Goal: Task Accomplishment & Management: Use online tool/utility

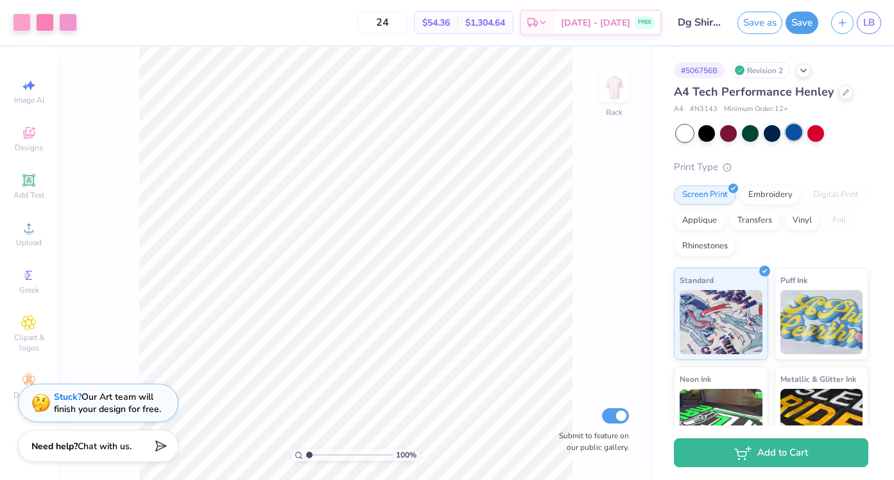
click at [789, 132] on div at bounding box center [793, 132] width 17 height 17
click at [775, 132] on div at bounding box center [772, 132] width 17 height 17
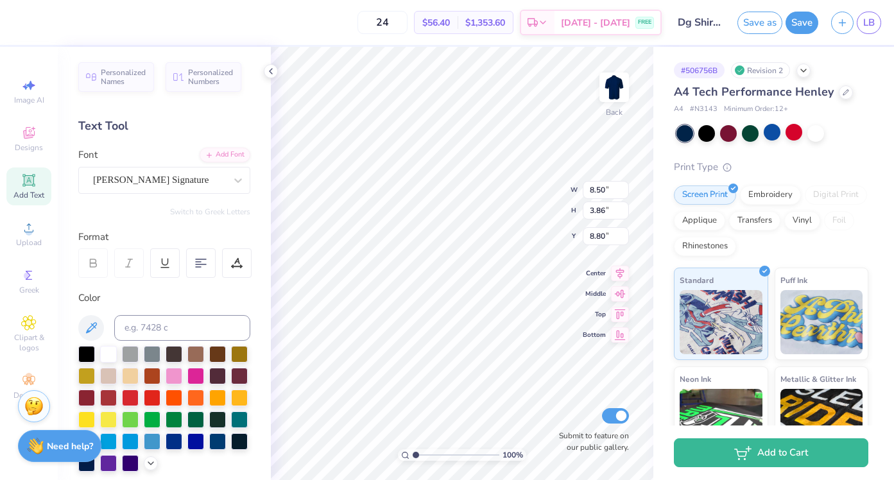
type textarea "deegee"
type input "6.87"
type input "4.51"
type input "8.20"
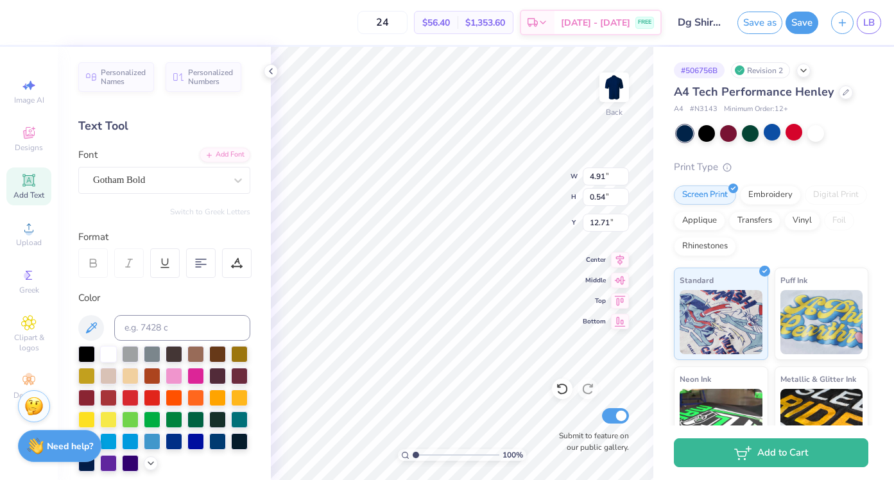
type input "12.44"
type textarea "DeeGee"
type input "12.25"
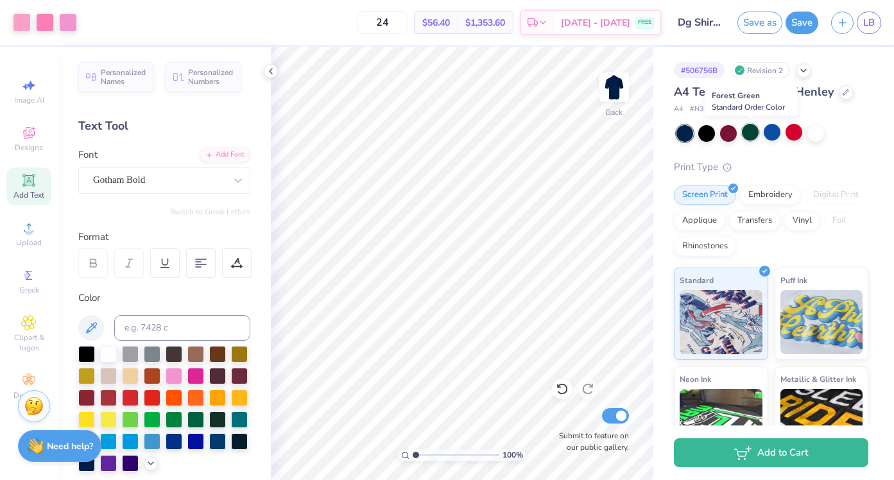
click at [751, 139] on div at bounding box center [750, 132] width 17 height 17
click at [753, 130] on div at bounding box center [750, 132] width 17 height 17
click at [237, 309] on div "Color" at bounding box center [164, 381] width 172 height 181
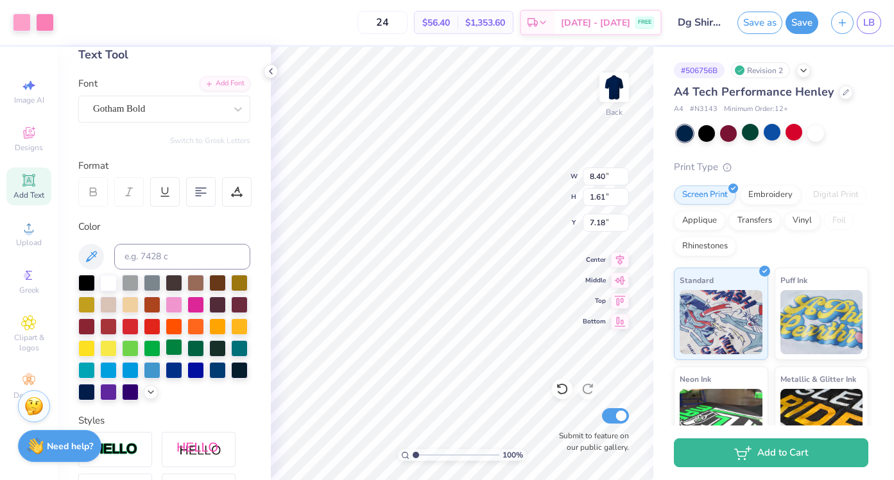
scroll to position [77, 0]
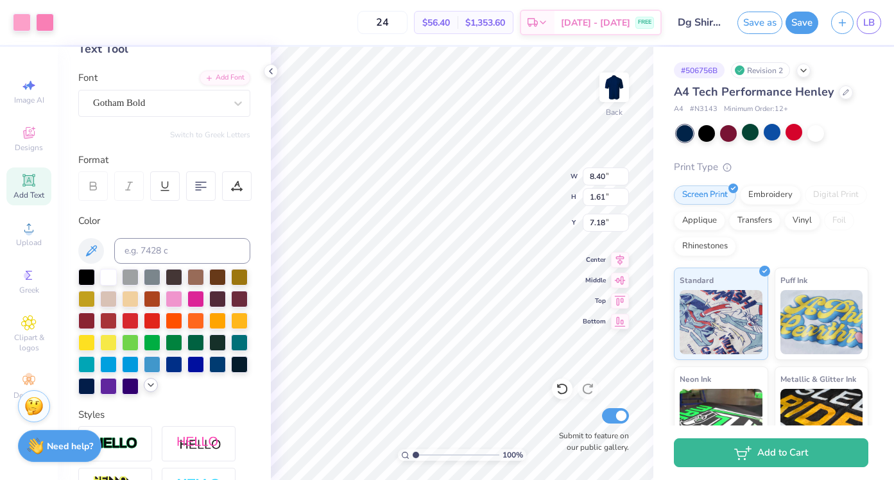
click at [148, 391] on div at bounding box center [164, 332] width 172 height 126
click at [153, 387] on icon at bounding box center [151, 385] width 10 height 10
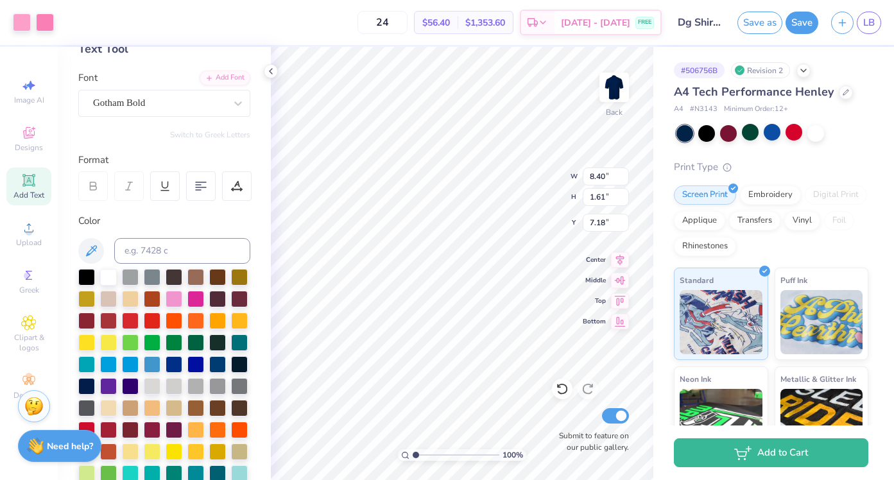
click at [261, 373] on div "Personalized Names Personalized Numbers Text Tool Add Font Font Gotham Bold Swi…" at bounding box center [164, 263] width 213 height 433
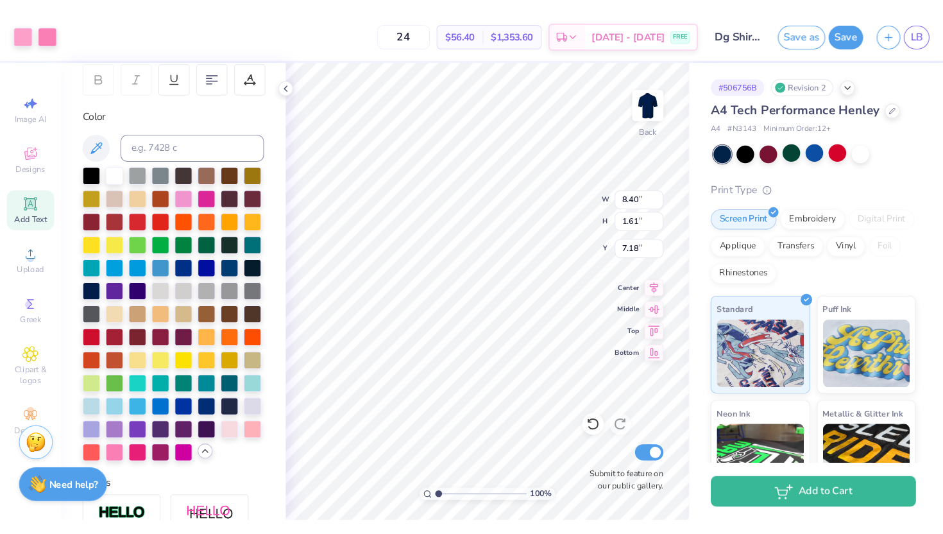
scroll to position [205, 0]
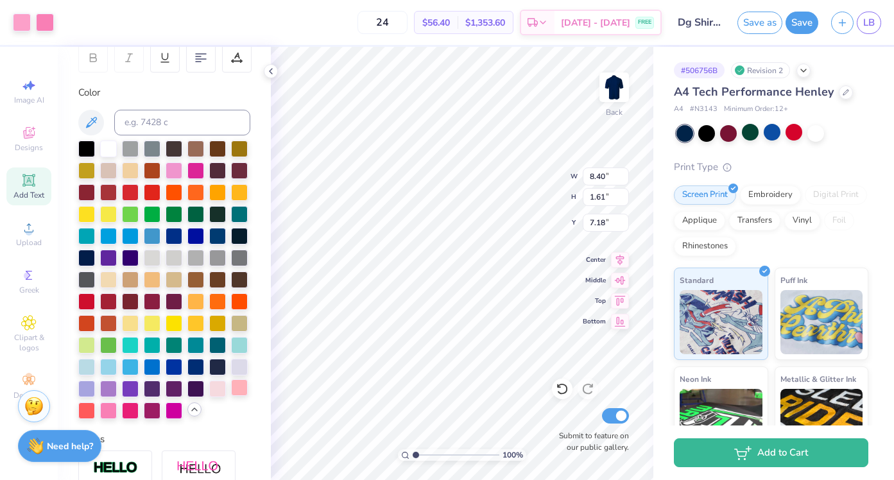
click at [238, 388] on div at bounding box center [239, 387] width 17 height 17
click at [219, 385] on div at bounding box center [217, 387] width 17 height 17
click at [228, 404] on div at bounding box center [164, 280] width 172 height 278
click at [51, 19] on div at bounding box center [45, 21] width 18 height 18
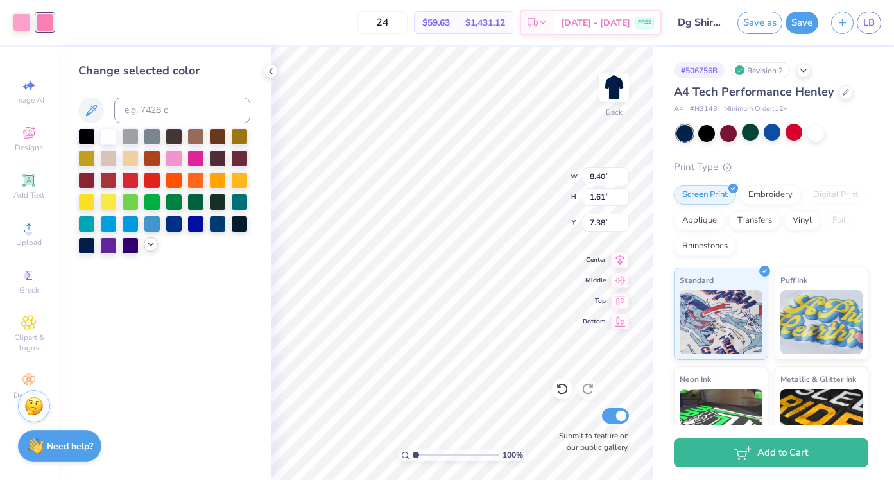
click at [155, 239] on icon at bounding box center [151, 244] width 10 height 10
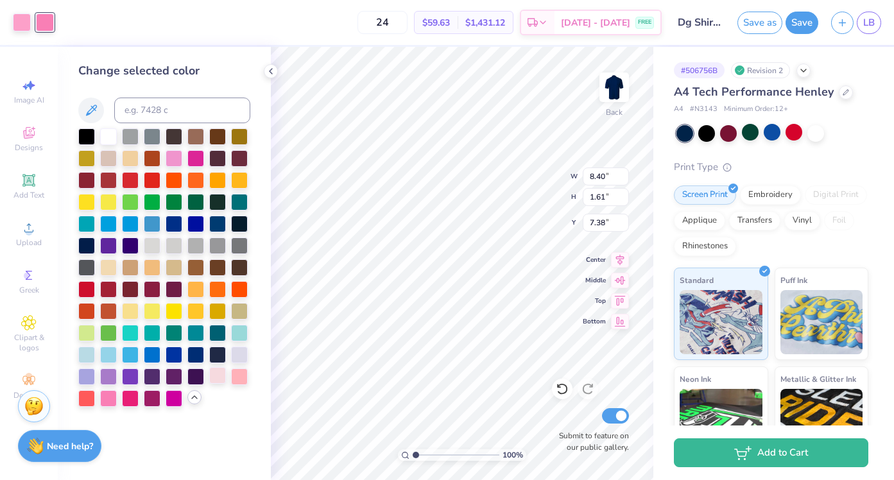
click at [219, 381] on div at bounding box center [217, 375] width 17 height 17
click at [243, 376] on div at bounding box center [239, 375] width 17 height 17
click at [114, 397] on div at bounding box center [108, 397] width 17 height 17
click at [173, 155] on div at bounding box center [174, 157] width 17 height 17
click at [558, 386] on icon at bounding box center [559, 386] width 3 height 3
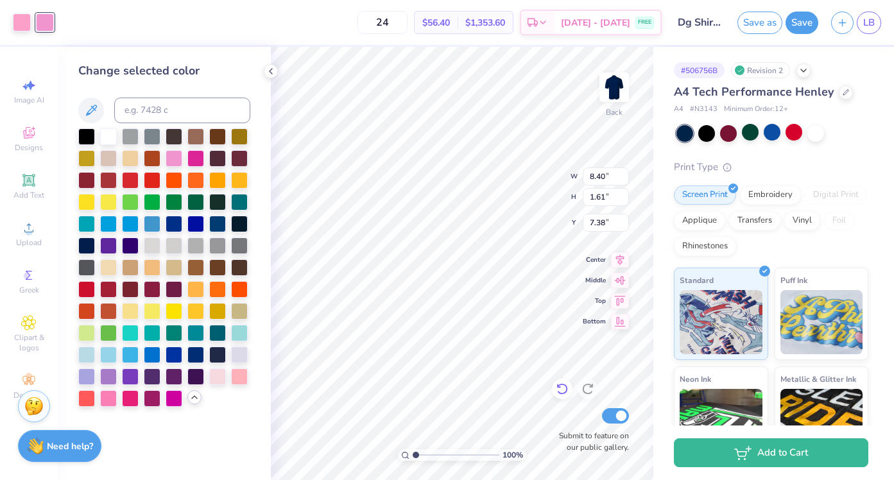
click at [558, 386] on icon at bounding box center [559, 386] width 3 height 3
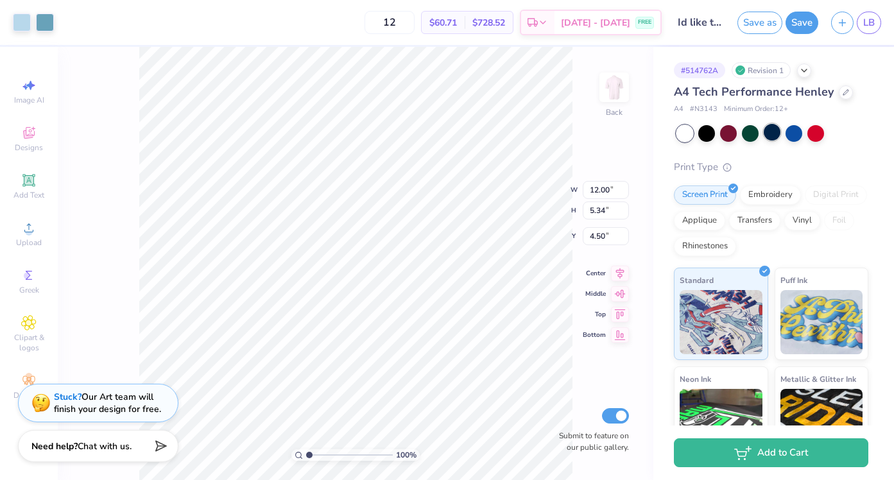
click at [767, 128] on div at bounding box center [772, 132] width 17 height 17
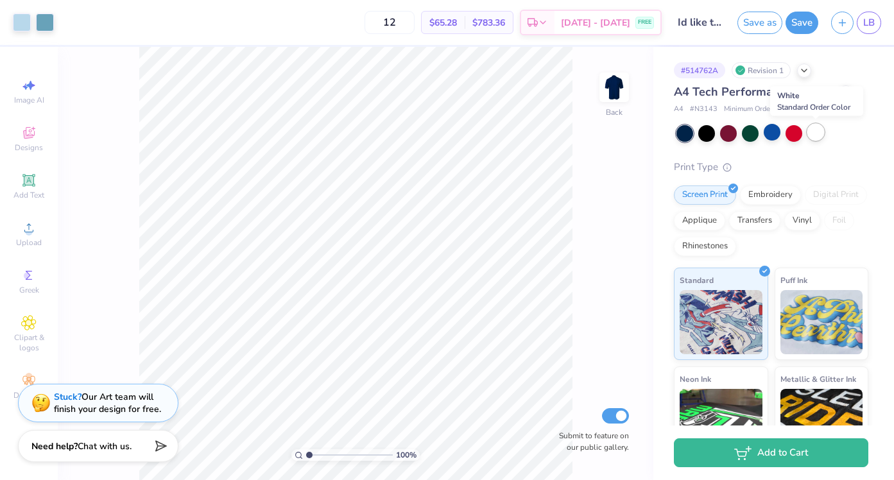
click at [810, 133] on div at bounding box center [815, 132] width 17 height 17
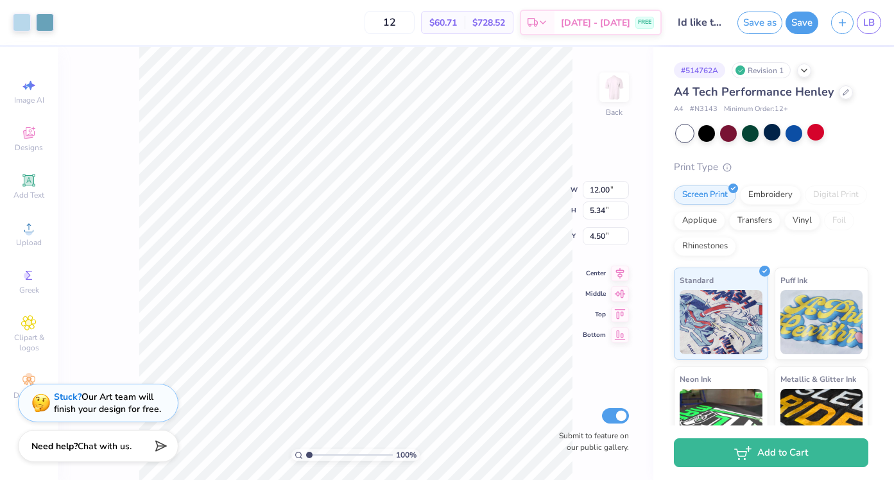
type input "5.51"
click at [585, 117] on div "100 % Back W 12.00 12.00 " H 5.34 5.34 " Y 5.51 5.51 " Center Middle Top Bottom…" at bounding box center [355, 263] width 595 height 433
click at [771, 74] on div "Revision 1" at bounding box center [760, 70] width 59 height 16
click at [878, 21] on link "LB" at bounding box center [869, 23] width 24 height 22
click at [866, 31] on link "LB" at bounding box center [869, 23] width 24 height 22
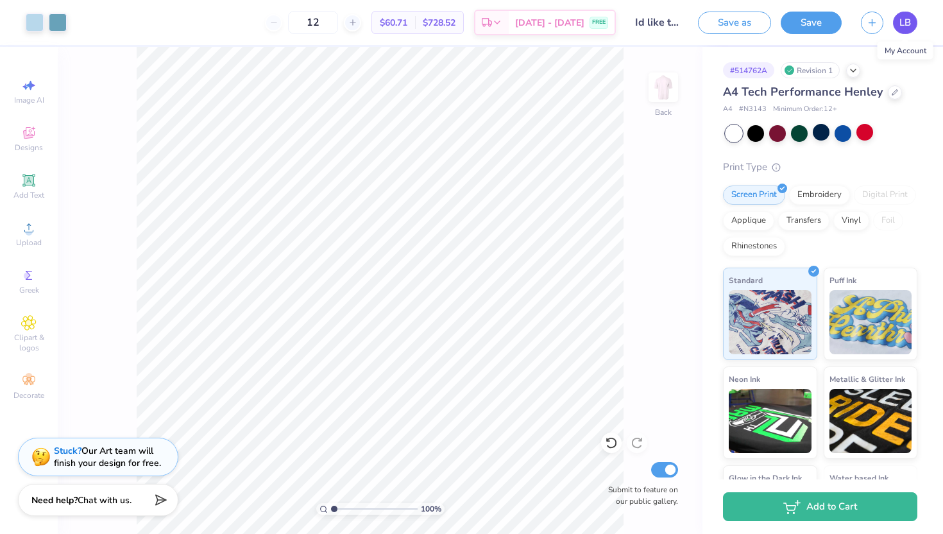
click at [893, 29] on span "LB" at bounding box center [906, 22] width 12 height 15
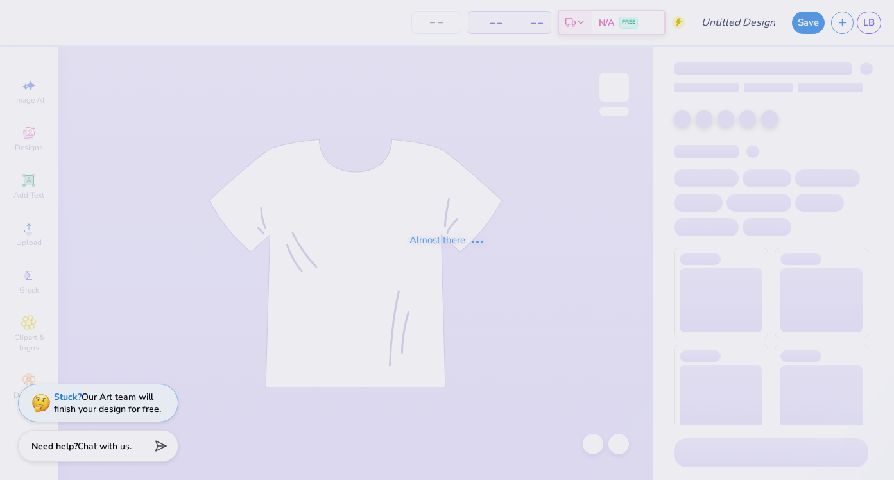
type input "DG Shirt"
type input "24"
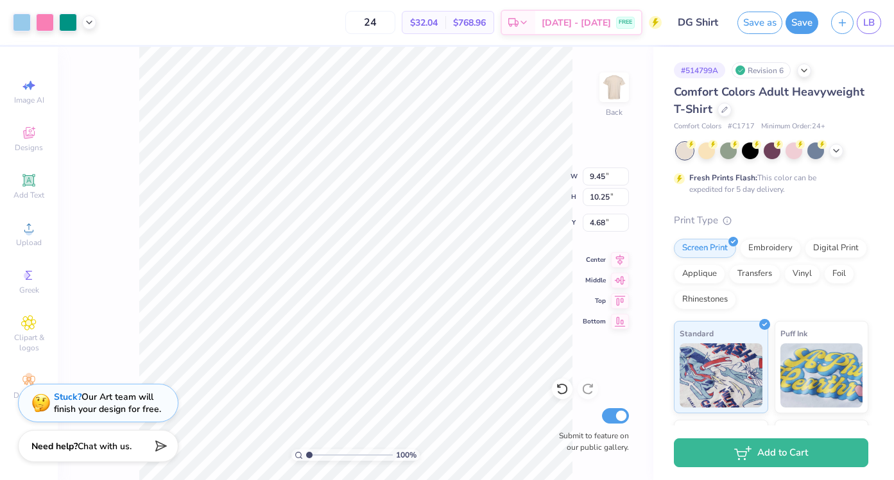
type input "9.45"
type input "10.25"
type input "4.65"
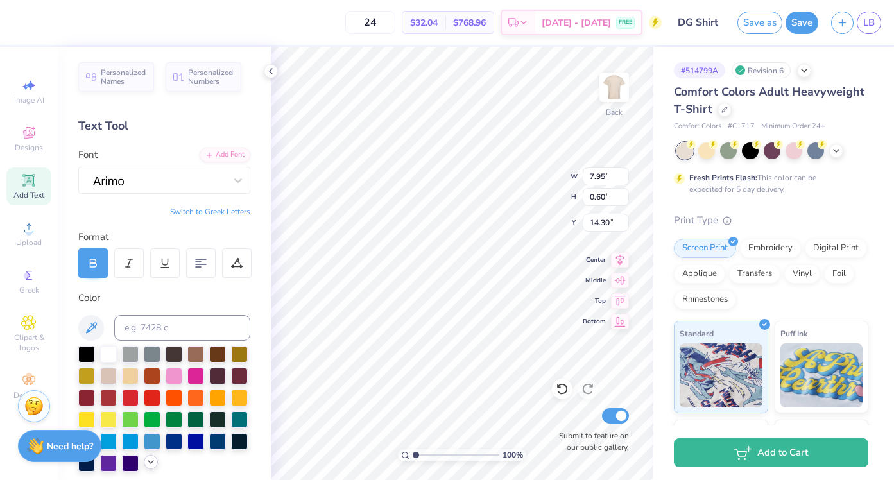
click at [151, 460] on icon at bounding box center [151, 462] width 10 height 10
click at [213, 293] on div "Color" at bounding box center [164, 298] width 172 height 15
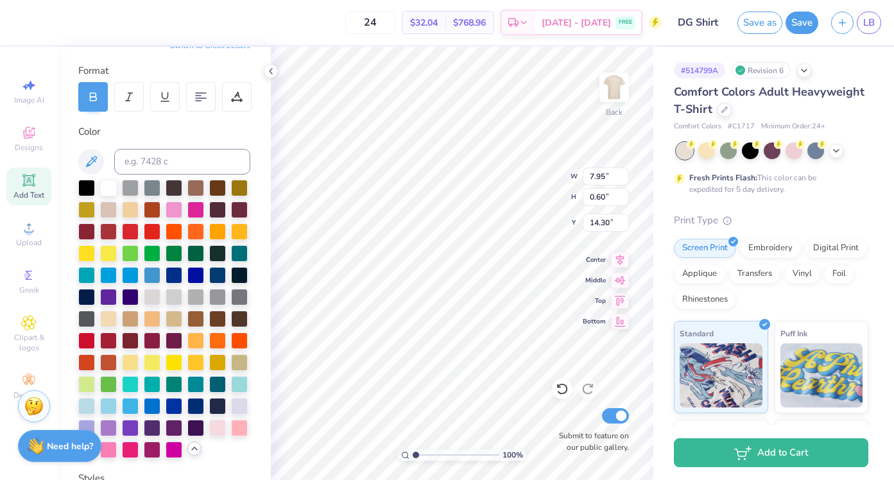
scroll to position [180, 0]
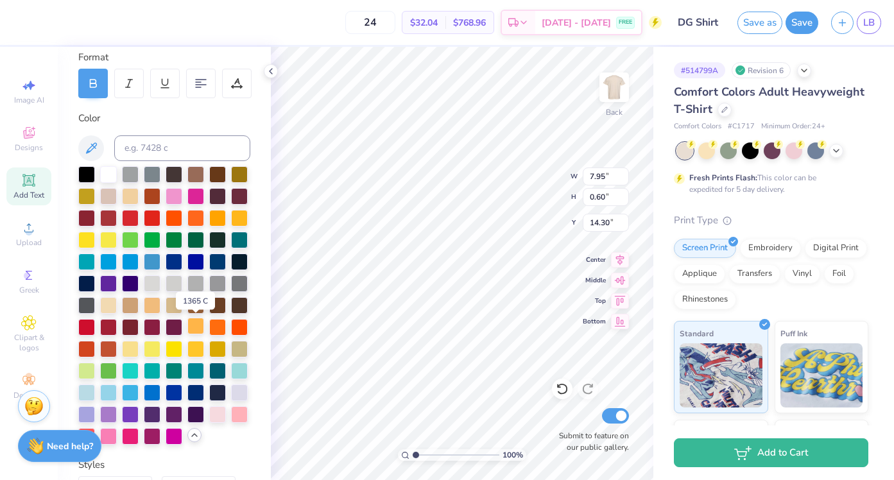
click at [193, 321] on div at bounding box center [195, 326] width 17 height 17
type input "14.40"
click at [198, 218] on div at bounding box center [195, 217] width 17 height 17
click at [218, 215] on div at bounding box center [217, 217] width 17 height 17
click at [109, 438] on div at bounding box center [108, 435] width 17 height 17
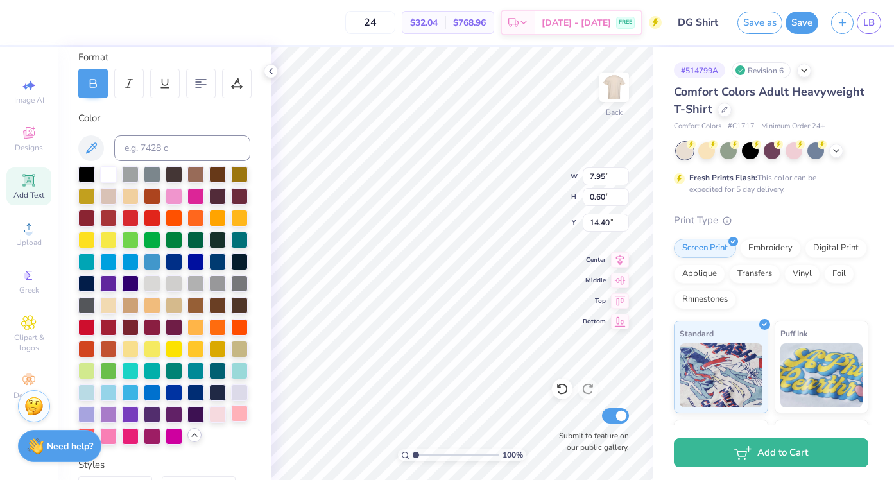
click at [240, 412] on div at bounding box center [239, 413] width 17 height 17
click at [214, 414] on div at bounding box center [217, 413] width 17 height 17
click at [237, 414] on div at bounding box center [239, 413] width 17 height 17
click at [237, 397] on div at bounding box center [239, 391] width 17 height 17
click at [241, 416] on div at bounding box center [239, 413] width 17 height 17
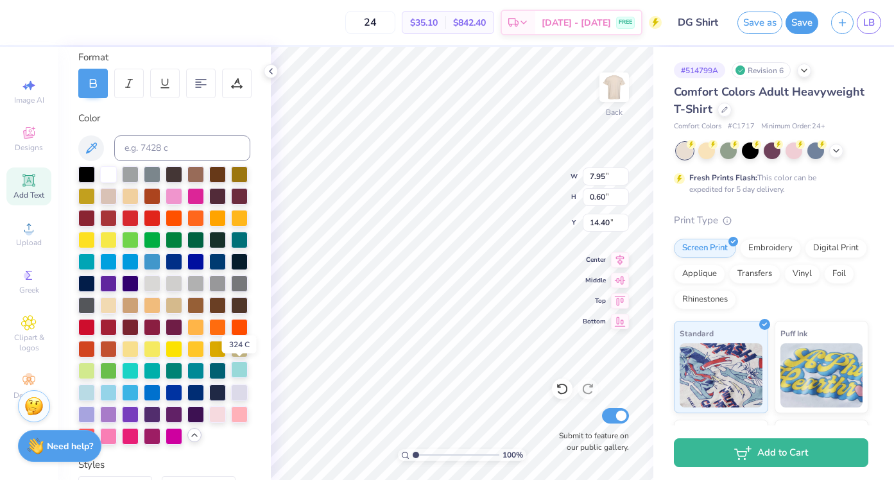
click at [241, 368] on div at bounding box center [239, 369] width 17 height 17
click at [239, 417] on div at bounding box center [239, 413] width 17 height 17
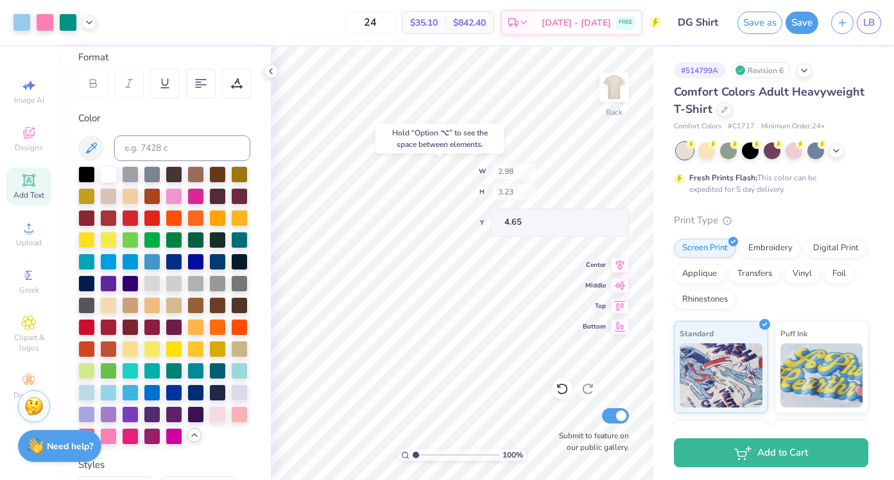
click at [527, 191] on div "100 % Back W 2.98 H 3.23 Y 4.65 Center Middle Top Bottom Submit to feature on o…" at bounding box center [462, 263] width 382 height 433
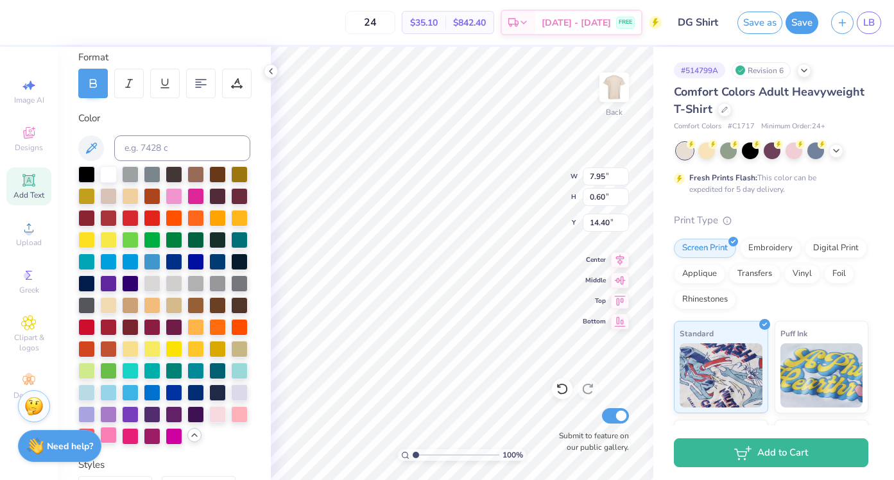
click at [112, 432] on div at bounding box center [108, 435] width 17 height 17
click at [197, 326] on div at bounding box center [195, 326] width 17 height 17
type input "10.31"
click at [222, 218] on div at bounding box center [217, 217] width 17 height 17
click at [240, 217] on div at bounding box center [239, 217] width 17 height 17
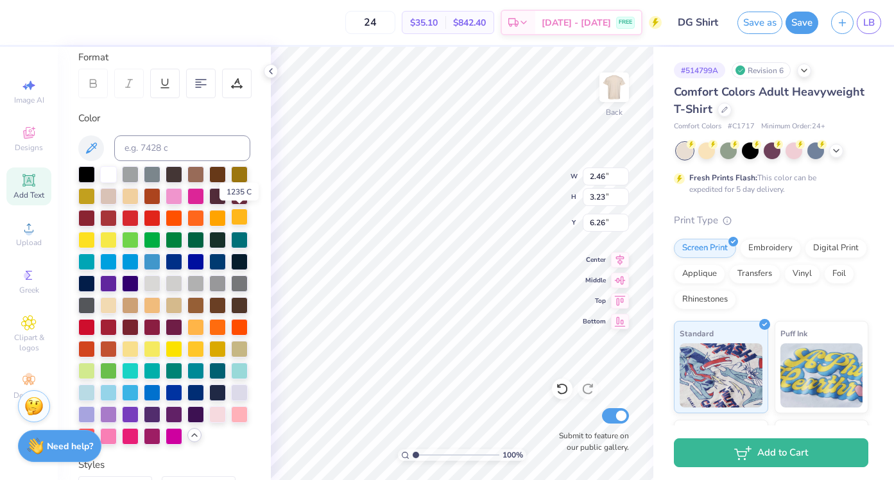
click at [240, 220] on div at bounding box center [239, 217] width 17 height 17
type input "8.78"
click at [87, 260] on div at bounding box center [86, 260] width 17 height 17
click at [558, 394] on icon at bounding box center [562, 388] width 13 height 13
click at [83, 263] on div at bounding box center [86, 260] width 17 height 17
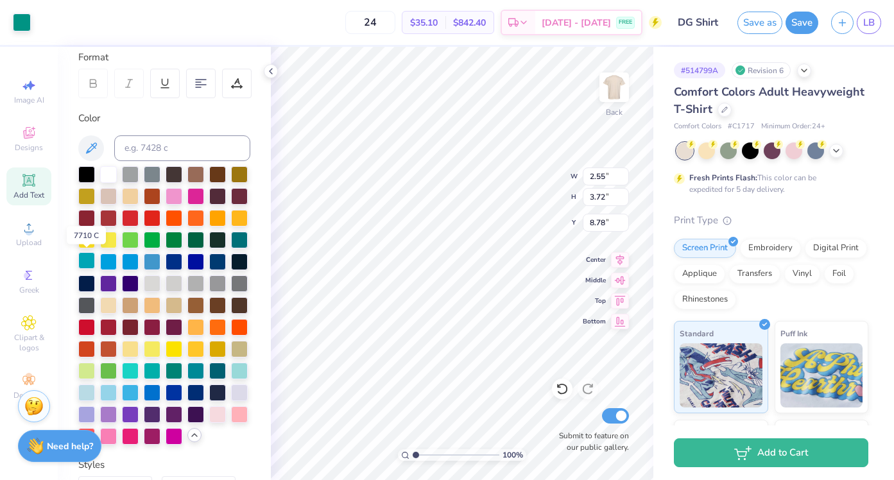
click at [83, 263] on div at bounding box center [86, 260] width 17 height 17
click at [241, 218] on div at bounding box center [239, 217] width 17 height 17
click at [240, 218] on div at bounding box center [239, 217] width 17 height 17
type input "2.05"
type input "2.69"
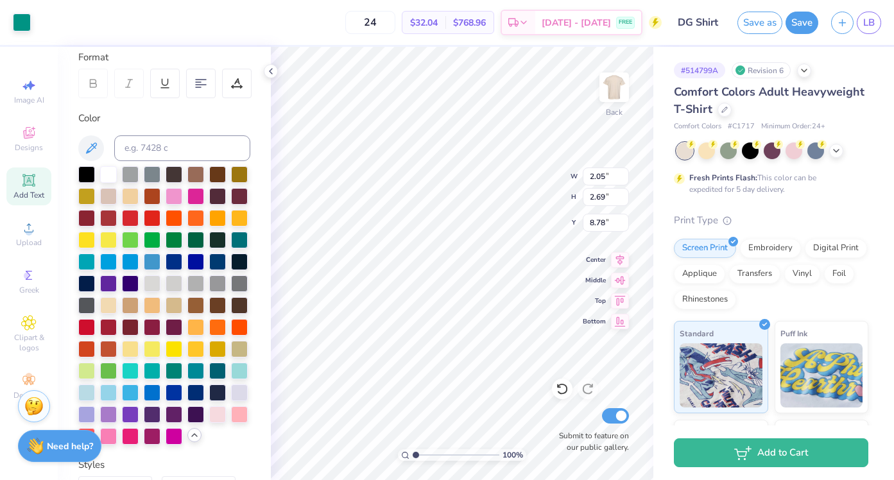
type input "8.82"
click at [89, 257] on div at bounding box center [86, 260] width 17 height 17
click at [243, 219] on div at bounding box center [239, 217] width 17 height 17
click at [834, 151] on icon at bounding box center [836, 149] width 10 height 10
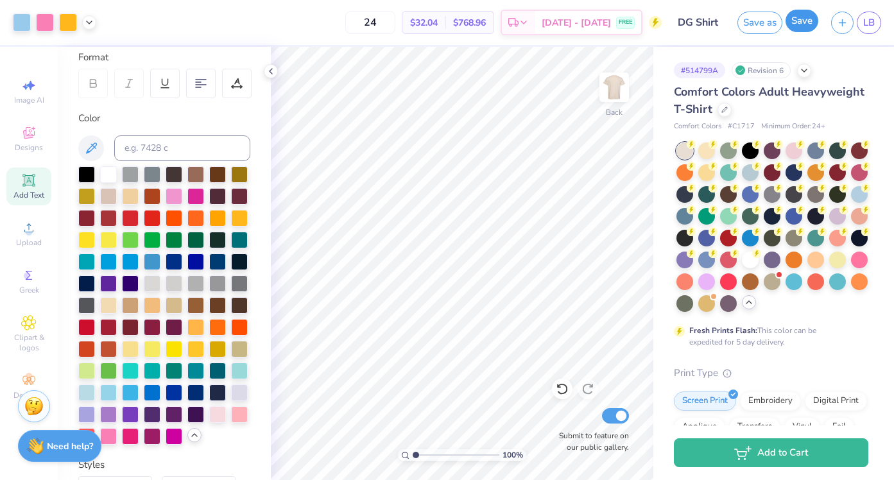
click at [812, 22] on button "Save" at bounding box center [801, 21] width 33 height 22
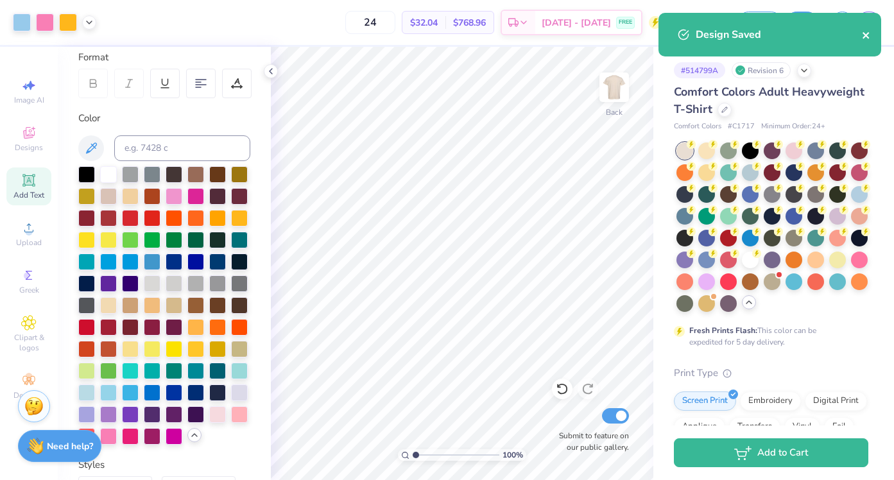
click at [870, 34] on icon "close" at bounding box center [866, 35] width 9 height 10
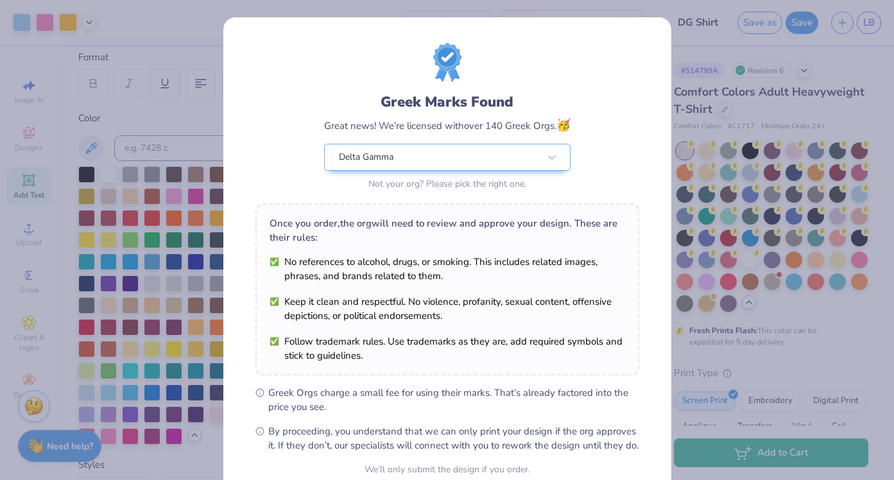
click at [866, 28] on body "Art colors 24 $32.04 Per Item $768.96 Total Est. Delivery Sep 18 - 21 FREE Desi…" at bounding box center [447, 240] width 894 height 480
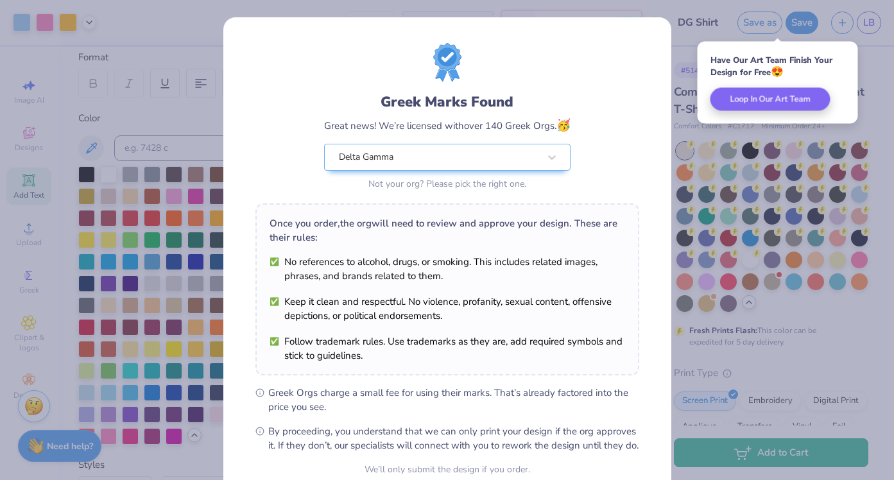
click at [648, 63] on div "Greek Marks Found Great news! We’re licensed with over 140 Greek Orgs. 🥳 Delta …" at bounding box center [447, 293] width 448 height 552
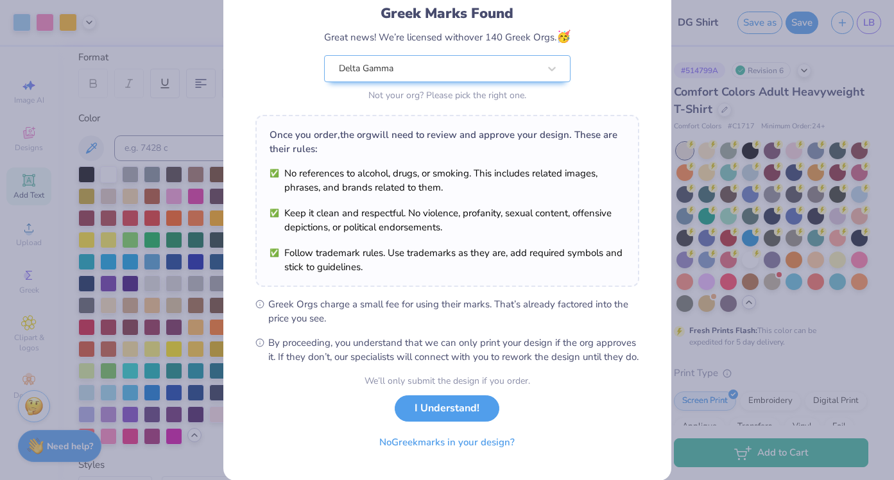
scroll to position [103, 0]
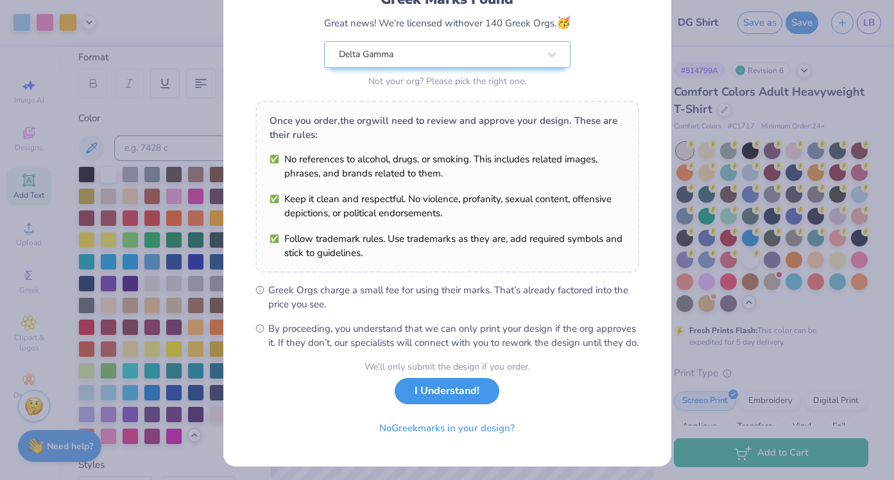
click at [456, 404] on button "I Understand!" at bounding box center [447, 391] width 105 height 26
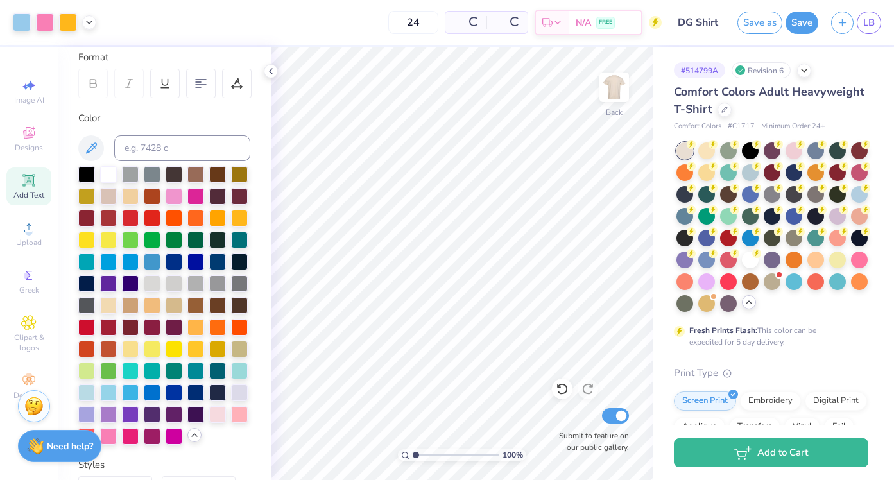
scroll to position [0, 0]
click at [869, 18] on span "LB" at bounding box center [869, 22] width 12 height 15
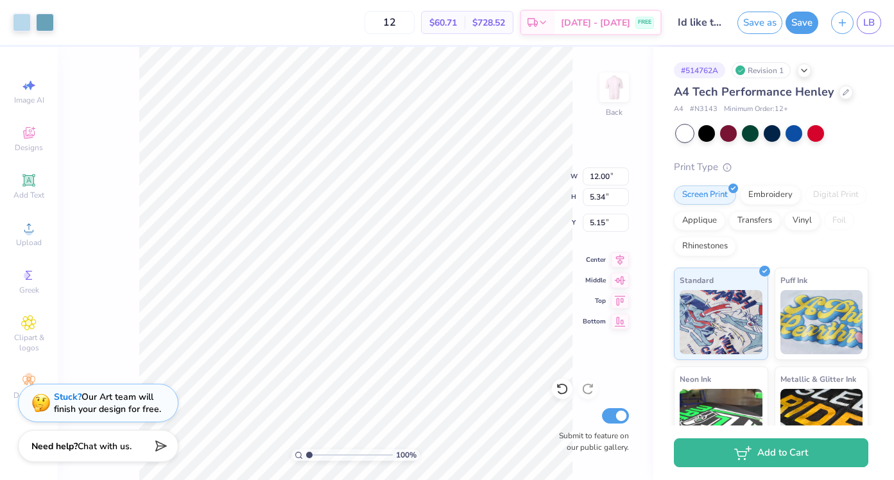
type input "5.15"
click at [23, 30] on div at bounding box center [22, 21] width 18 height 18
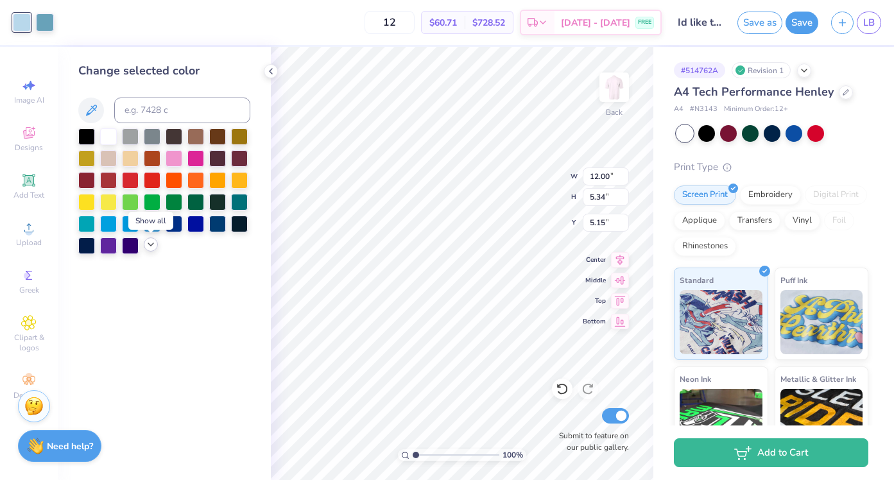
click at [148, 247] on icon at bounding box center [151, 244] width 10 height 10
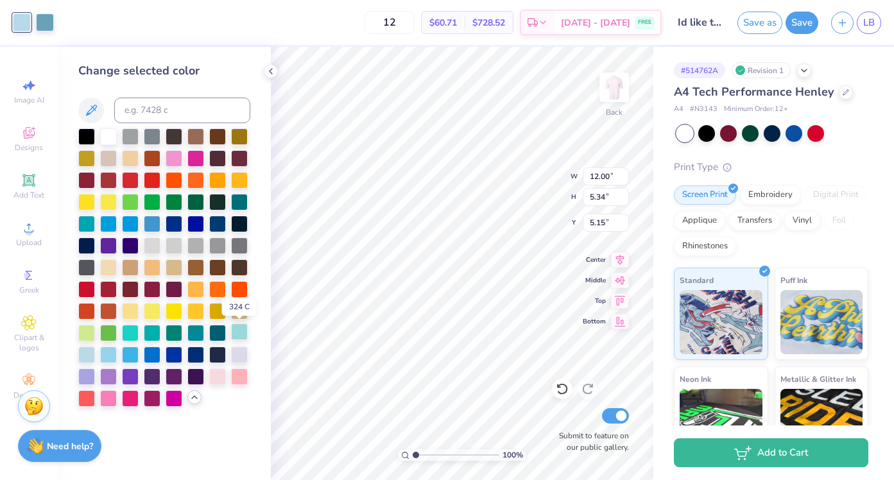
click at [238, 338] on div at bounding box center [239, 331] width 17 height 17
click at [90, 352] on div at bounding box center [86, 353] width 17 height 17
click at [105, 351] on div at bounding box center [108, 353] width 17 height 17
click at [565, 384] on icon at bounding box center [562, 388] width 13 height 13
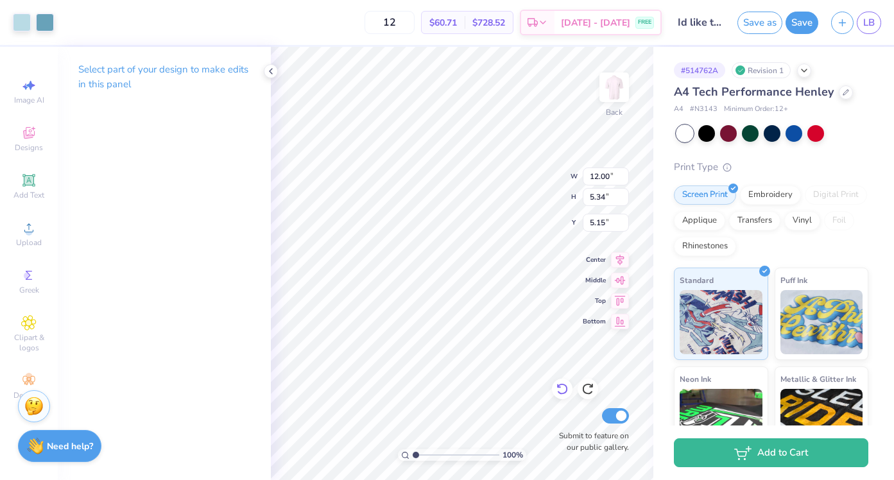
click at [565, 384] on icon at bounding box center [562, 388] width 13 height 13
type input "5.31"
click at [797, 26] on button "Save" at bounding box center [801, 21] width 33 height 22
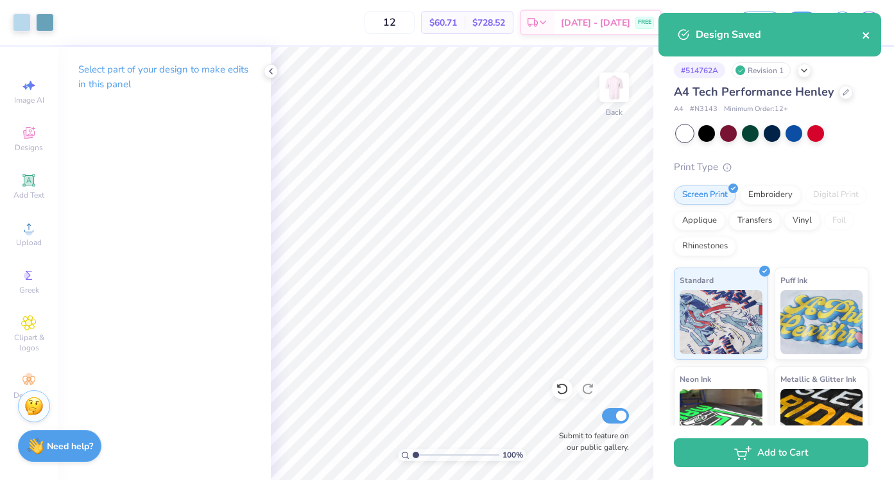
click at [864, 38] on icon "close" at bounding box center [866, 35] width 9 height 10
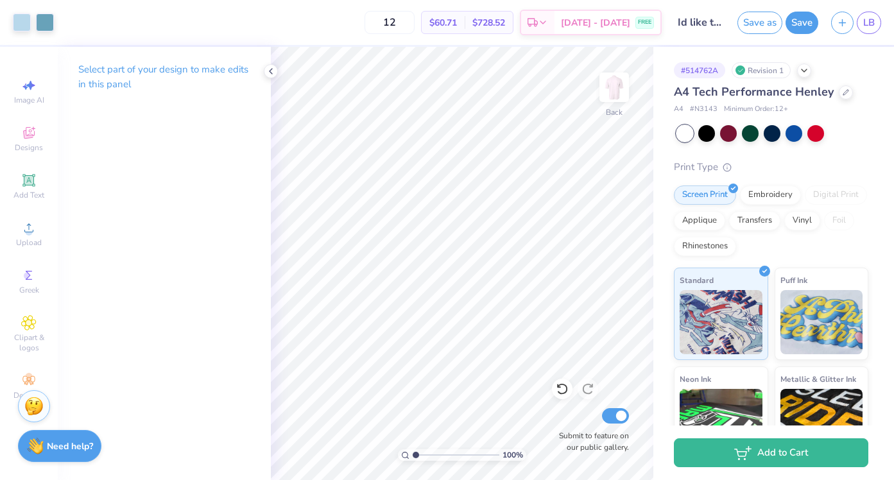
click at [864, 30] on div "Design Saved" at bounding box center [770, 39] width 228 height 58
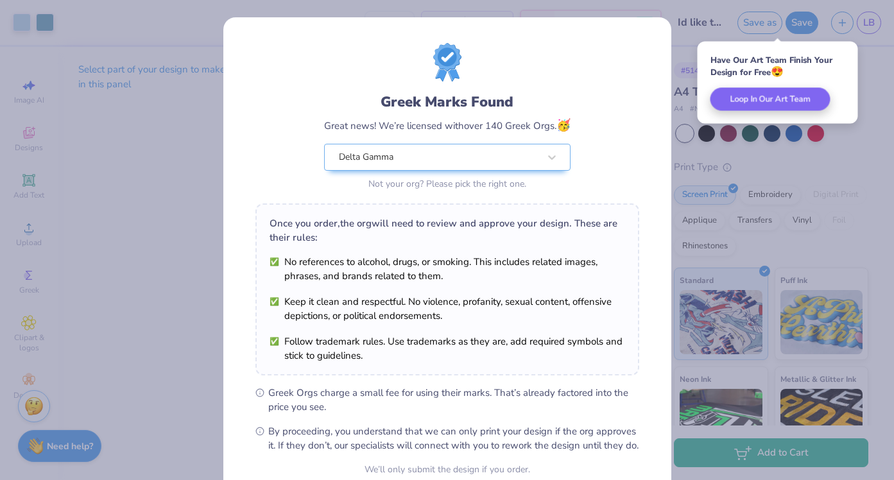
click at [574, 320] on li "Keep it clean and respectful. No violence, profanity, sexual content, offensive…" at bounding box center [446, 309] width 355 height 28
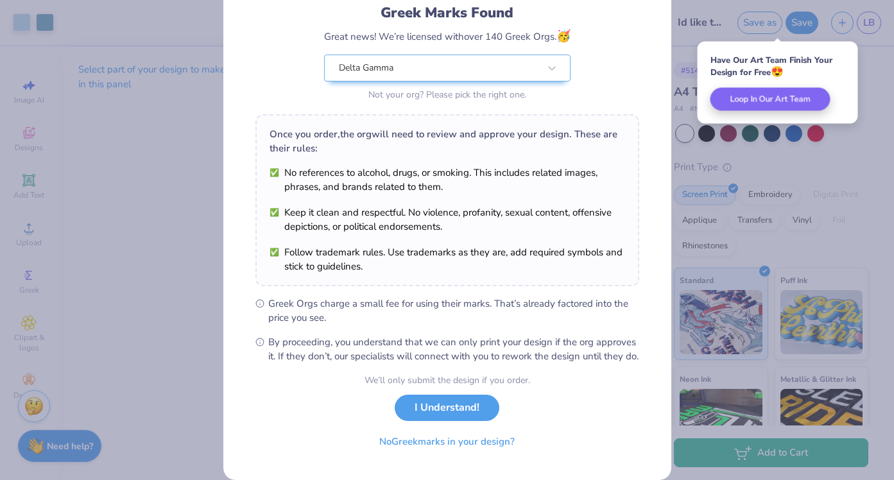
scroll to position [103, 0]
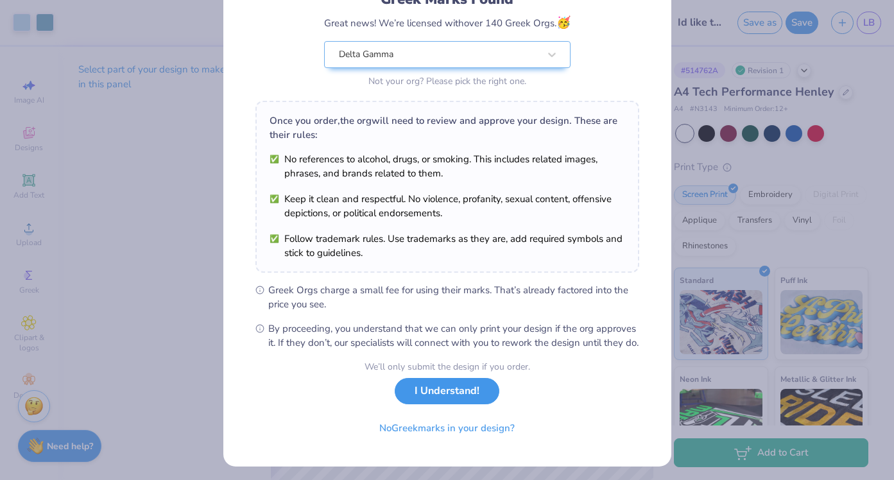
click at [448, 404] on button "I Understand!" at bounding box center [447, 391] width 105 height 26
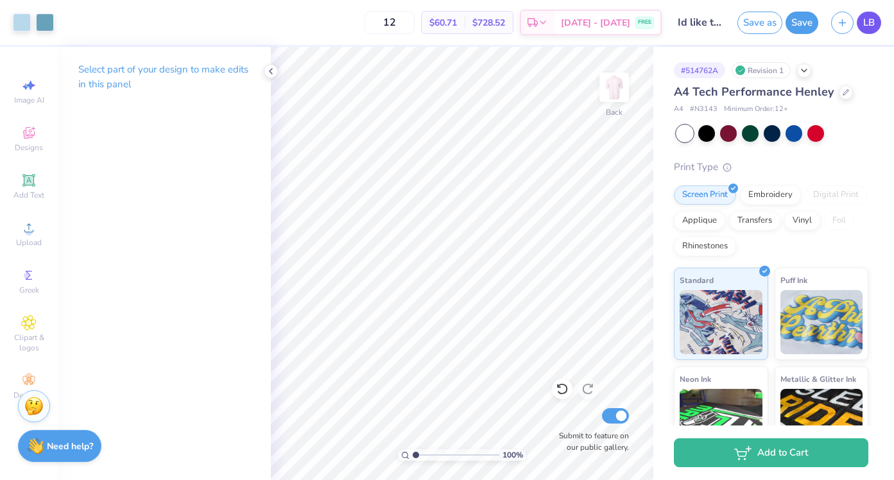
click at [871, 26] on span "LB" at bounding box center [869, 22] width 12 height 15
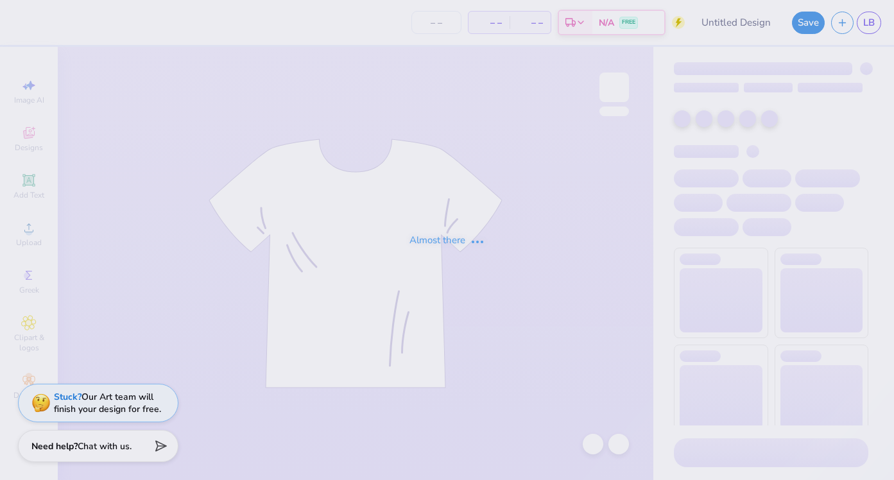
type input "DG Shirt"
type input "24"
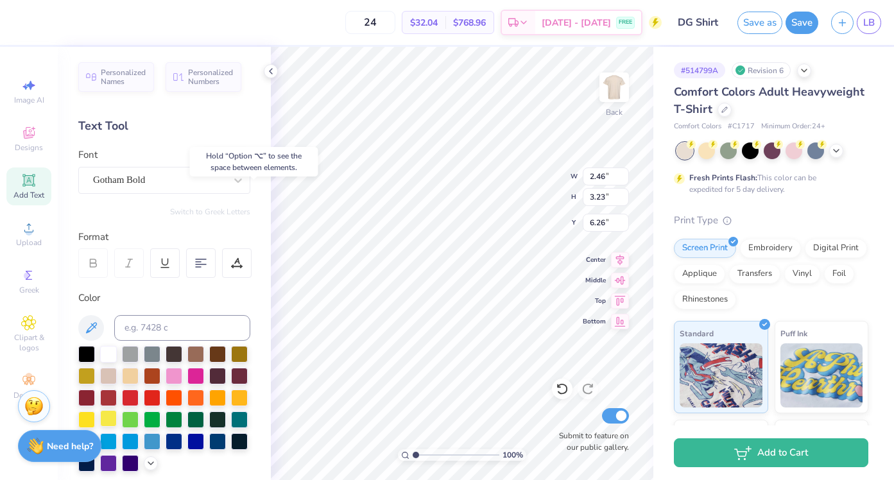
click at [108, 419] on div at bounding box center [108, 418] width 17 height 17
click at [245, 396] on div at bounding box center [239, 396] width 17 height 17
click at [265, 376] on div "Personalized Names Personalized Numbers Text Tool Add Font Font Gotham Bold Swi…" at bounding box center [164, 263] width 213 height 433
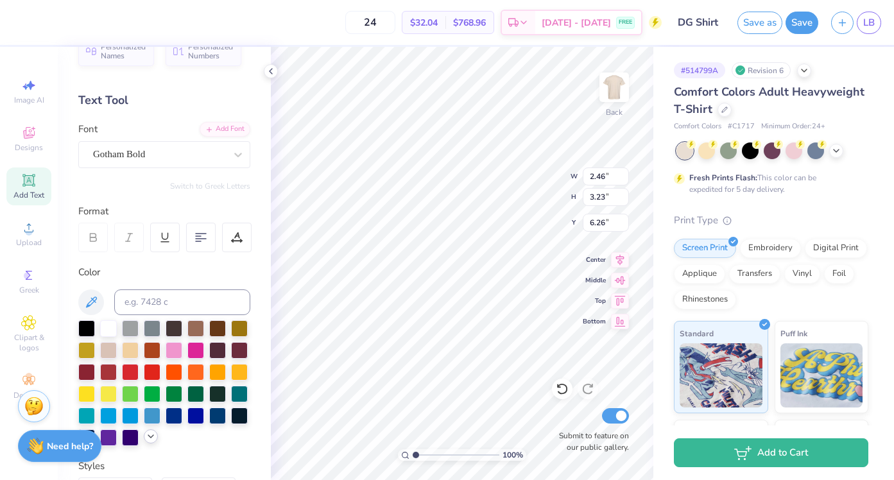
click at [151, 437] on polyline at bounding box center [150, 436] width 5 height 3
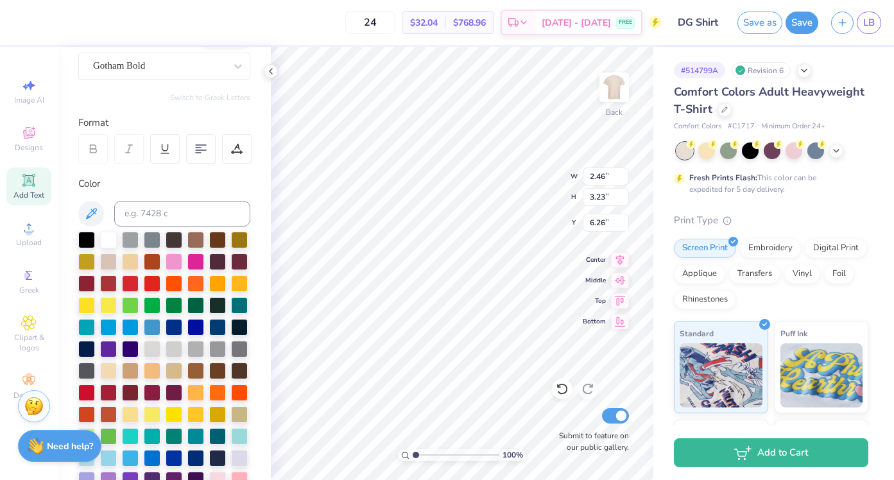
scroll to position [154, 0]
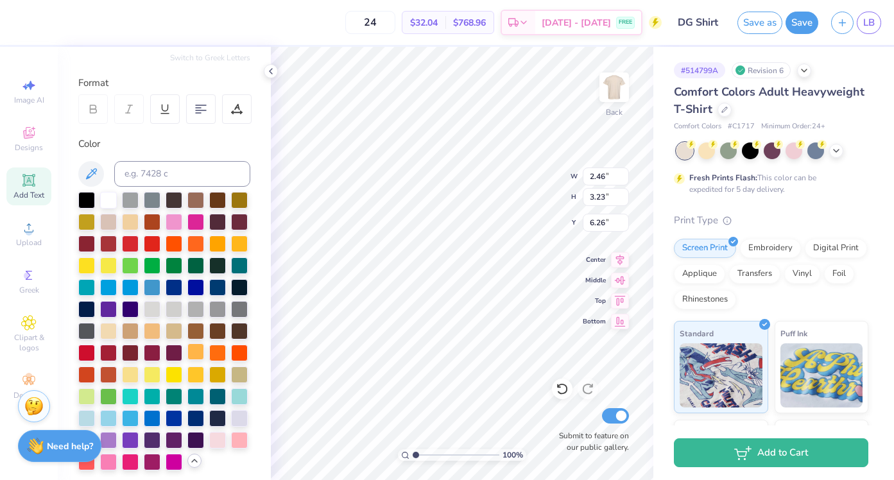
click at [195, 351] on div at bounding box center [195, 351] width 17 height 17
click at [196, 364] on div at bounding box center [164, 331] width 172 height 278
click at [196, 365] on div at bounding box center [195, 373] width 17 height 17
click at [196, 370] on div at bounding box center [195, 373] width 17 height 17
click at [168, 372] on div at bounding box center [174, 373] width 17 height 17
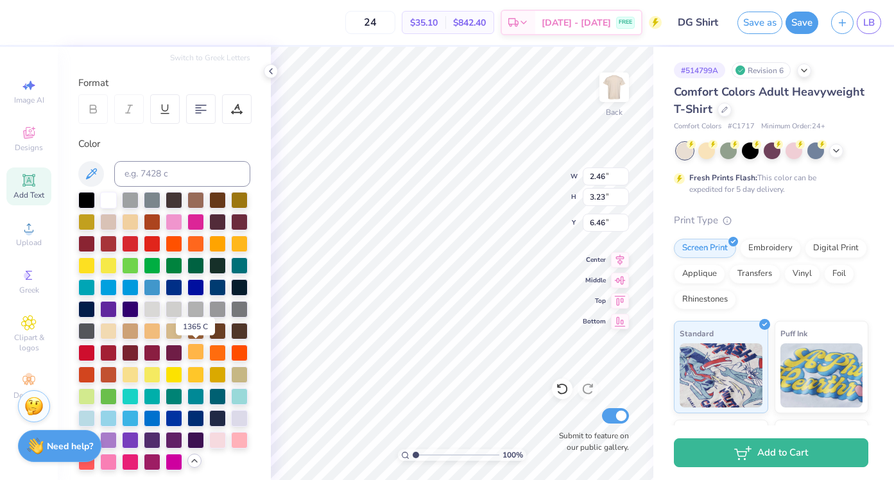
click at [197, 354] on div at bounding box center [195, 351] width 17 height 17
click at [246, 239] on div at bounding box center [239, 242] width 17 height 17
type input "6.26"
click at [237, 243] on div at bounding box center [239, 242] width 17 height 17
type input "2.98"
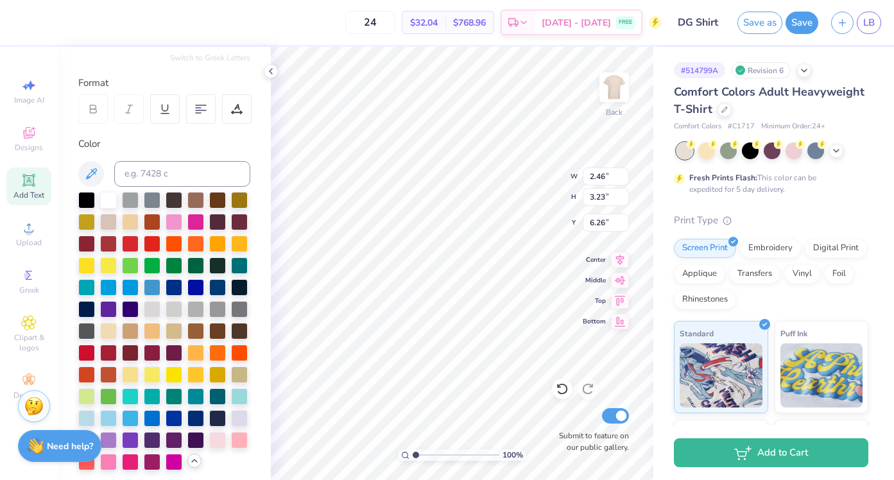
type input "4.65"
type input "2.46"
type input "6.26"
click at [240, 242] on div at bounding box center [239, 242] width 17 height 17
click at [237, 392] on div at bounding box center [239, 395] width 17 height 17
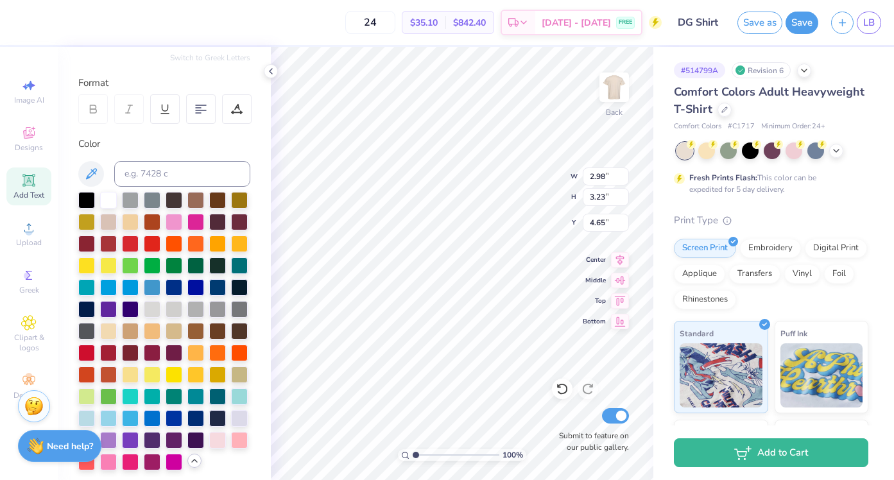
type input "2.46"
type input "8.82"
click at [239, 399] on div at bounding box center [239, 395] width 17 height 17
click at [194, 373] on div at bounding box center [195, 373] width 17 height 17
type input "10.31"
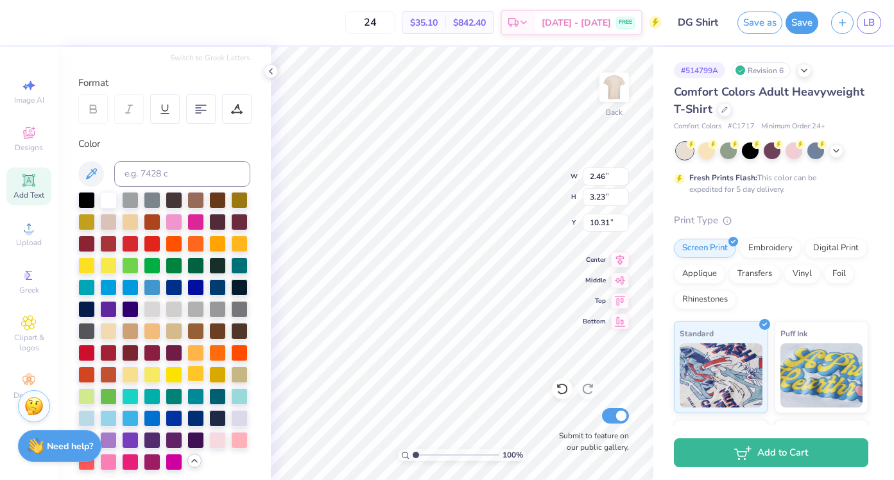
click at [197, 374] on div at bounding box center [195, 373] width 17 height 17
click at [561, 393] on icon at bounding box center [561, 390] width 11 height 12
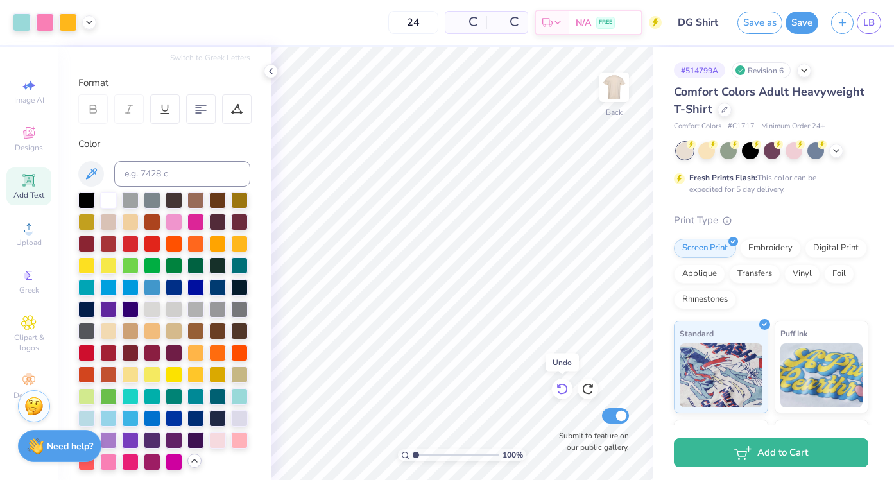
click at [561, 393] on icon at bounding box center [561, 390] width 11 height 12
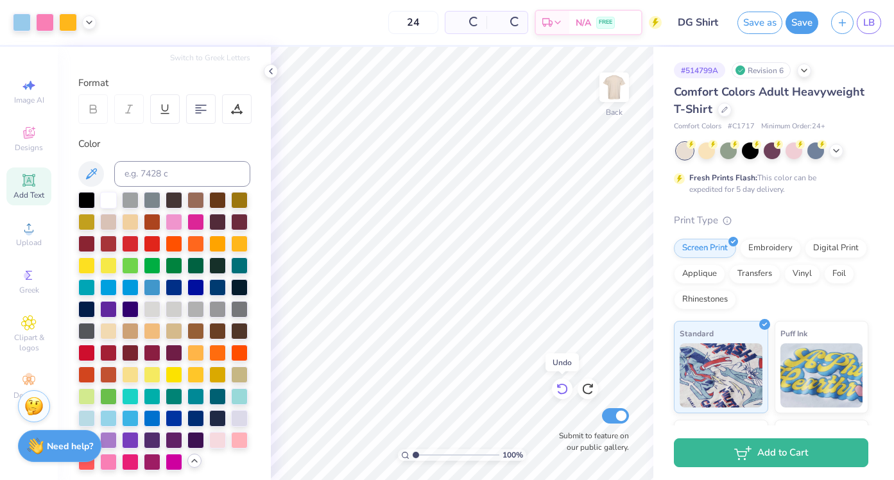
click at [561, 393] on icon at bounding box center [561, 390] width 11 height 12
click at [561, 389] on icon at bounding box center [562, 388] width 13 height 13
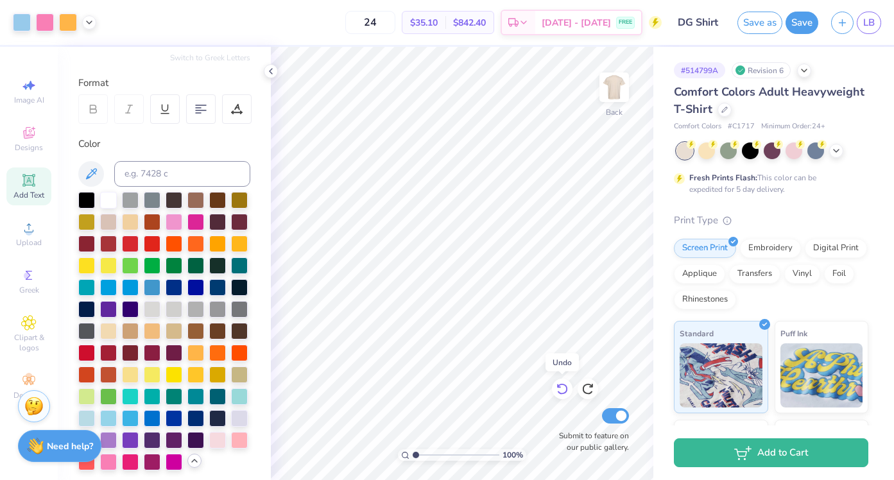
click at [561, 389] on icon at bounding box center [562, 388] width 13 height 13
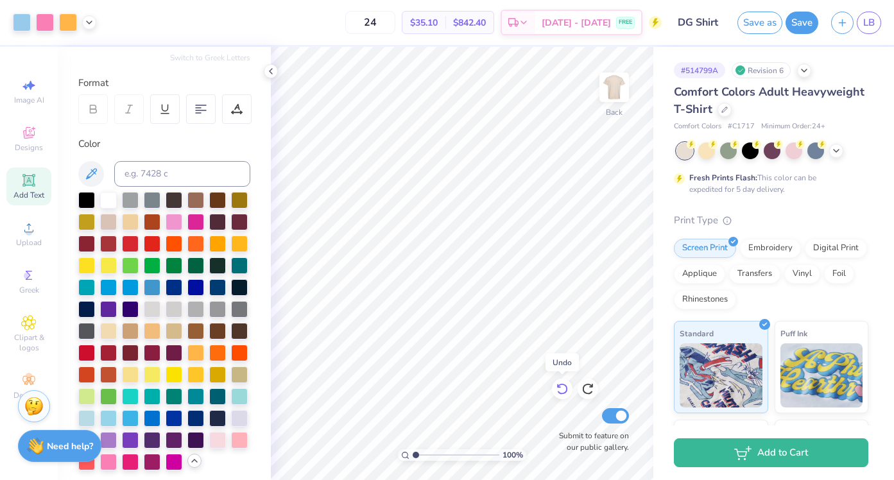
click at [561, 389] on icon at bounding box center [562, 388] width 13 height 13
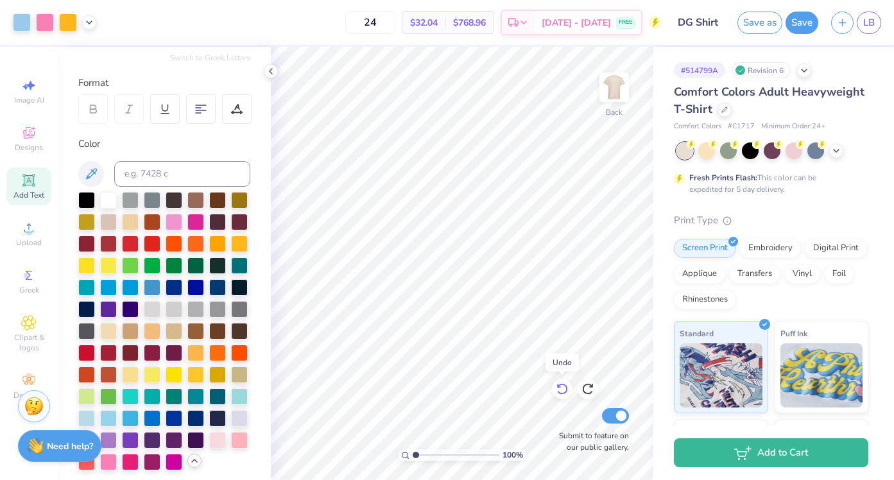
click at [561, 389] on icon at bounding box center [562, 388] width 13 height 13
click at [760, 69] on div "Revision 6" at bounding box center [760, 70] width 59 height 16
click at [743, 68] on icon at bounding box center [740, 70] width 6 height 6
click at [798, 28] on button "Save" at bounding box center [801, 21] width 33 height 22
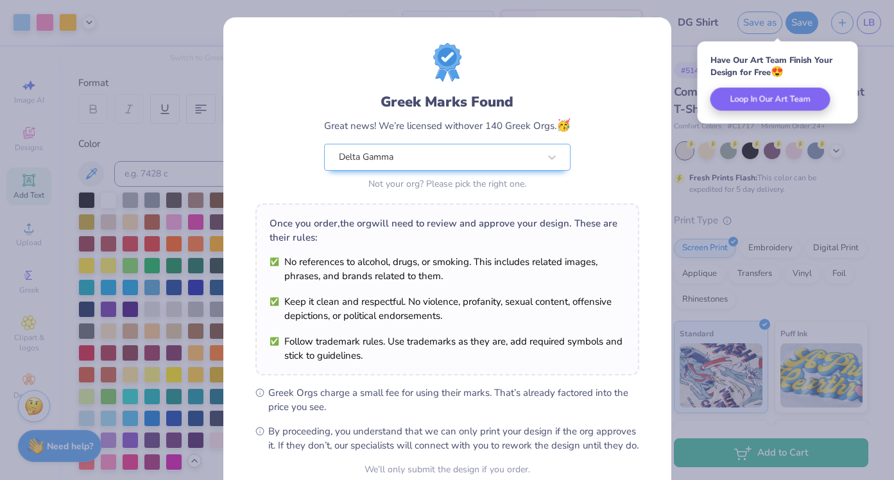
click at [658, 235] on div "Greek Marks Found Great news! We’re licensed with over 140 Greek Orgs. 🥳 Delta …" at bounding box center [447, 293] width 448 height 552
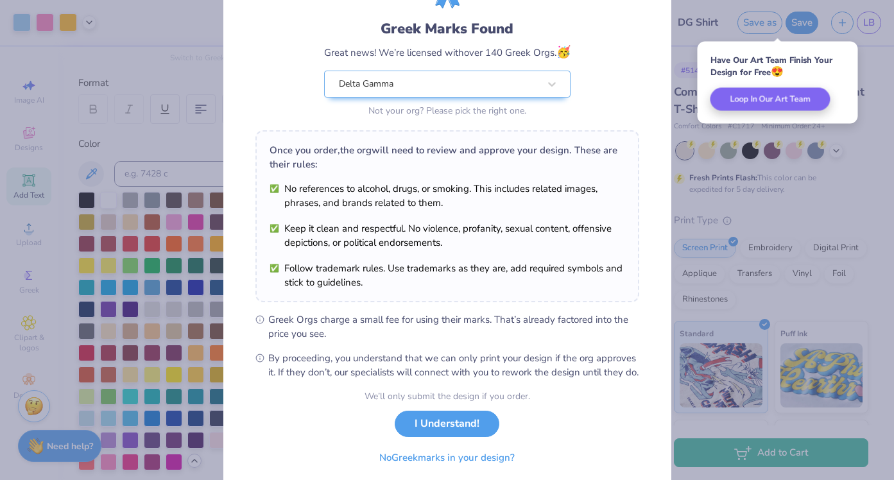
scroll to position [121, 0]
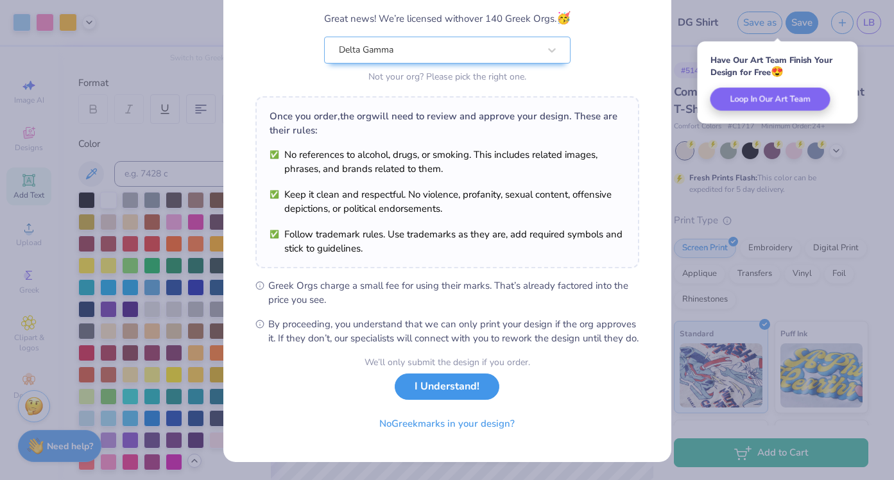
click at [469, 387] on button "I Understand!" at bounding box center [447, 386] width 105 height 26
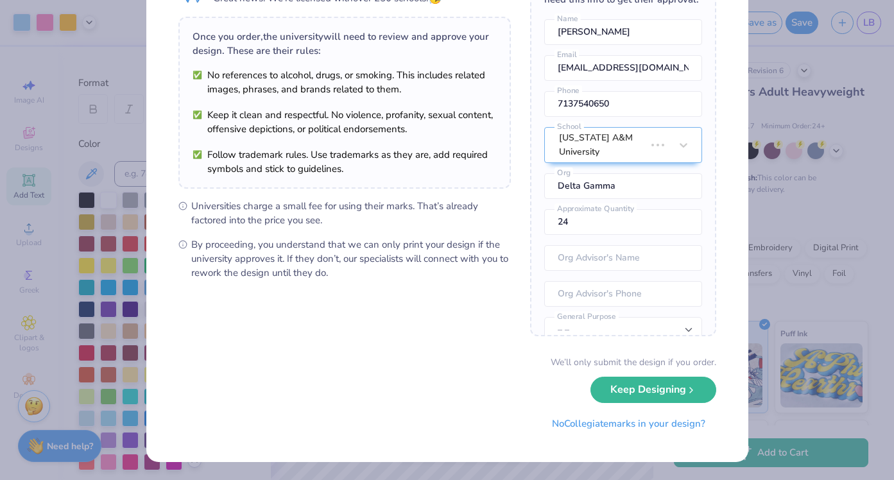
scroll to position [0, 0]
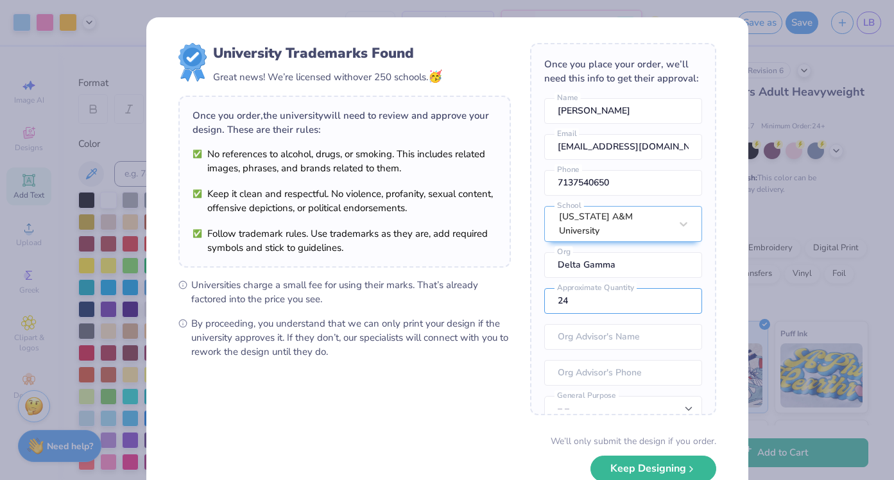
click at [759, 276] on div "University Trademarks Found Great news! We’re licensed with over 250 schools. 🥳…" at bounding box center [447, 240] width 894 height 480
click at [685, 452] on div "We’ll only submit the design if you order. Keep Designing No Collegiate marks i…" at bounding box center [447, 474] width 538 height 81
click at [685, 458] on button "Keep Designing" at bounding box center [653, 465] width 126 height 26
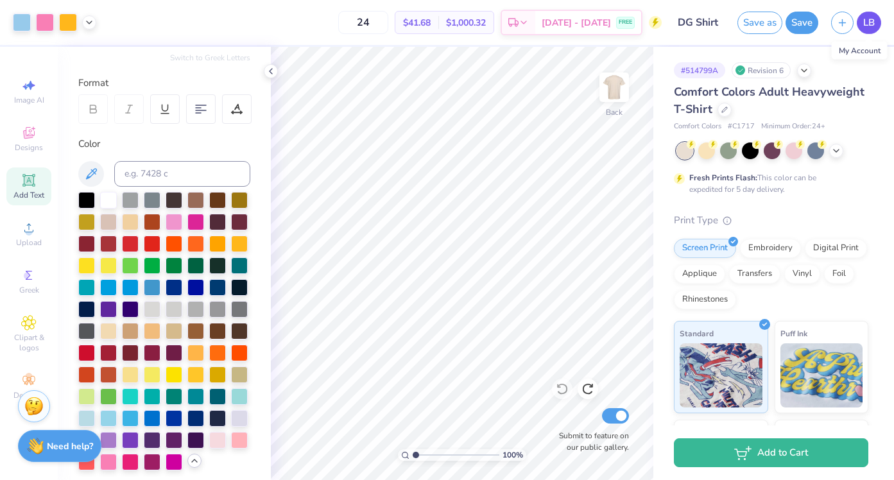
click at [871, 20] on span "LB" at bounding box center [869, 22] width 12 height 15
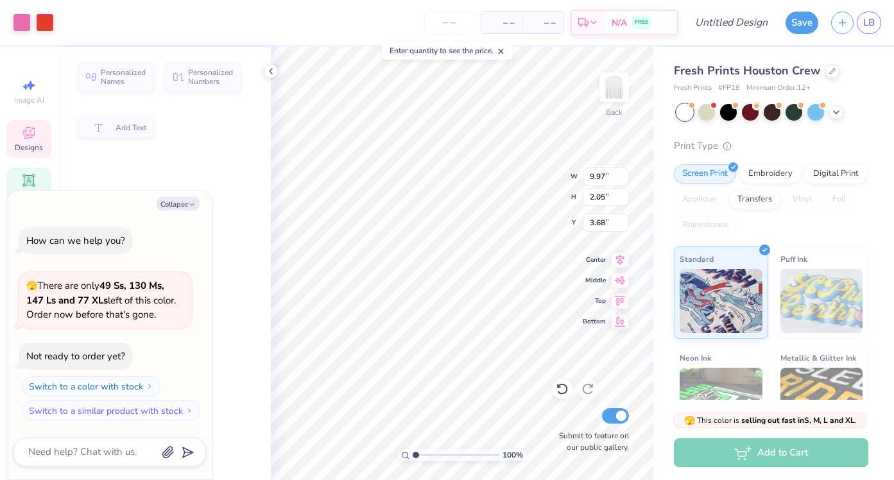
type textarea "x"
type input "3.88"
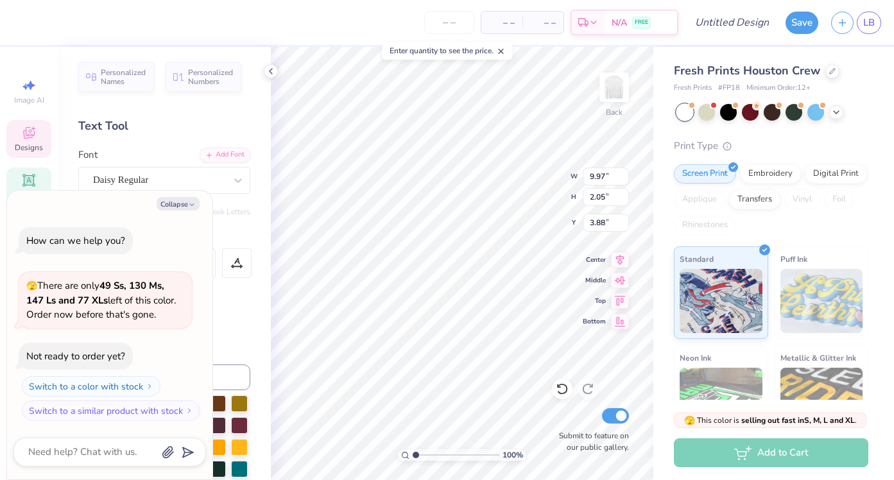
type textarea "x"
type textarea "Go wit"
type textarea "x"
type textarea "Go wi"
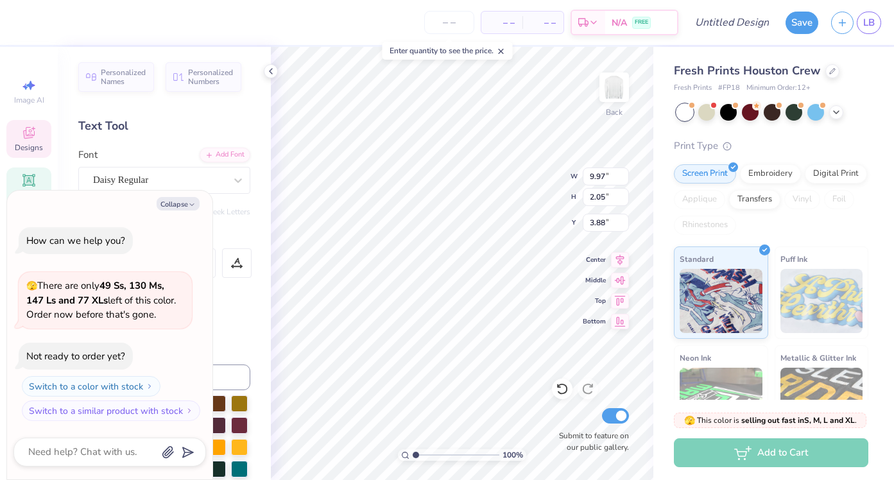
type textarea "x"
type textarea "Go w"
type textarea "x"
type textarea "Go"
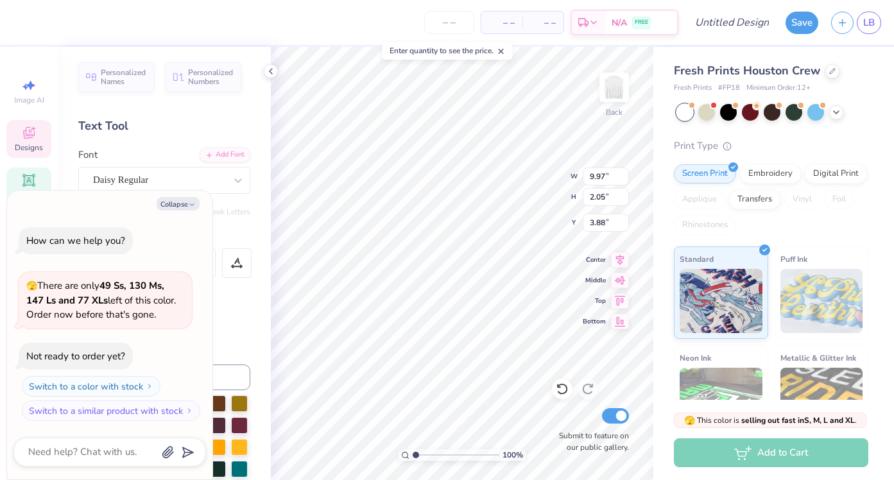
type textarea "x"
type textarea "Go"
type textarea "x"
type textarea "Go."
type textarea "x"
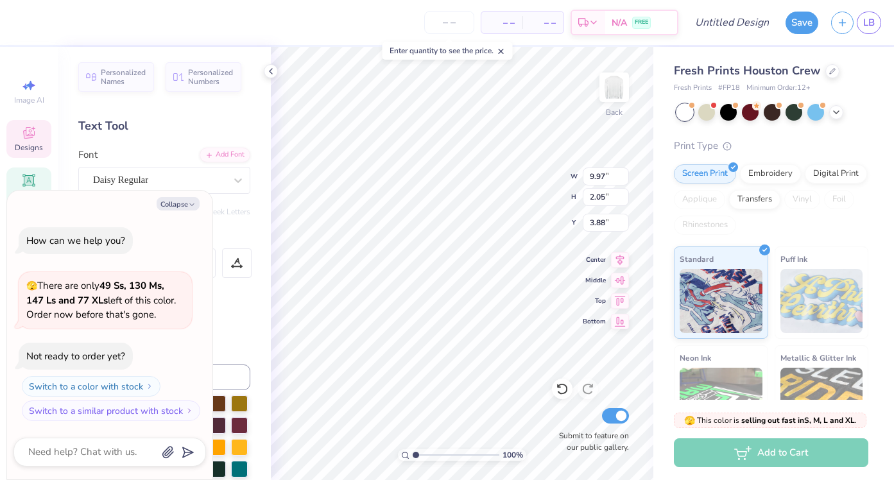
type textarea "Go."
type textarea "x"
type textarea "Go."
type textarea "x"
type textarea "Go."
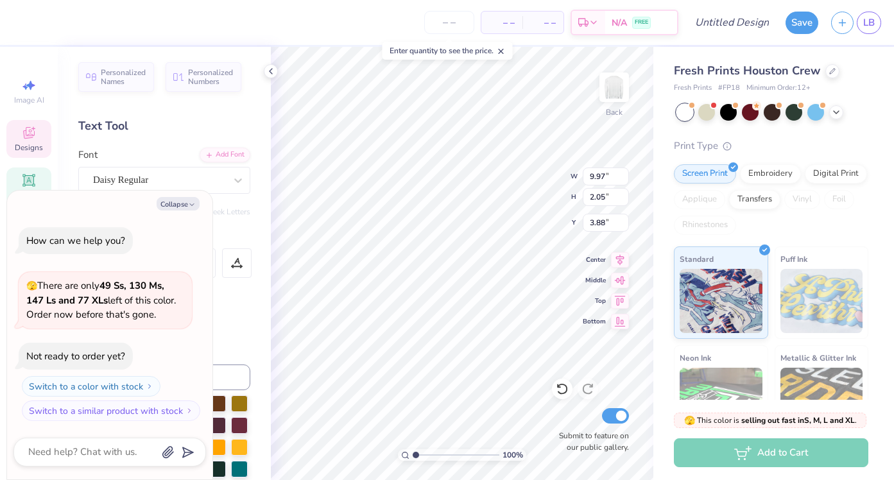
type textarea "x"
type textarea "Go."
type textarea "x"
type textarea "Go."
type textarea "x"
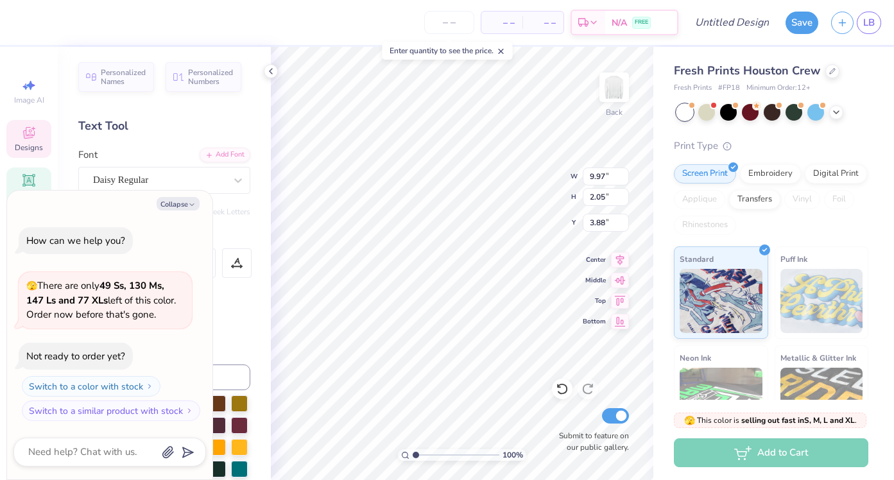
type textarea "Go."
type textarea "x"
type textarea "Go"
type textarea "x"
type textarea "Go"
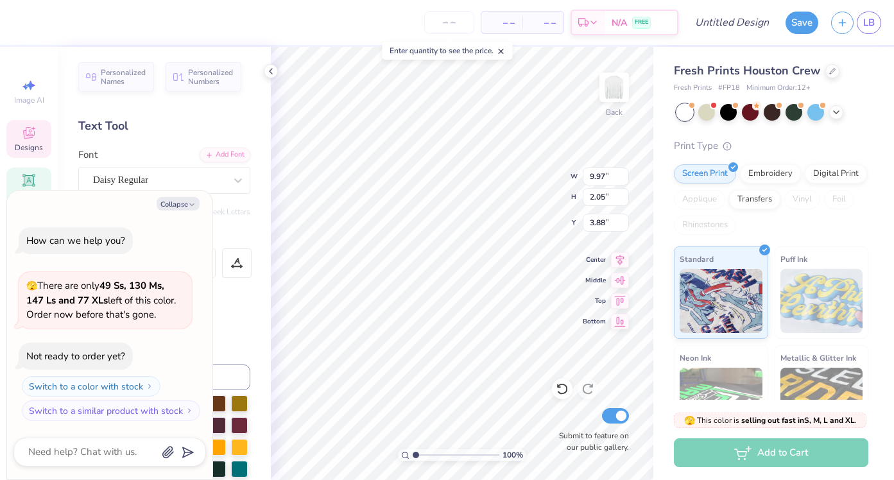
type textarea "x"
type textarea "Go"
type textarea "x"
type textarea "Go"
type textarea "x"
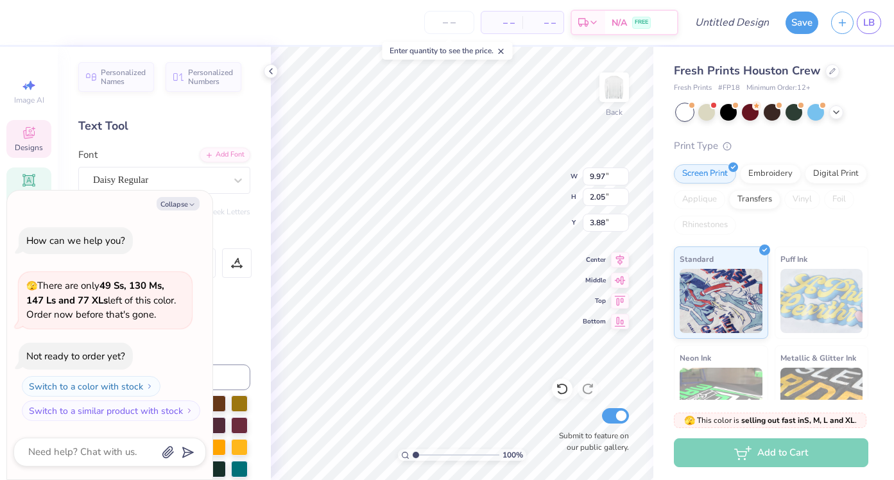
type textarea "Go"
type textarea "x"
type textarea "Go"
type textarea "x"
type textarea "Go"
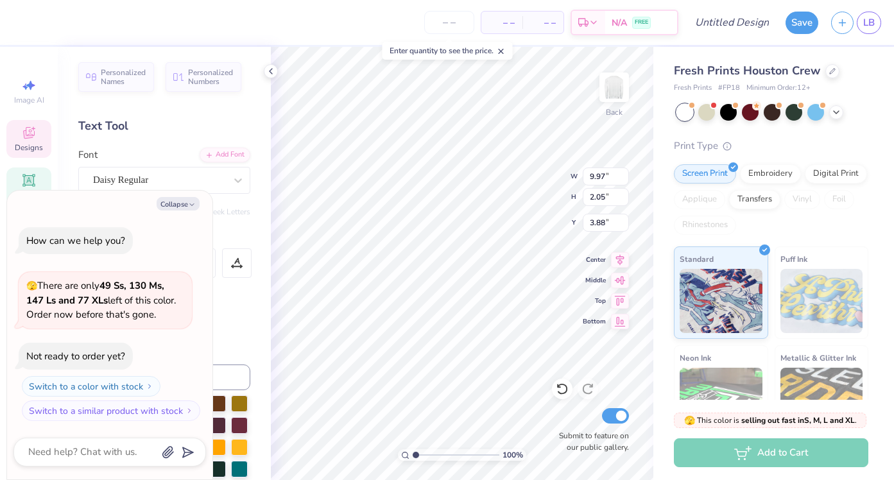
type textarea "x"
type textarea "Go"
type textarea "x"
type textarea "Go"
type textarea "x"
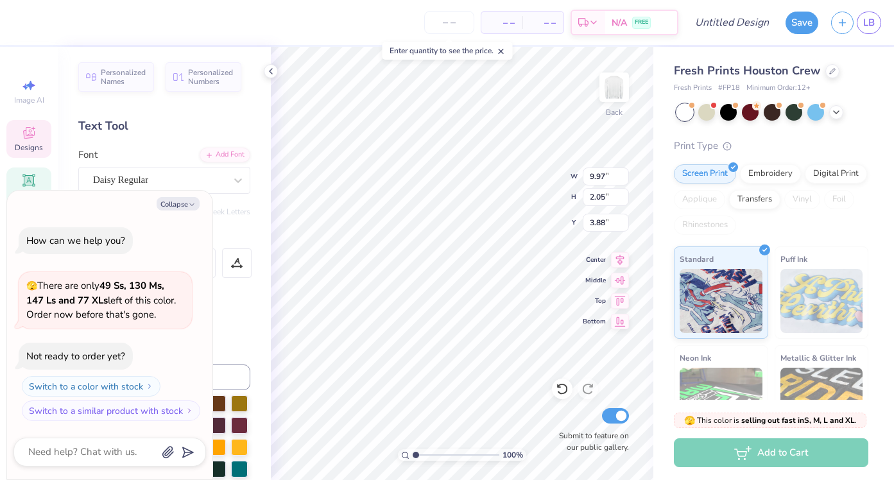
type textarea "Go"
type textarea "x"
type textarea "Go"
type textarea "x"
type textarea "Go"
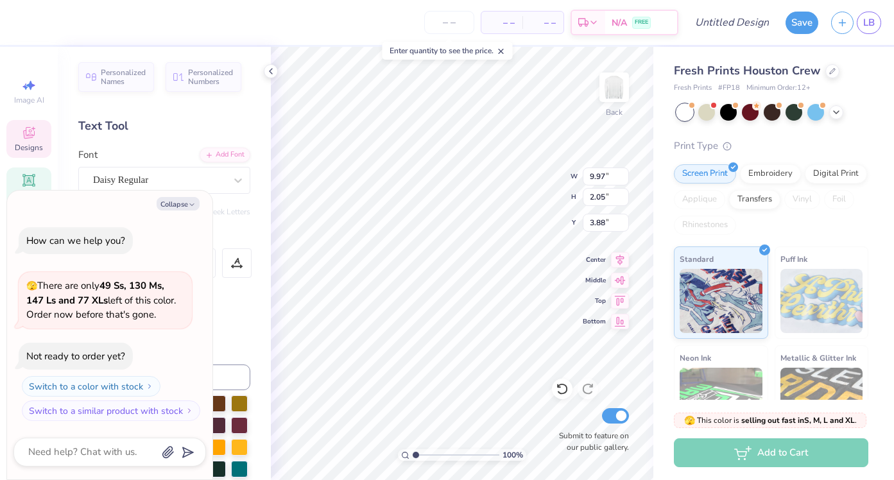
type textarea "x"
type textarea "Go"
type textarea "x"
type textarea "Go"
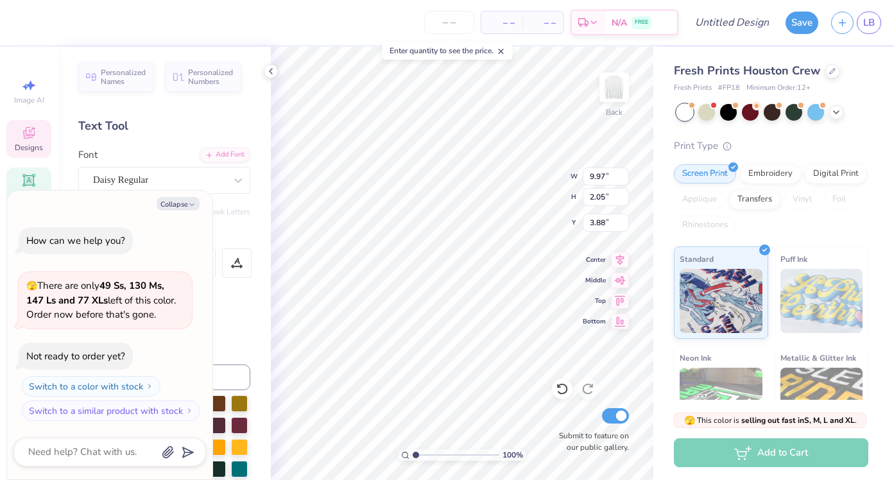
type textarea "x"
type textarea "Go"
type textarea "x"
type textarea "Go"
type textarea "x"
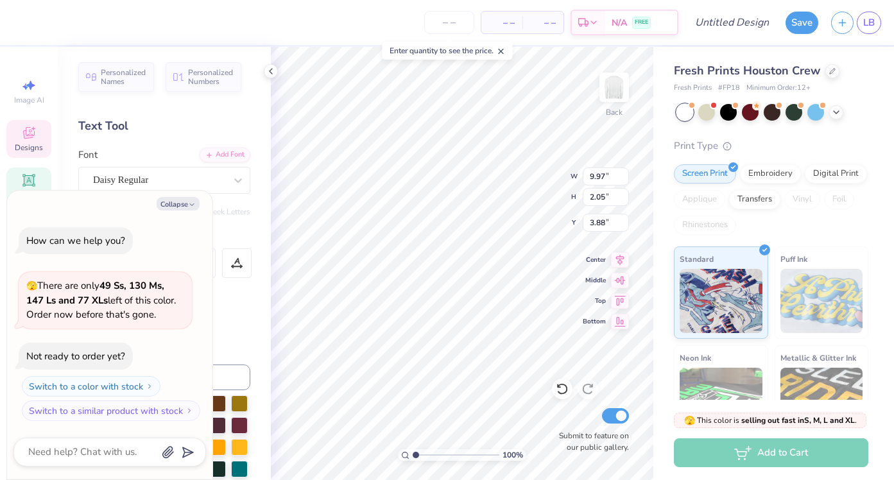
scroll to position [0, 0]
type textarea "Go"
type textarea "x"
type textarea "Go"
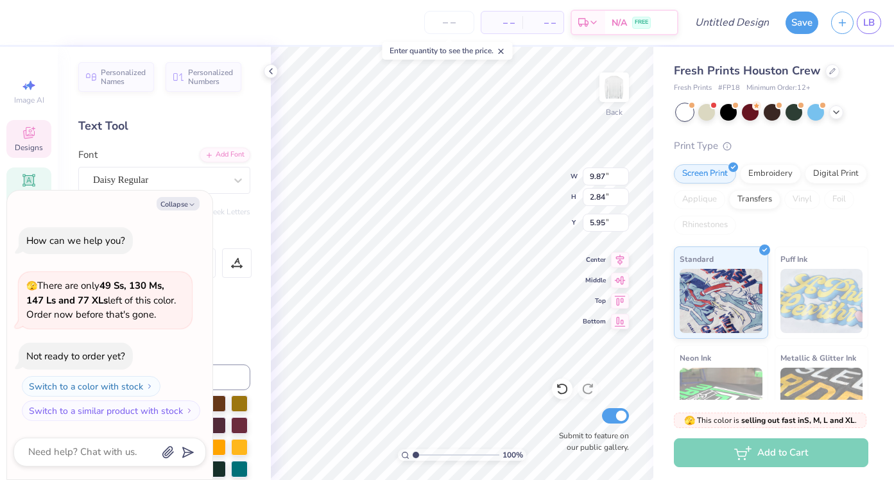
type textarea "x"
type textarea "Phi Si"
type textarea "x"
type textarea "Phi S"
type textarea "x"
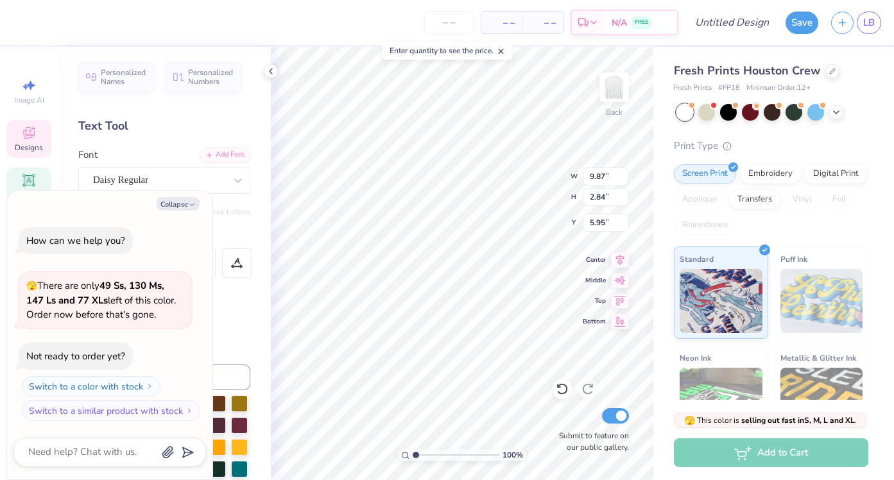
type textarea "Phi"
type textarea "x"
type textarea "Phi"
type textarea "x"
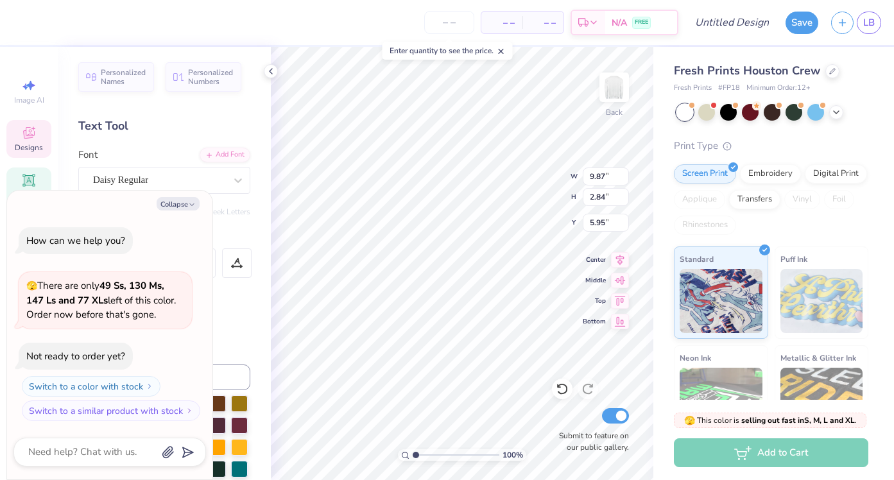
type textarea "Ph"
type textarea "x"
type textarea "P"
type textarea "x"
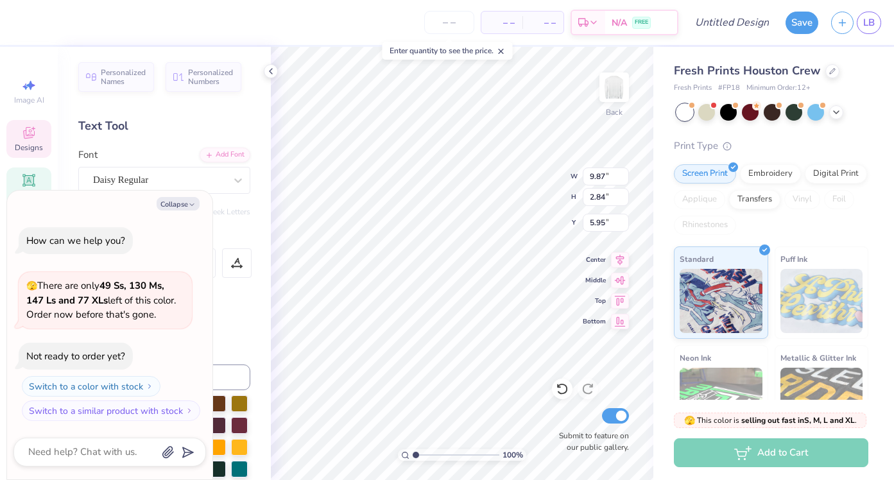
type textarea "D"
type textarea "x"
type textarea "De"
type textarea "x"
type textarea "[PERSON_NAME]"
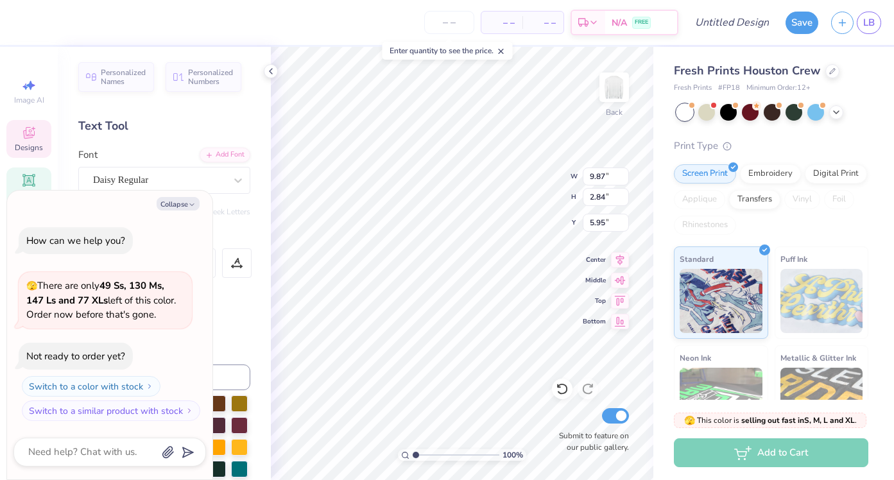
type textarea "x"
type textarea "[PERSON_NAME]"
type textarea "x"
type textarea "[PERSON_NAME]"
type textarea "x"
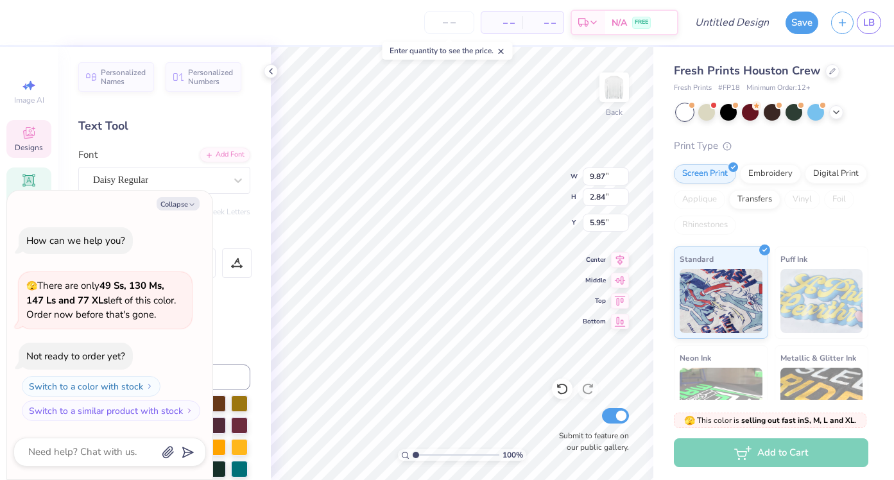
type textarea "DeeG"
type textarea "x"
type textarea "DeeGe"
type textarea "x"
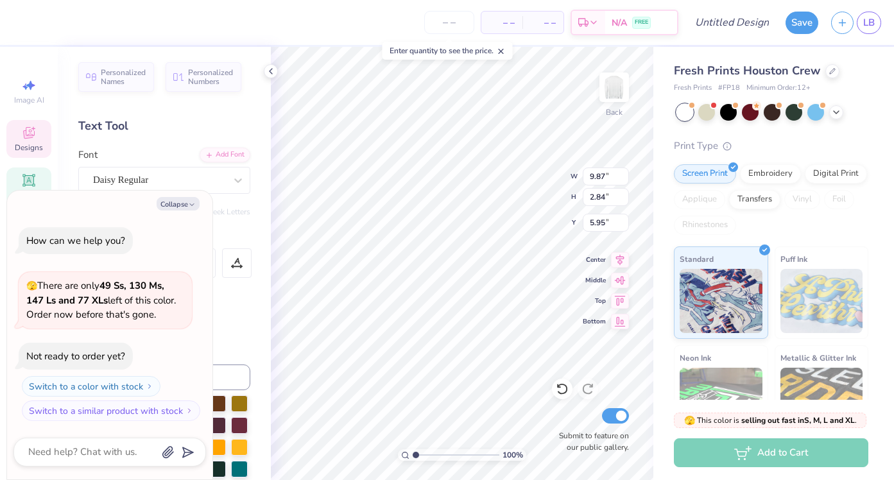
type textarea "DeeGee"
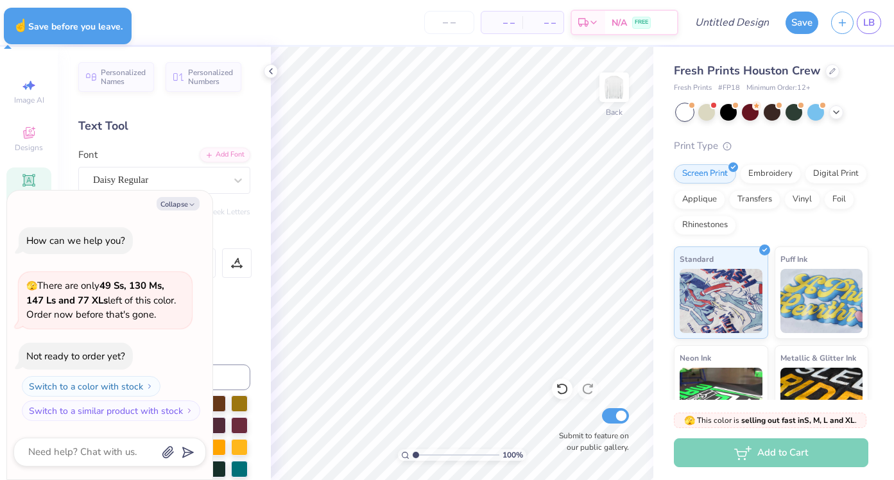
type textarea "x"
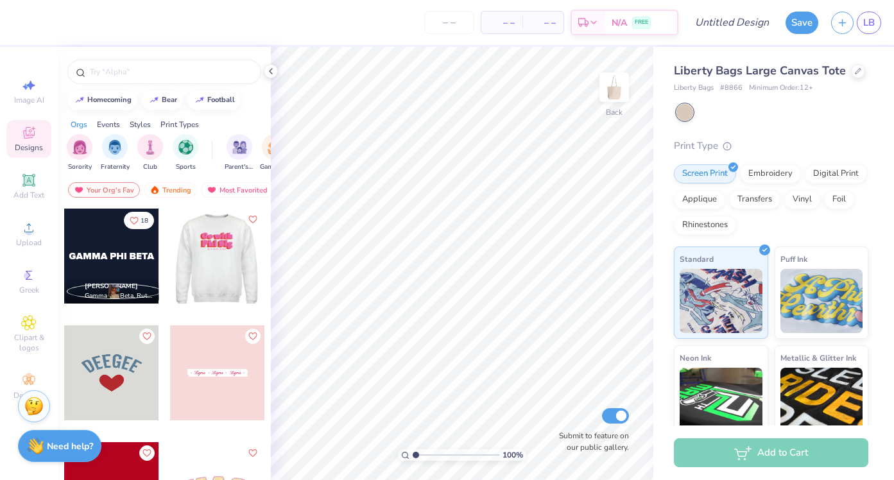
click at [252, 271] on div at bounding box center [216, 256] width 95 height 95
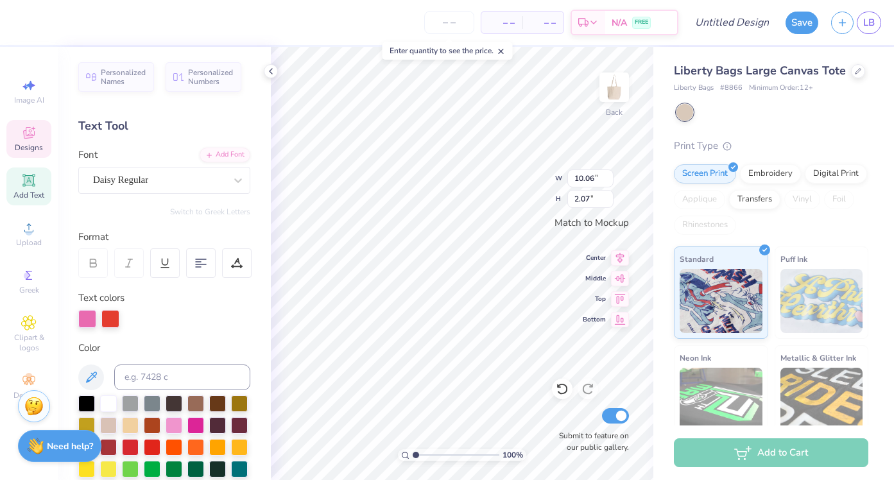
type textarea "Go"
type input "9.95"
type input "2.86"
type textarea "P"
type textarea "Deegee"
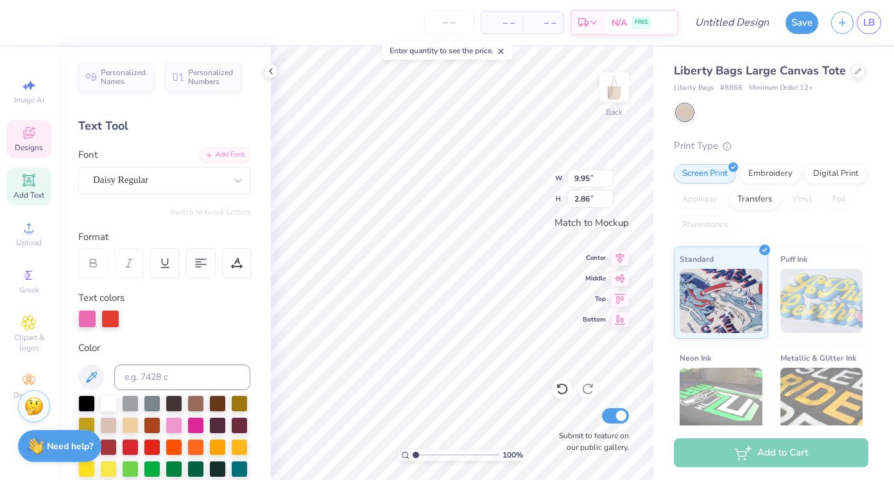
scroll to position [0, 1]
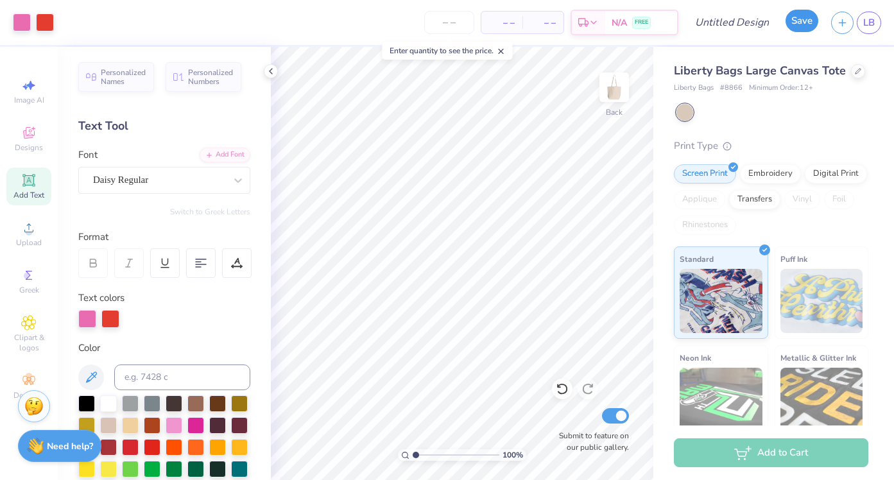
click at [800, 26] on button "Save" at bounding box center [801, 21] width 33 height 22
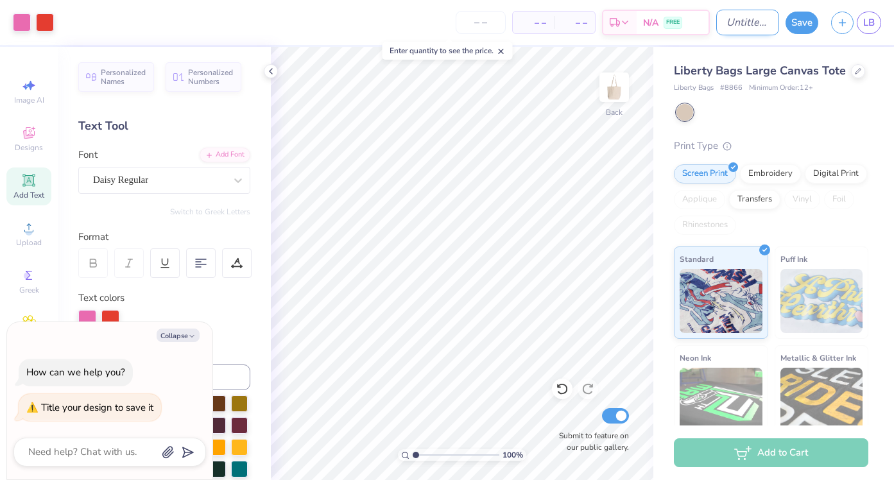
type textarea "x"
click at [748, 33] on input "Design Title" at bounding box center [747, 23] width 63 height 26
type input "b"
type textarea "x"
type input "ba"
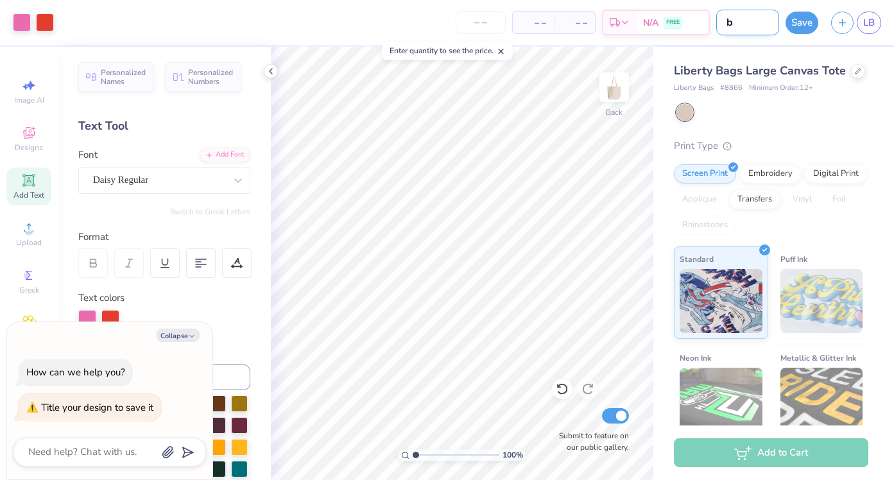
type textarea "x"
type input "bag"
type textarea "x"
type input "bag"
type textarea "x"
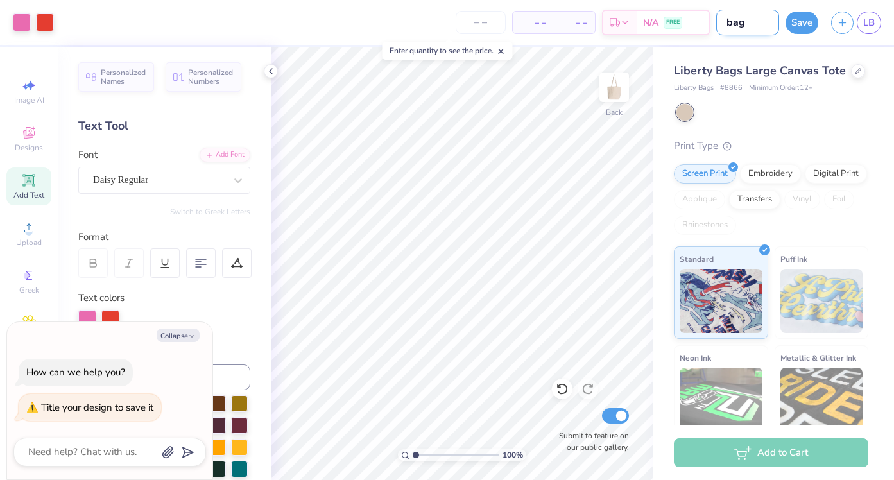
type input "bag 1"
type textarea "x"
type input "bag 1"
click at [791, 21] on button "Save" at bounding box center [801, 21] width 33 height 22
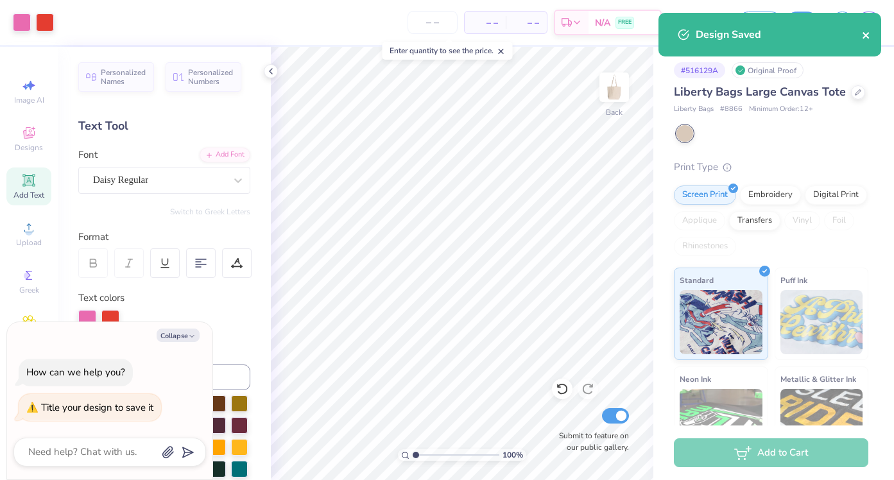
click at [864, 33] on icon "close" at bounding box center [865, 35] width 6 height 6
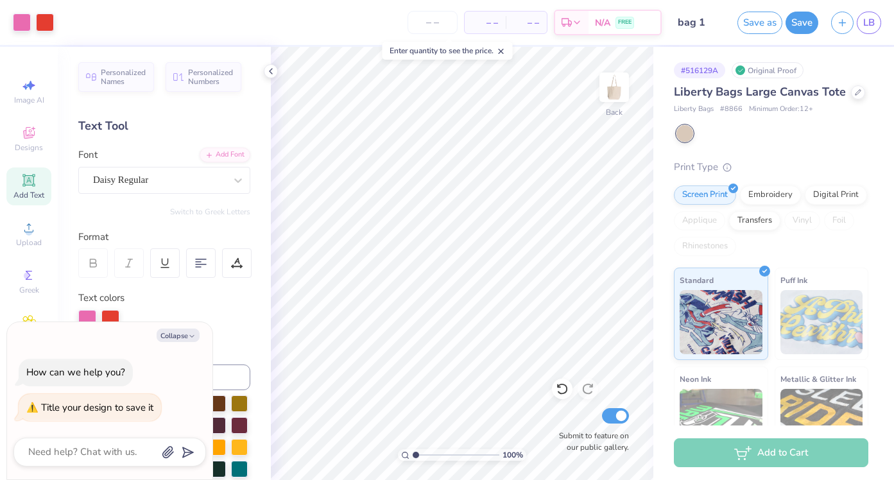
click at [866, 30] on div "Art colors – – Per Item – – Total Est. Delivery N/A FREE Design Title bag 1 Sav…" at bounding box center [447, 240] width 894 height 480
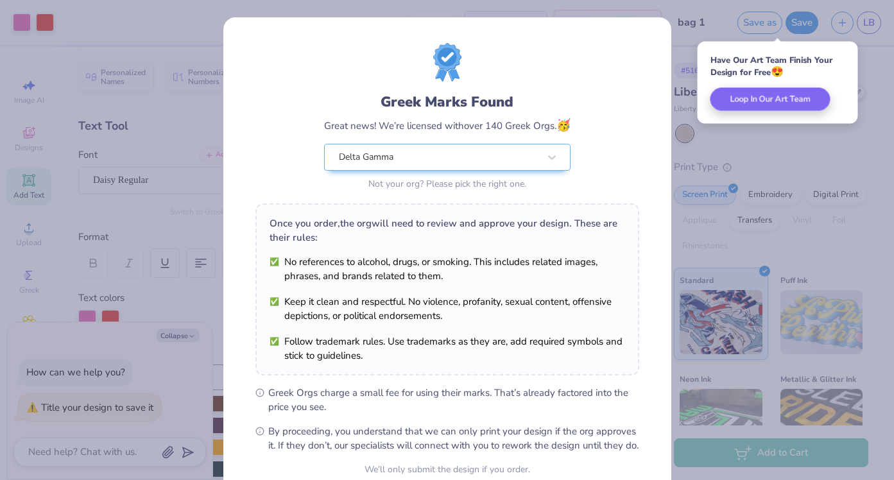
click at [500, 286] on ul "No references to alcohol, drugs, or smoking. This includes related images, phra…" at bounding box center [446, 309] width 355 height 108
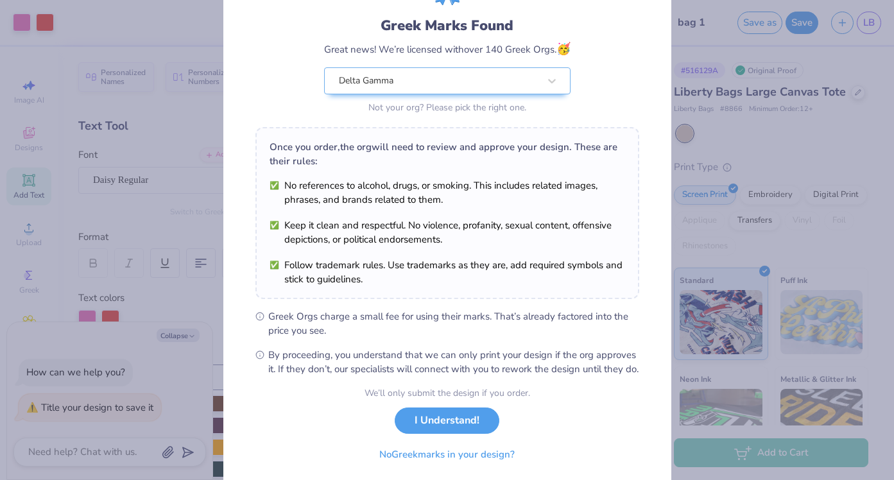
scroll to position [77, 0]
click at [449, 430] on button "I Understand!" at bounding box center [447, 417] width 105 height 26
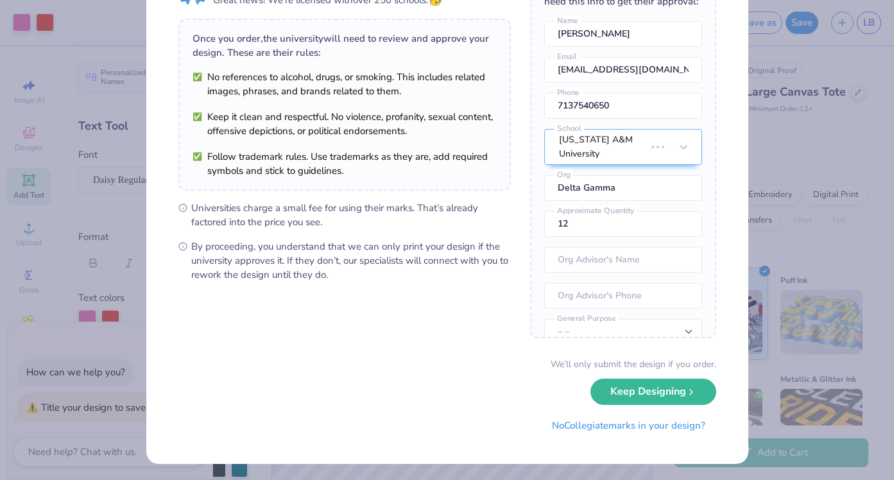
scroll to position [0, 0]
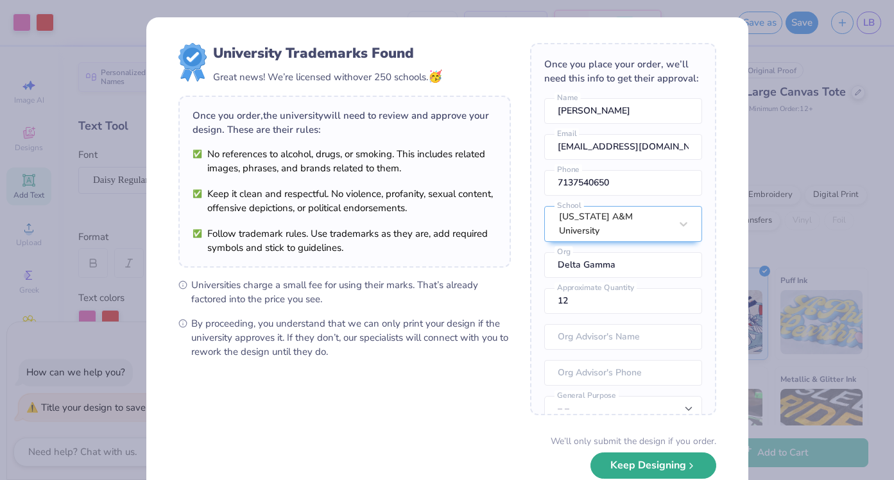
click at [635, 470] on button "Keep Designing" at bounding box center [653, 465] width 126 height 26
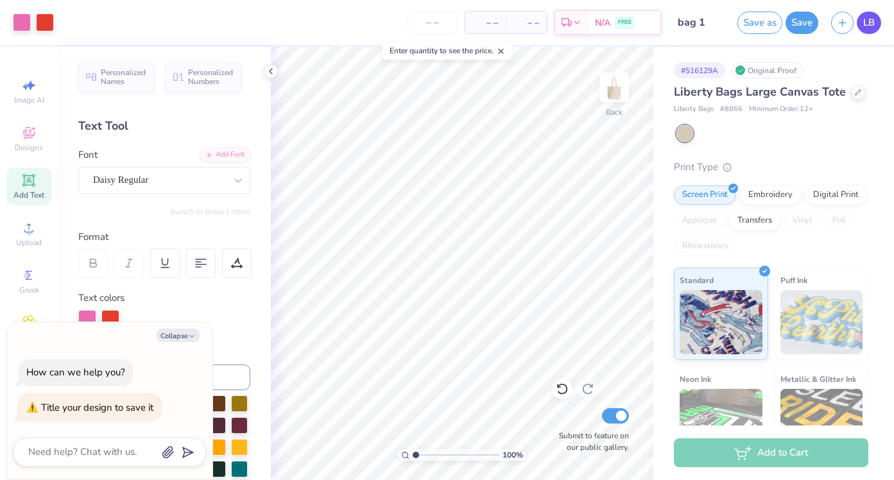
click at [869, 26] on span "LB" at bounding box center [869, 22] width 12 height 15
type textarea "x"
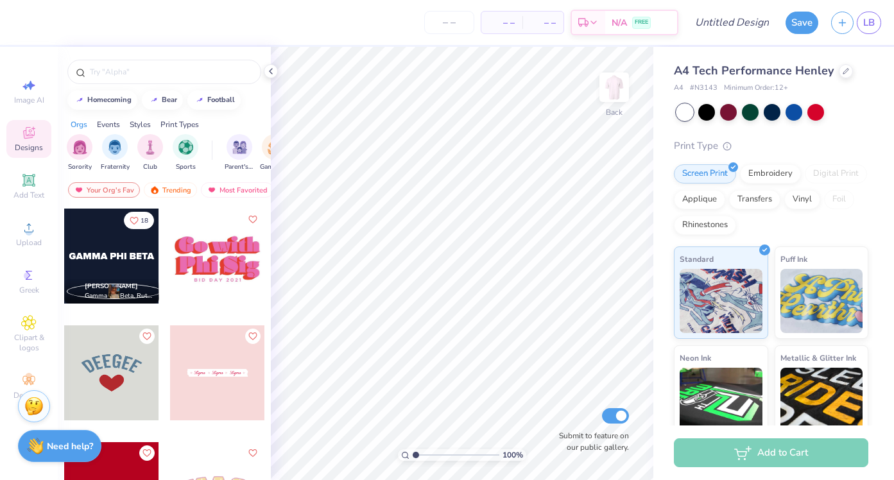
click at [264, 273] on div at bounding box center [311, 256] width 95 height 95
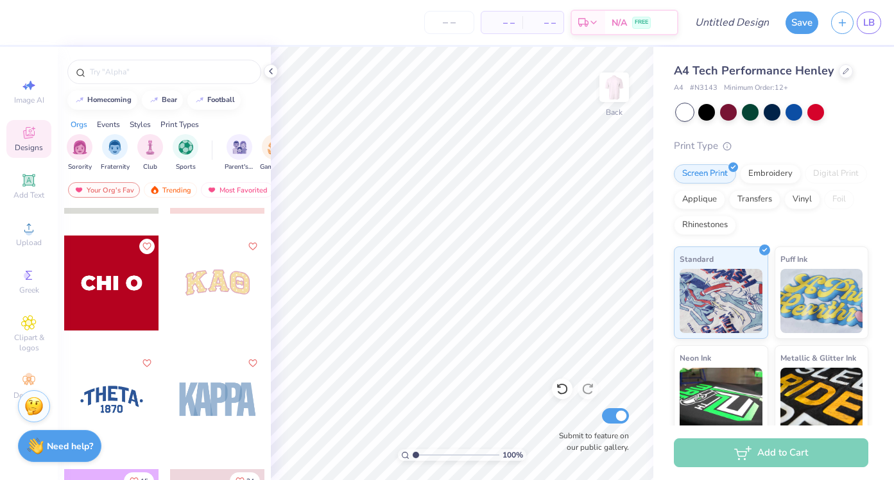
scroll to position [205, 0]
click at [116, 279] on div at bounding box center [111, 284] width 95 height 95
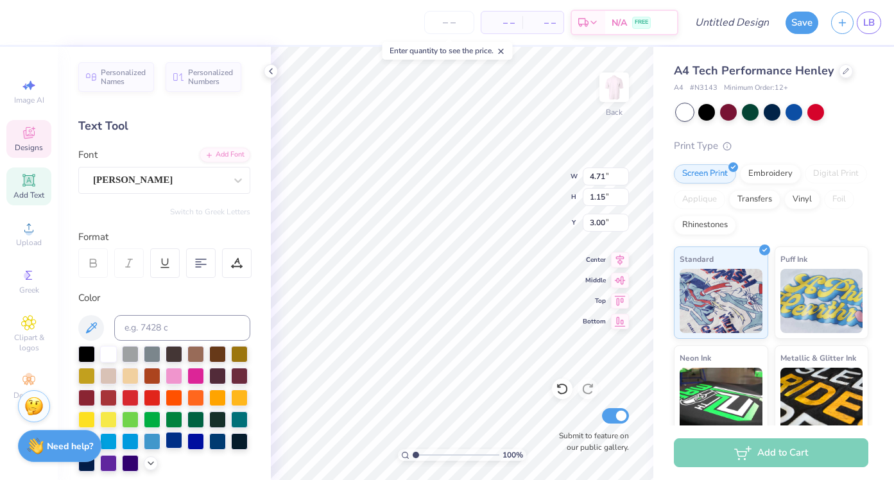
click at [175, 438] on div at bounding box center [174, 440] width 17 height 17
type textarea "BRONZE PINK AND BLUE"
click at [599, 218] on div "100 % Back W 4.71 4.71 " H 1.15 1.15 " Y 3.00 3.00 " Center Middle Top Bottom S…" at bounding box center [462, 263] width 382 height 433
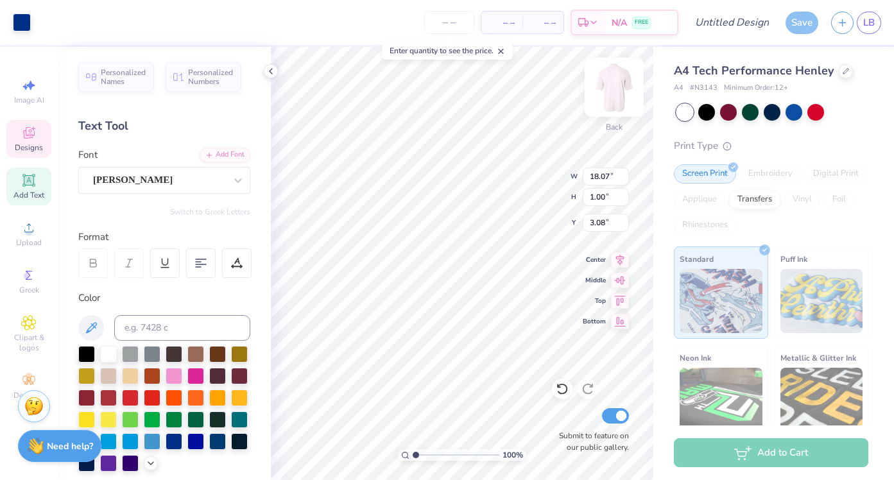
type input "3.00"
type input "12.96"
type input "0.71"
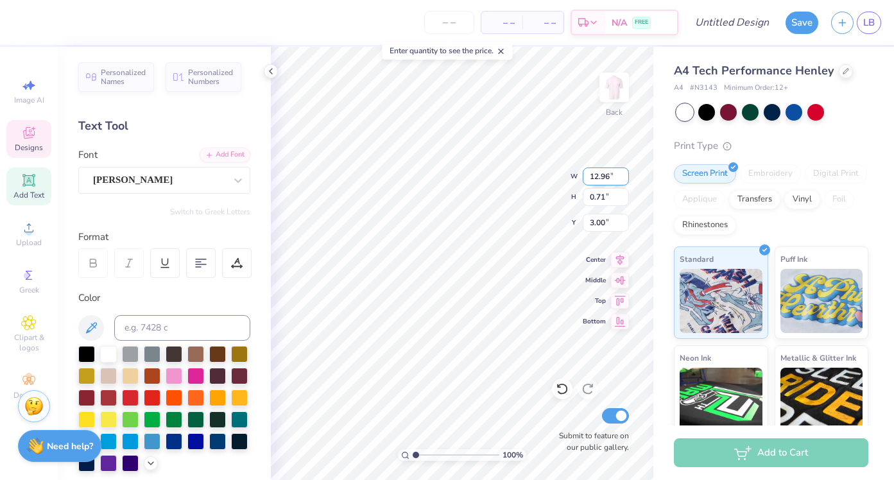
type input "5.20"
type input "10.47"
type input "0.58"
type input "5.43"
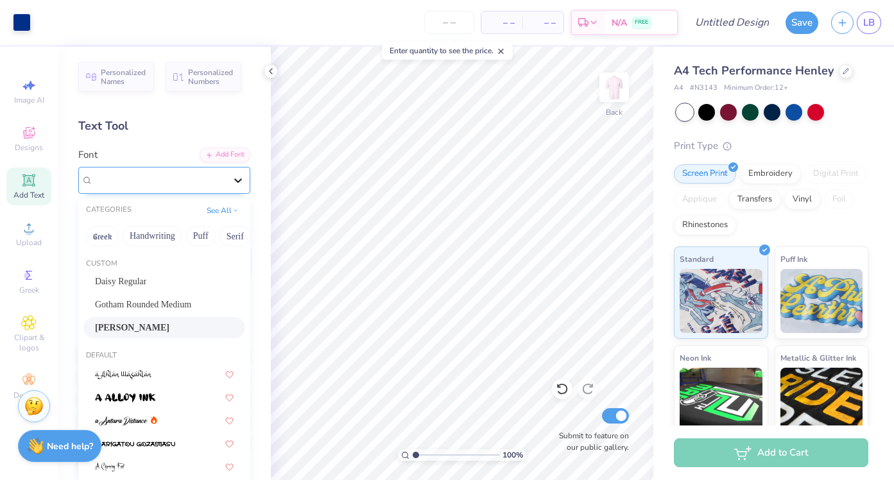
click at [228, 184] on div at bounding box center [238, 180] width 23 height 23
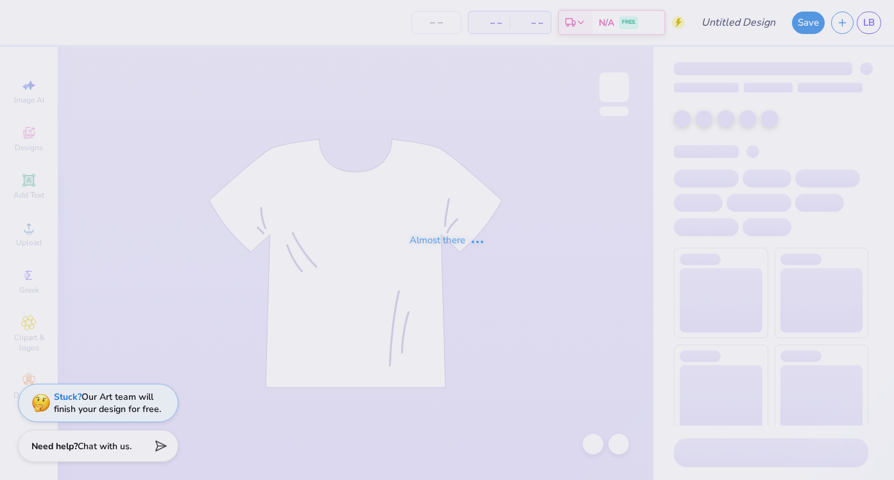
type input "[PERSON_NAME] : [US_STATE] A&M University"
type input "24"
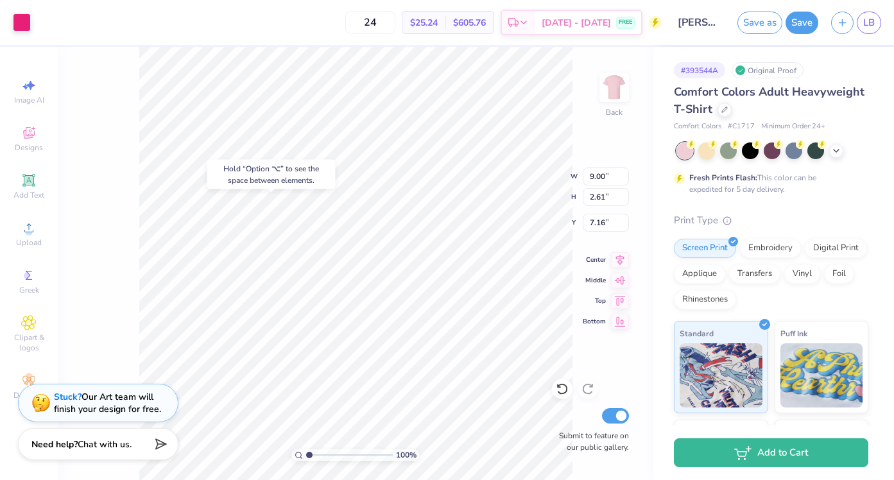
click at [103, 443] on body "Art colors 24 $25.24 Per Item $605.76 Total Est. Delivery [DATE] - [DATE] FREE …" at bounding box center [447, 240] width 894 height 480
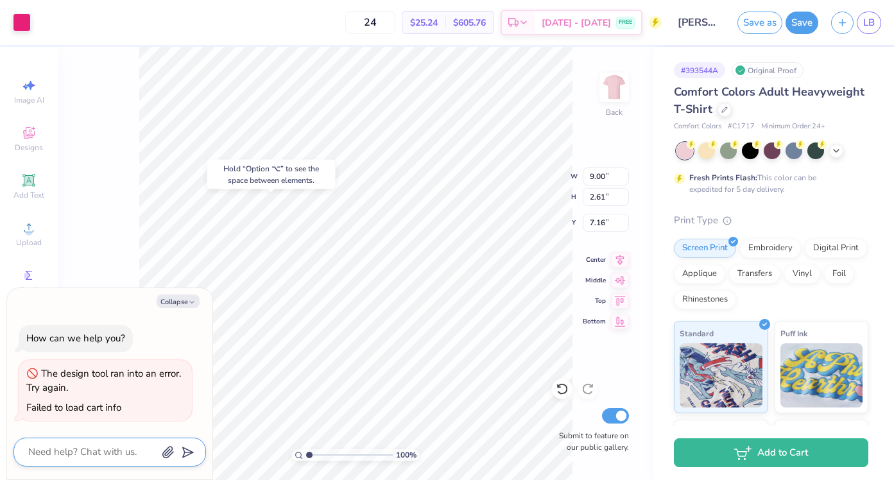
click at [104, 459] on textarea at bounding box center [92, 451] width 130 height 17
type textarea "M"
type textarea "x"
type textarea "MA"
type textarea "x"
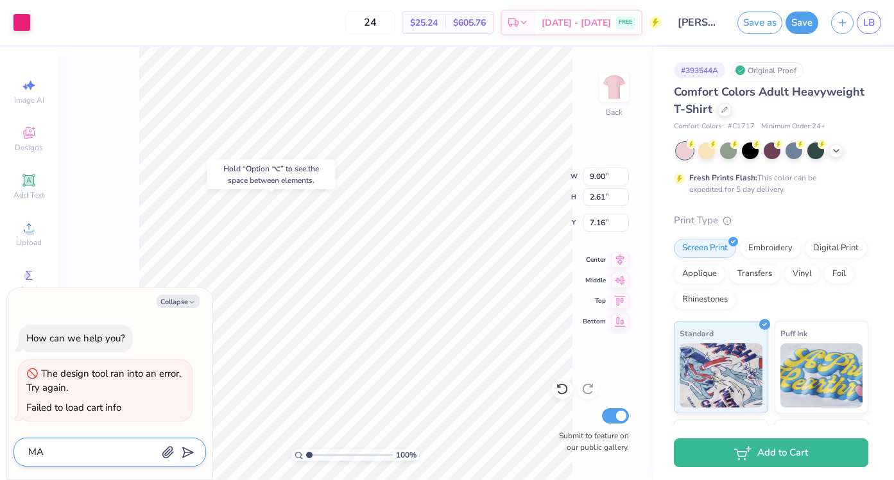
type textarea "MAK"
type textarea "x"
type textarea "MAKE"
type textarea "x"
type textarea "MAKE"
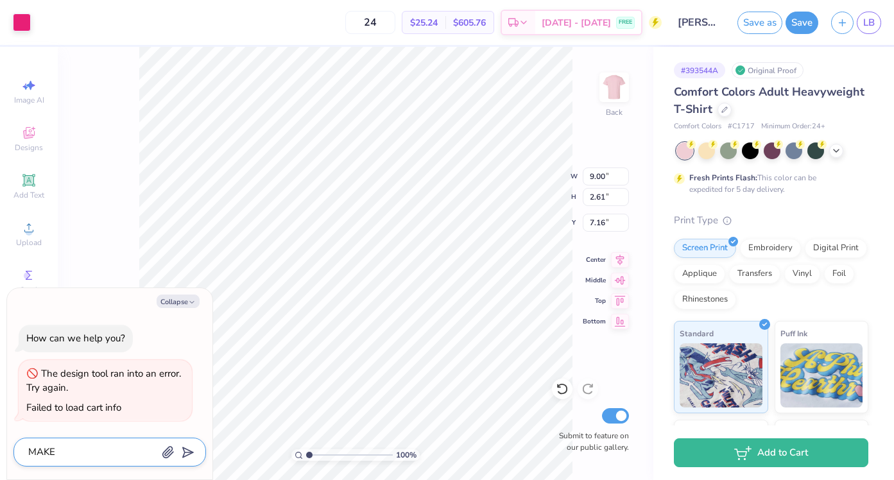
type textarea "x"
type textarea "MAKE"
type textarea "x"
type textarea "MAK"
type textarea "x"
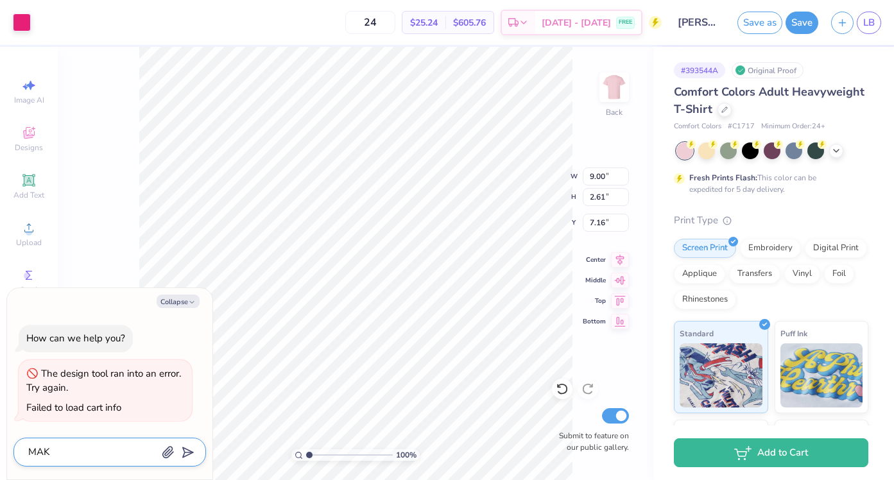
type textarea "MA"
type textarea "x"
type textarea "M"
type textarea "x"
type textarea "Ma"
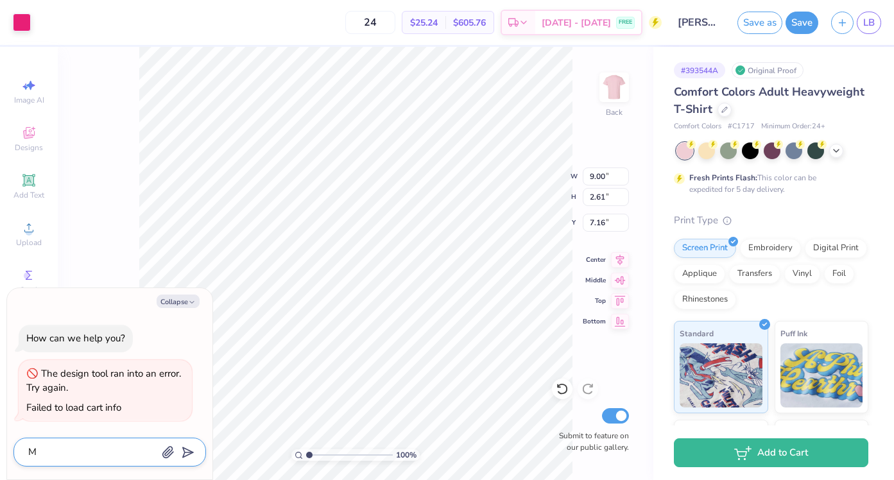
type textarea "x"
type textarea "Mak"
type textarea "x"
type textarea "Make"
type textarea "x"
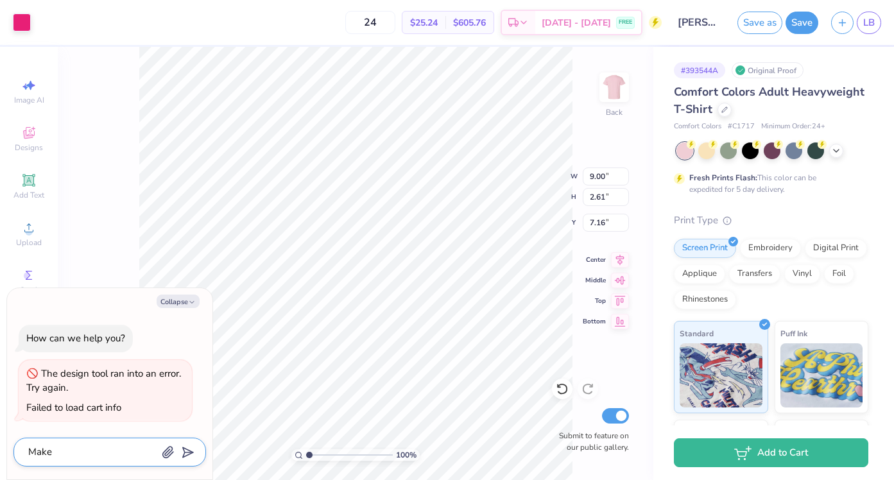
type textarea "Maket"
type textarea "x"
type textarea "Make"
type textarea "x"
type textarea "Make"
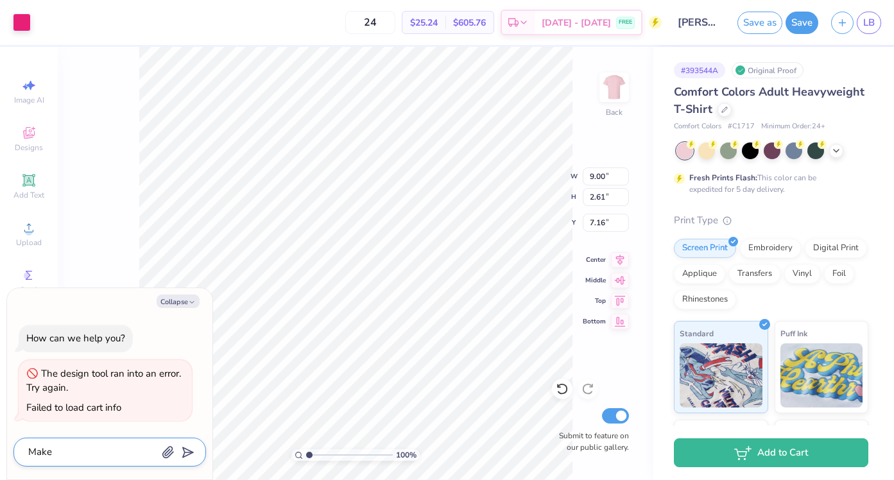
type textarea "x"
type textarea "Make t"
type textarea "x"
type textarea "Make th"
type textarea "x"
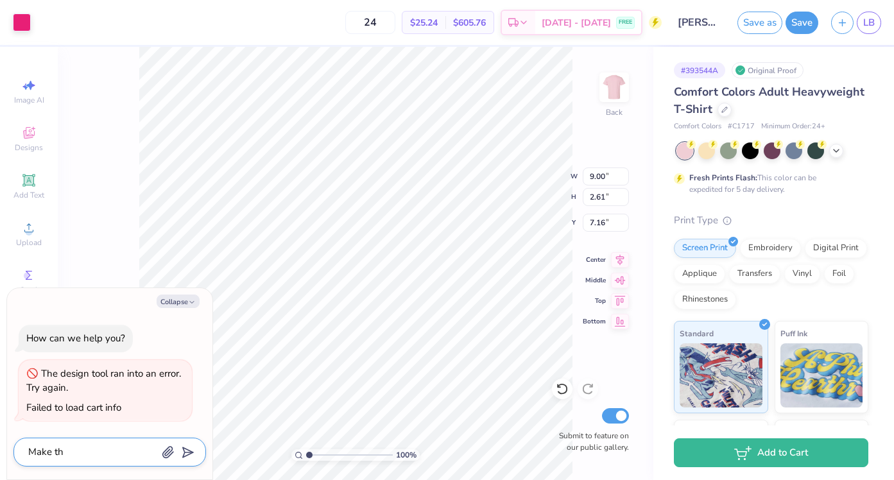
type textarea "Make the"
type textarea "x"
type textarea "Make the"
type textarea "x"
type textarea "Make the h"
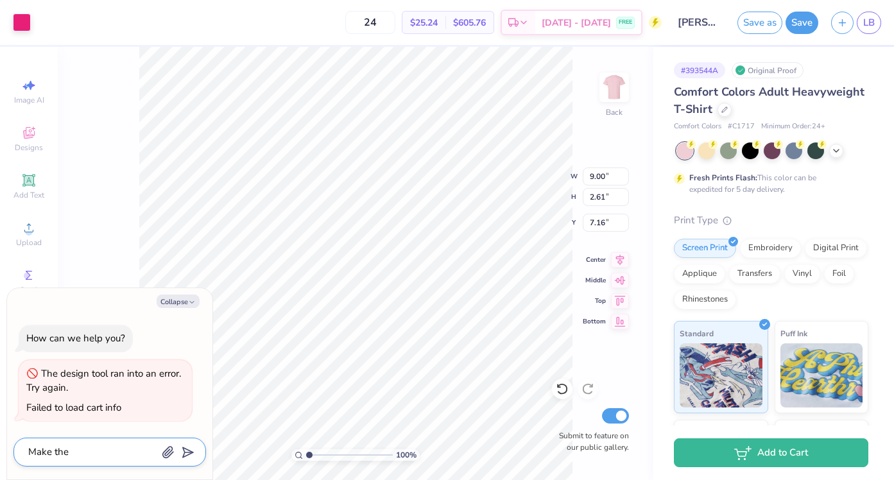
type textarea "x"
type textarea "Make the ho"
type textarea "x"
type textarea "Make the hou"
type textarea "x"
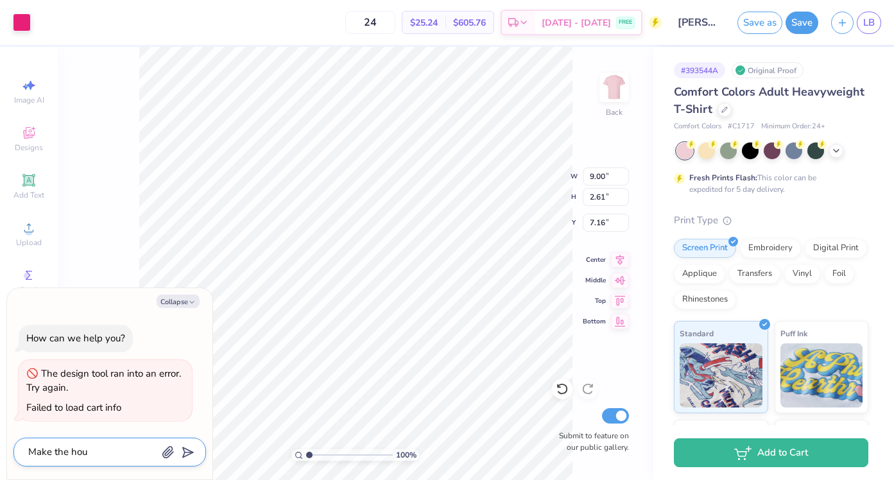
type textarea "Make the hous"
type textarea "x"
type textarea "Make the house"
type textarea "x"
type textarea "Make the house"
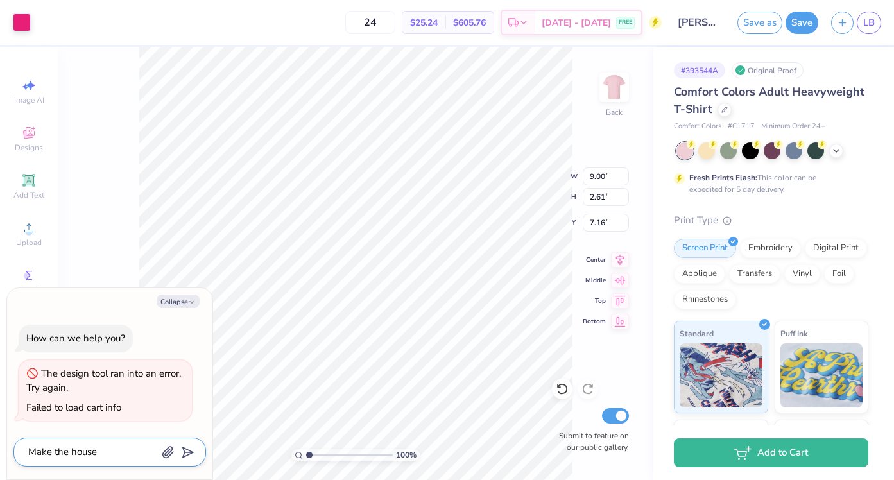
type textarea "x"
type textarea "Make the house s"
type textarea "x"
type textarea "Make the house sm"
type textarea "x"
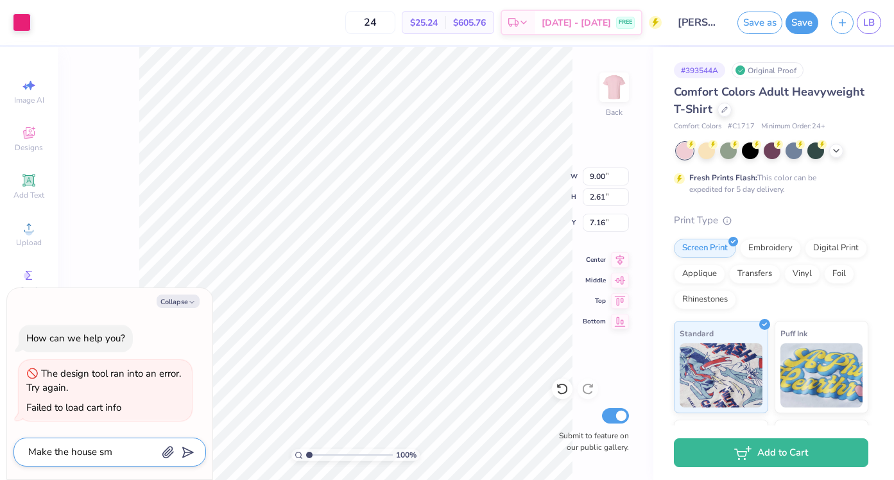
type textarea "Make the house sma"
type textarea "x"
type textarea "Make the house smal"
type textarea "x"
type textarea "Make the house small"
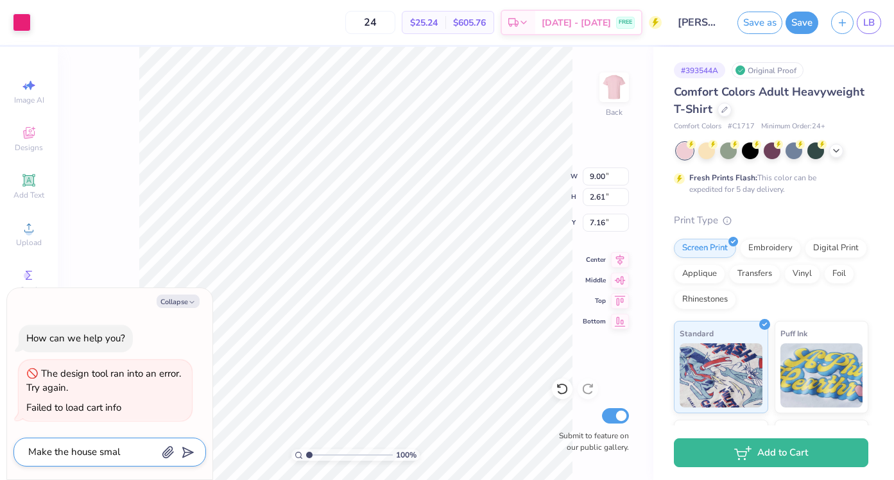
type textarea "x"
type textarea "Make the house smalle"
type textarea "x"
type textarea "Make the house smaller"
type textarea "x"
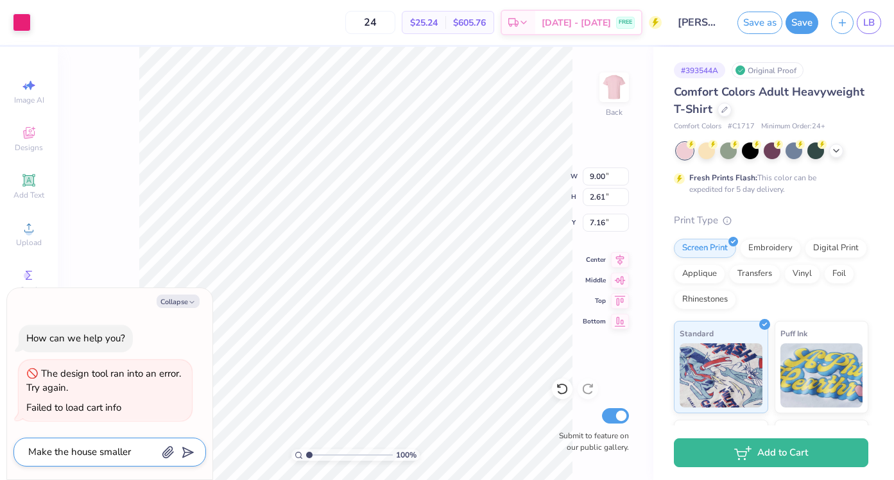
type textarea "Make the house smaller"
type textarea "x"
type textarea "Make the house smaller a"
type textarea "x"
type textarea "Make the house smaller an"
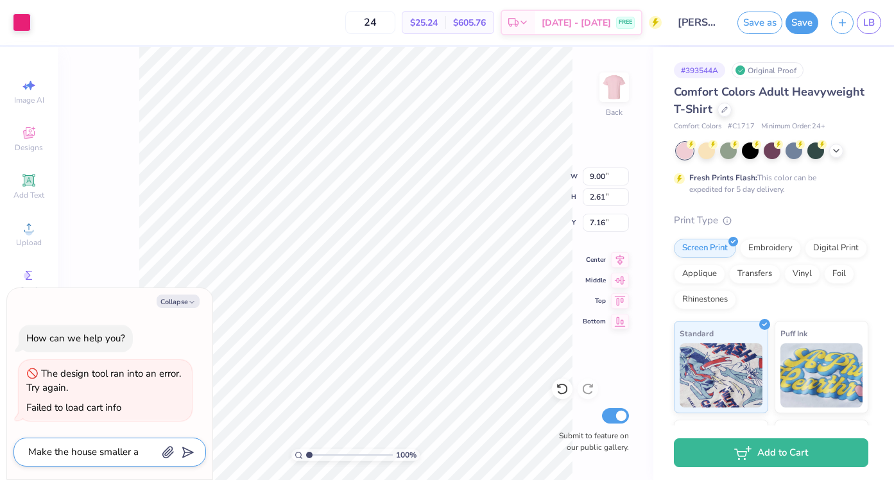
type textarea "x"
type textarea "Make the house smaller and"
type textarea "x"
type textarea "Make the house smaller and"
type textarea "x"
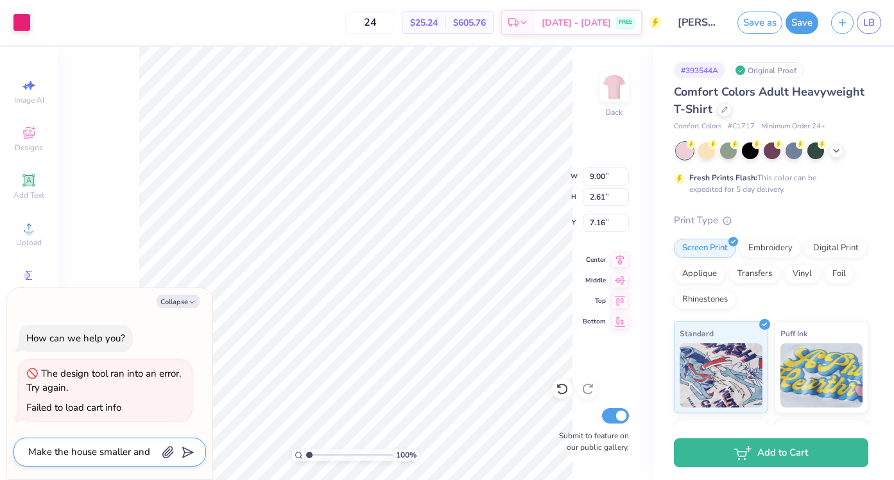
type textarea "Make the house smaller and l"
type textarea "x"
type textarea "Make the house smaller and le"
type textarea "x"
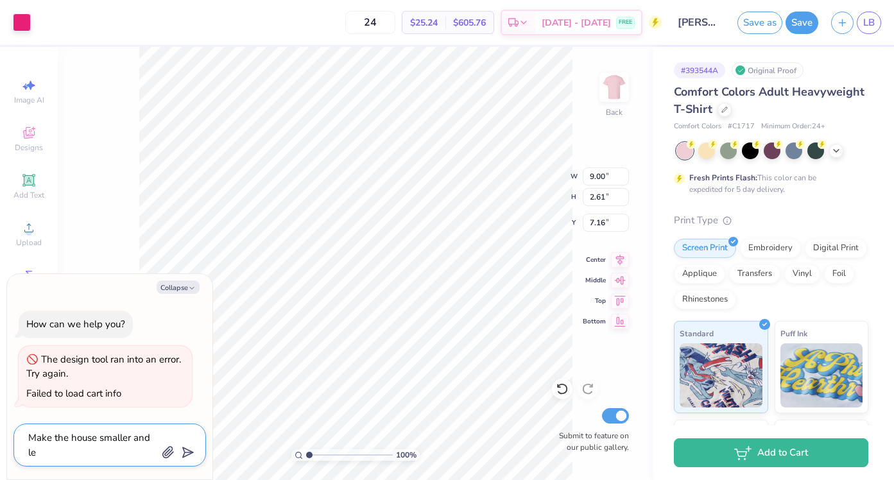
type textarea "Make the house smaller and les"
type textarea "x"
type textarea "Make the house smaller and less"
type textarea "x"
type textarea "Make the house smaller and less"
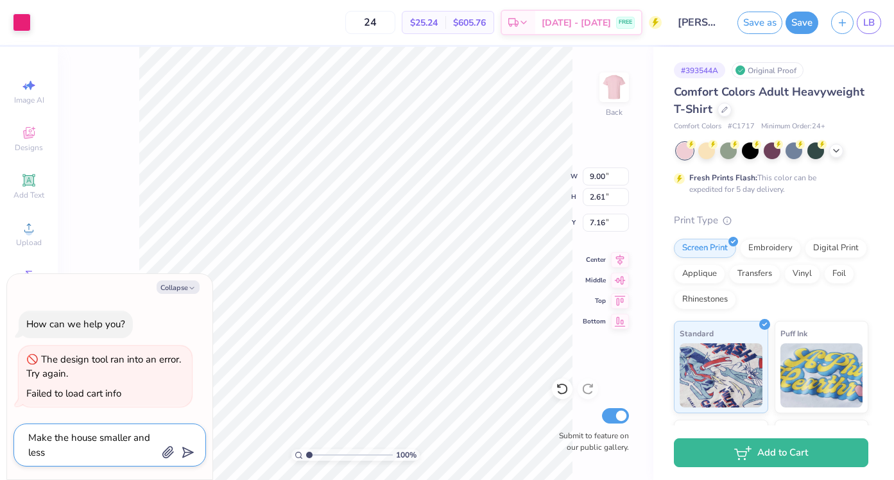
type textarea "x"
type textarea "Make the house smaller and less d"
type textarea "x"
type textarea "Make the house smaller and less de"
type textarea "x"
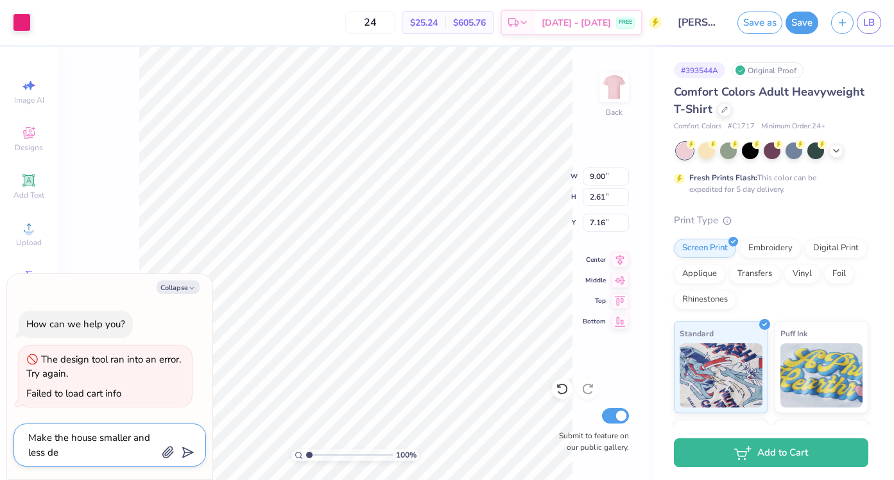
type textarea "Make the house smaller and less det"
type textarea "x"
type textarea "Make the house smaller and less deta"
type textarea "x"
type textarea "Make the house smaller and less detai"
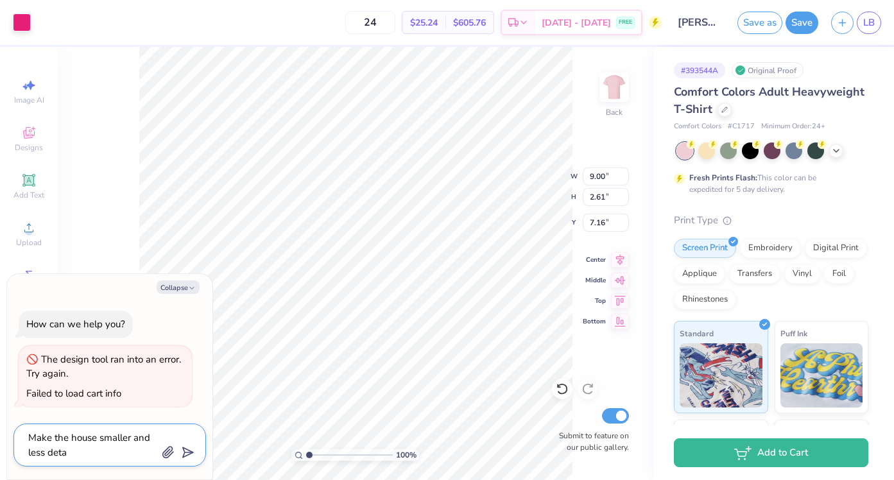
type textarea "x"
type textarea "Make the house smaller and less detail"
type textarea "x"
type textarea "Make the house smaller and less detaile"
type textarea "x"
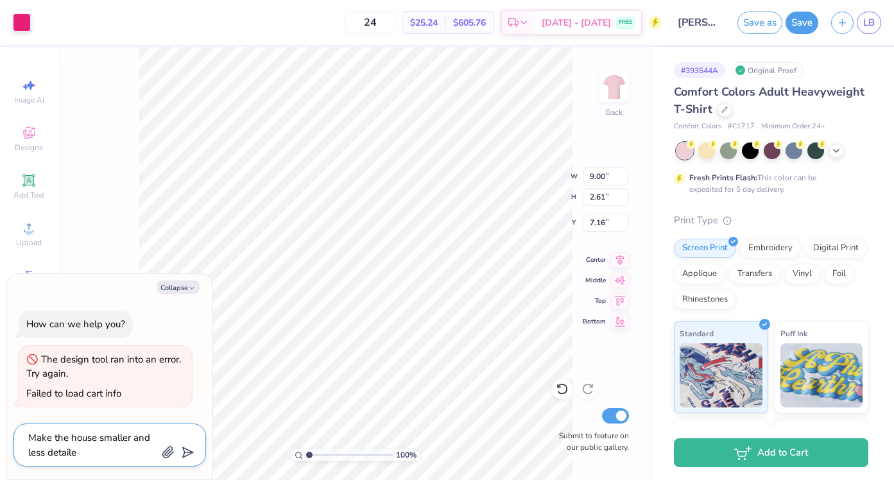
type textarea "Make the house smaller and less detailed"
type textarea "x"
type textarea "Make the house smaller and less detailed"
click at [191, 450] on icon "submit" at bounding box center [185, 452] width 18 height 18
type textarea "x"
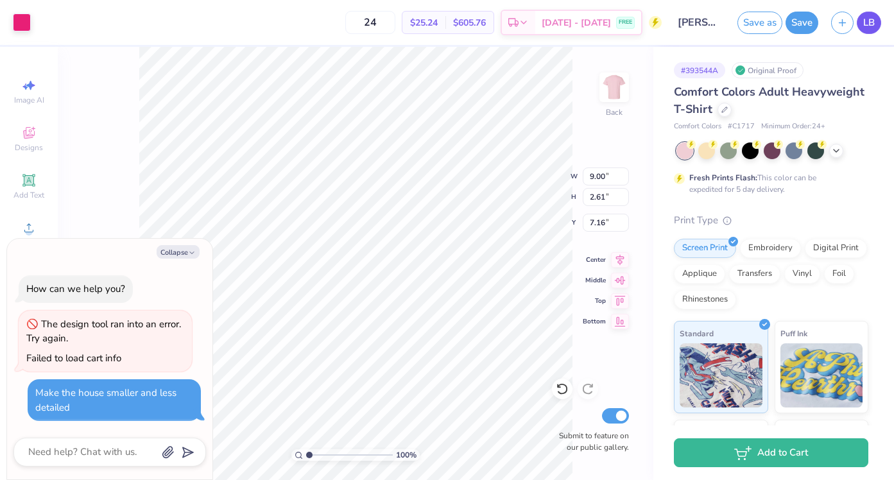
click at [863, 17] on span "LB" at bounding box center [869, 22] width 12 height 15
type textarea "x"
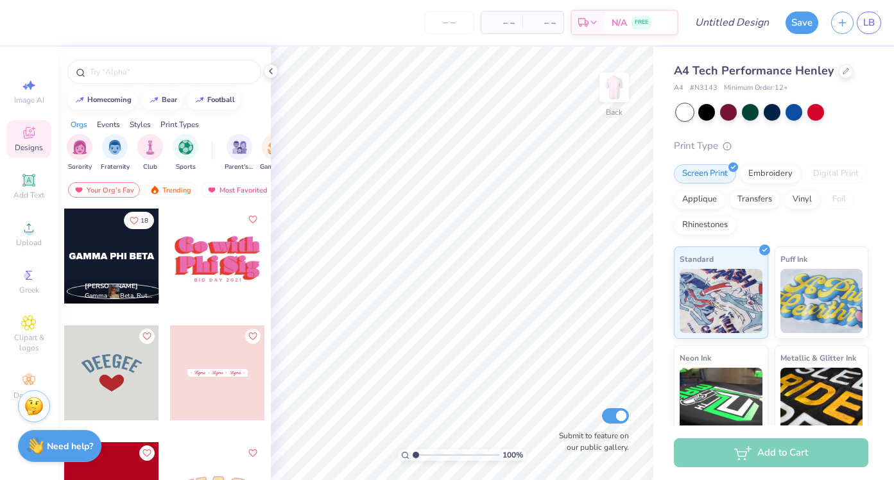
click at [266, 320] on div "18 [PERSON_NAME] Gamma Phi Beta, Rutgers, The [GEOGRAPHIC_DATA][US_STATE]" at bounding box center [164, 368] width 213 height 320
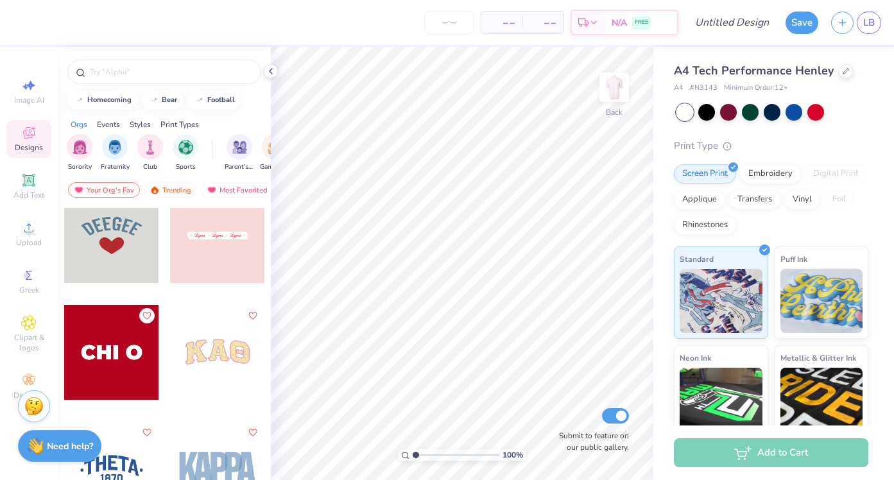
scroll to position [112, 0]
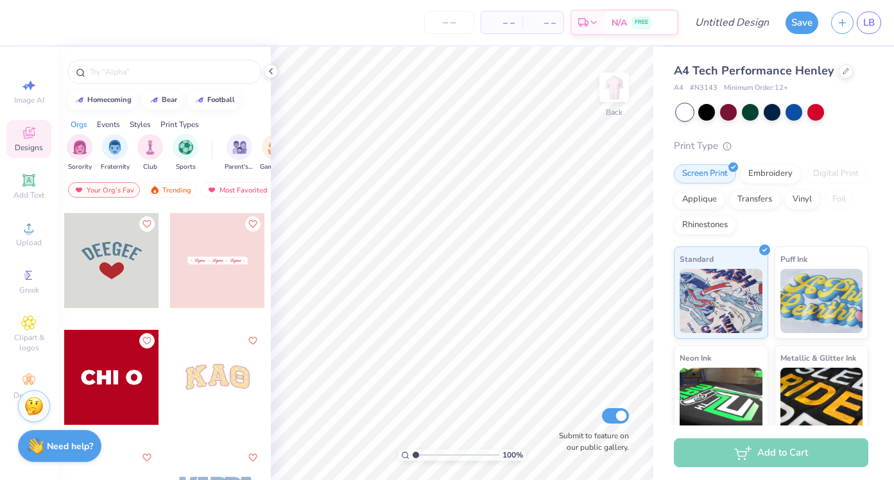
click at [98, 377] on div at bounding box center [111, 377] width 95 height 95
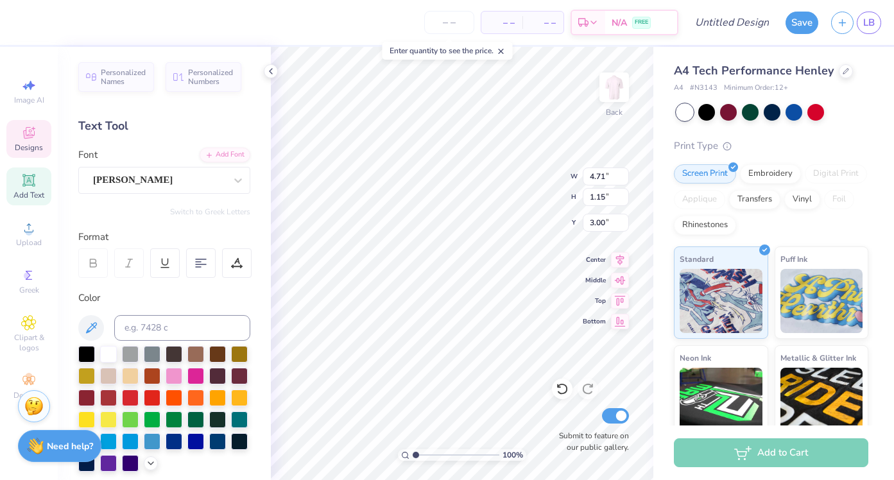
scroll to position [0, 0]
type textarea "C"
type textarea "BRONZE PINK AND BLUE"
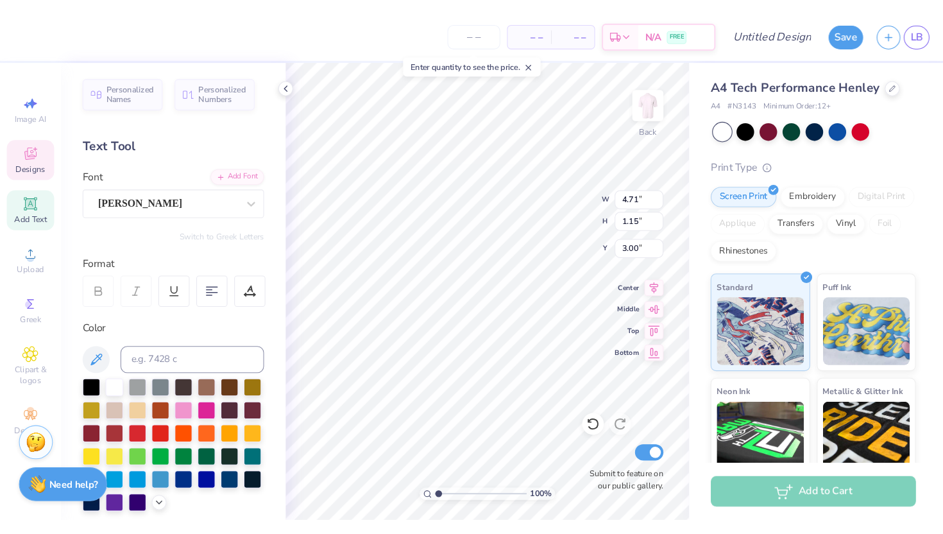
scroll to position [0, 4]
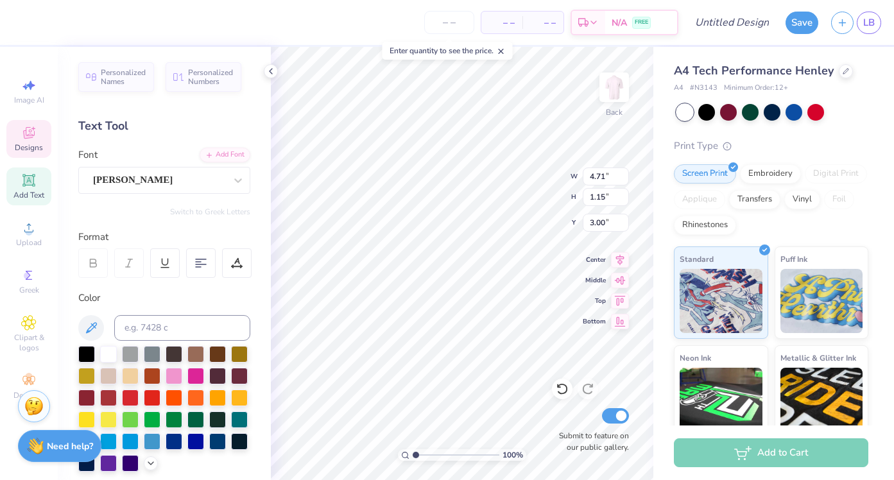
click at [776, 116] on div at bounding box center [772, 112] width 17 height 17
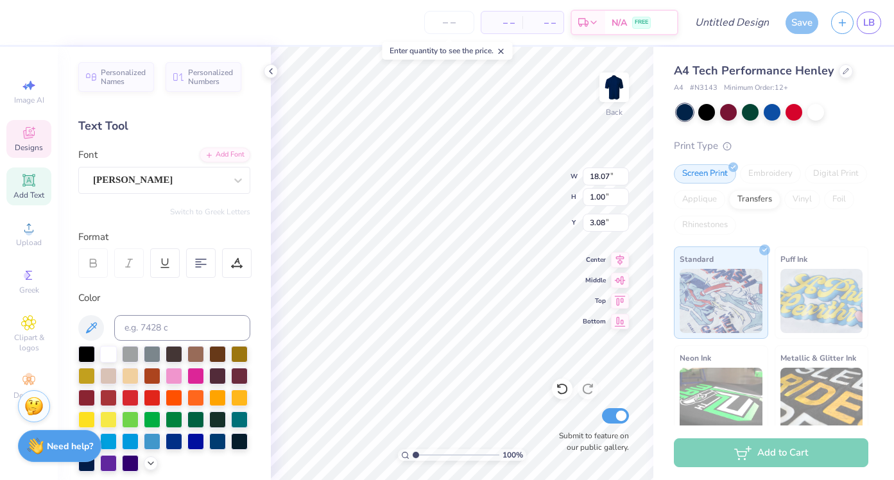
type input "18.07"
type input "1.00"
type input "4.94"
type input "10.62"
type input "0.59"
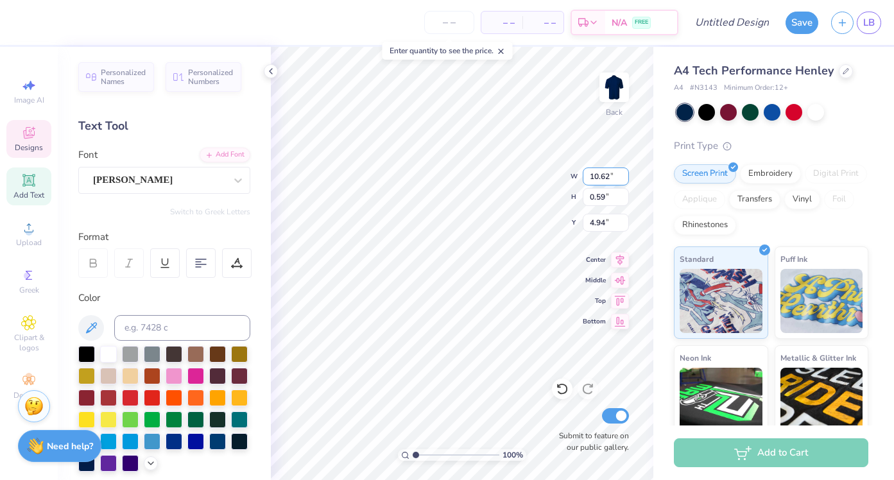
type input "6.08"
click at [24, 199] on span "Add Text" at bounding box center [28, 195] width 31 height 10
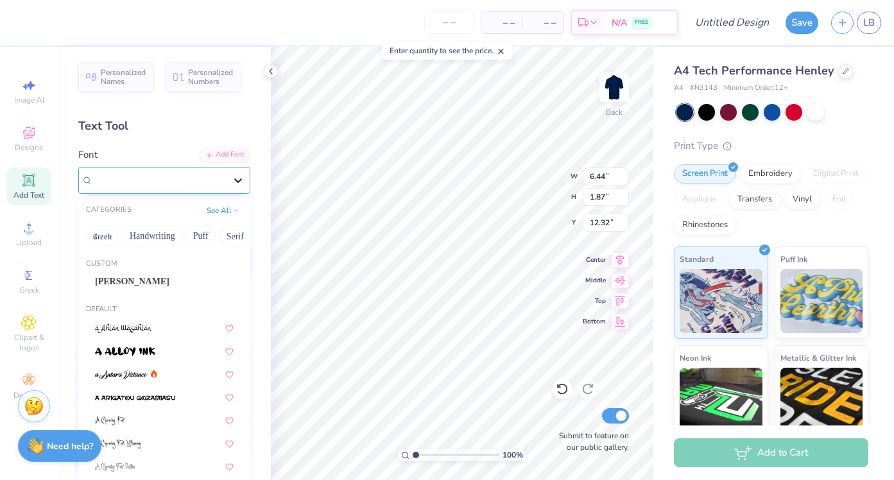
click at [248, 181] on div at bounding box center [238, 180] width 23 height 23
click at [247, 284] on div "Montserrat Black" at bounding box center [164, 281] width 172 height 21
click at [232, 209] on button "See All" at bounding box center [223, 209] width 40 height 13
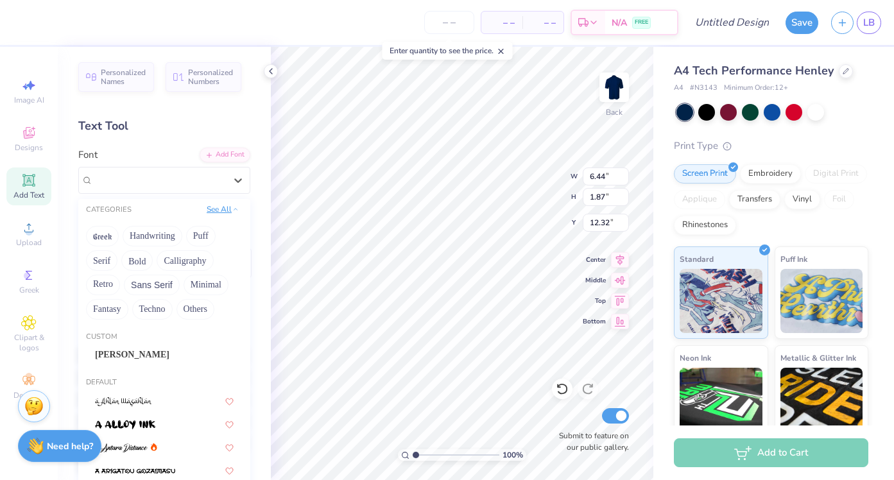
click at [232, 209] on icon at bounding box center [235, 209] width 6 height 6
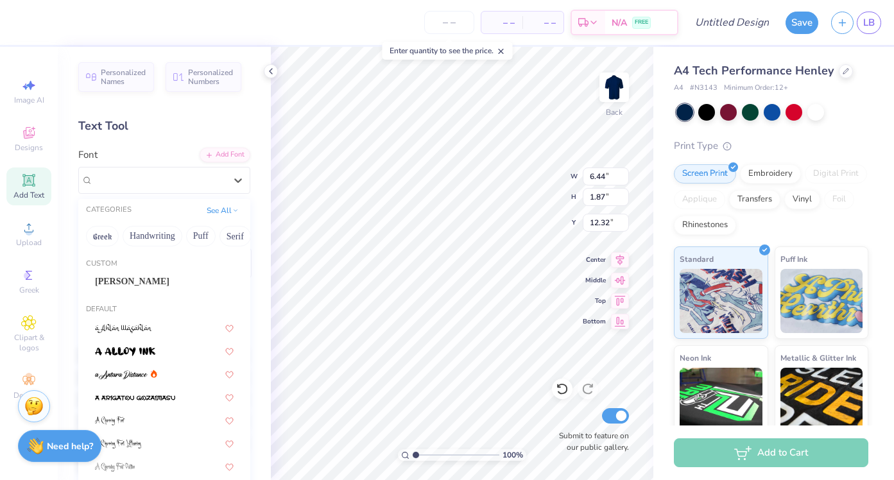
drag, startPoint x: 248, startPoint y: 391, endPoint x: 235, endPoint y: 504, distance: 113.0
click at [235, 479] on html "– – Per Item – – Total Est. Delivery N/A FREE Design Title Save LB Image AI Des…" at bounding box center [447, 240] width 894 height 480
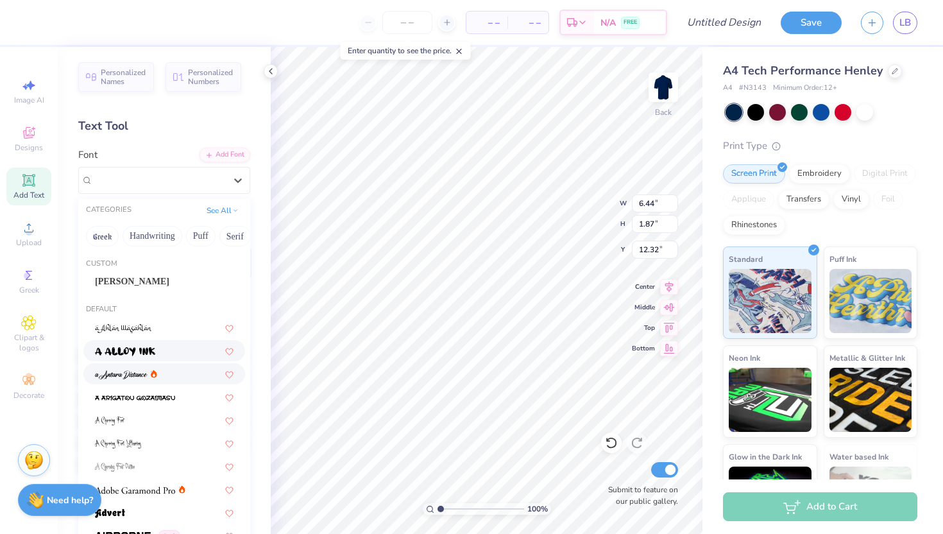
drag, startPoint x: 248, startPoint y: 302, endPoint x: 203, endPoint y: 359, distance: 73.1
drag, startPoint x: 83, startPoint y: 286, endPoint x: 137, endPoint y: 443, distance: 166.8
click at [137, 443] on div "Custom Montserrat Black Default Greek Greek Greek Greek Greek Greek Greek Greek…" at bounding box center [164, 442] width 172 height 385
drag, startPoint x: 88, startPoint y: 314, endPoint x: 137, endPoint y: 511, distance: 203.1
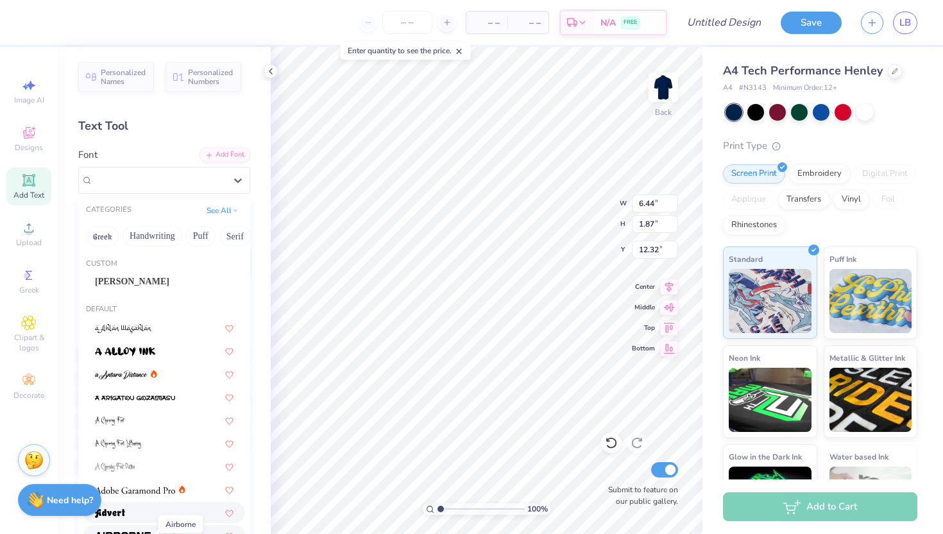
click at [224, 209] on button "See All" at bounding box center [223, 209] width 40 height 13
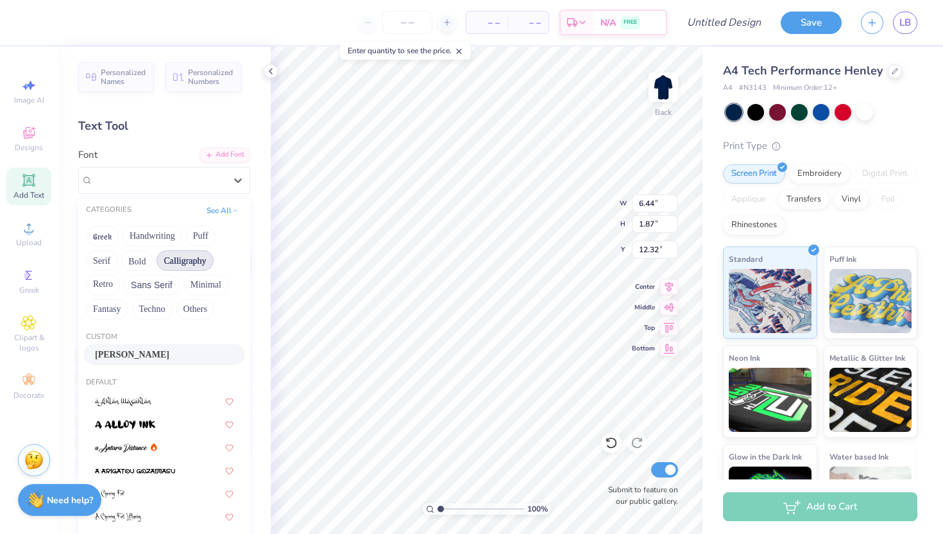
click at [189, 263] on button "Calligraphy" at bounding box center [185, 260] width 56 height 21
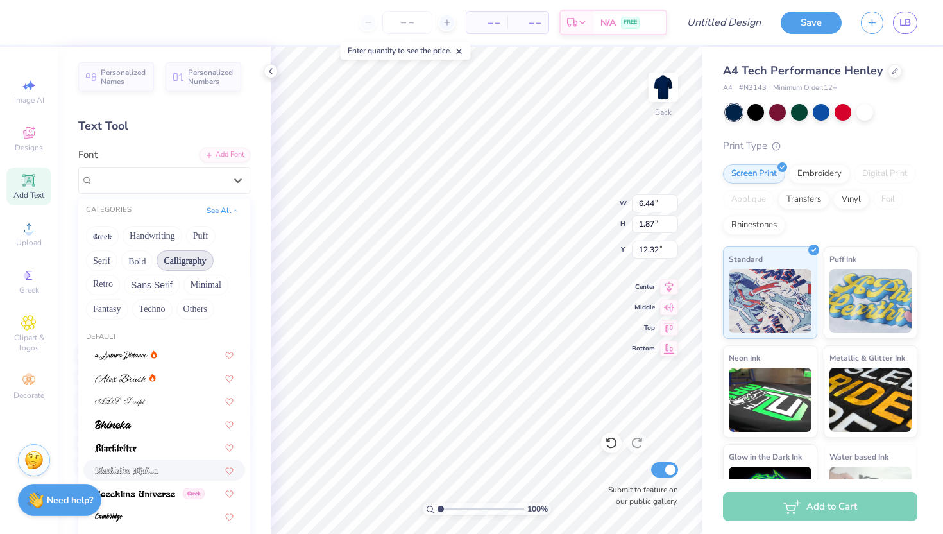
drag, startPoint x: 247, startPoint y: 483, endPoint x: 242, endPoint y: 531, distance: 49.0
click at [191, 254] on button "Calligraphy" at bounding box center [185, 260] width 56 height 21
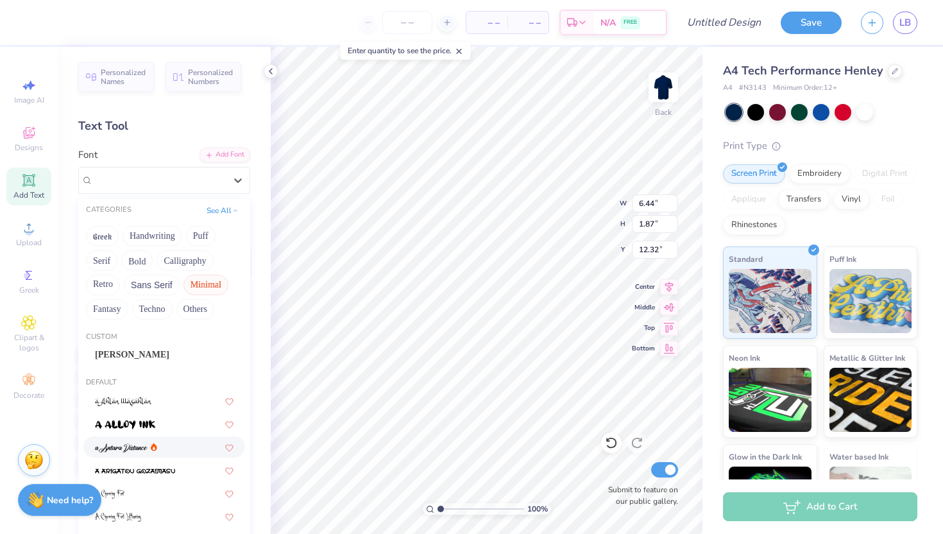
click at [206, 278] on button "Minimal" at bounding box center [206, 285] width 45 height 21
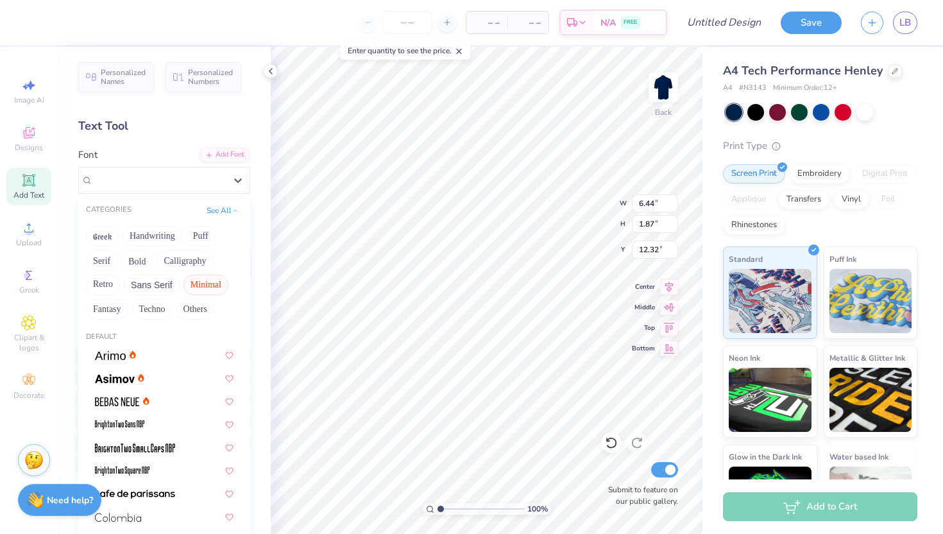
click at [207, 278] on button "Minimal" at bounding box center [206, 285] width 45 height 21
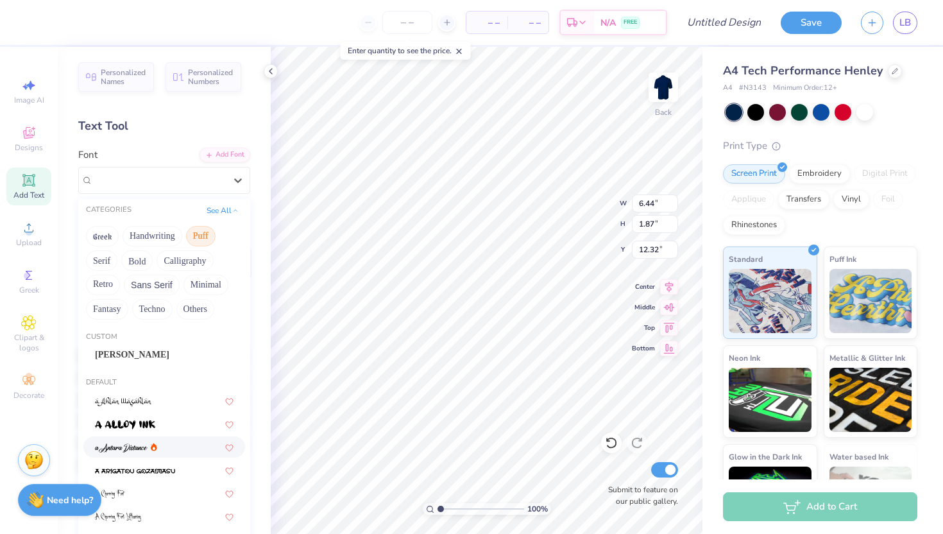
click at [196, 236] on button "Puff" at bounding box center [201, 236] width 30 height 21
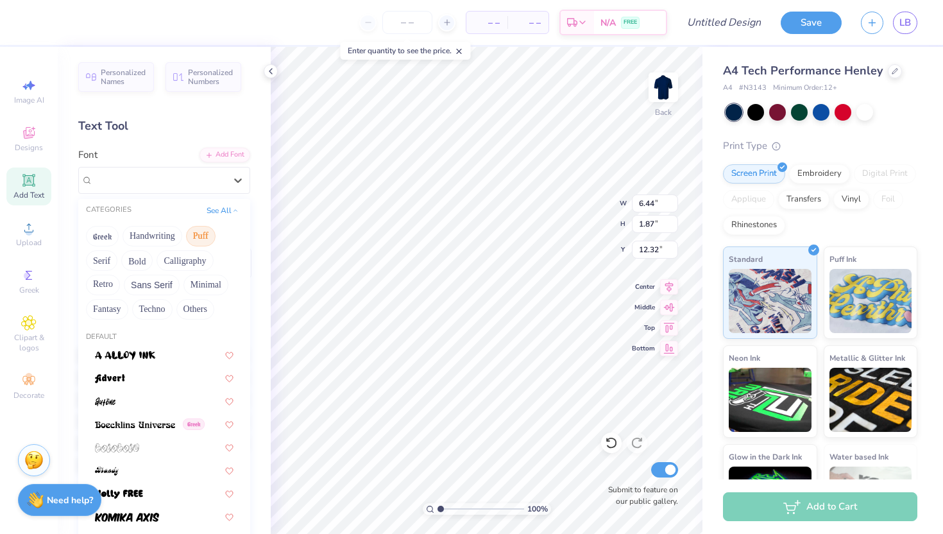
click at [196, 236] on button "Puff" at bounding box center [201, 236] width 30 height 21
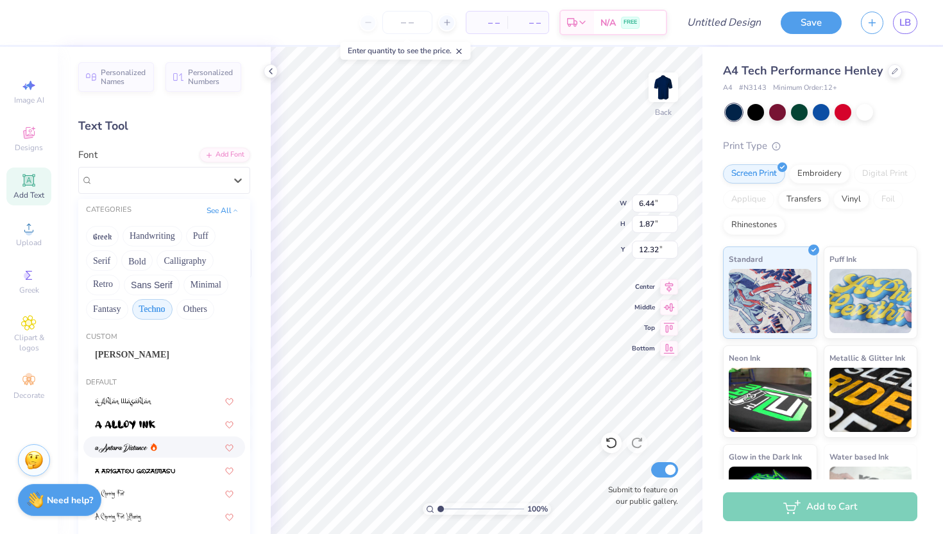
click at [141, 306] on button "Techno" at bounding box center [152, 309] width 40 height 21
click at [95, 307] on button "Fantasy" at bounding box center [107, 309] width 42 height 21
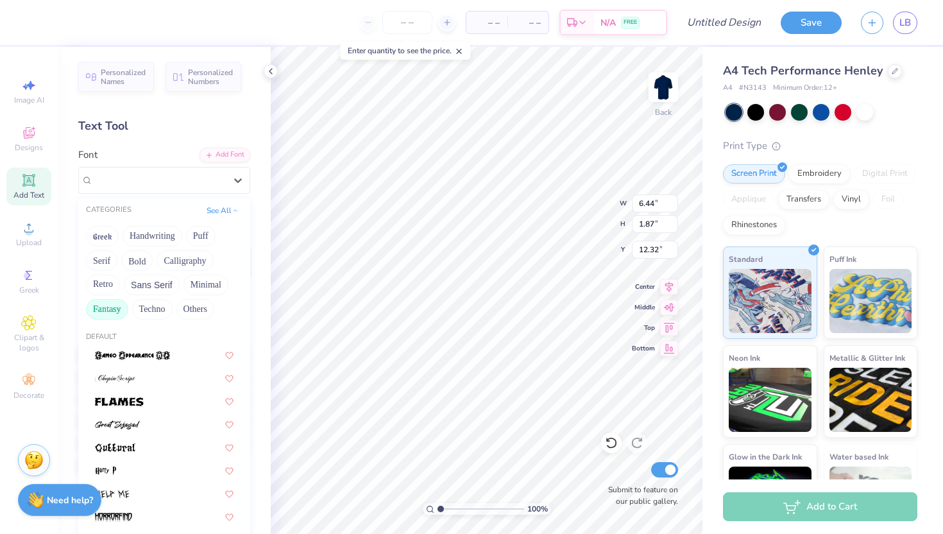
click at [96, 307] on button "Fantasy" at bounding box center [107, 309] width 42 height 21
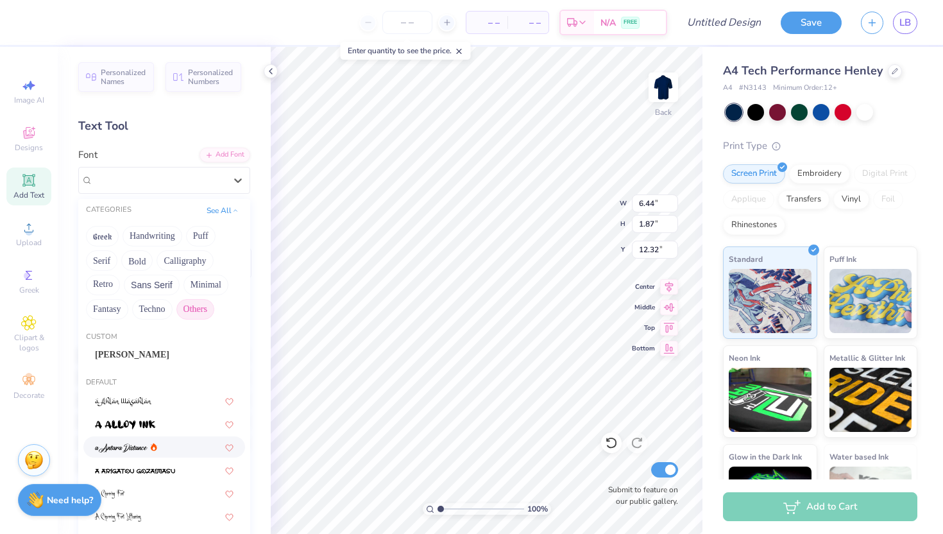
click at [194, 309] on button "Others" at bounding box center [195, 309] width 38 height 21
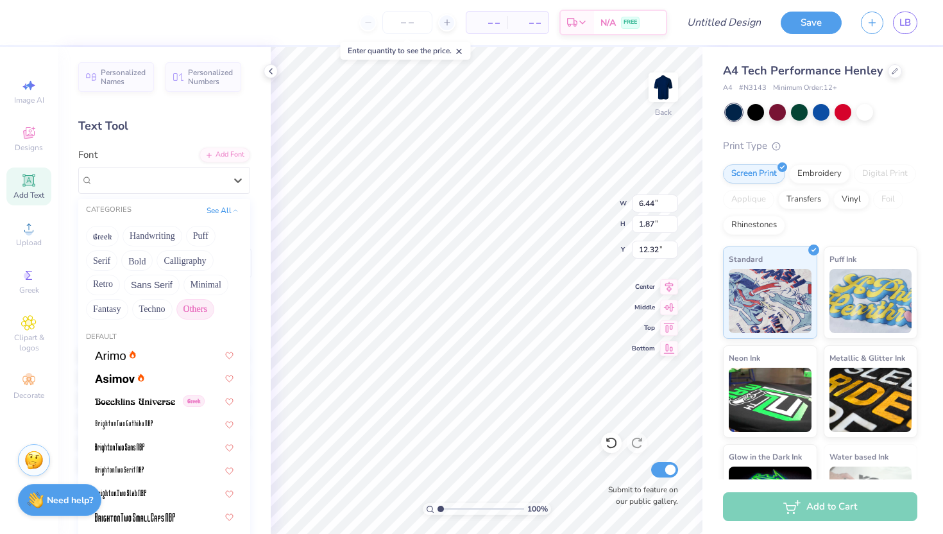
click at [194, 309] on button "Others" at bounding box center [195, 309] width 38 height 21
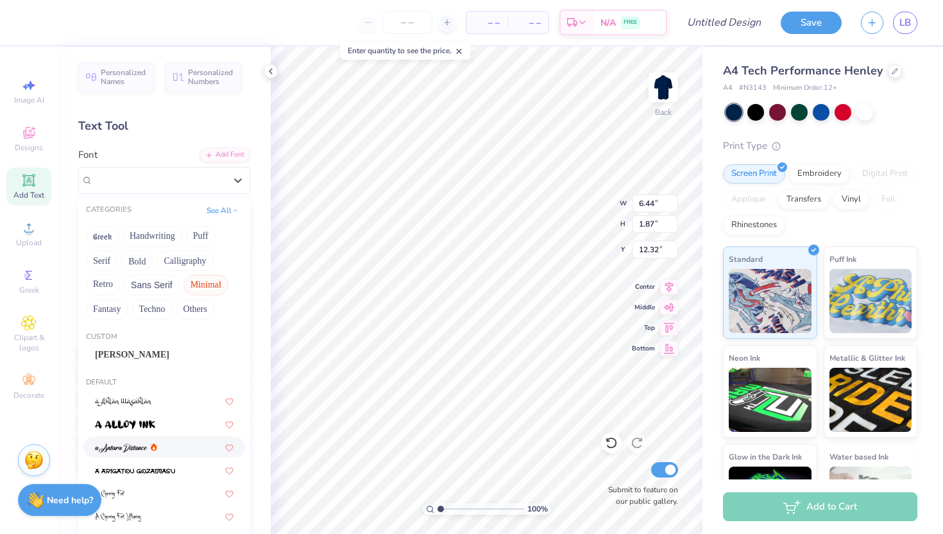
click at [200, 277] on button "Minimal" at bounding box center [206, 285] width 45 height 21
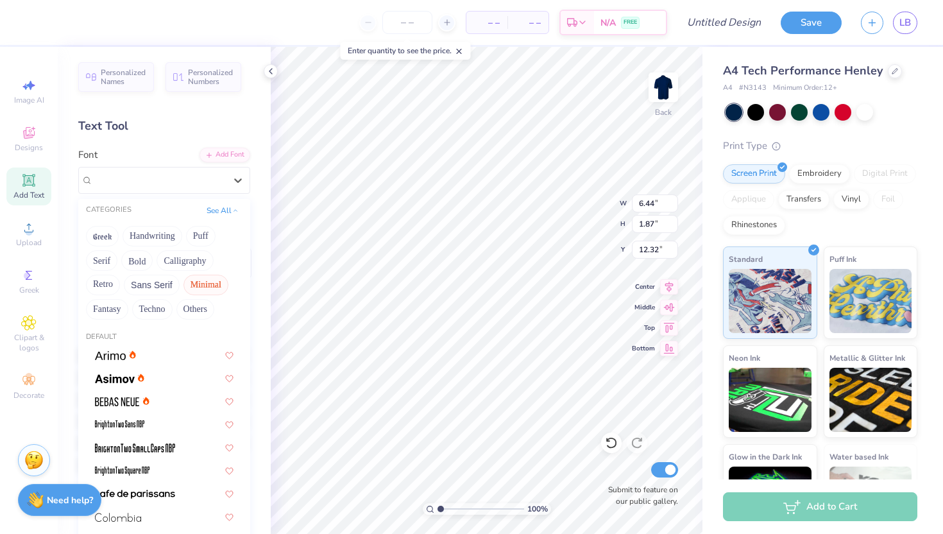
click at [200, 278] on button "Minimal" at bounding box center [206, 285] width 45 height 21
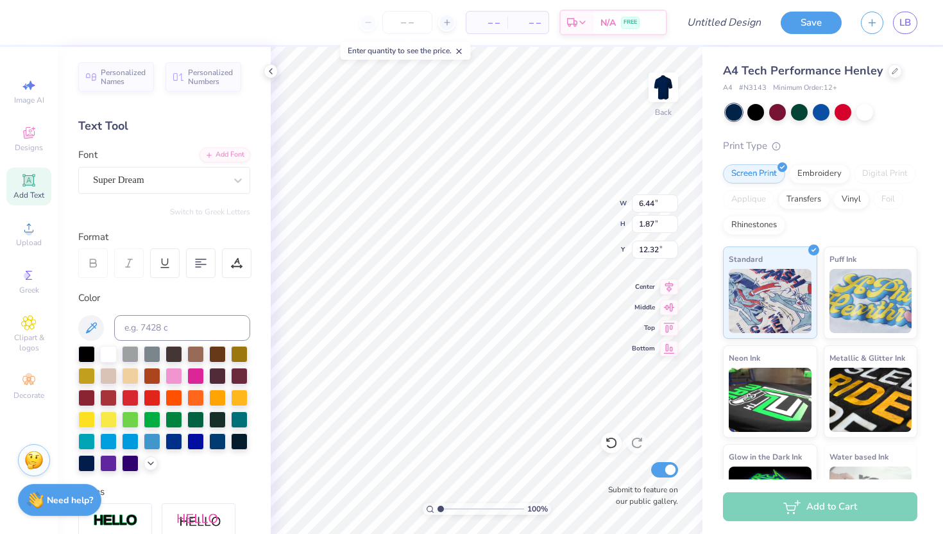
scroll to position [0, 0]
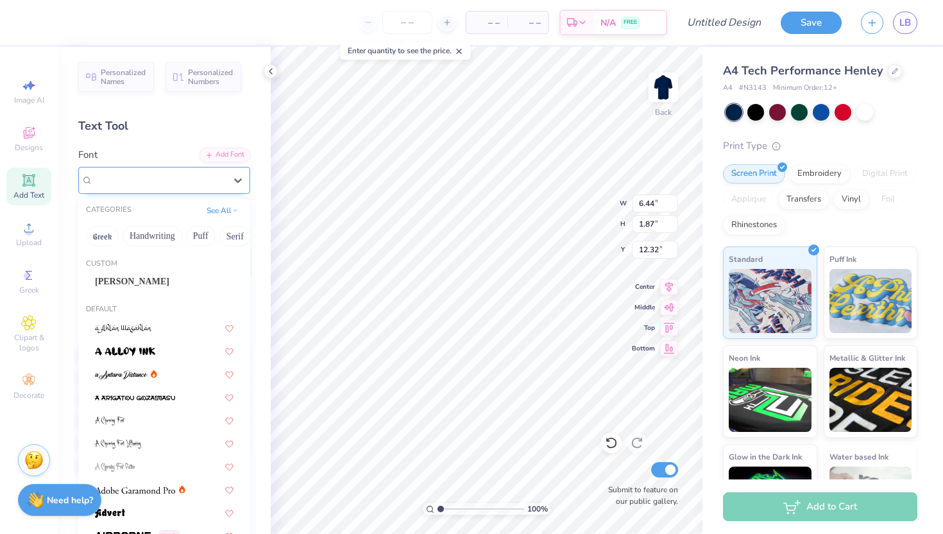
click at [220, 173] on div "Super Dream" at bounding box center [159, 180] width 135 height 20
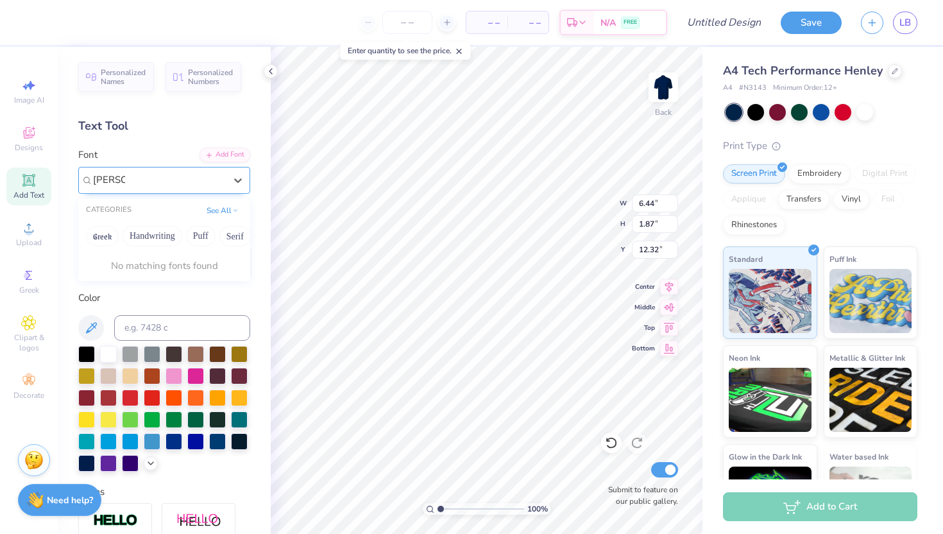
type input "Bellina"
paste textarea
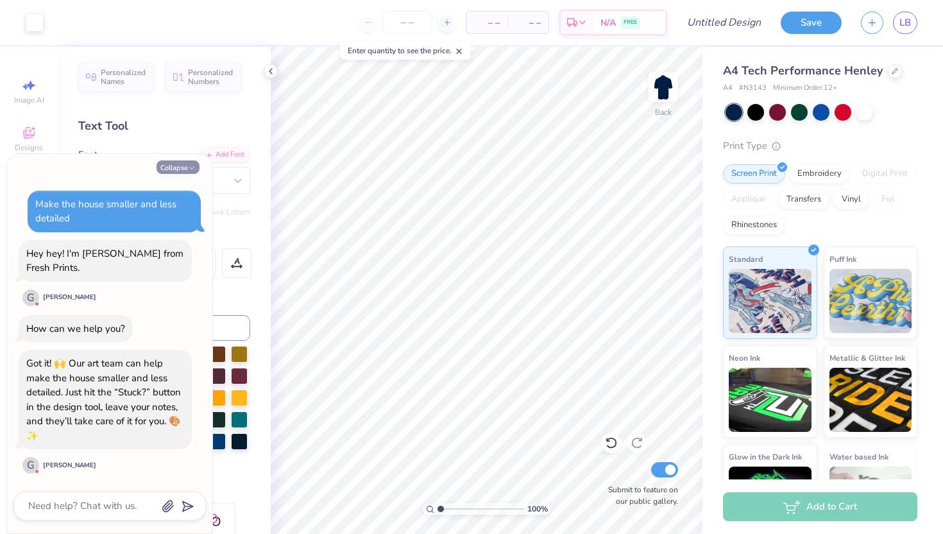
click at [194, 165] on icon "button" at bounding box center [192, 168] width 8 height 8
type textarea "x"
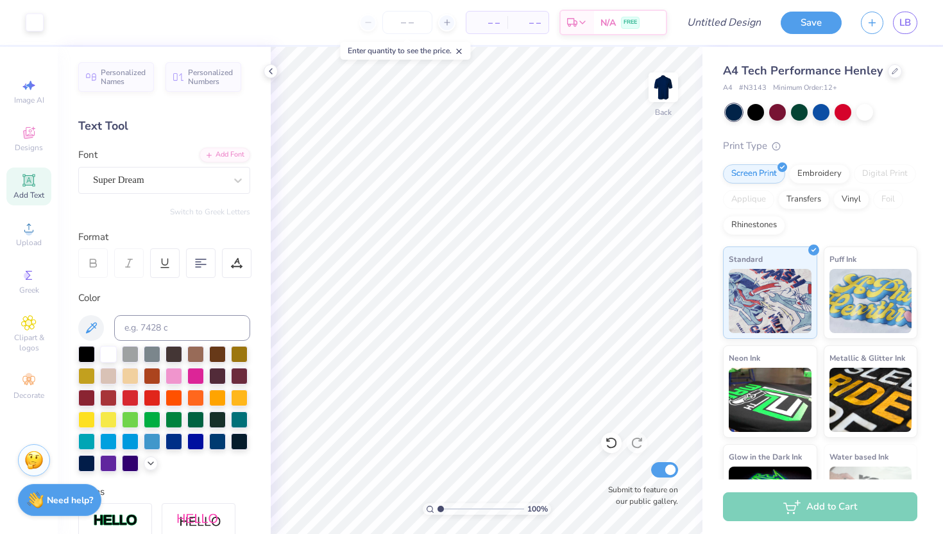
click at [38, 178] on div "Add Text" at bounding box center [28, 186] width 45 height 38
click at [235, 185] on icon at bounding box center [238, 180] width 13 height 13
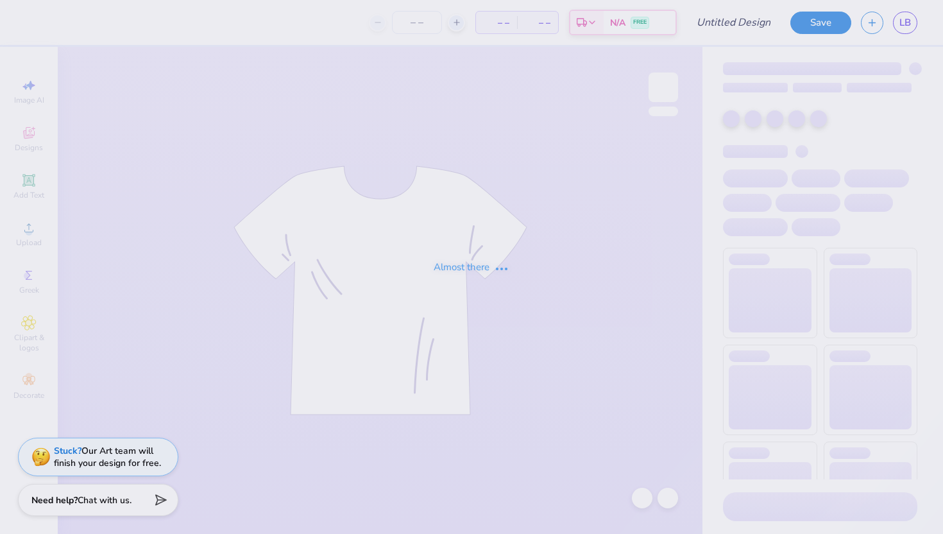
type input "bag 1"
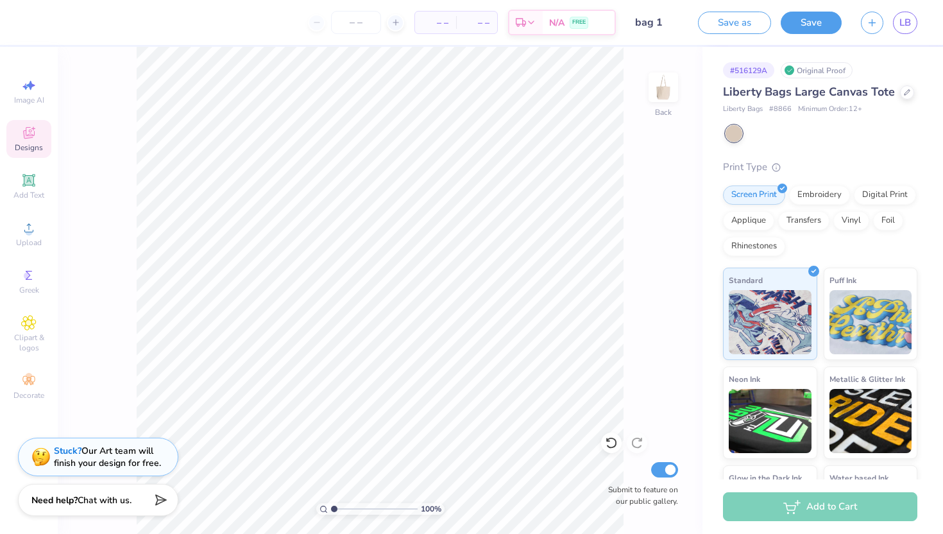
click at [27, 132] on icon at bounding box center [28, 132] width 15 height 15
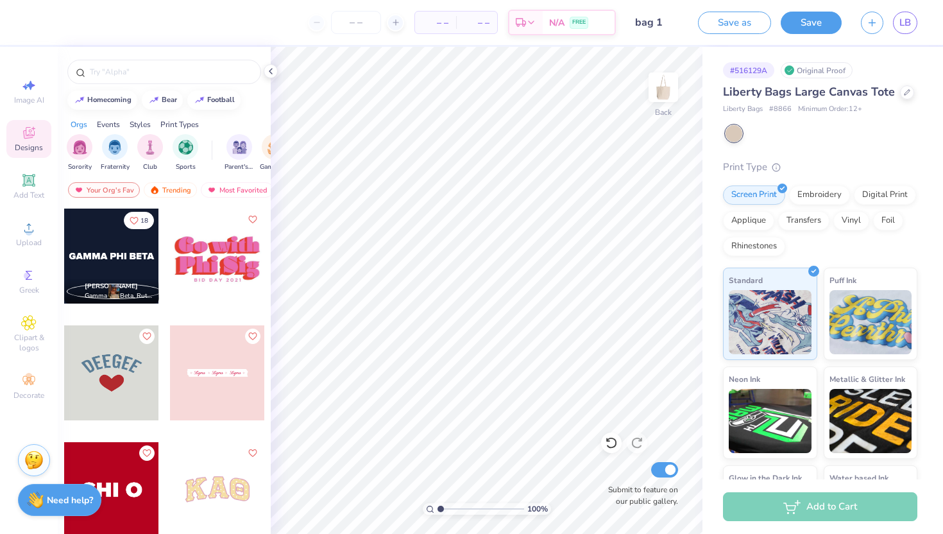
click at [212, 505] on div at bounding box center [217, 489] width 95 height 95
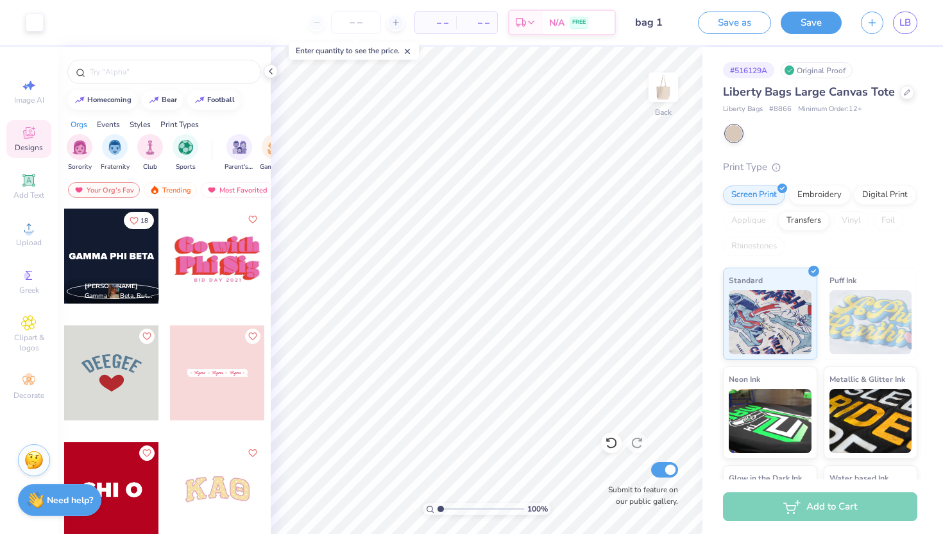
click at [269, 379] on div "18 [PERSON_NAME] Gamma Phi Beta, Rutgers, The [GEOGRAPHIC_DATA][US_STATE] 15 [P…" at bounding box center [164, 394] width 213 height 373
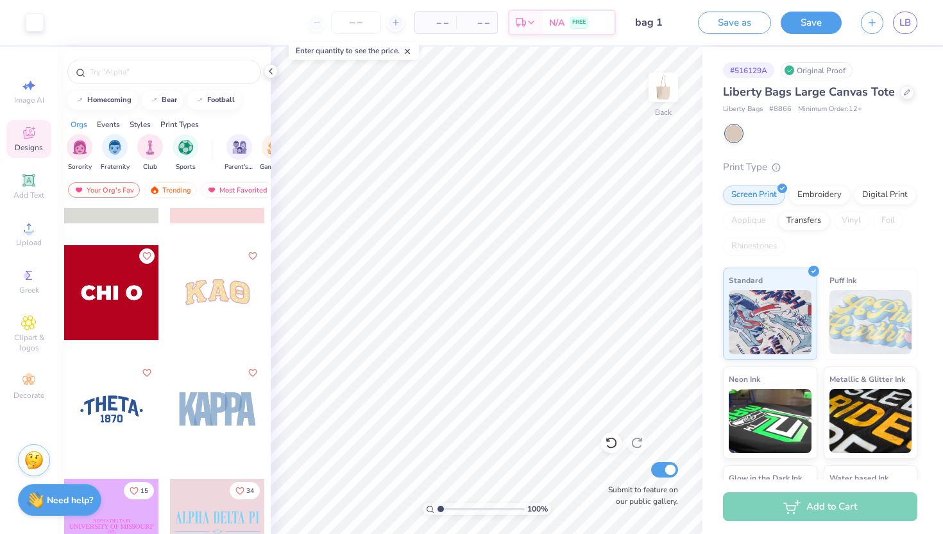
scroll to position [257, 0]
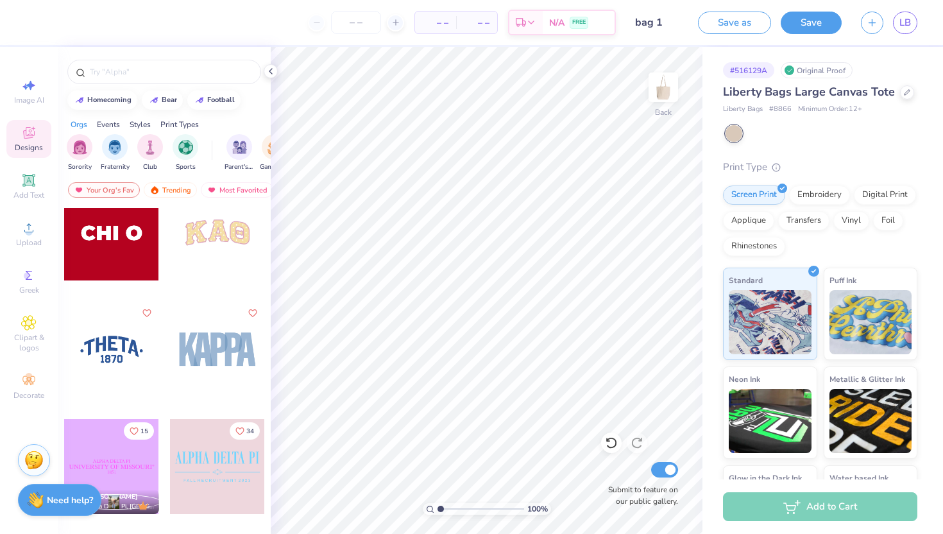
click at [230, 240] on div at bounding box center [217, 232] width 95 height 95
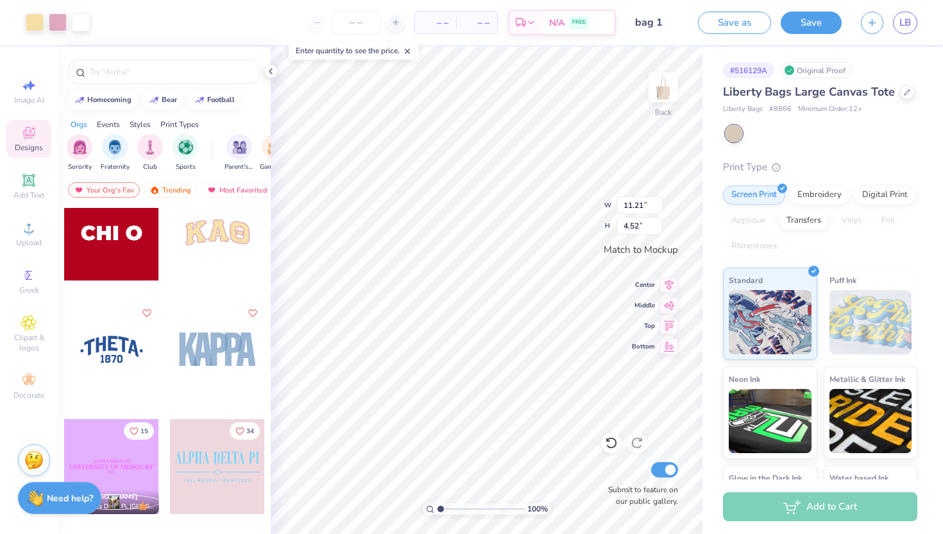
click at [80, 495] on strong "Need help?" at bounding box center [70, 498] width 46 height 12
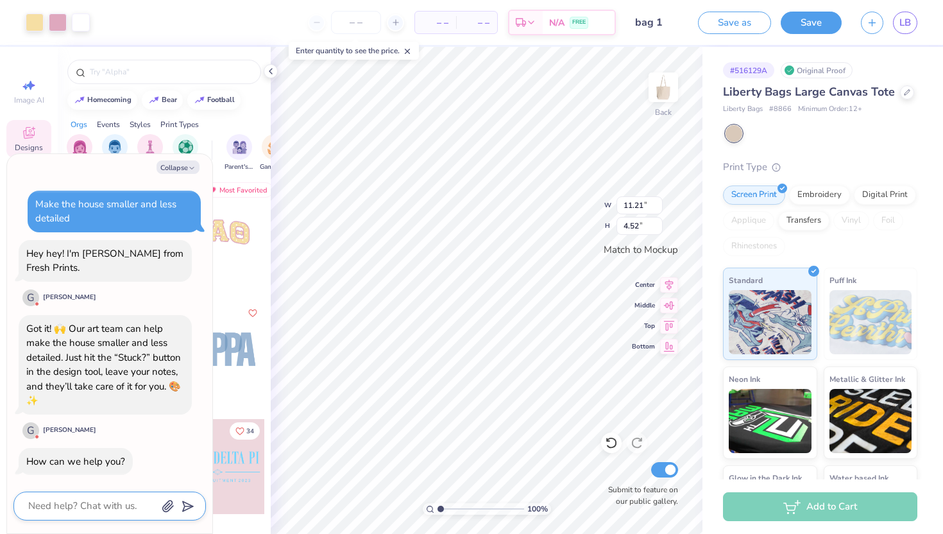
click at [108, 501] on textarea at bounding box center [92, 505] width 130 height 17
type textarea "i"
type textarea "x"
type textarea "in"
type textarea "x"
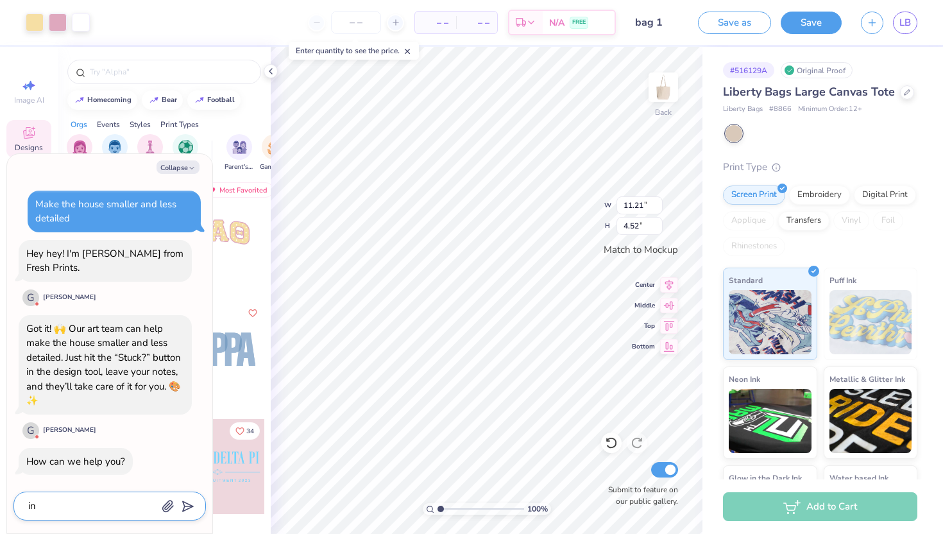
type textarea "ins"
type textarea "x"
type textarea "inst"
type textarea "x"
type textarea "inste"
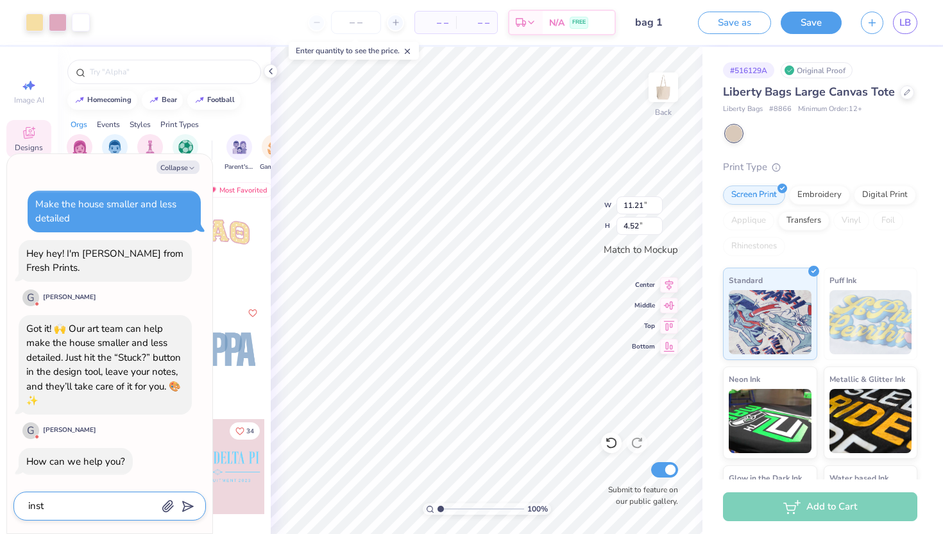
type textarea "x"
type textarea "instea"
type textarea "x"
type textarea "instead"
type textarea "x"
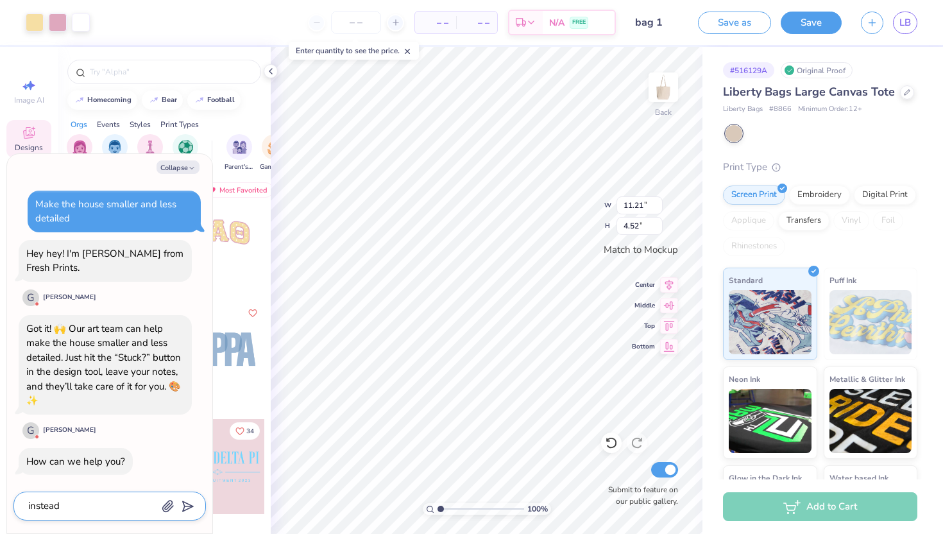
type textarea "instead"
type textarea "x"
type textarea "instead p"
type textarea "x"
type textarea "instead pu"
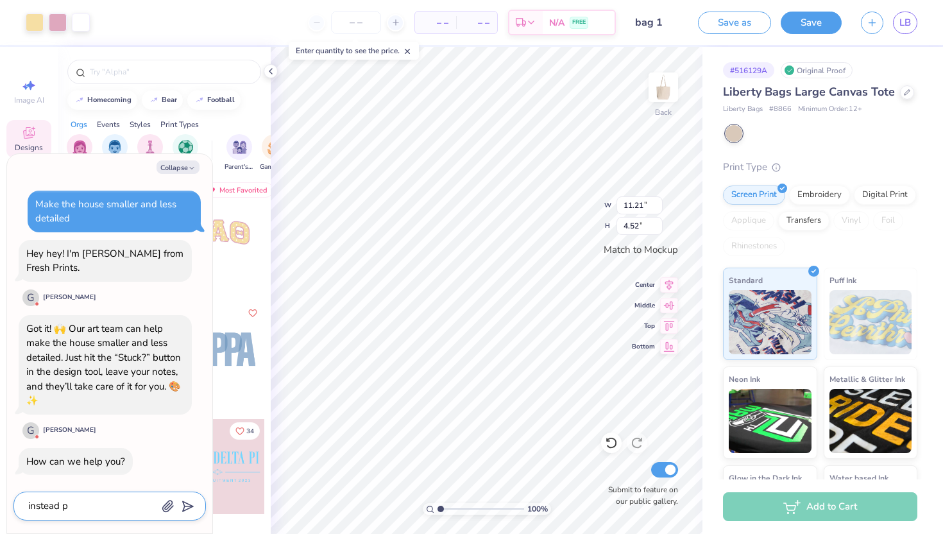
type textarea "x"
type textarea "instead put"
type textarea "x"
type textarea "instead put"
type textarea "x"
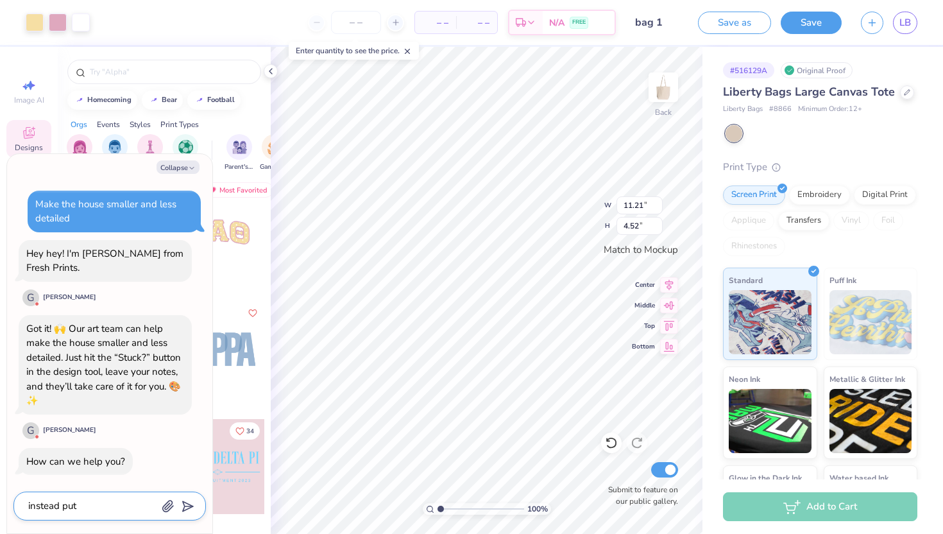
type textarea "instead put d"
type textarea "x"
type textarea "instead put de"
type textarea "x"
type textarea "instead put del"
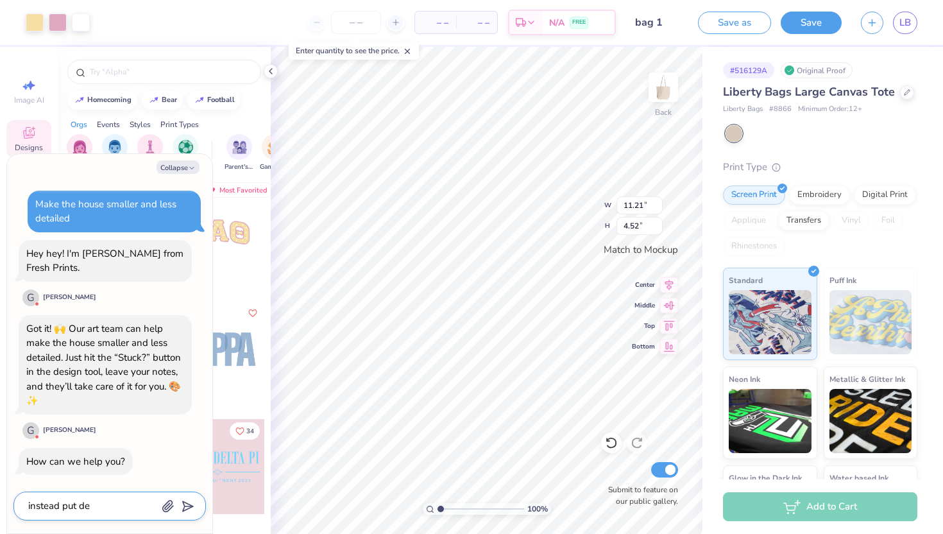
type textarea "x"
type textarea "instead put delt"
type textarea "x"
type textarea "instead put delta"
type textarea "x"
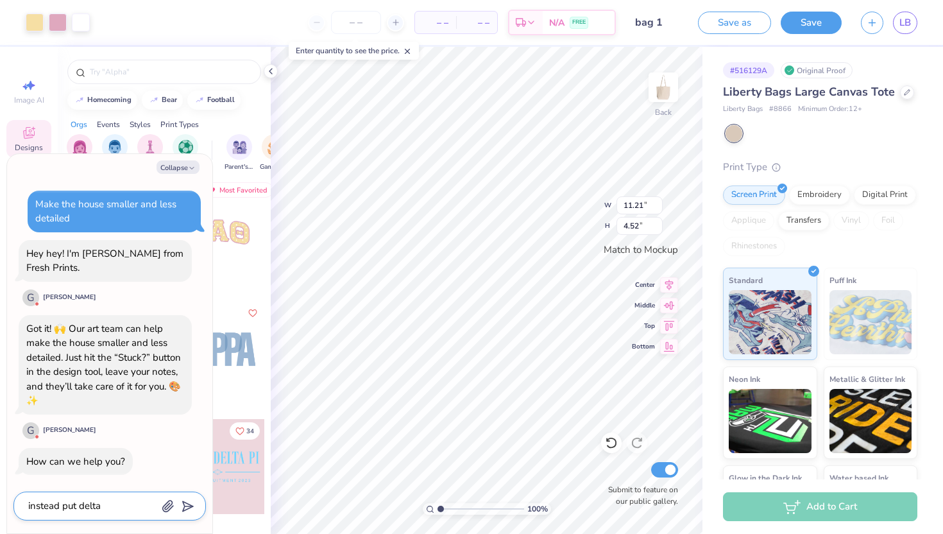
type textarea "instead put delta"
type textarea "x"
type textarea "instead put delta g"
type textarea "x"
type textarea "instead put delta ga"
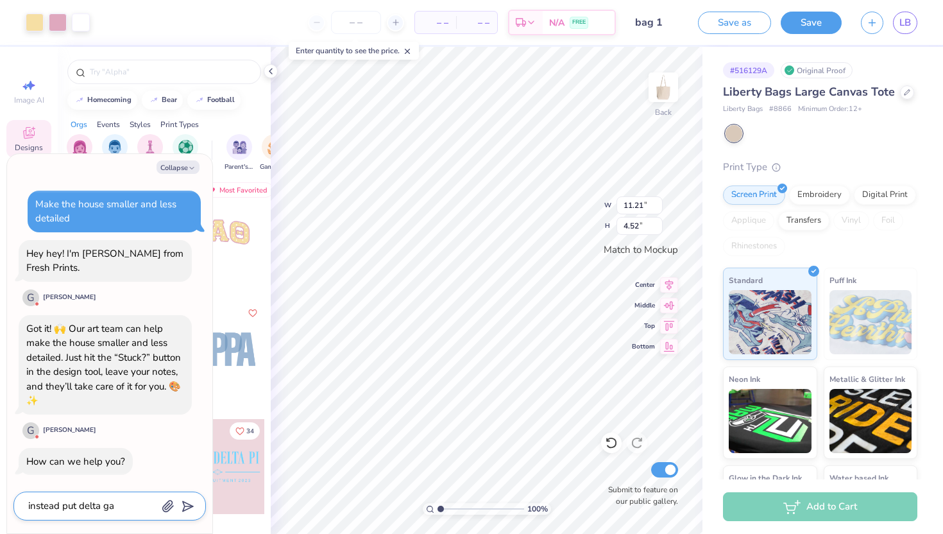
type textarea "x"
type textarea "instead put delta gam"
type textarea "x"
type textarea "instead put delta gamm"
type textarea "x"
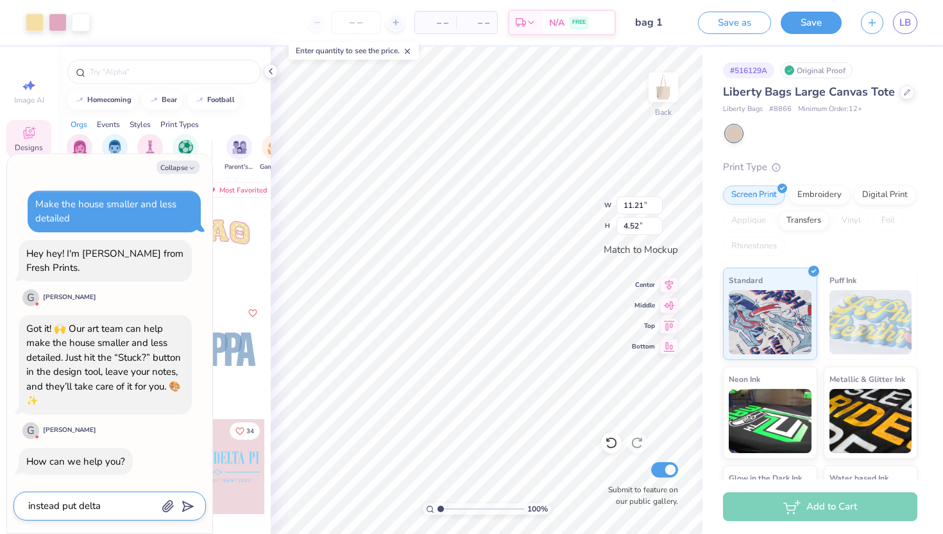
type textarea "instead put delta gamma"
type textarea "x"
type textarea "instead put delta gamma"
type textarea "x"
type textarea "instead put delta gamma s"
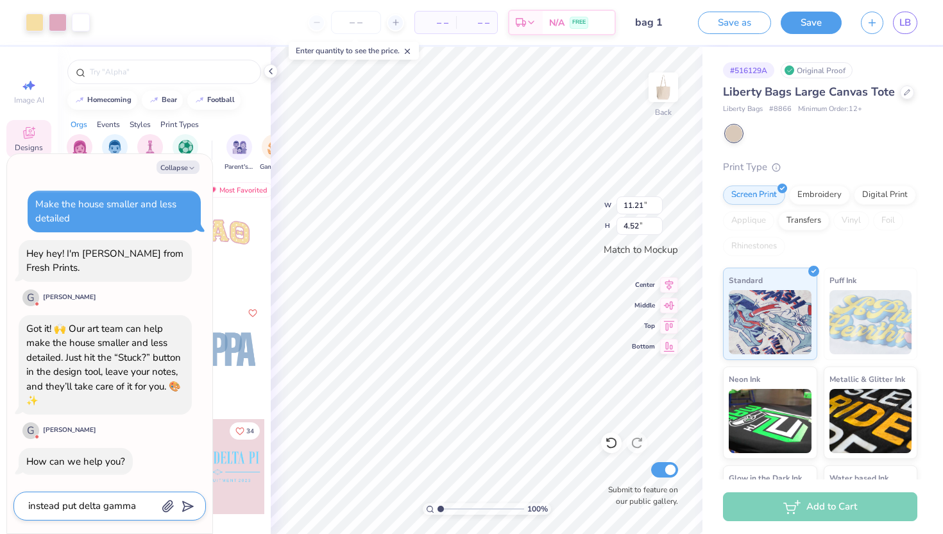
type textarea "x"
type textarea "instead put delta gamma sy"
type textarea "x"
type textarea "instead put delta gamma sym"
type textarea "x"
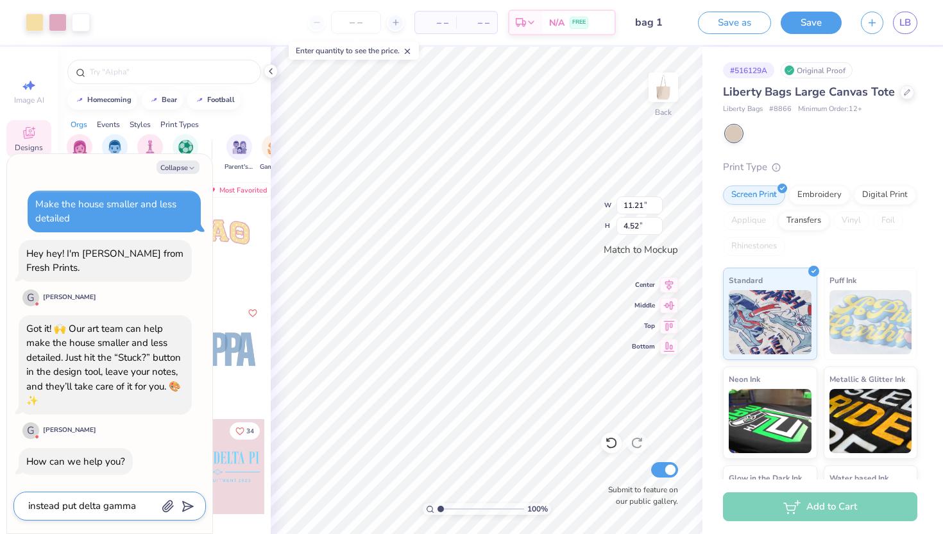
type textarea "instead put delta gamma symb"
type textarea "x"
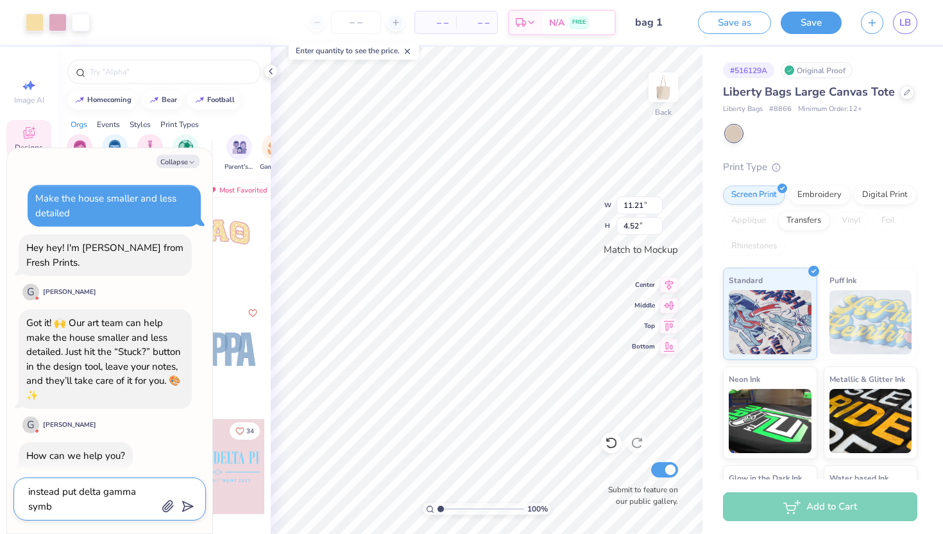
type textarea "instead put delta gamma symbo"
type textarea "x"
type textarea "instead put delta gamma symbol"
type textarea "x"
type textarea "instead put delta gamma symbol"
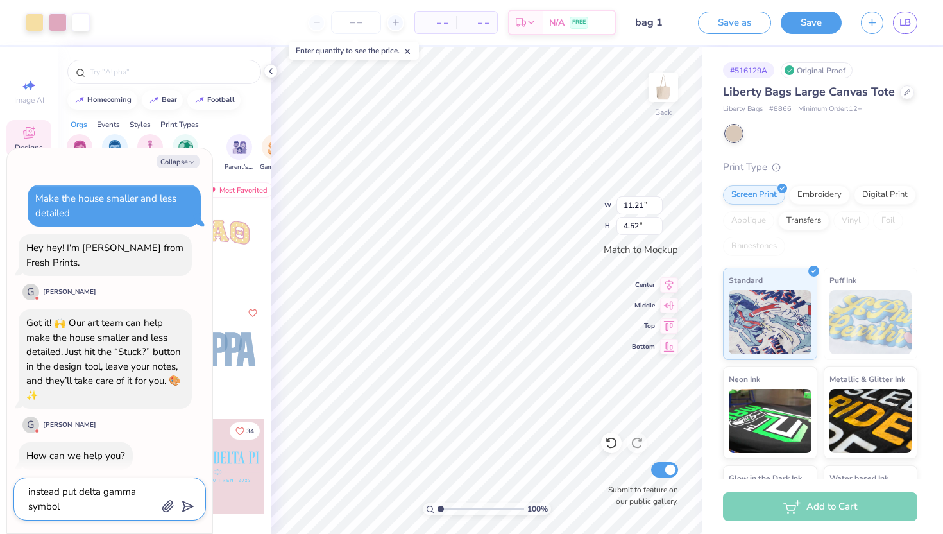
click at [191, 505] on icon "submit" at bounding box center [185, 506] width 18 height 18
type textarea "x"
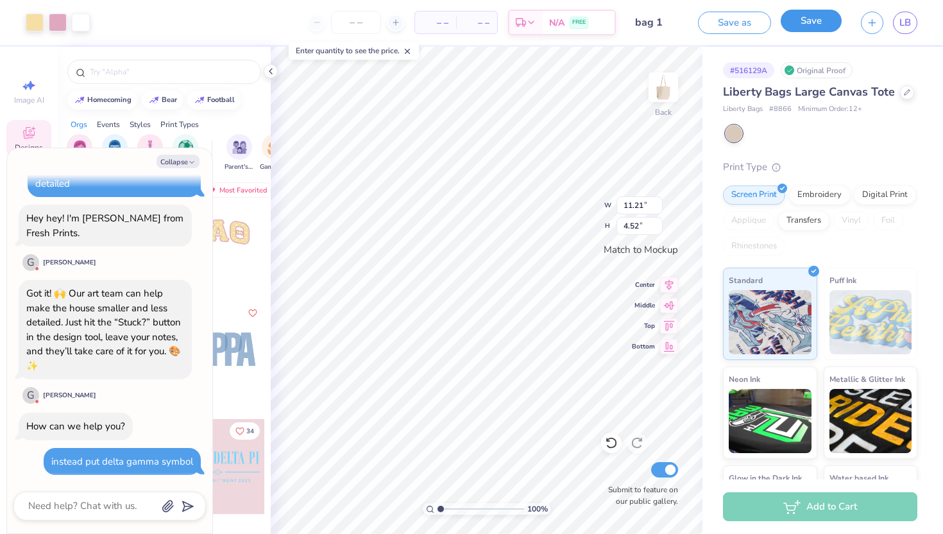
click at [814, 20] on button "Save" at bounding box center [811, 21] width 61 height 22
click at [905, 21] on span "LB" at bounding box center [906, 22] width 12 height 15
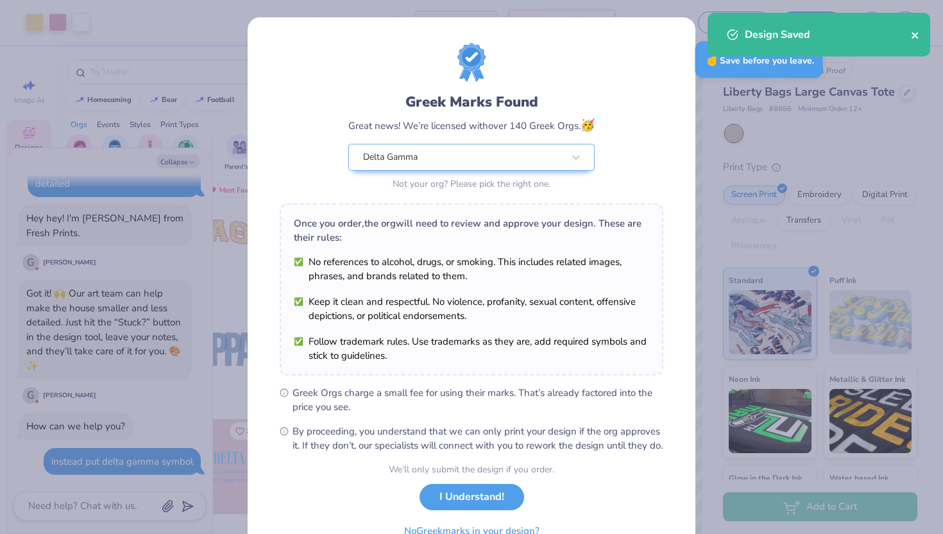
click at [918, 38] on icon "close" at bounding box center [915, 35] width 9 height 10
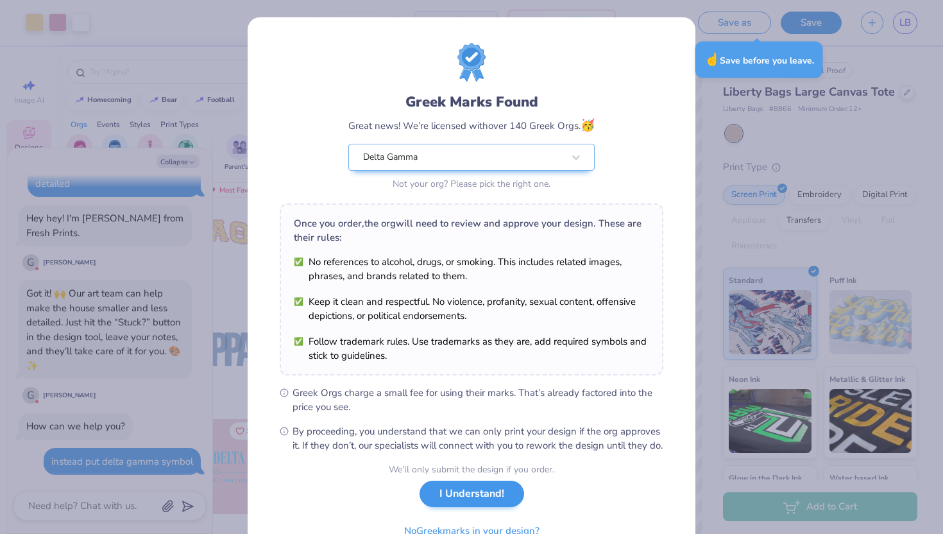
type textarea "x"
click at [502, 507] on button "I Understand!" at bounding box center [472, 494] width 105 height 26
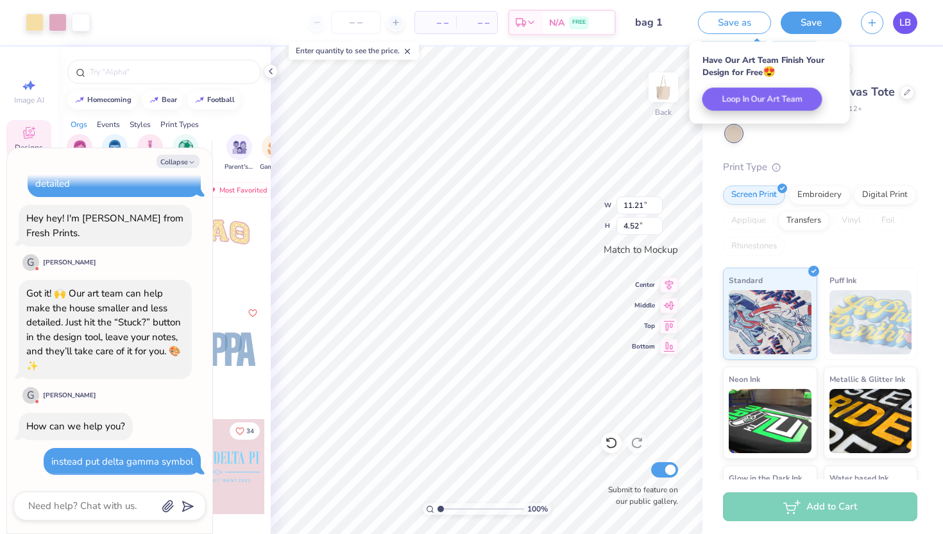
click at [909, 30] on link "LB" at bounding box center [905, 23] width 24 height 22
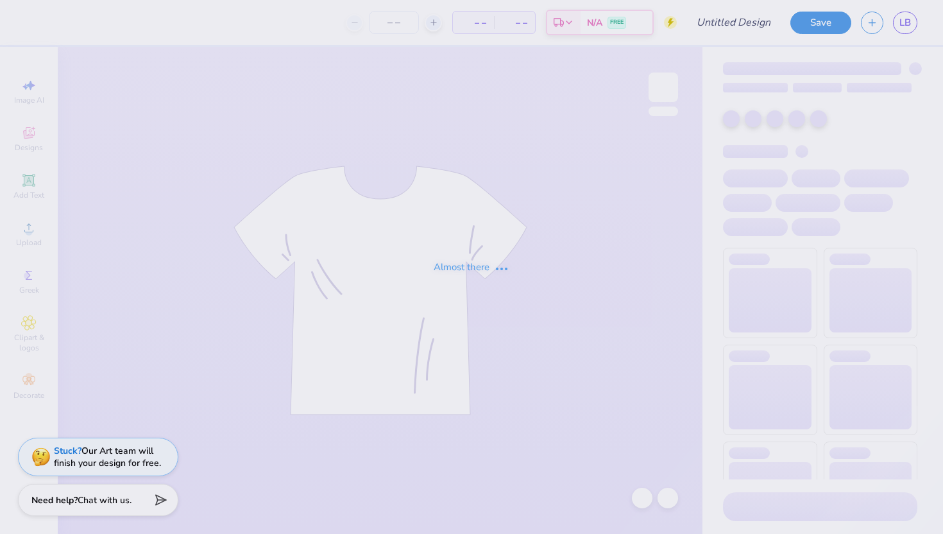
type input "DG Shirt"
type input "24"
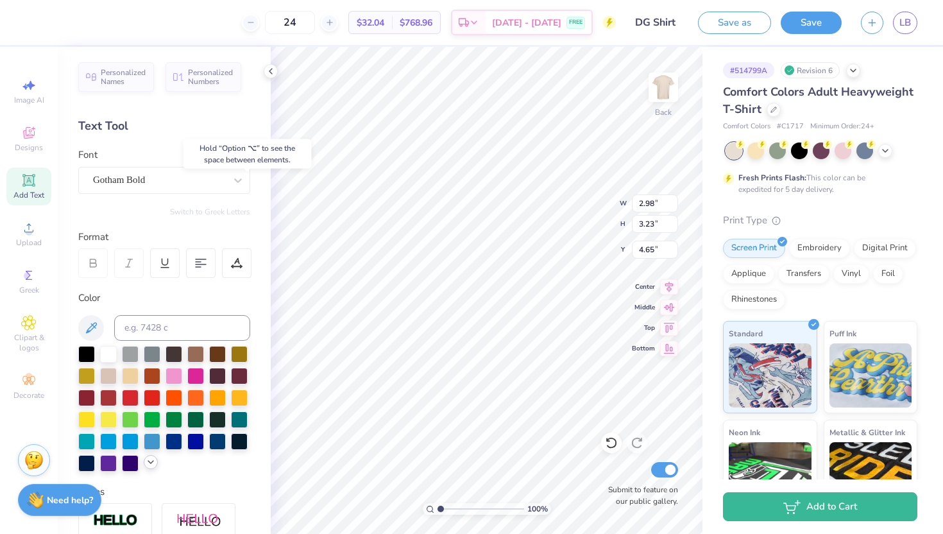
click at [150, 469] on div at bounding box center [164, 409] width 172 height 126
click at [151, 465] on icon at bounding box center [151, 462] width 10 height 10
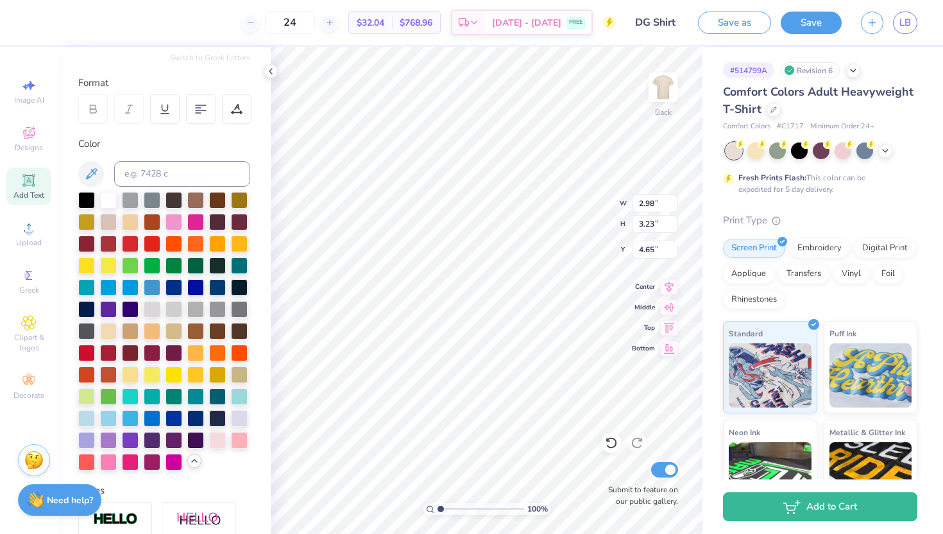
scroll to position [180, 0]
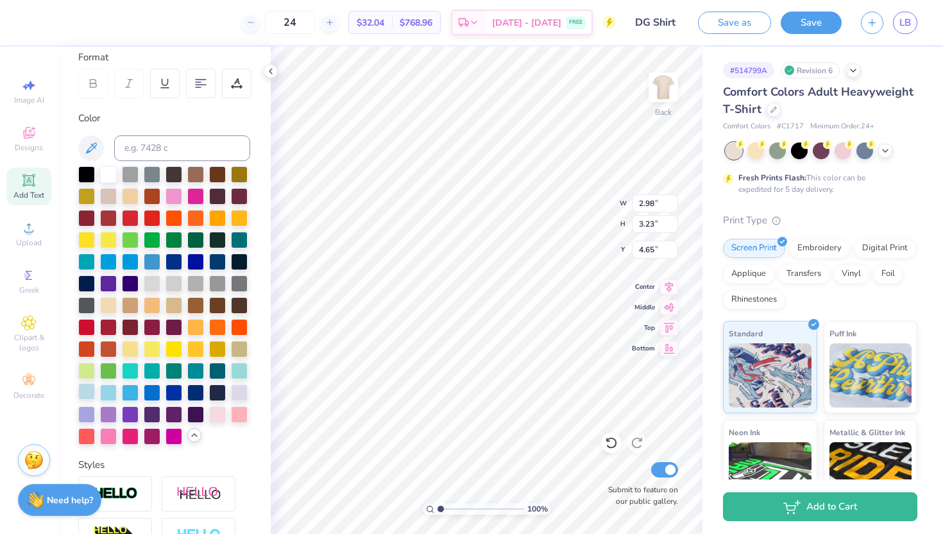
click at [85, 389] on div at bounding box center [86, 391] width 17 height 17
type input "4.85"
type input "2.46"
click at [87, 389] on div at bounding box center [86, 391] width 17 height 17
click at [194, 329] on div at bounding box center [195, 326] width 17 height 17
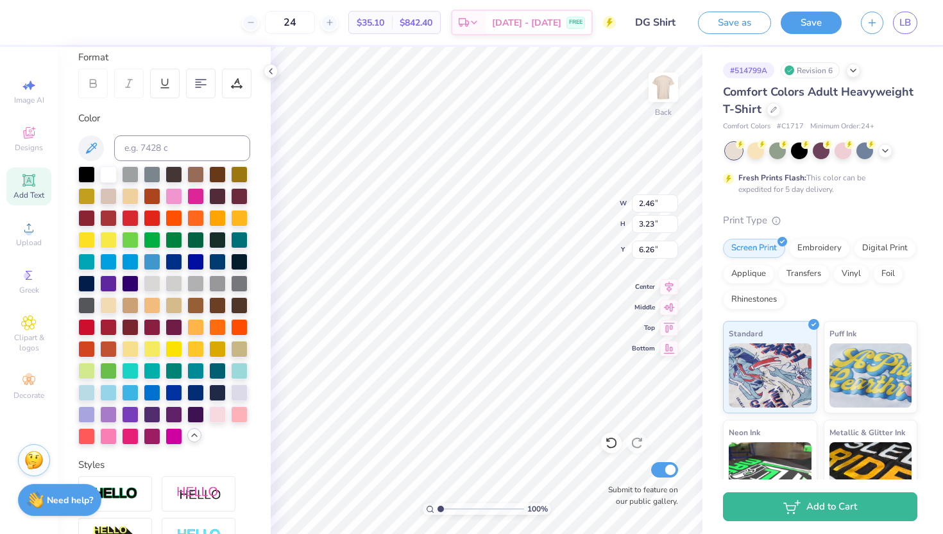
click at [262, 234] on div "Personalized Names Personalized Numbers Text Tool Add Font Font Gotham Bold Swi…" at bounding box center [164, 290] width 213 height 487
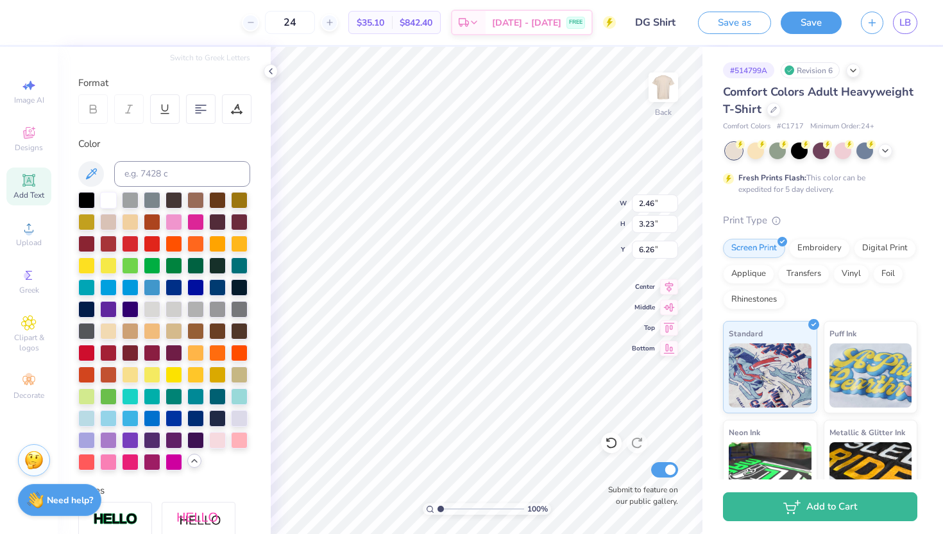
scroll to position [128, 0]
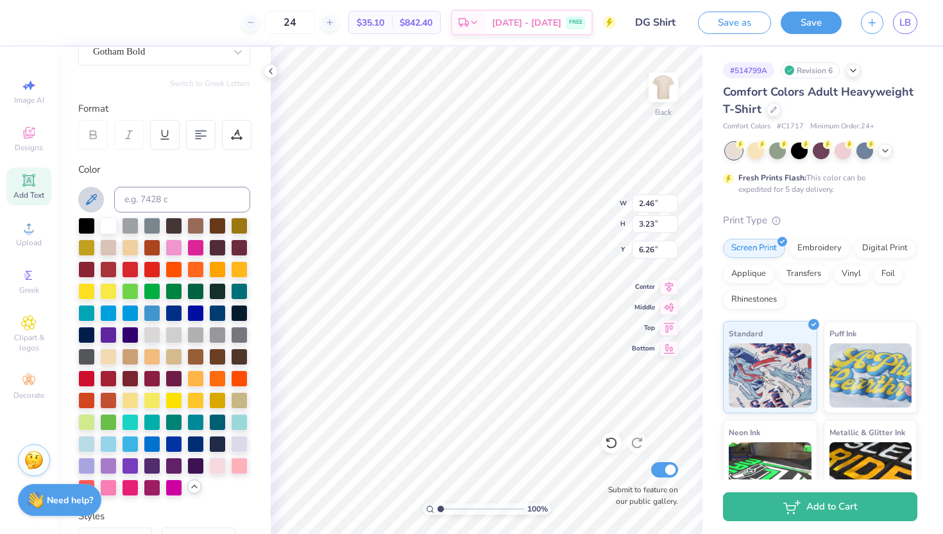
click at [93, 198] on icon at bounding box center [91, 199] width 11 height 11
click at [98, 197] on icon at bounding box center [90, 199] width 15 height 15
click at [98, 196] on icon at bounding box center [90, 199] width 15 height 15
click at [98, 197] on icon at bounding box center [90, 199] width 15 height 15
click at [101, 197] on button at bounding box center [91, 200] width 26 height 26
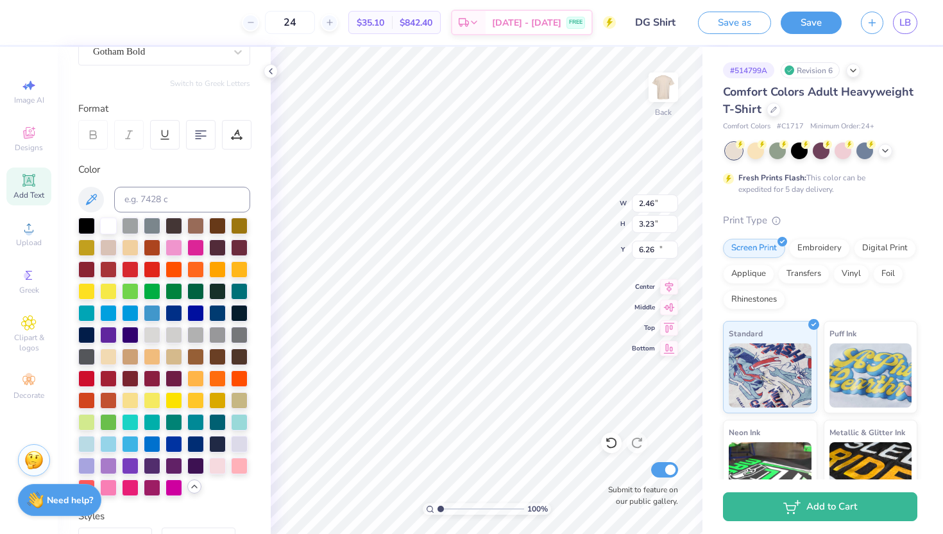
type input "10.31"
click at [83, 424] on div at bounding box center [86, 421] width 17 height 17
click at [242, 270] on div at bounding box center [239, 268] width 17 height 17
type input "4.85"
click at [239, 463] on div at bounding box center [239, 464] width 17 height 17
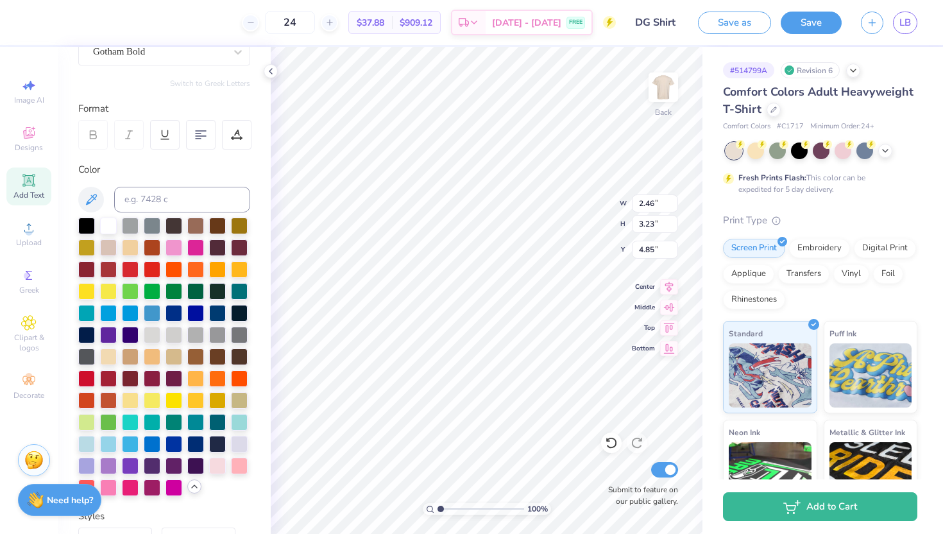
type input "3.08"
type input "3.34"
type input "8.64"
click at [241, 467] on div at bounding box center [239, 464] width 17 height 17
type input "7.95"
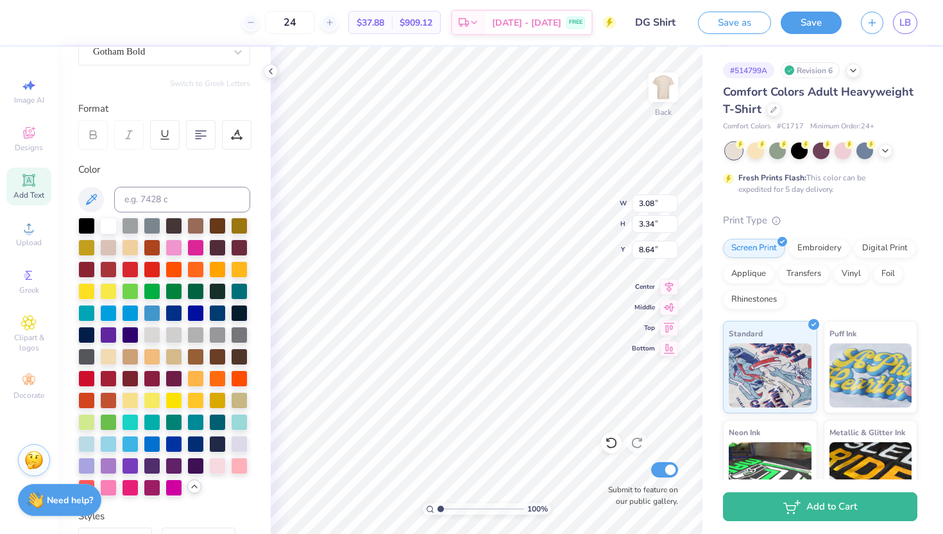
type input "0.60"
type input "14.40"
click at [239, 464] on div at bounding box center [239, 464] width 17 height 17
click at [175, 242] on div at bounding box center [174, 246] width 17 height 17
drag, startPoint x: 175, startPoint y: 242, endPoint x: 169, endPoint y: 251, distance: 10.7
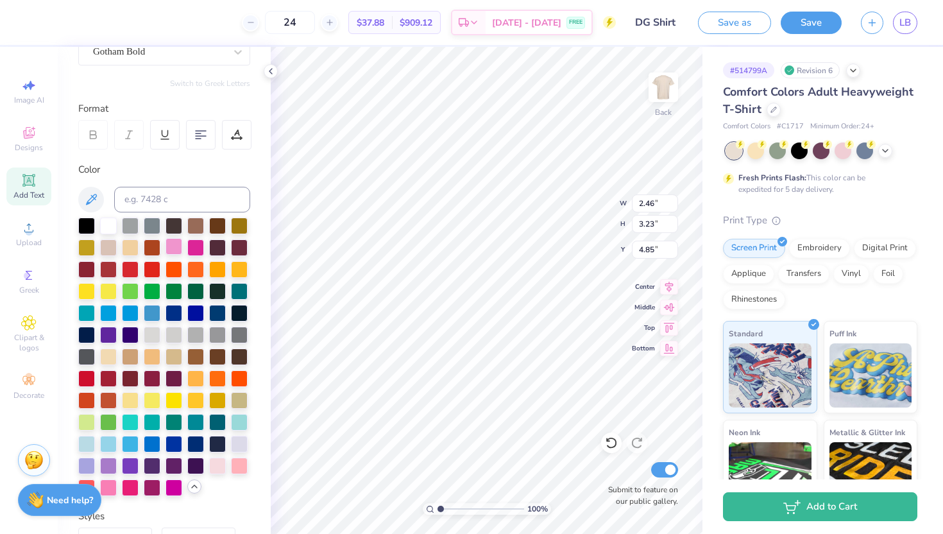
click at [169, 251] on div at bounding box center [174, 246] width 17 height 17
click at [180, 242] on div at bounding box center [174, 246] width 17 height 17
click at [179, 242] on div at bounding box center [174, 246] width 17 height 17
click at [198, 250] on div at bounding box center [195, 246] width 17 height 17
click at [195, 244] on div at bounding box center [195, 246] width 17 height 17
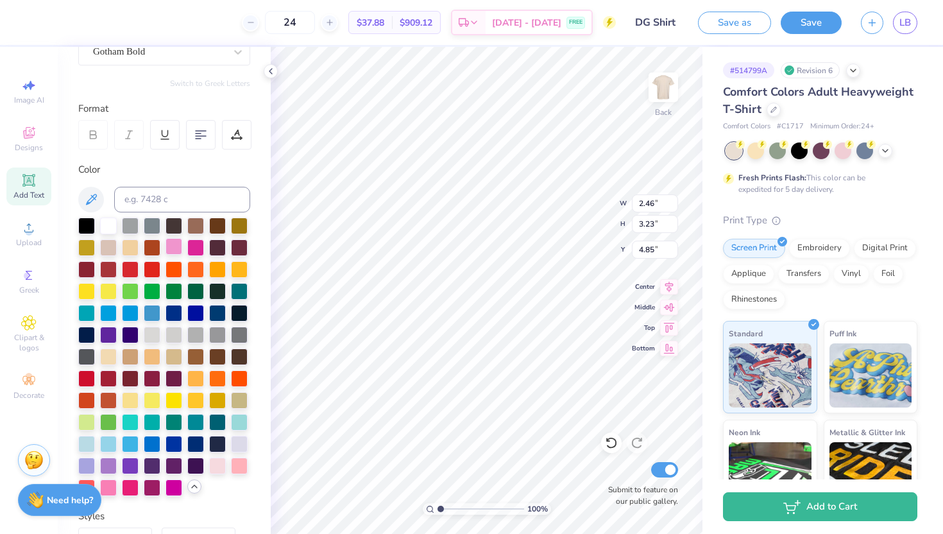
click at [174, 243] on div at bounding box center [174, 246] width 17 height 17
click at [90, 206] on icon at bounding box center [90, 199] width 15 height 15
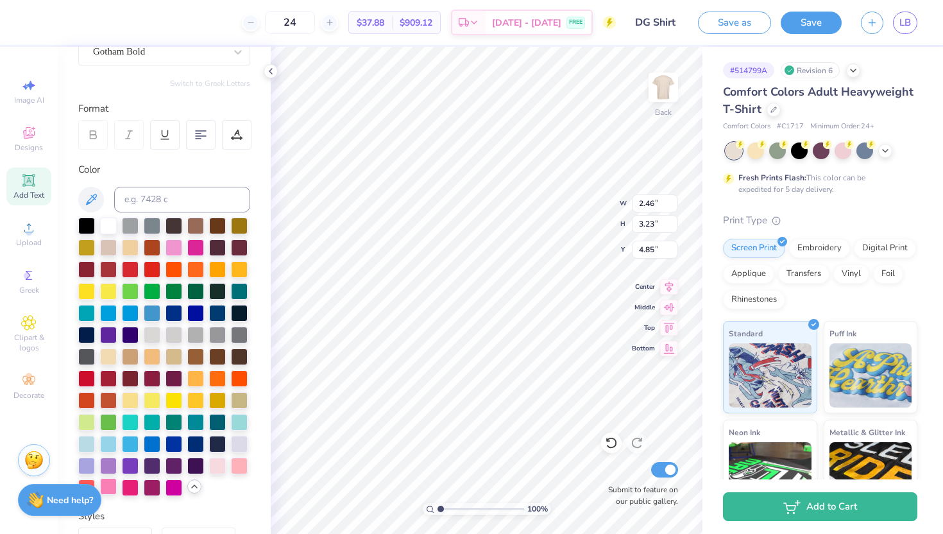
click at [114, 483] on div at bounding box center [108, 486] width 17 height 17
click at [179, 243] on div at bounding box center [174, 246] width 17 height 17
type input "2.54"
type input "3.68"
type input "8.82"
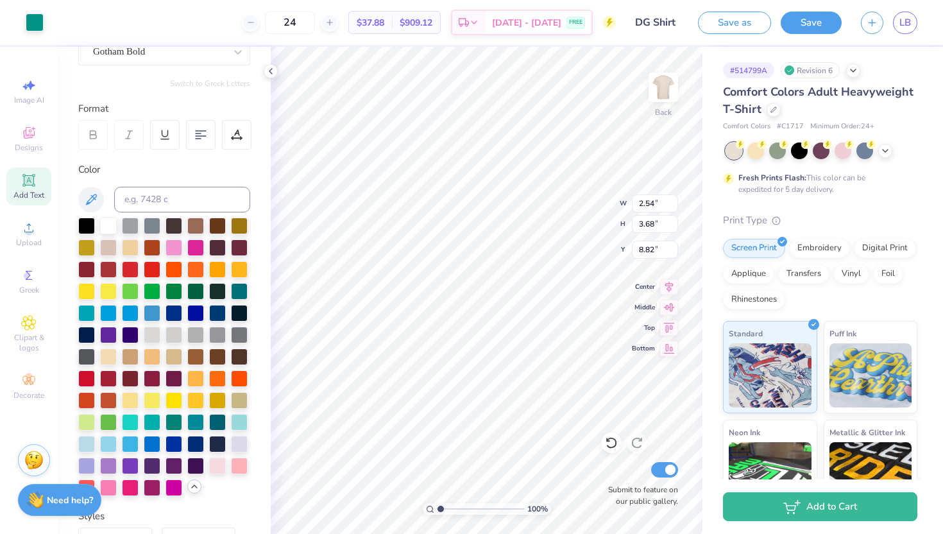
type input "2.05"
type input "2.69"
type input "0.99"
type input "11.51"
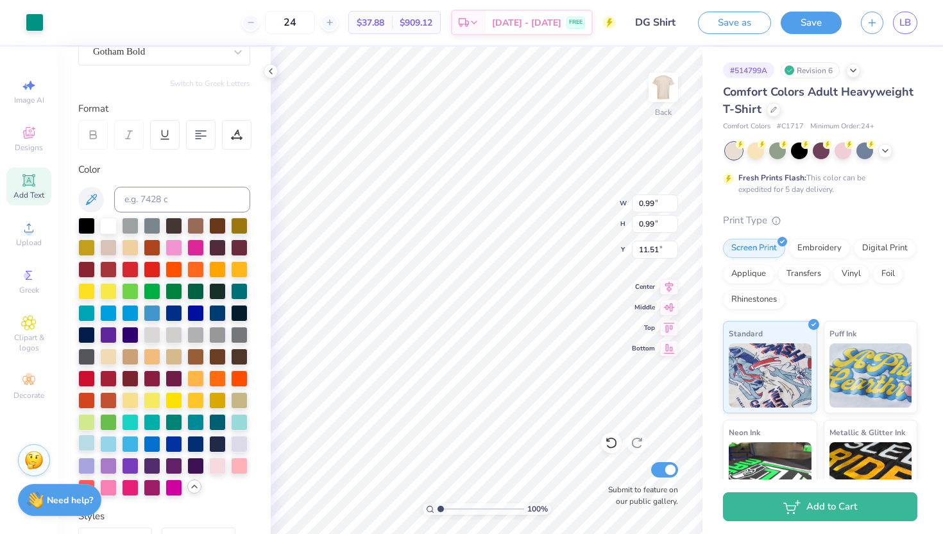
click at [83, 442] on div at bounding box center [86, 442] width 17 height 17
click at [612, 436] on icon at bounding box center [611, 442] width 13 height 13
click at [199, 420] on div at bounding box center [195, 421] width 17 height 17
click at [609, 442] on icon at bounding box center [611, 442] width 13 height 13
click at [135, 398] on div at bounding box center [130, 399] width 17 height 17
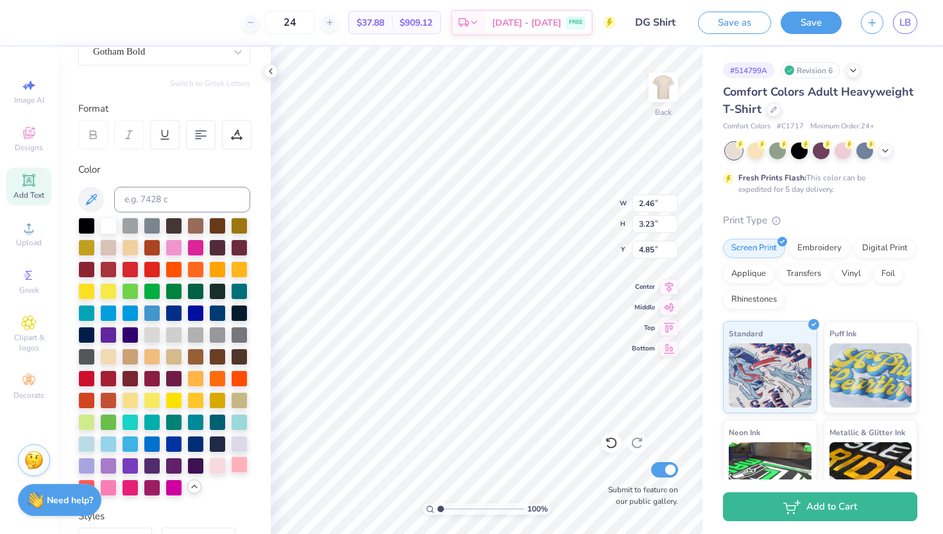
click at [240, 465] on div at bounding box center [239, 464] width 17 height 17
type input "6.46"
click at [126, 393] on div at bounding box center [130, 399] width 17 height 17
click at [610, 446] on icon at bounding box center [611, 442] width 13 height 13
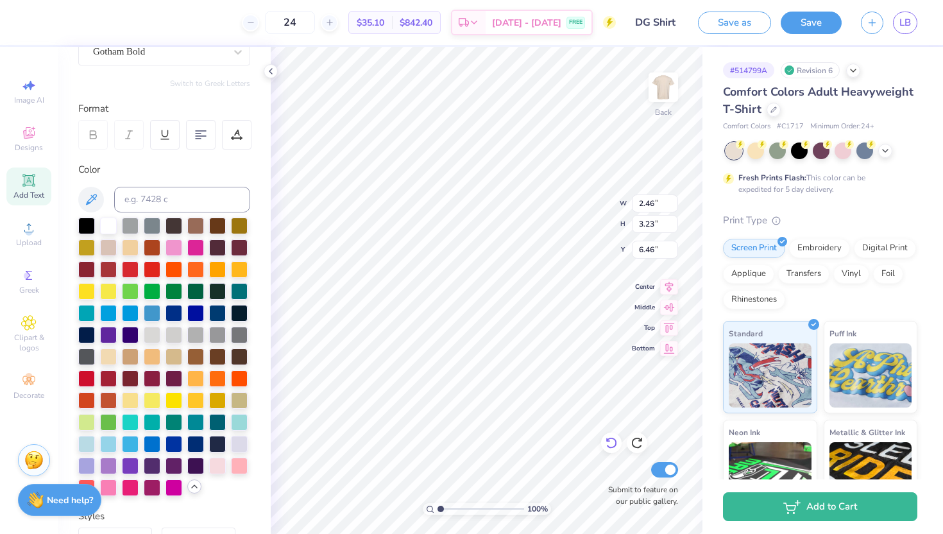
click at [610, 446] on icon at bounding box center [611, 442] width 13 height 13
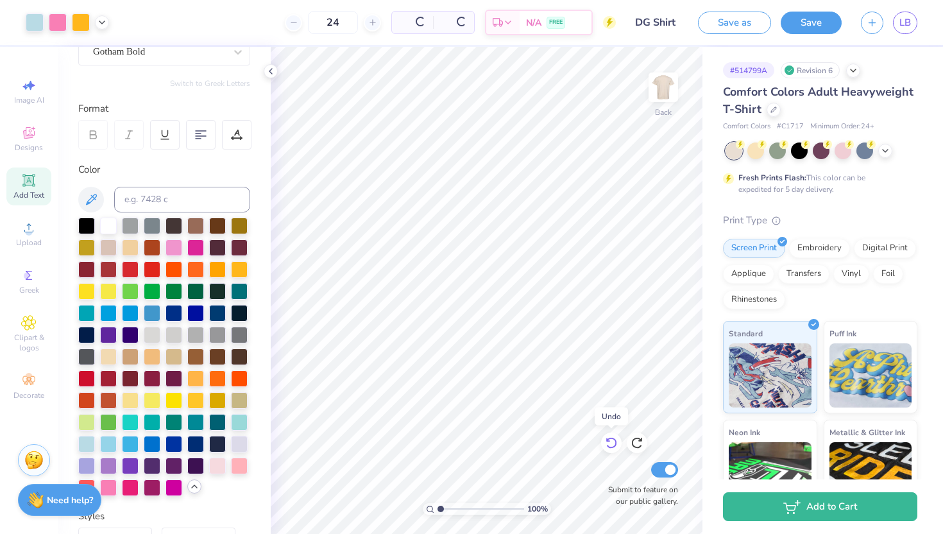
click at [610, 446] on icon at bounding box center [611, 442] width 13 height 13
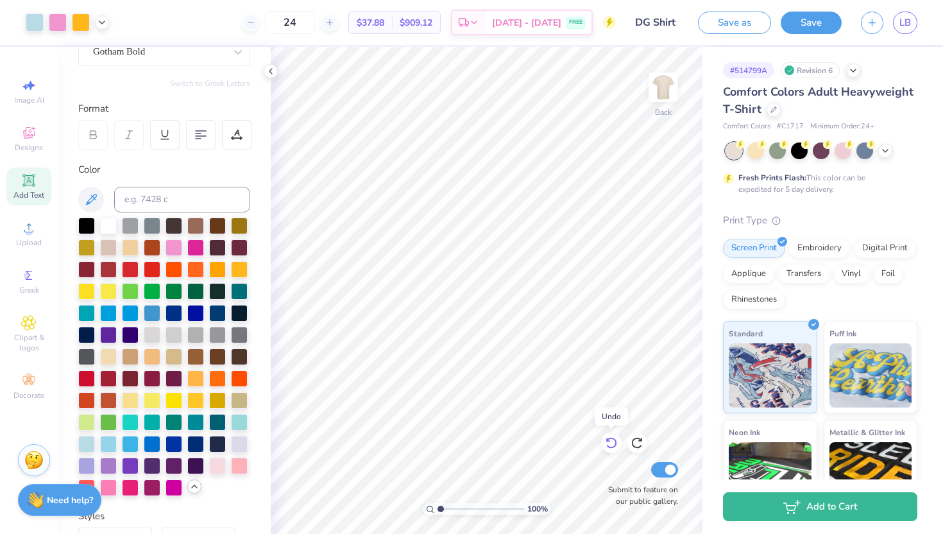
click at [610, 446] on icon at bounding box center [611, 442] width 13 height 13
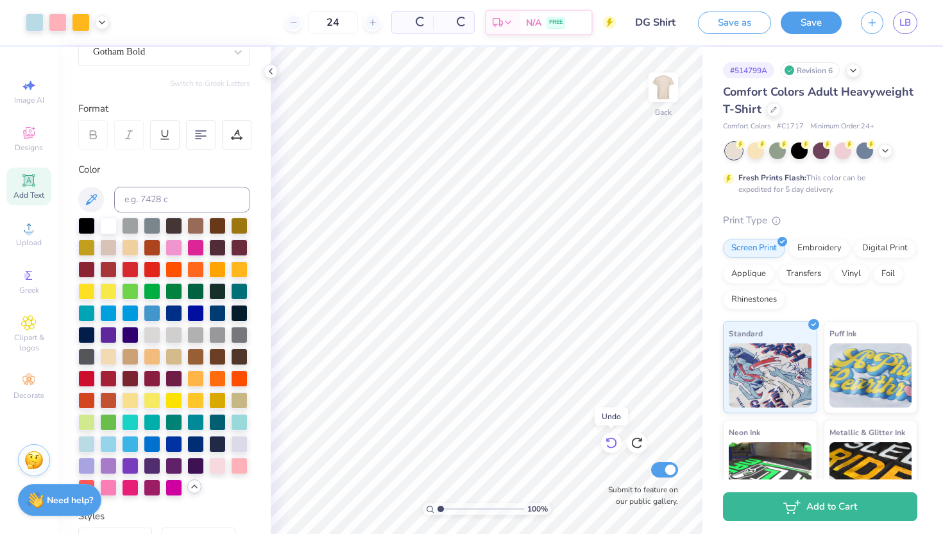
click at [610, 446] on icon at bounding box center [611, 442] width 13 height 13
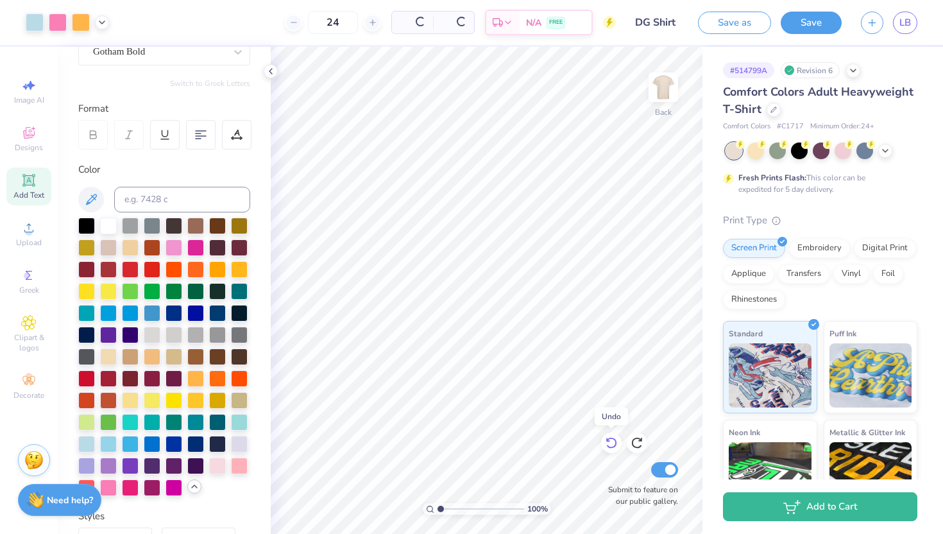
click at [610, 446] on icon at bounding box center [611, 442] width 13 height 13
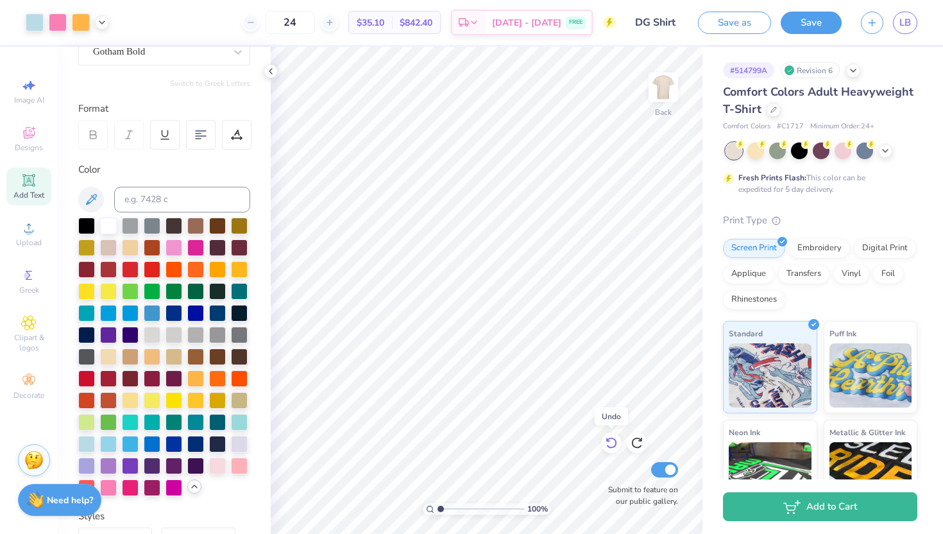
click at [610, 446] on icon at bounding box center [611, 442] width 13 height 13
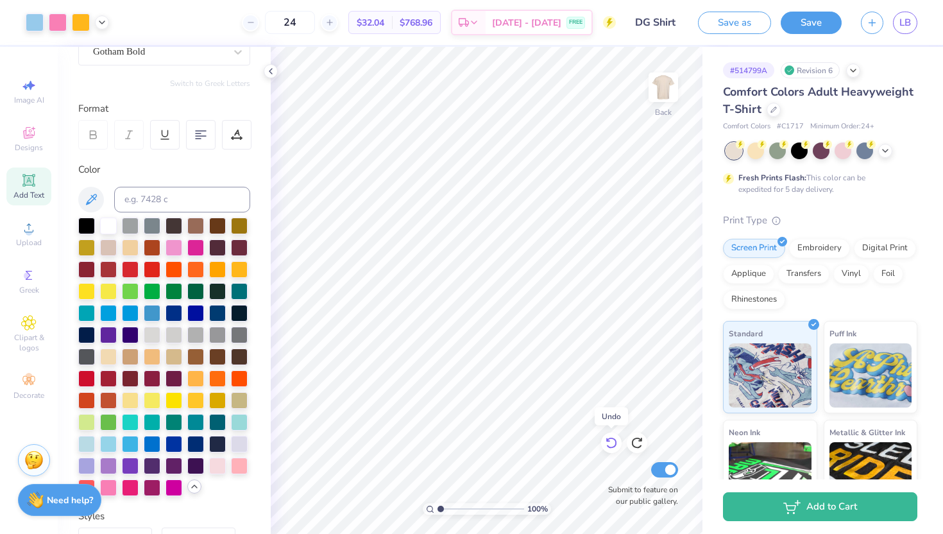
click at [610, 446] on icon at bounding box center [611, 442] width 13 height 13
click at [91, 437] on div at bounding box center [86, 442] width 17 height 17
click at [102, 441] on div at bounding box center [108, 442] width 17 height 17
click at [87, 443] on div at bounding box center [86, 442] width 17 height 17
type input "2.46"
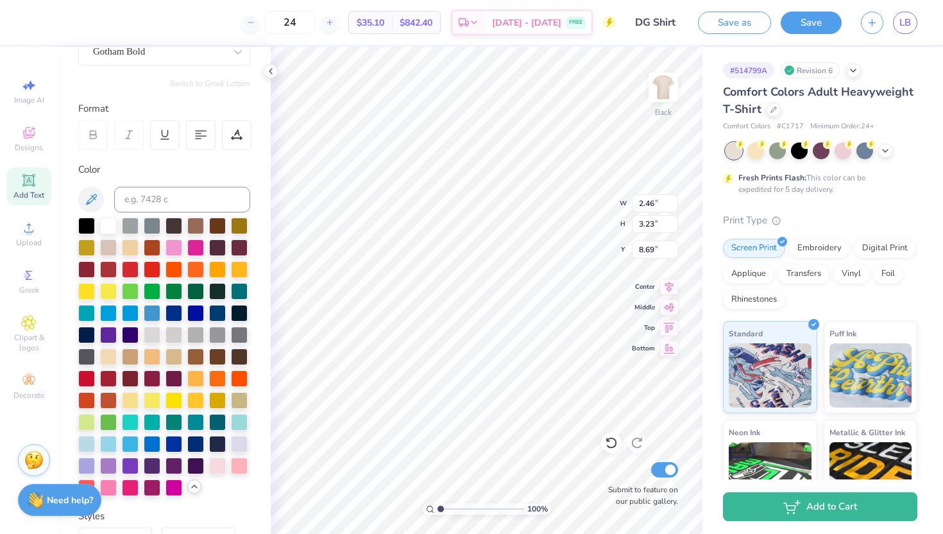
type input "8.82"
click at [89, 444] on div at bounding box center [86, 442] width 17 height 17
click at [201, 375] on div at bounding box center [195, 377] width 17 height 17
click at [610, 441] on icon at bounding box center [611, 442] width 13 height 13
click at [605, 447] on icon at bounding box center [611, 442] width 13 height 13
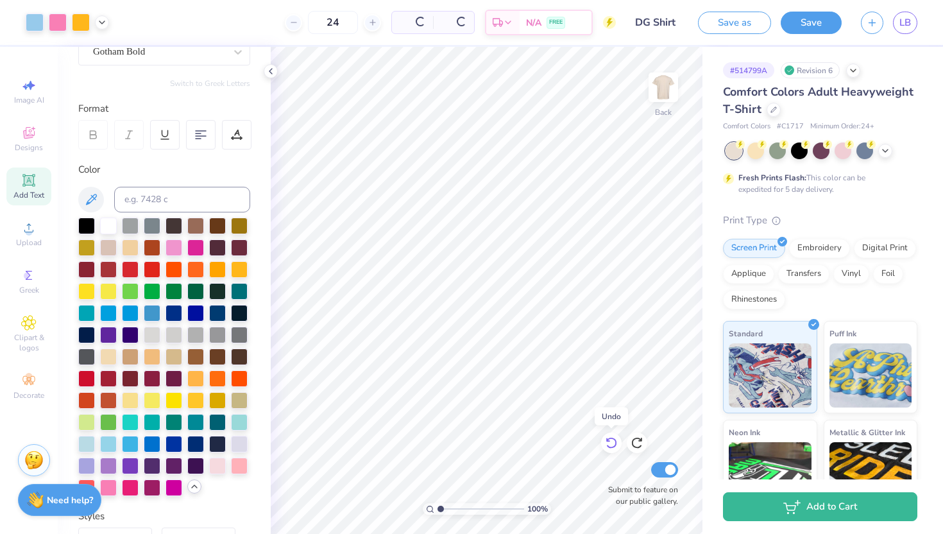
click at [605, 447] on icon at bounding box center [611, 442] width 13 height 13
click at [631, 440] on icon at bounding box center [637, 442] width 13 height 13
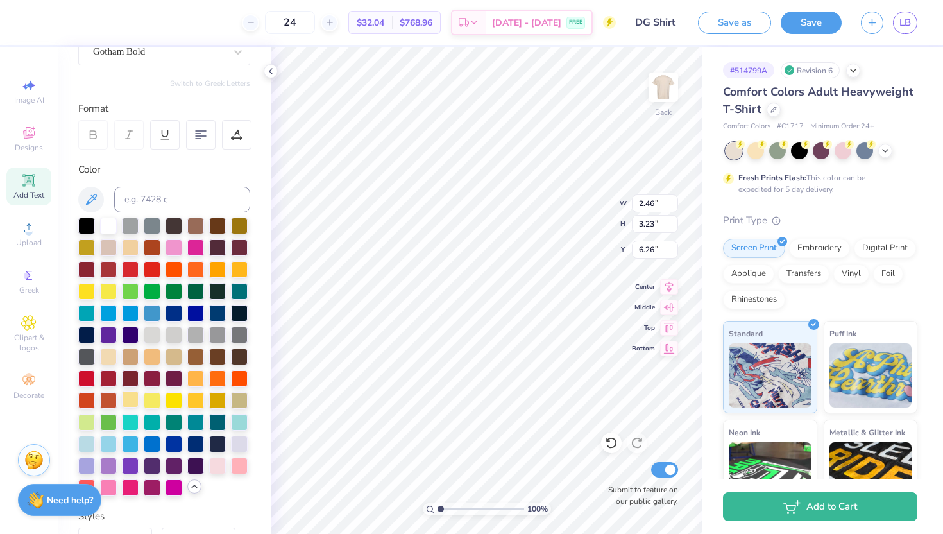
click at [135, 402] on div at bounding box center [130, 399] width 17 height 17
click at [127, 403] on div at bounding box center [130, 399] width 17 height 17
click at [198, 404] on div at bounding box center [195, 399] width 17 height 17
click at [168, 403] on div at bounding box center [174, 399] width 17 height 17
click at [155, 402] on div at bounding box center [152, 399] width 17 height 17
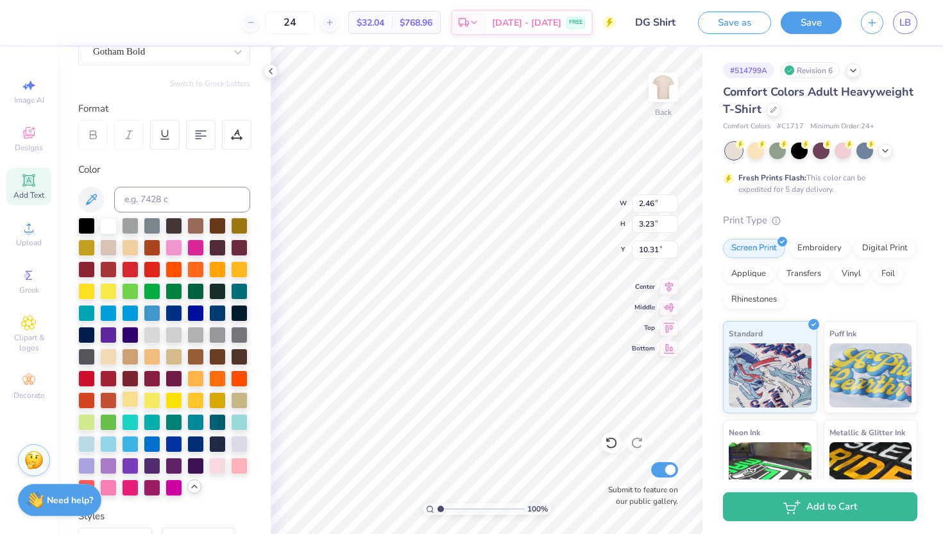
click at [123, 400] on div at bounding box center [130, 399] width 17 height 17
click at [153, 354] on div at bounding box center [152, 355] width 17 height 17
click at [150, 355] on div at bounding box center [152, 355] width 17 height 17
click at [128, 401] on div at bounding box center [130, 399] width 17 height 17
click at [127, 248] on div at bounding box center [130, 246] width 17 height 17
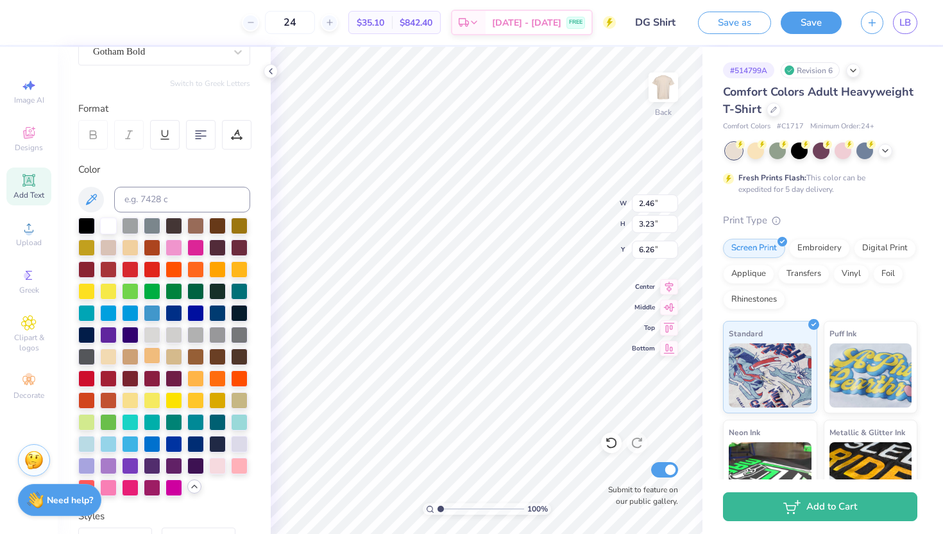
click at [156, 361] on div at bounding box center [152, 355] width 17 height 17
click at [201, 384] on div at bounding box center [195, 377] width 17 height 17
click at [150, 355] on div at bounding box center [152, 355] width 17 height 17
click at [109, 355] on div at bounding box center [108, 355] width 17 height 17
click at [138, 355] on div at bounding box center [130, 355] width 17 height 17
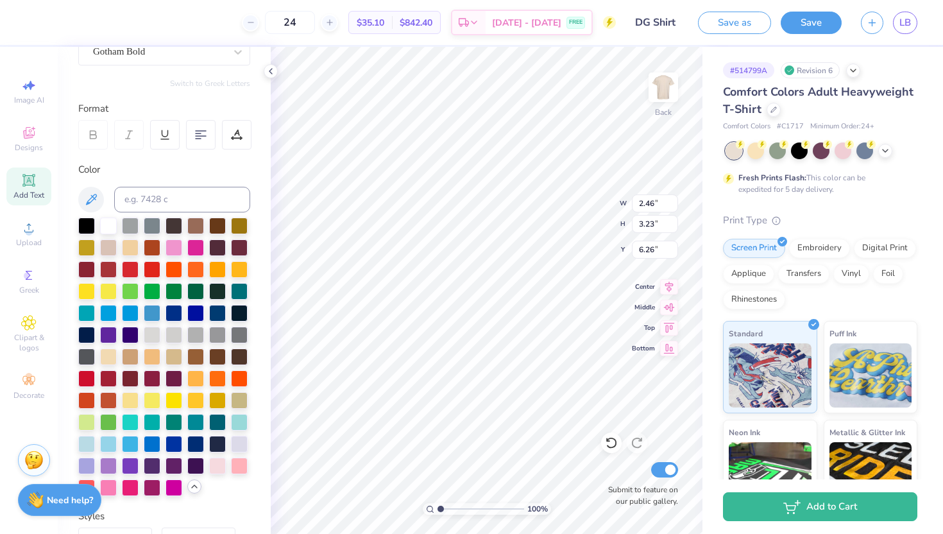
click at [184, 357] on div at bounding box center [164, 357] width 172 height 278
click at [167, 360] on div at bounding box center [174, 355] width 17 height 17
click at [153, 360] on div at bounding box center [152, 355] width 17 height 17
click at [242, 397] on div at bounding box center [239, 399] width 17 height 17
click at [218, 401] on div at bounding box center [217, 399] width 17 height 17
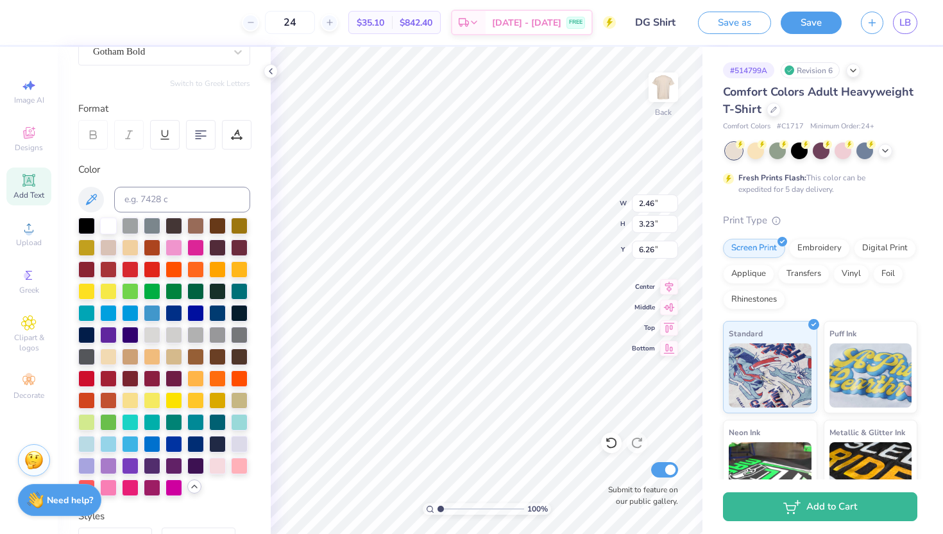
click at [184, 401] on div at bounding box center [164, 357] width 172 height 278
click at [196, 402] on div at bounding box center [195, 399] width 17 height 17
click at [176, 402] on div at bounding box center [174, 399] width 17 height 17
click at [157, 400] on div at bounding box center [152, 399] width 17 height 17
click at [127, 399] on div at bounding box center [130, 399] width 17 height 17
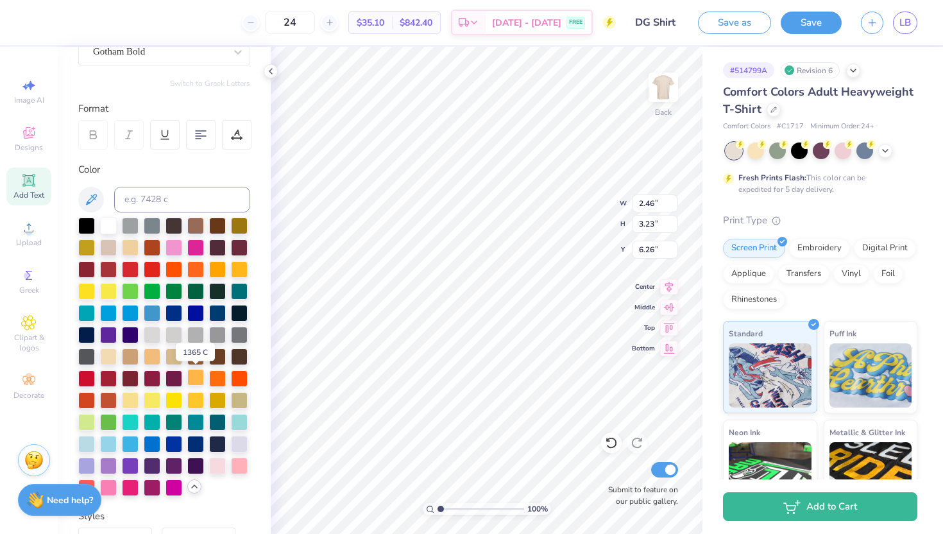
click at [197, 373] on div at bounding box center [195, 377] width 17 height 17
type input "10.31"
click at [194, 378] on div at bounding box center [195, 377] width 17 height 17
click at [241, 275] on div at bounding box center [239, 268] width 17 height 17
click at [201, 374] on div at bounding box center [195, 377] width 17 height 17
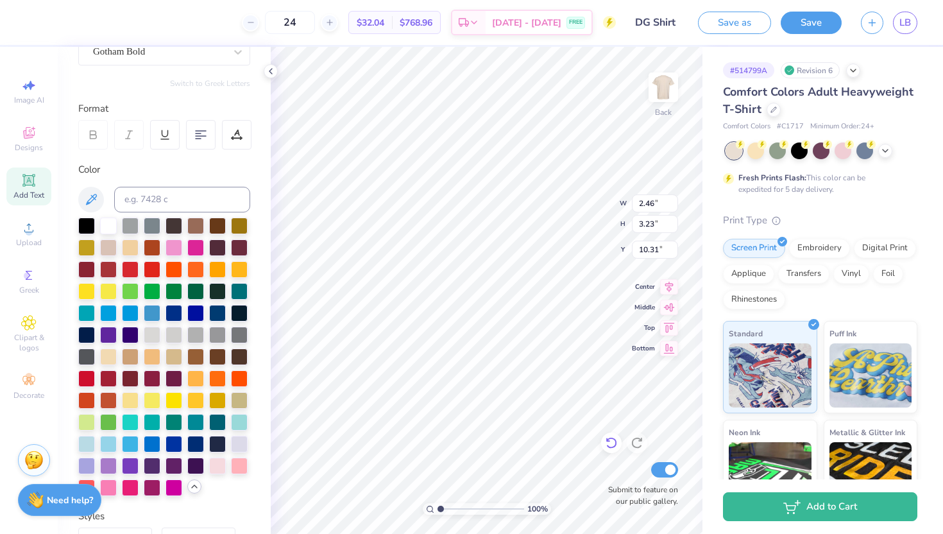
click at [613, 446] on icon at bounding box center [611, 442] width 13 height 13
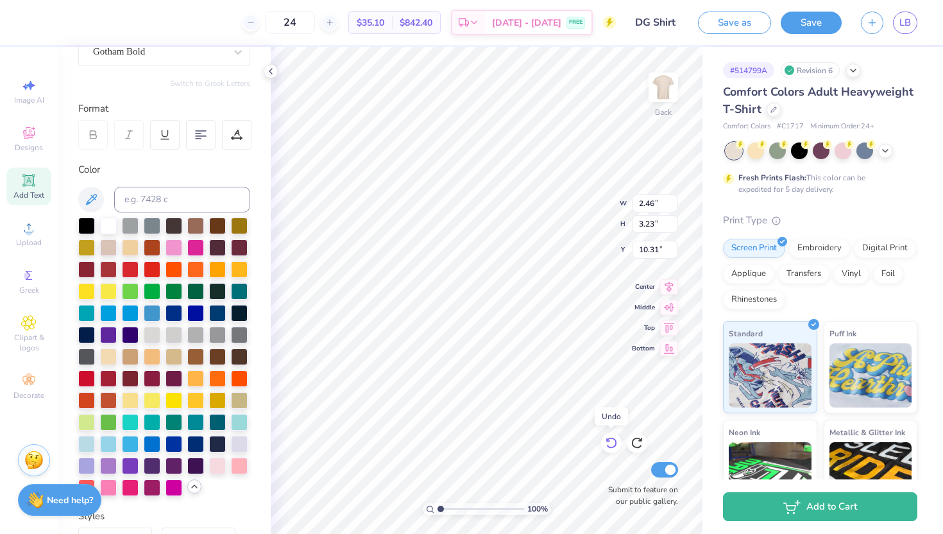
click at [613, 446] on icon at bounding box center [611, 442] width 13 height 13
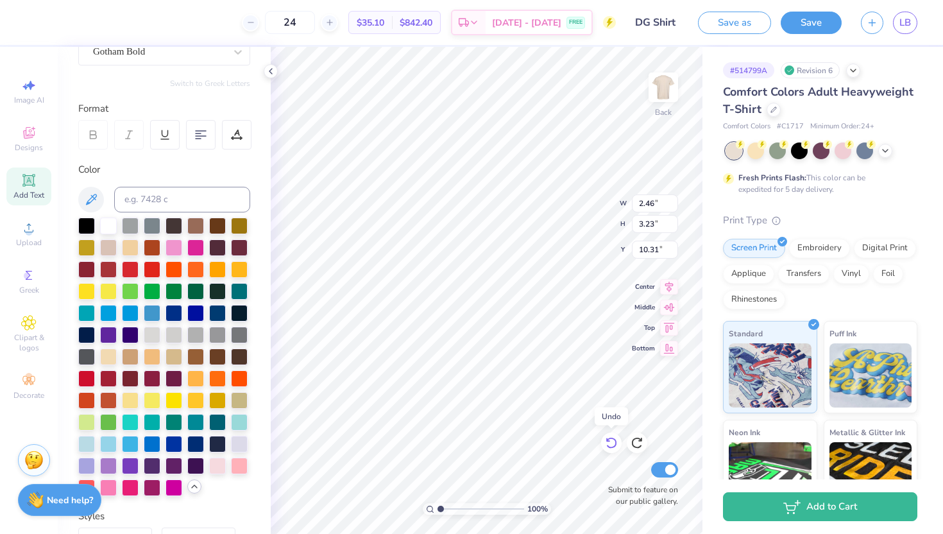
click at [613, 446] on icon at bounding box center [611, 442] width 13 height 13
click at [613, 449] on icon at bounding box center [611, 442] width 13 height 13
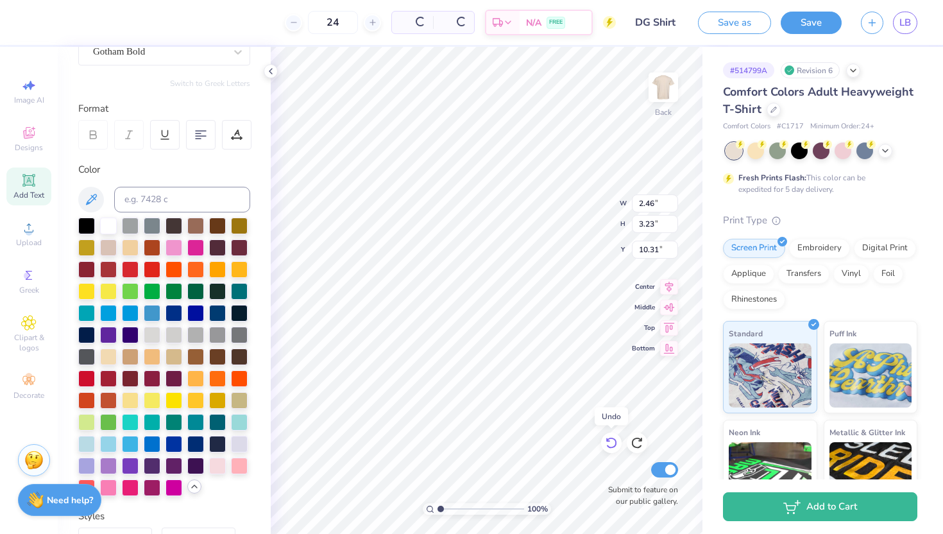
click at [613, 449] on icon at bounding box center [611, 442] width 13 height 13
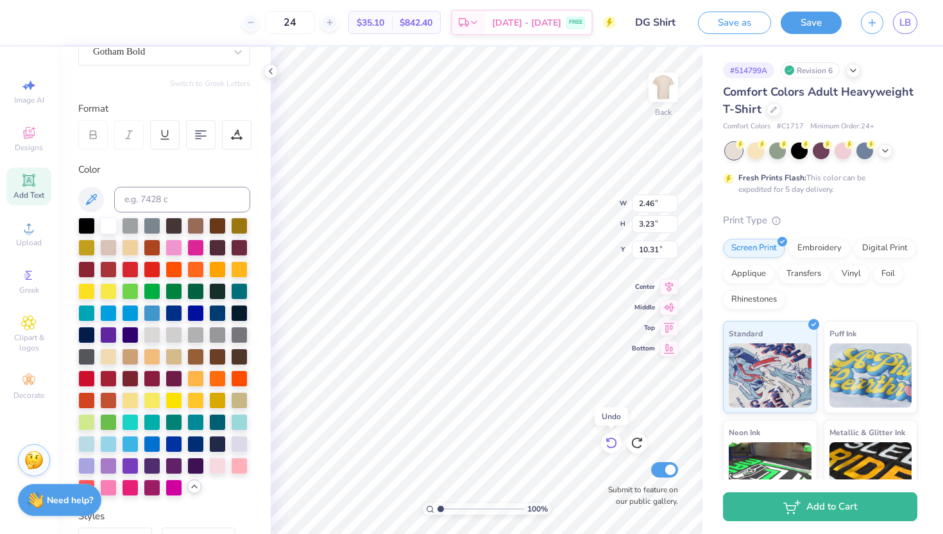
click at [613, 449] on icon at bounding box center [611, 442] width 13 height 13
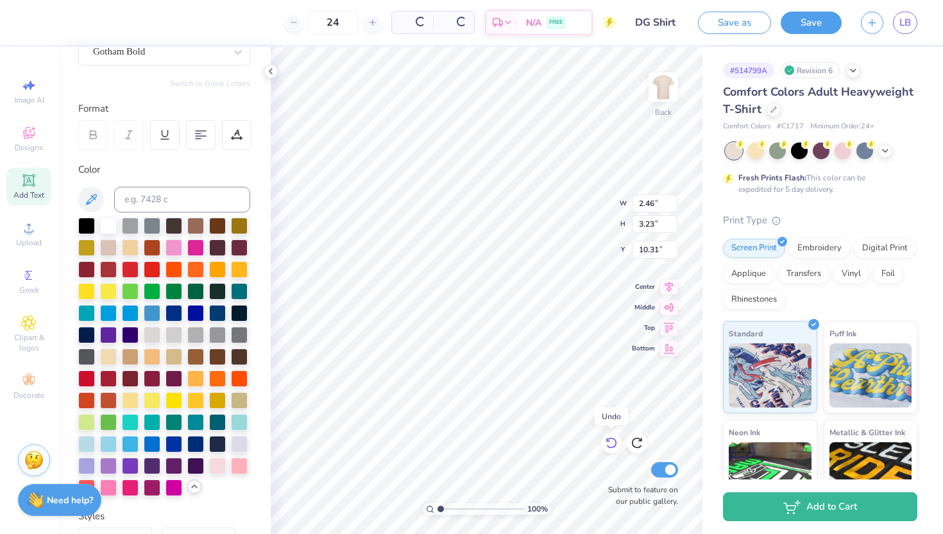
click at [613, 449] on icon at bounding box center [611, 442] width 13 height 13
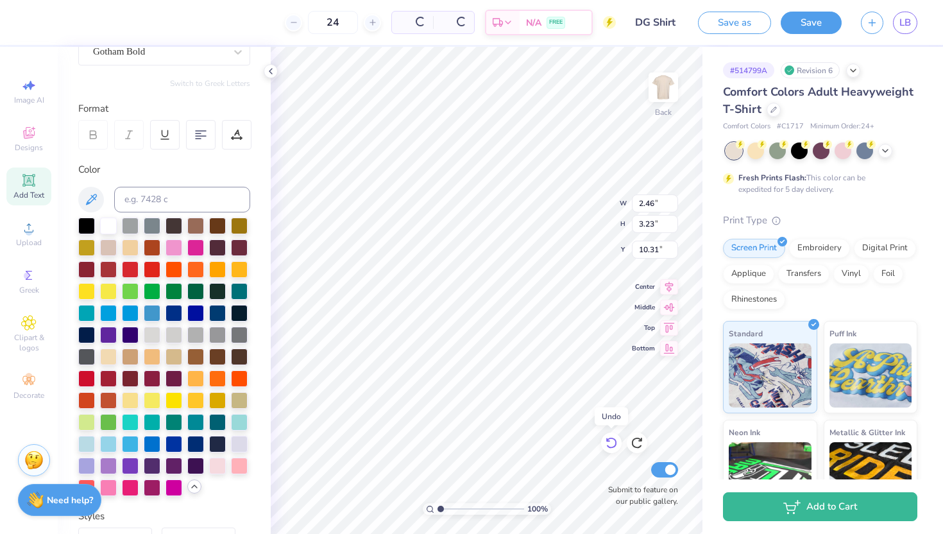
click at [613, 449] on icon at bounding box center [611, 442] width 13 height 13
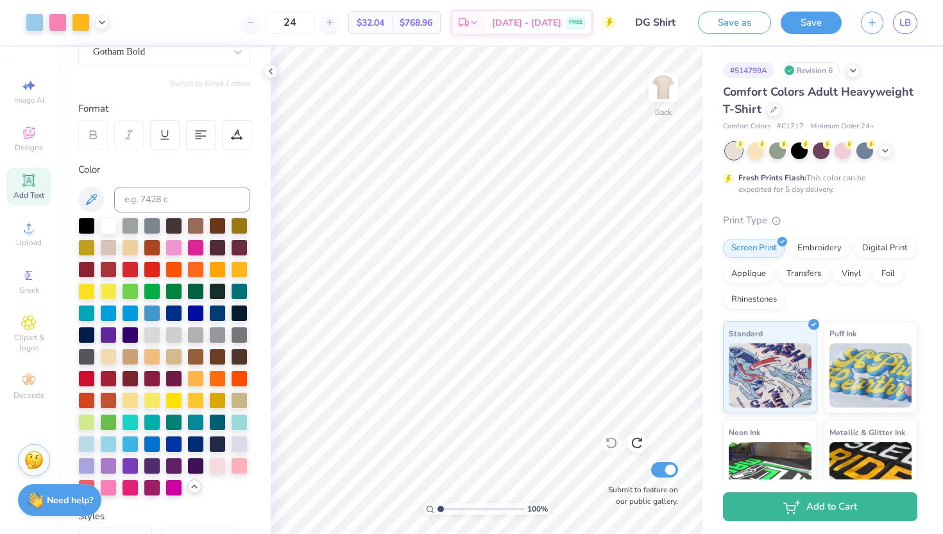
click at [823, 73] on div "Revision 6" at bounding box center [810, 70] width 59 height 16
click at [850, 72] on icon at bounding box center [853, 69] width 10 height 10
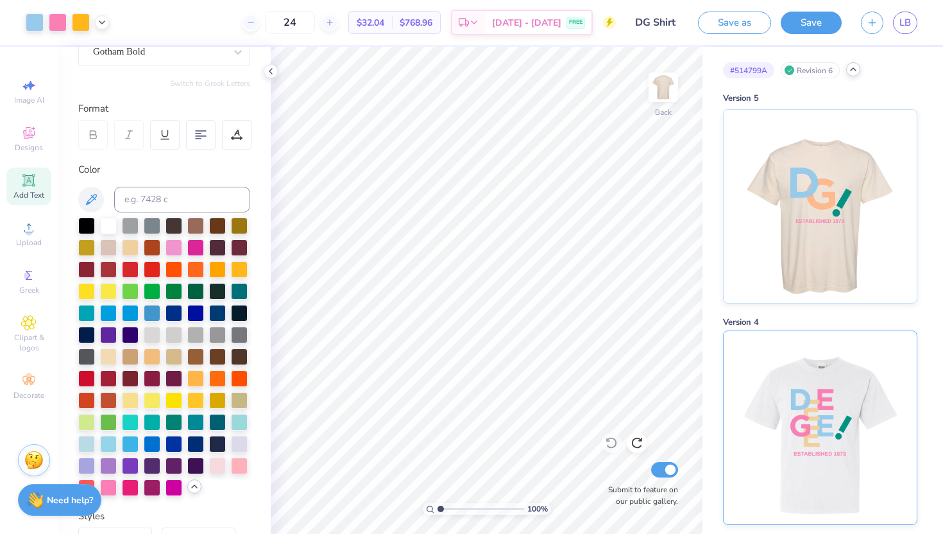
click at [815, 400] on img at bounding box center [819, 427] width 159 height 193
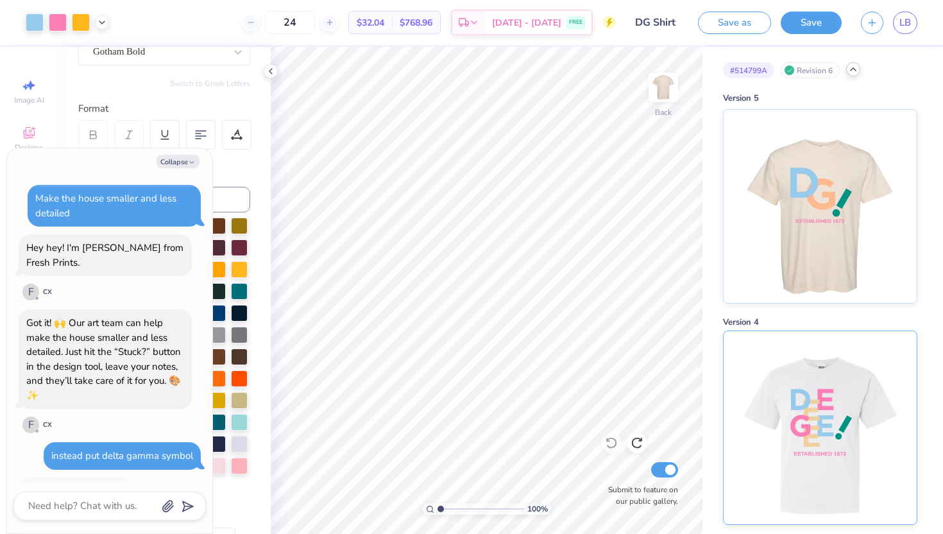
scroll to position [104, 0]
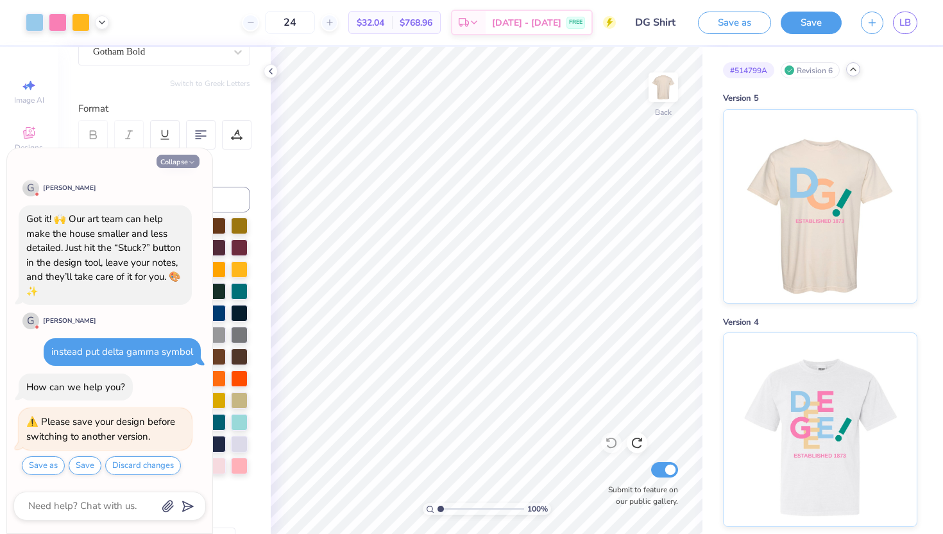
click at [184, 164] on button "Collapse" at bounding box center [178, 161] width 43 height 13
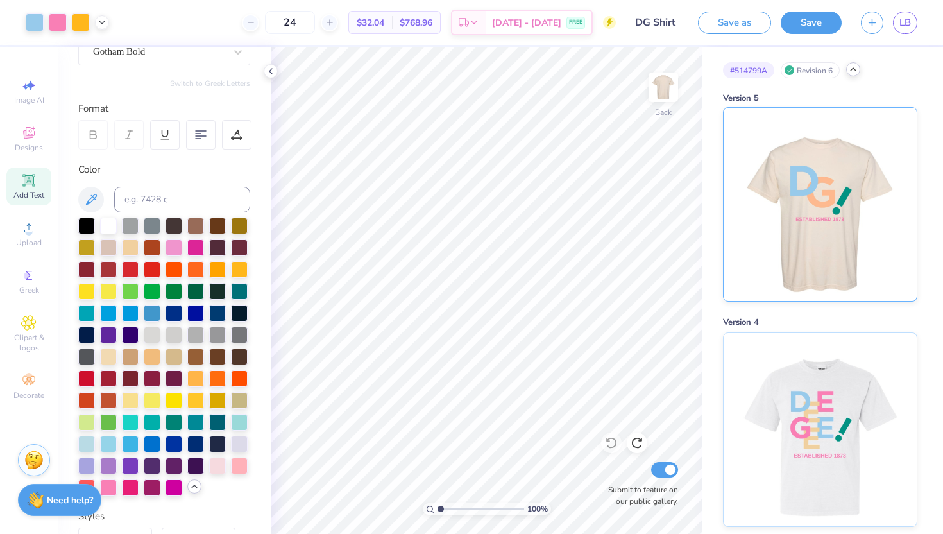
click at [805, 256] on img at bounding box center [819, 204] width 159 height 193
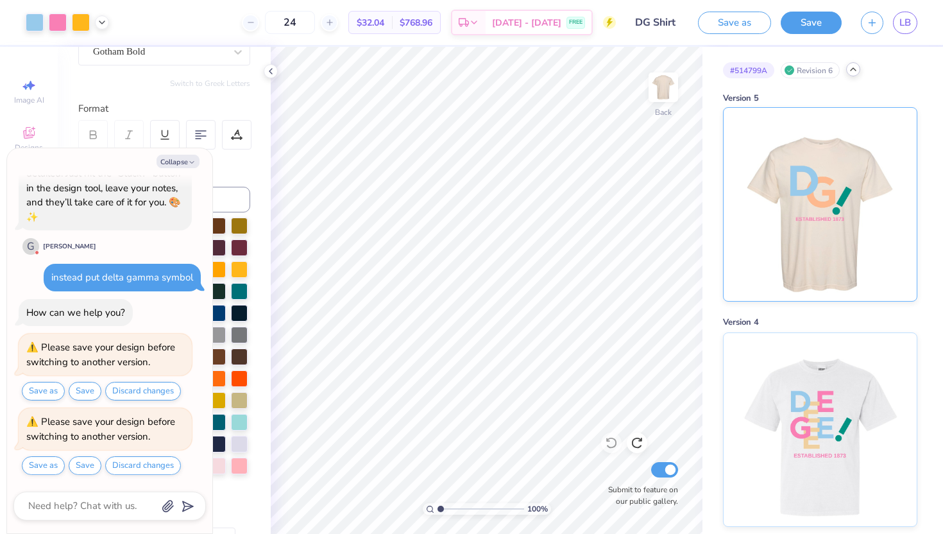
click at [805, 257] on img at bounding box center [819, 204] width 159 height 193
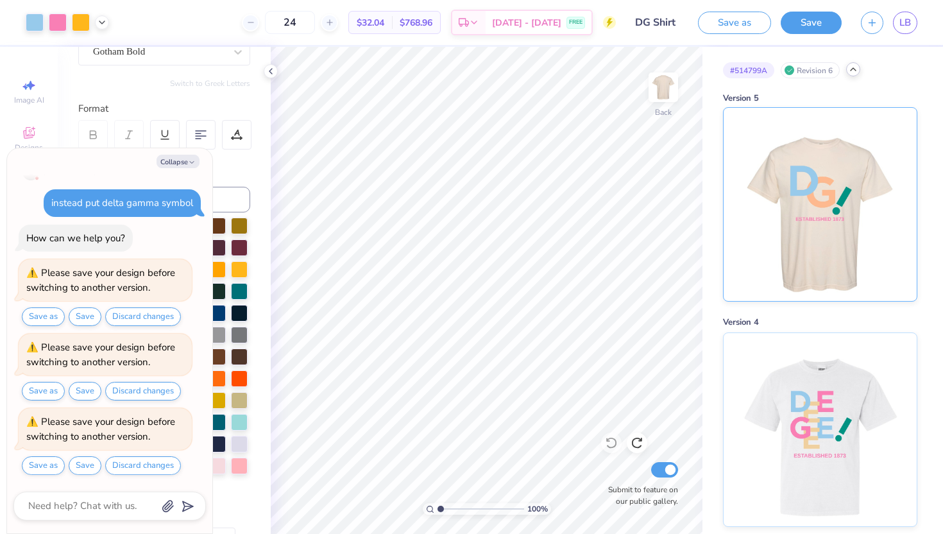
click at [805, 257] on img at bounding box center [819, 204] width 159 height 193
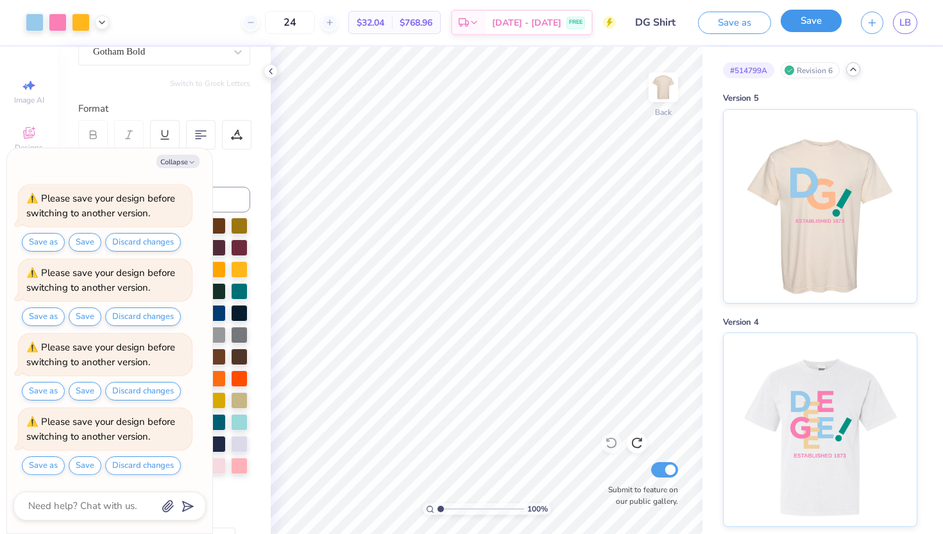
click at [816, 10] on button "Save" at bounding box center [811, 21] width 61 height 22
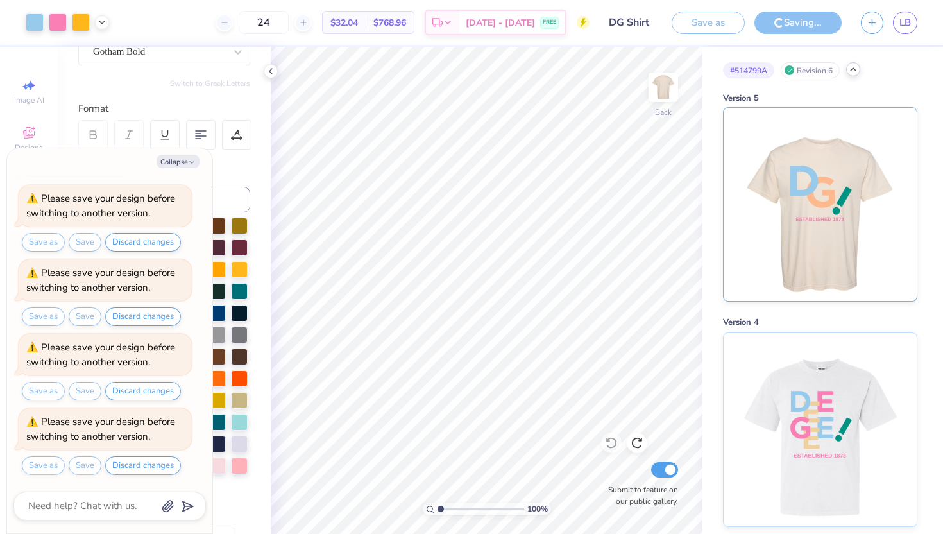
click at [831, 202] on img at bounding box center [819, 204] width 159 height 193
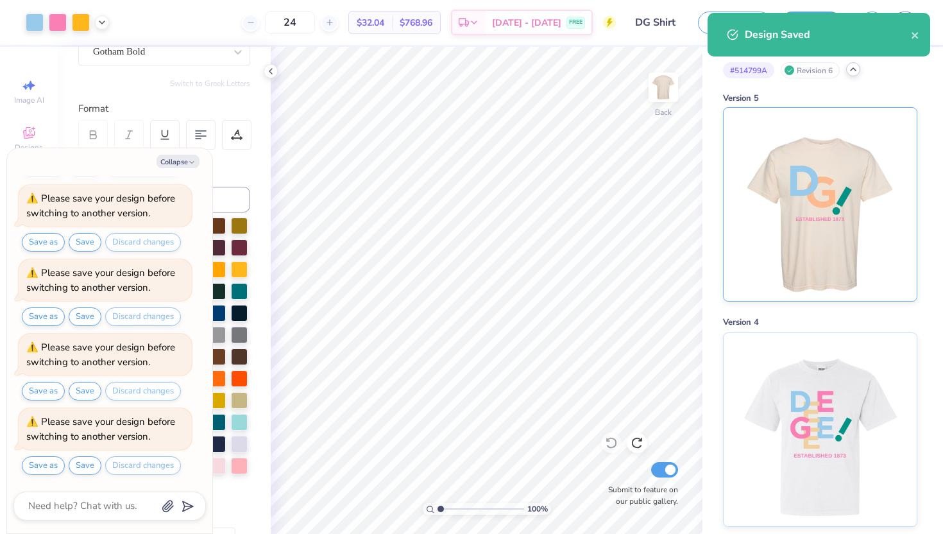
click at [831, 201] on img at bounding box center [819, 204] width 159 height 193
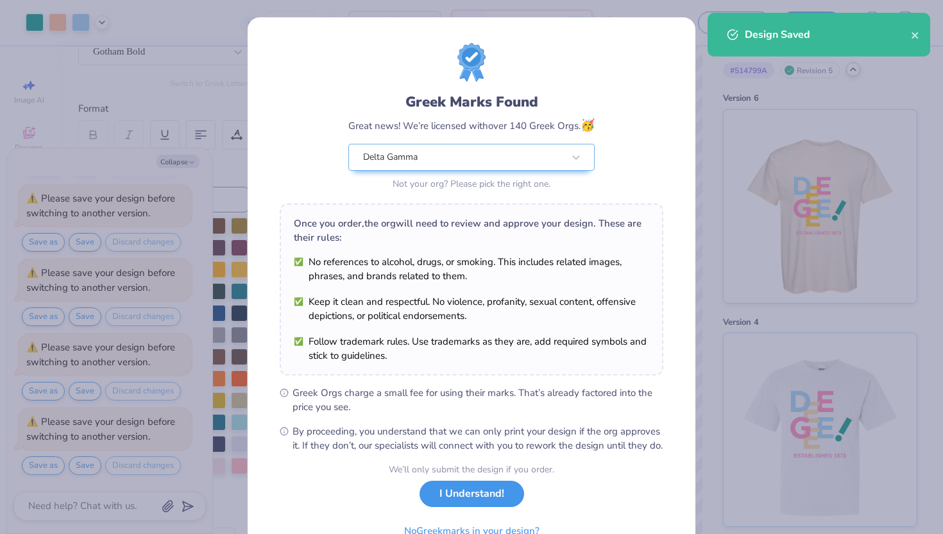
click at [494, 502] on button "I Understand!" at bounding box center [472, 494] width 105 height 26
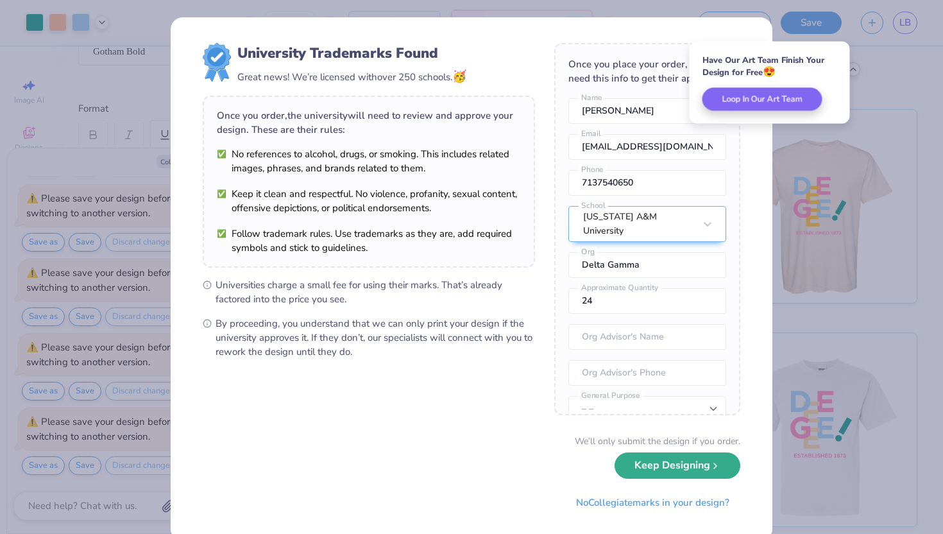
click at [686, 479] on div "We’ll only submit the design if you order. Keep Designing No Collegiate marks i…" at bounding box center [472, 474] width 538 height 81
click at [713, 482] on div "We’ll only submit the design if you order. Keep Designing No Collegiate marks i…" at bounding box center [472, 474] width 538 height 81
click at [713, 479] on div "We’ll only submit the design if you order. Keep Designing No Collegiate marks i…" at bounding box center [472, 474] width 538 height 81
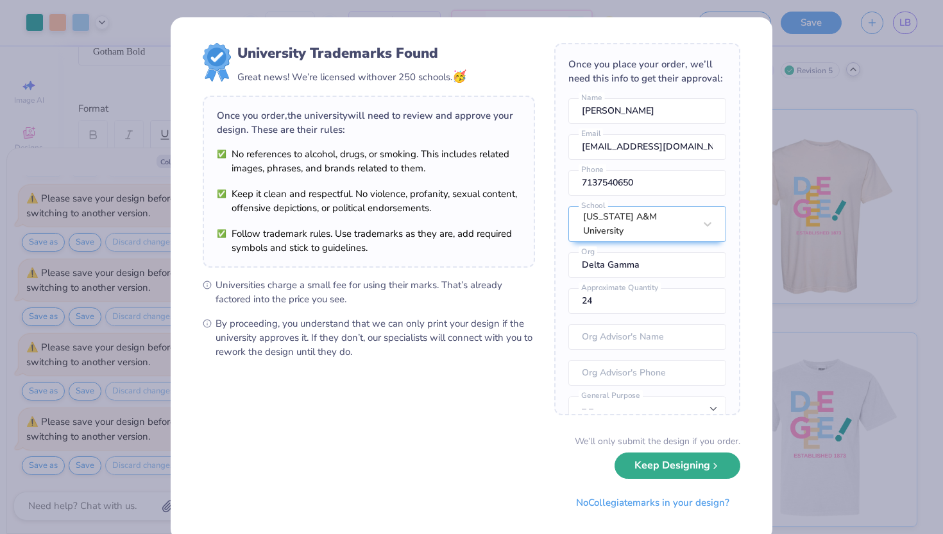
click at [708, 470] on button "Keep Designing" at bounding box center [678, 465] width 126 height 26
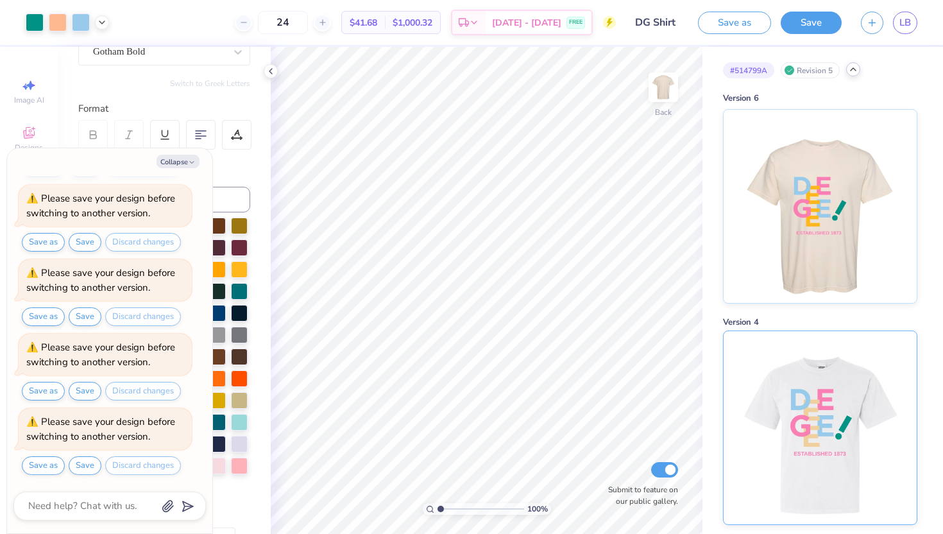
click at [853, 395] on img at bounding box center [819, 427] width 159 height 193
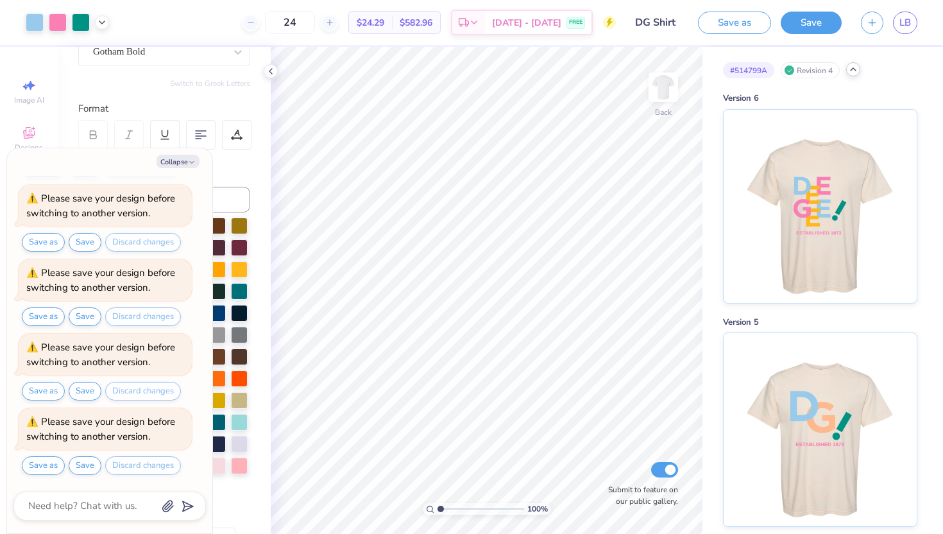
click at [816, 26] on button "Save" at bounding box center [811, 21] width 61 height 22
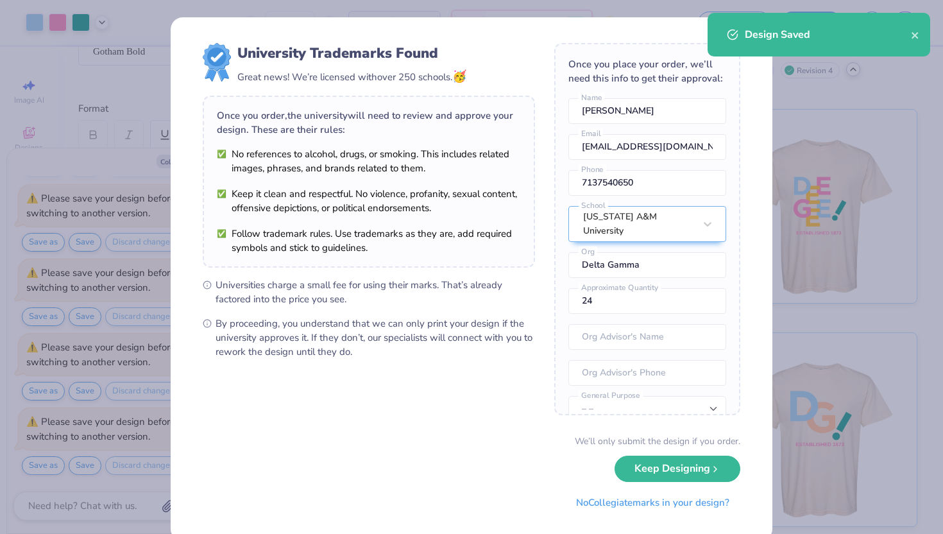
click at [866, 72] on div "University Trademarks Found Great news! We’re licensed with over 250 schools. 🥳…" at bounding box center [471, 267] width 943 height 534
click at [853, 73] on div "University Trademarks Found Great news! We’re licensed with over 250 schools. 🥳…" at bounding box center [471, 267] width 943 height 534
click at [710, 445] on div "We’ll only submit the design if you order." at bounding box center [658, 440] width 166 height 13
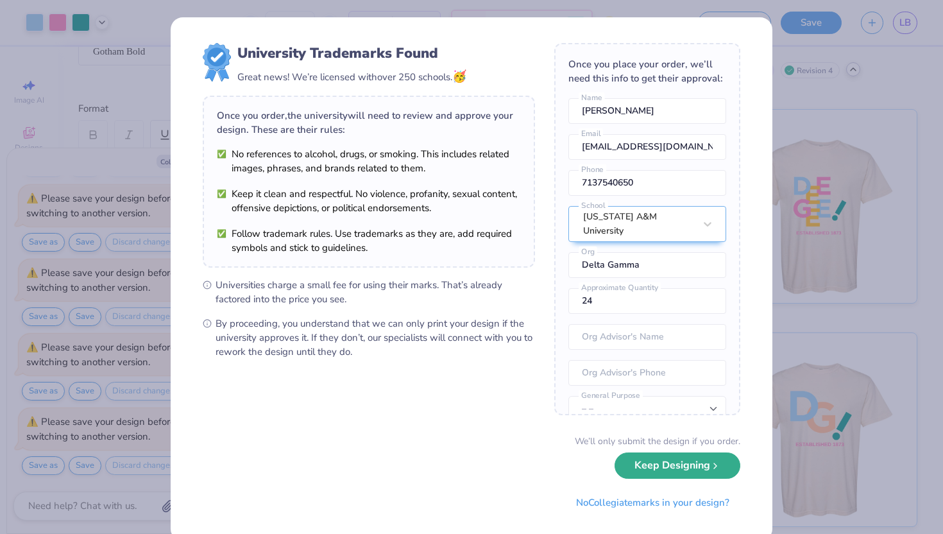
click at [710, 458] on button "Keep Designing" at bounding box center [678, 465] width 126 height 26
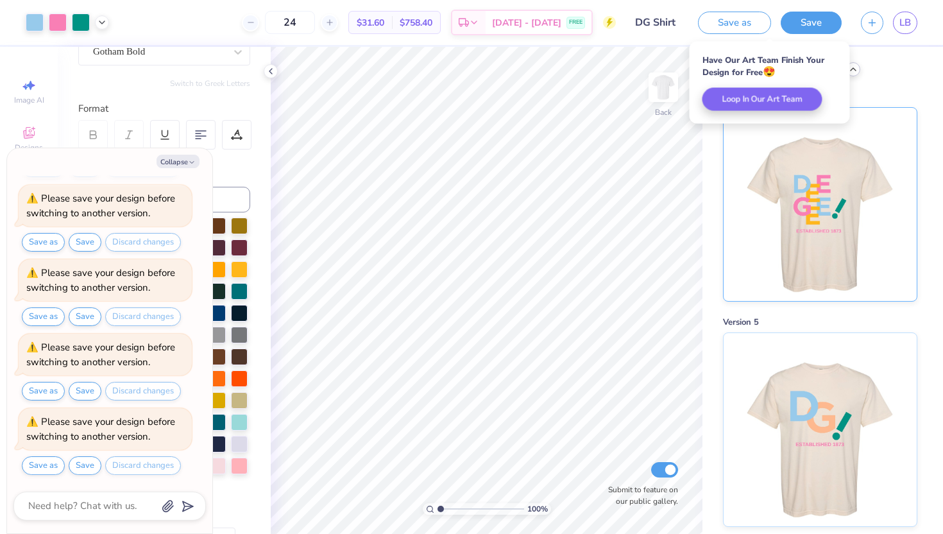
click at [875, 97] on div "Version 6" at bounding box center [820, 98] width 194 height 13
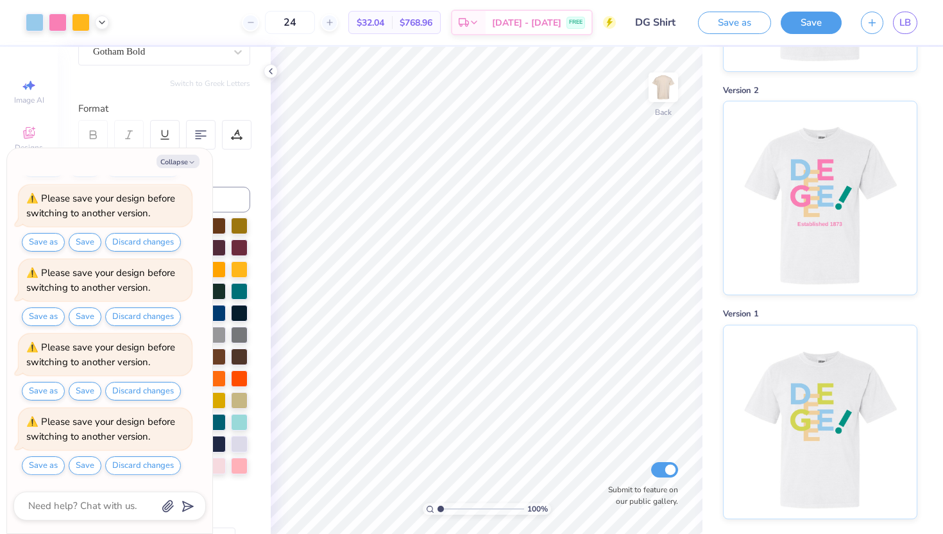
scroll to position [693, 0]
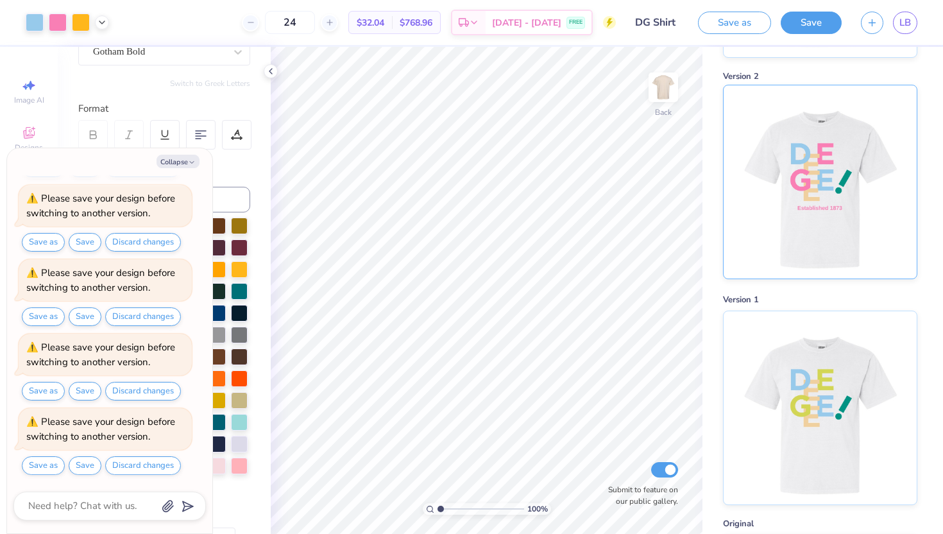
click at [847, 180] on img at bounding box center [819, 181] width 159 height 193
click at [810, 174] on img at bounding box center [819, 181] width 159 height 193
click at [805, 136] on img at bounding box center [819, 181] width 159 height 193
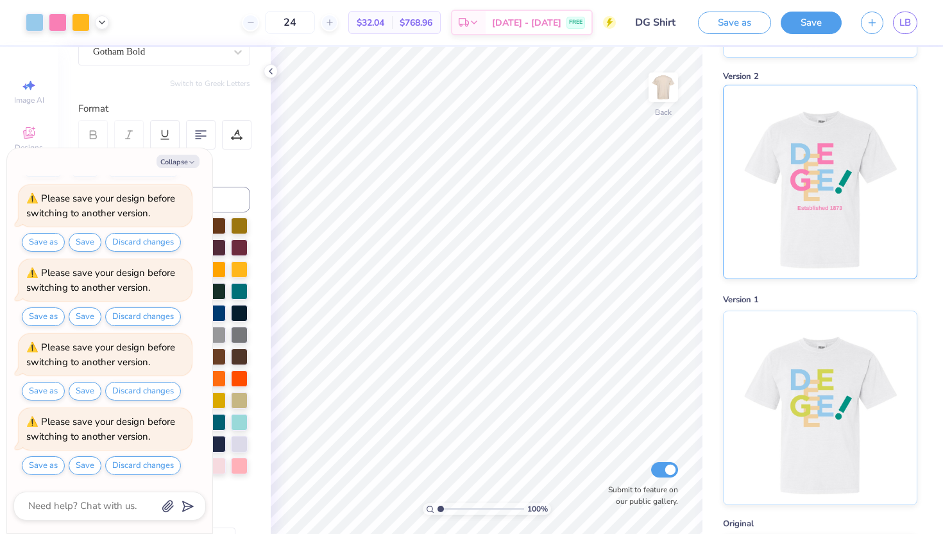
click at [803, 200] on img at bounding box center [819, 181] width 159 height 193
click at [820, 135] on img at bounding box center [819, 181] width 159 height 193
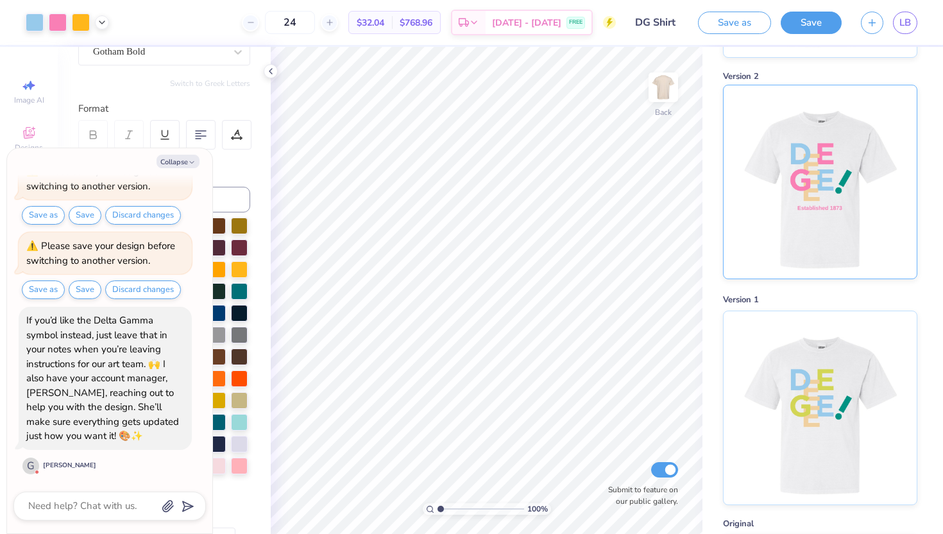
click at [810, 128] on img at bounding box center [819, 181] width 159 height 193
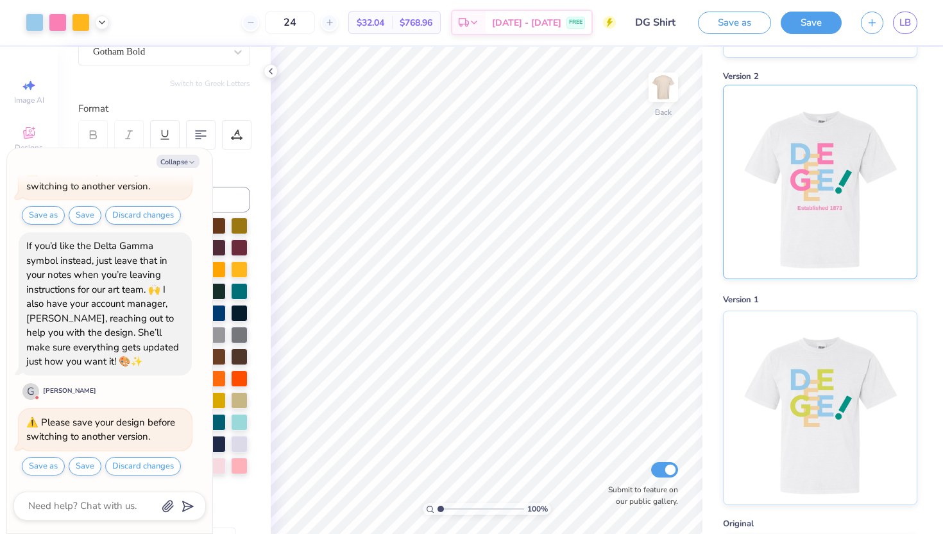
click at [810, 128] on img at bounding box center [819, 181] width 159 height 193
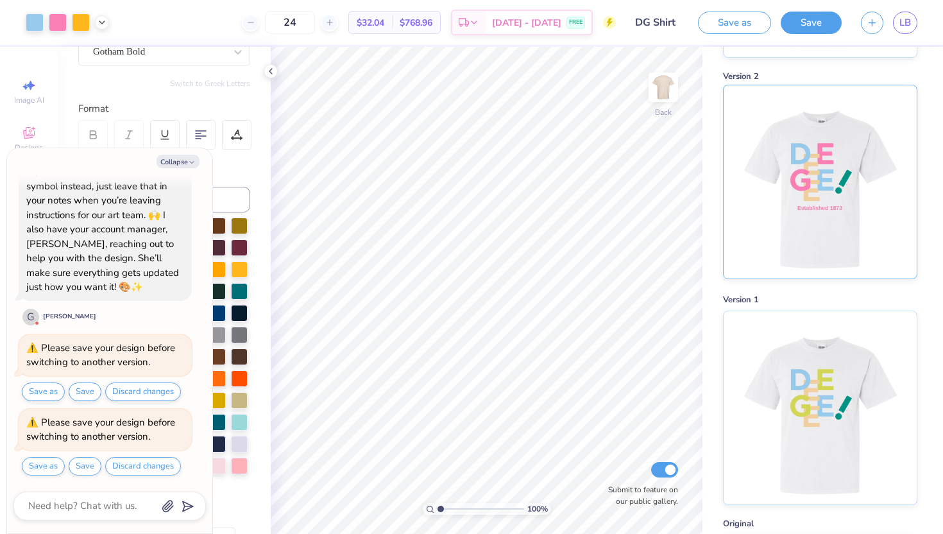
click at [810, 128] on img at bounding box center [819, 181] width 159 height 193
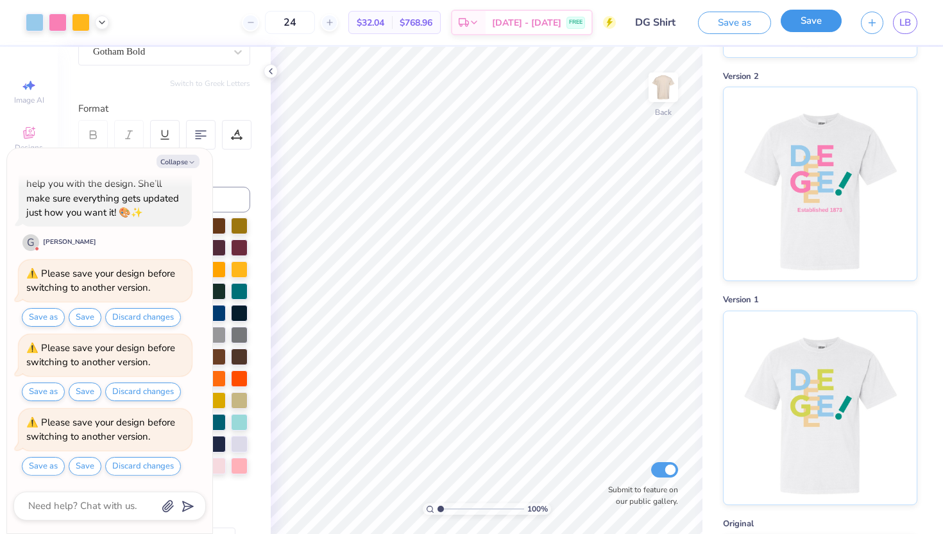
click at [819, 24] on button "Save" at bounding box center [811, 21] width 61 height 22
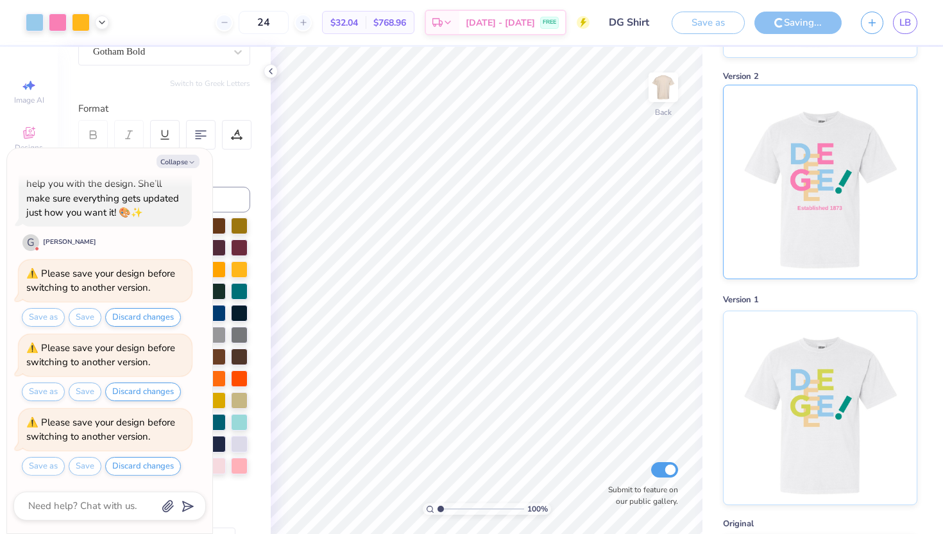
click at [812, 114] on img at bounding box center [819, 181] width 159 height 193
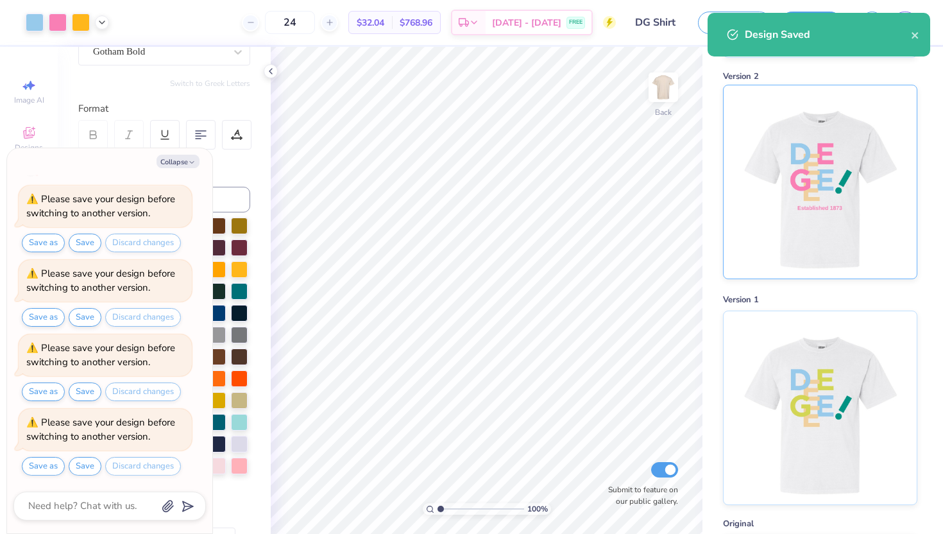
click at [812, 115] on img at bounding box center [819, 181] width 159 height 193
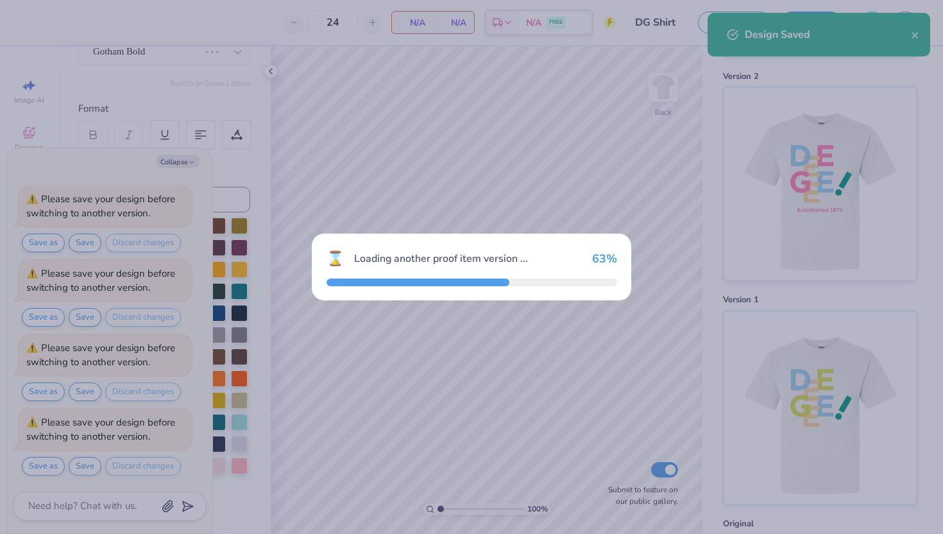
scroll to position [896, 0]
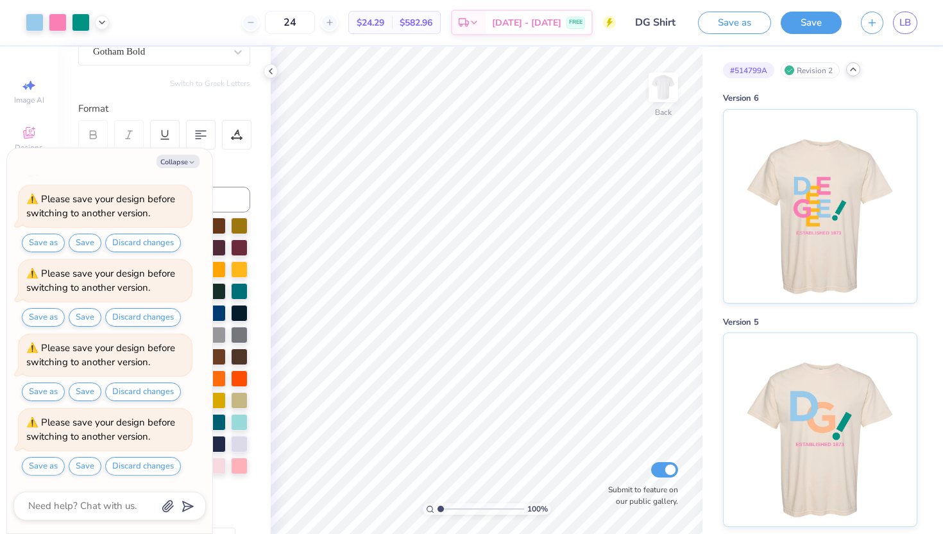
click at [851, 71] on icon at bounding box center [853, 69] width 10 height 10
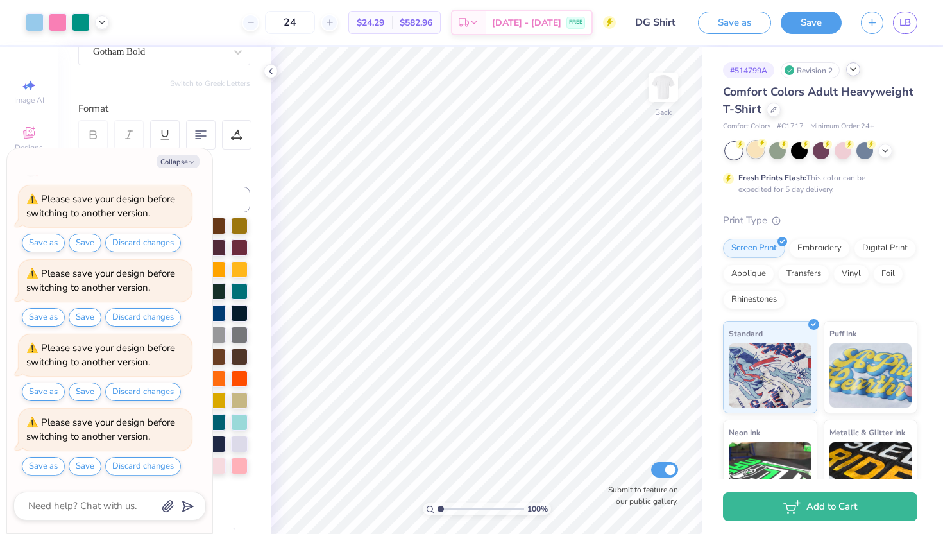
click at [753, 148] on div at bounding box center [756, 149] width 17 height 17
click at [884, 151] on icon at bounding box center [885, 149] width 10 height 10
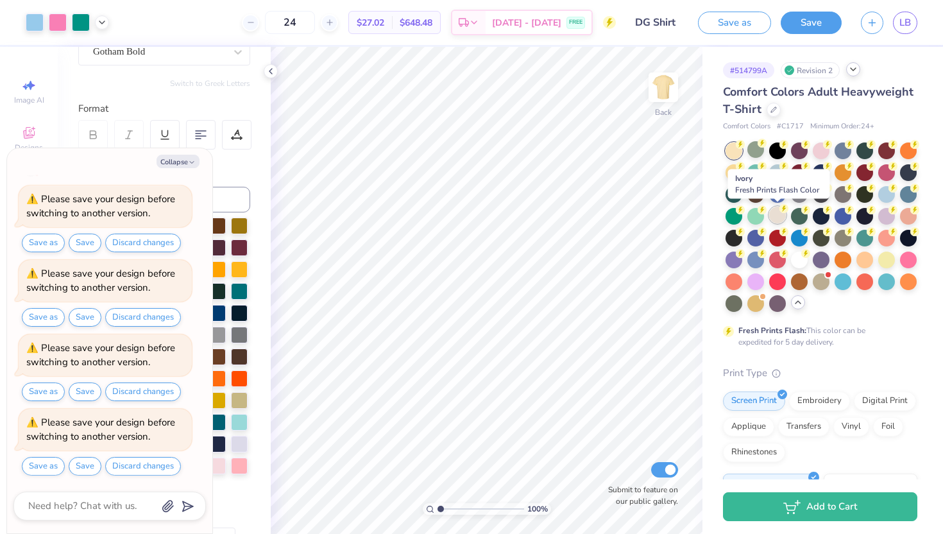
click at [782, 216] on div at bounding box center [777, 215] width 17 height 17
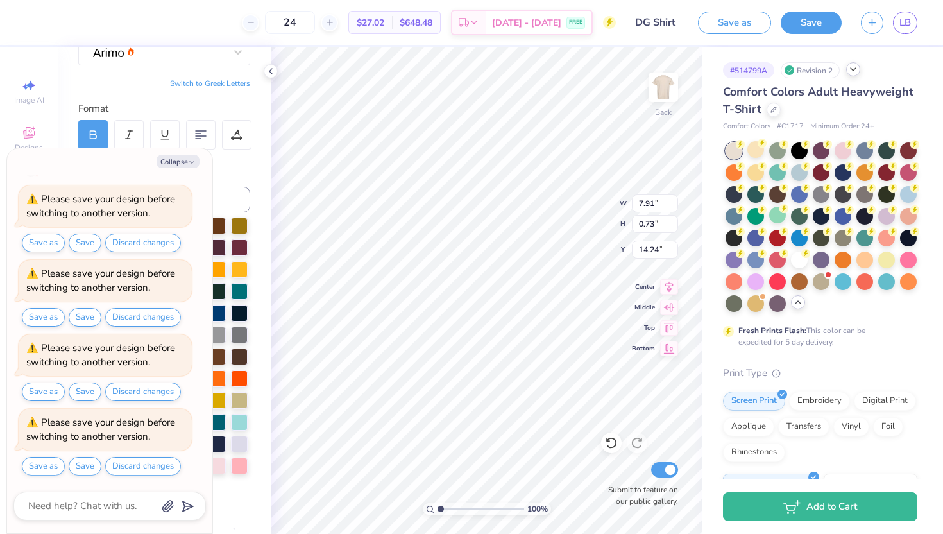
type textarea "x"
type input "6.39"
type input "0.59"
type textarea "x"
type input "14.25"
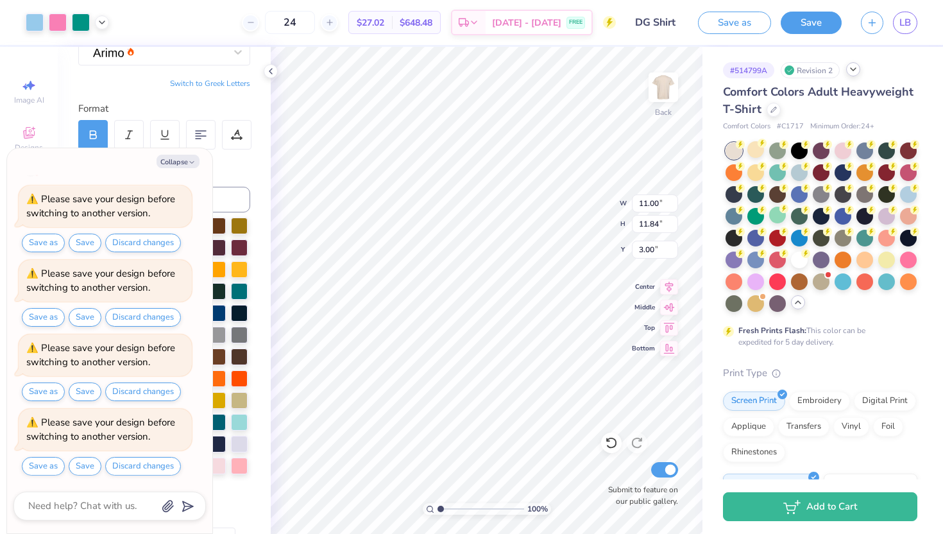
type textarea "x"
type input "10.26"
type input "11.04"
type textarea "x"
type input "3.99"
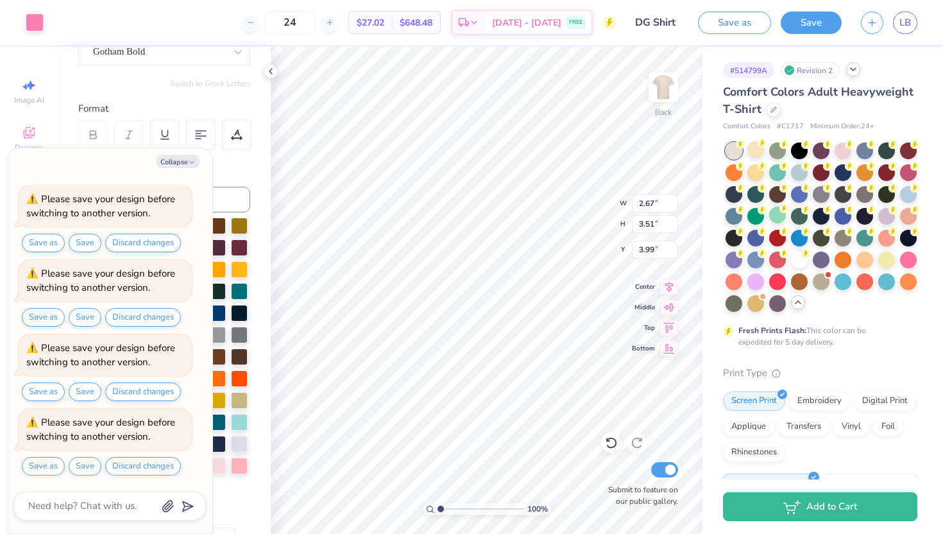
scroll to position [1397, 0]
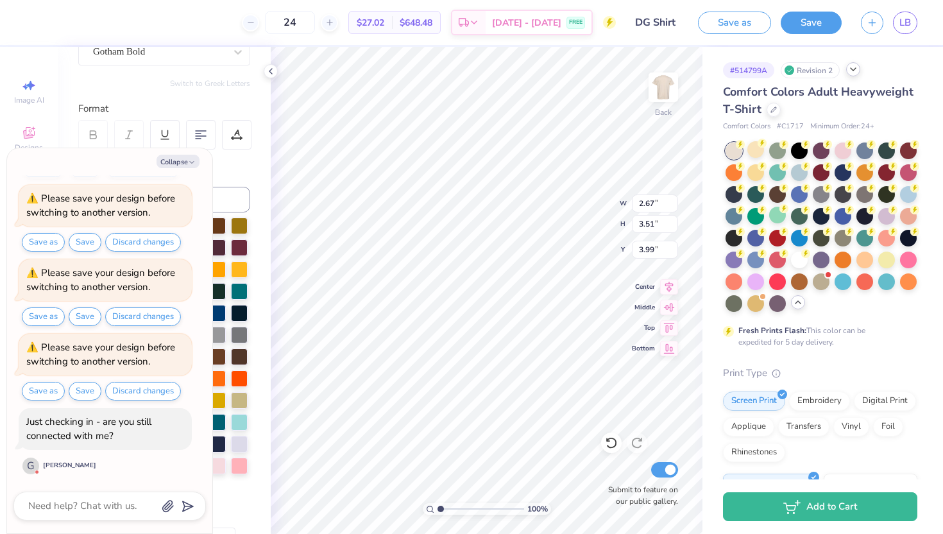
click at [191, 171] on div "Collapse Make the house smaller and less detailed Hey hey! I'm George from Fres…" at bounding box center [109, 340] width 205 height 385
click at [188, 160] on icon "button" at bounding box center [192, 162] width 8 height 8
type textarea "x"
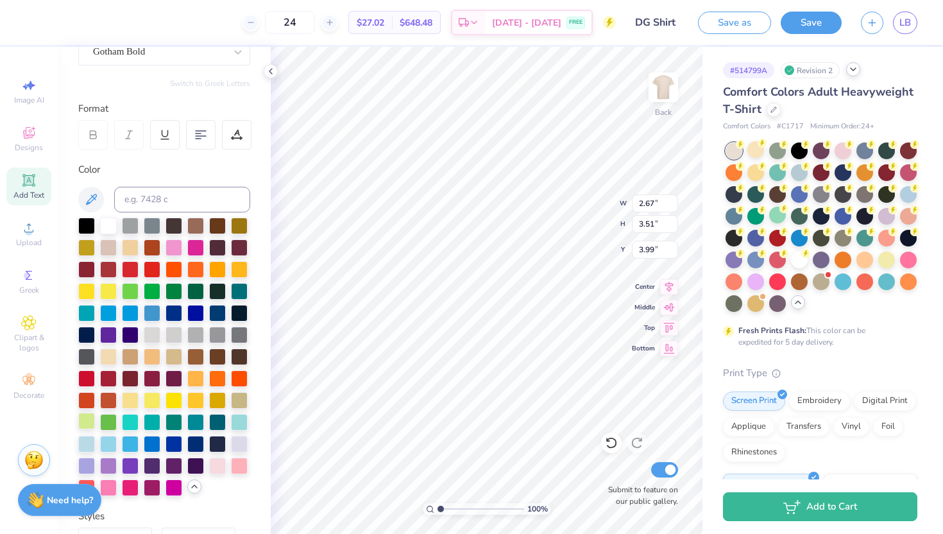
click at [89, 420] on div at bounding box center [86, 421] width 17 height 17
type input "10.13"
click at [241, 173] on div "Color" at bounding box center [164, 169] width 172 height 15
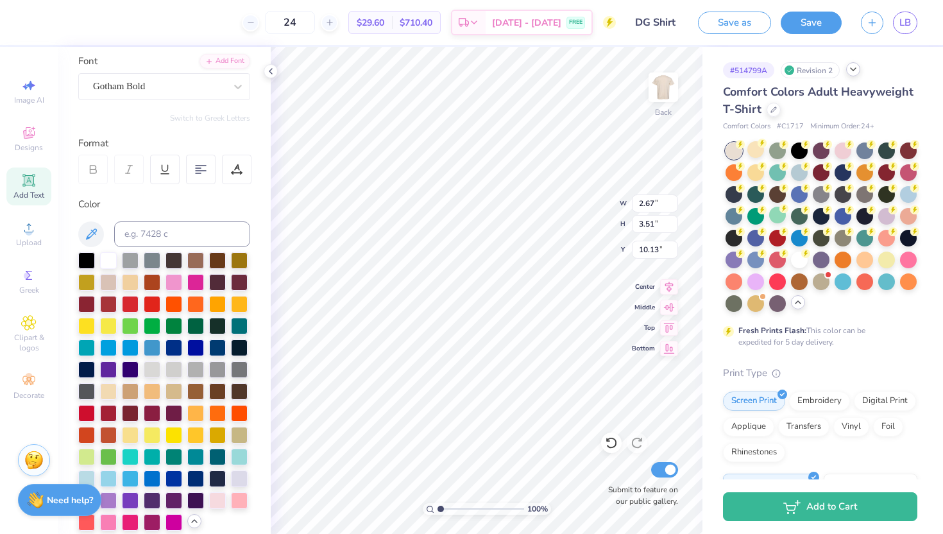
scroll to position [128, 0]
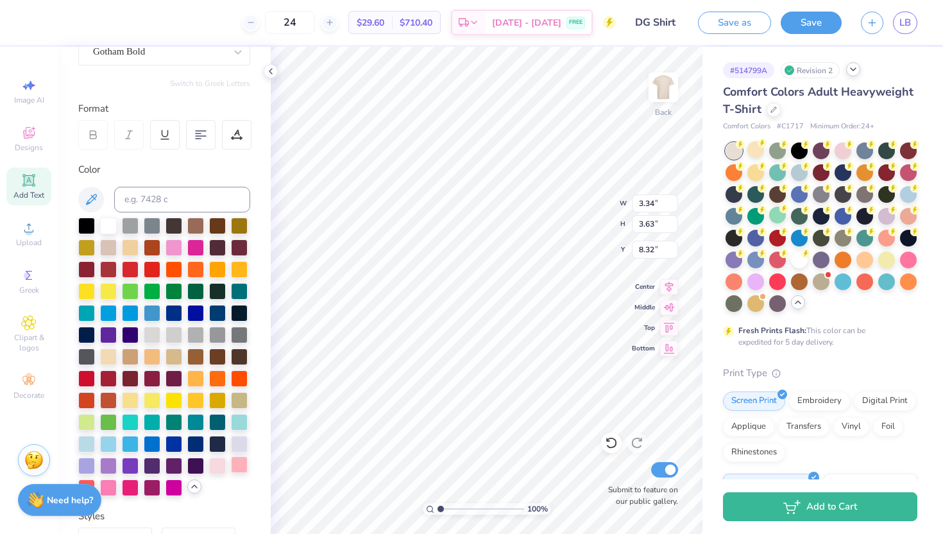
click at [241, 463] on div at bounding box center [239, 464] width 17 height 17
click at [610, 446] on icon at bounding box center [611, 442] width 13 height 13
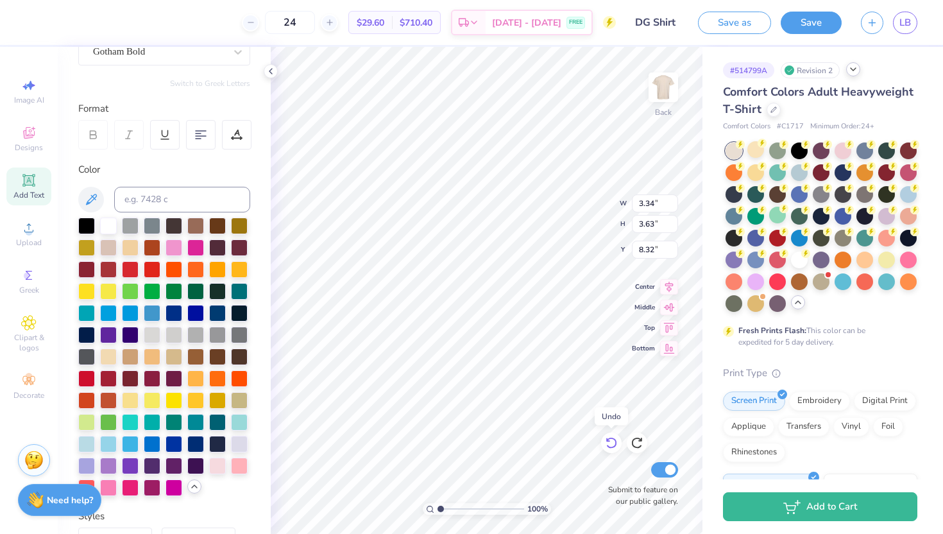
click at [610, 446] on icon at bounding box center [611, 442] width 13 height 13
type input "7.33"
click at [610, 446] on icon at bounding box center [611, 442] width 13 height 13
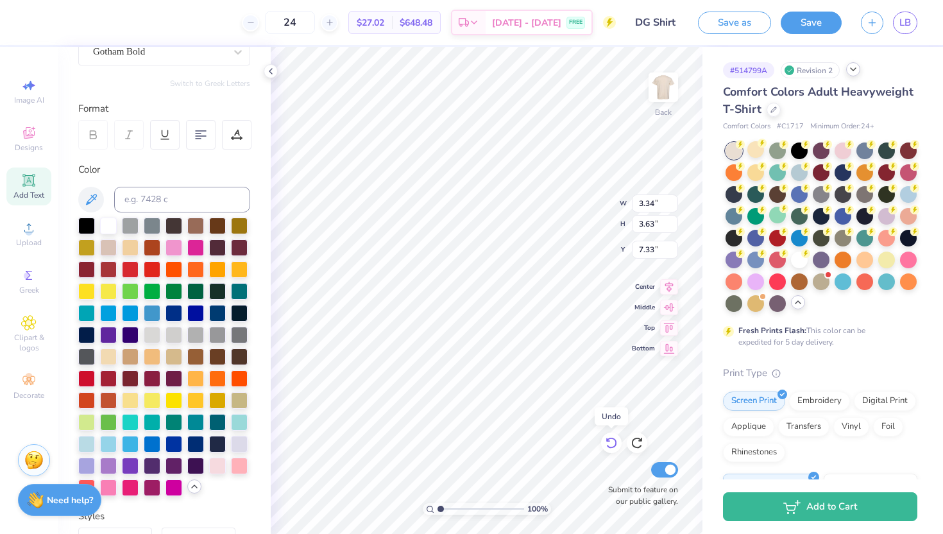
type input "3.59"
type input "3.89"
type input "7.64"
click at [641, 441] on icon at bounding box center [637, 442] width 13 height 13
type input "3.34"
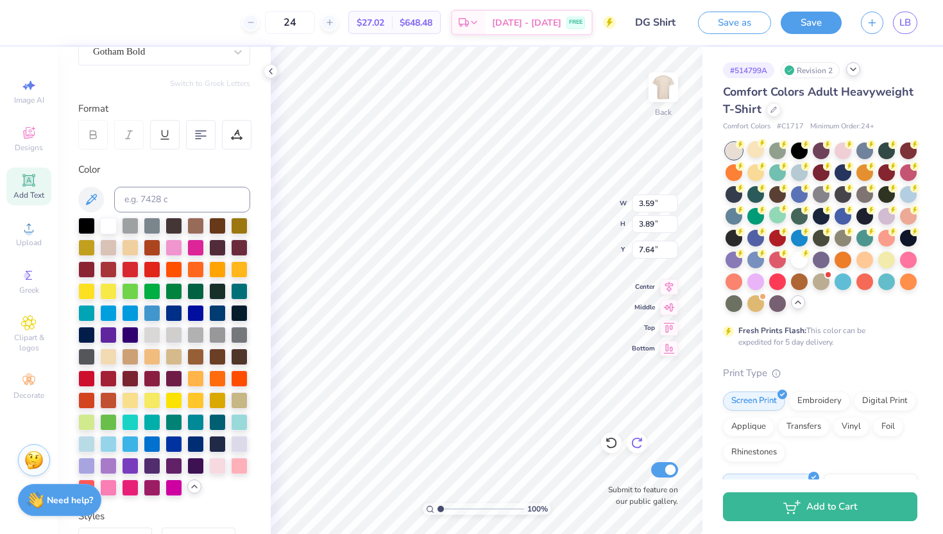
type input "3.63"
type input "7.33"
click at [611, 441] on icon at bounding box center [611, 442] width 13 height 13
type input "3.59"
type input "3.89"
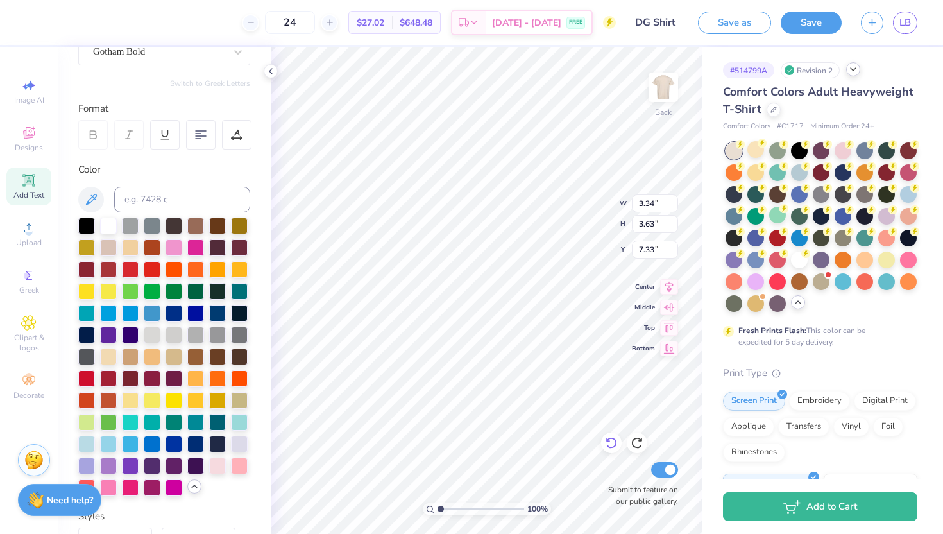
type input "7.64"
click at [641, 442] on icon at bounding box center [637, 442] width 13 height 13
type input "3.34"
type input "3.63"
click at [641, 442] on icon at bounding box center [637, 442] width 13 height 13
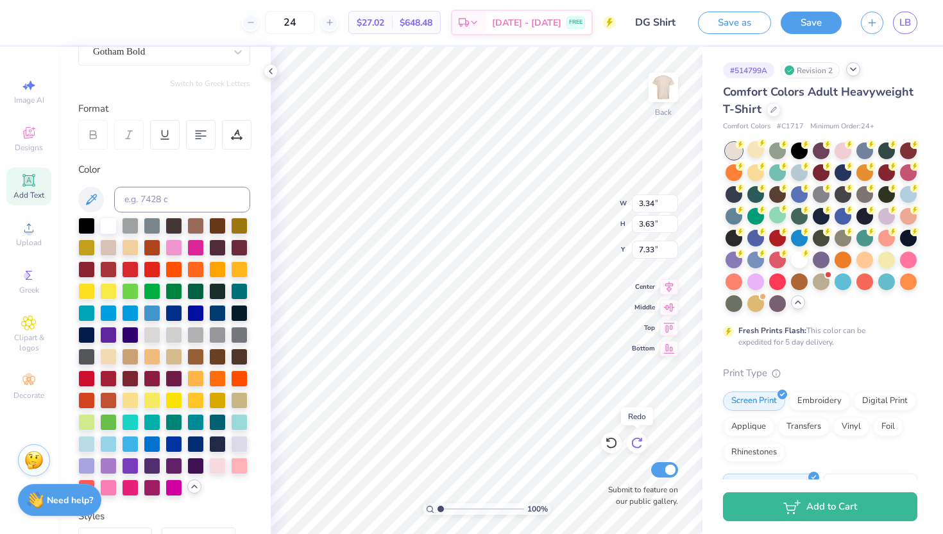
type input "8.32"
click at [641, 442] on icon at bounding box center [637, 442] width 13 height 13
click at [615, 440] on icon at bounding box center [611, 442] width 13 height 13
click at [821, 19] on button "Save" at bounding box center [811, 23] width 61 height 22
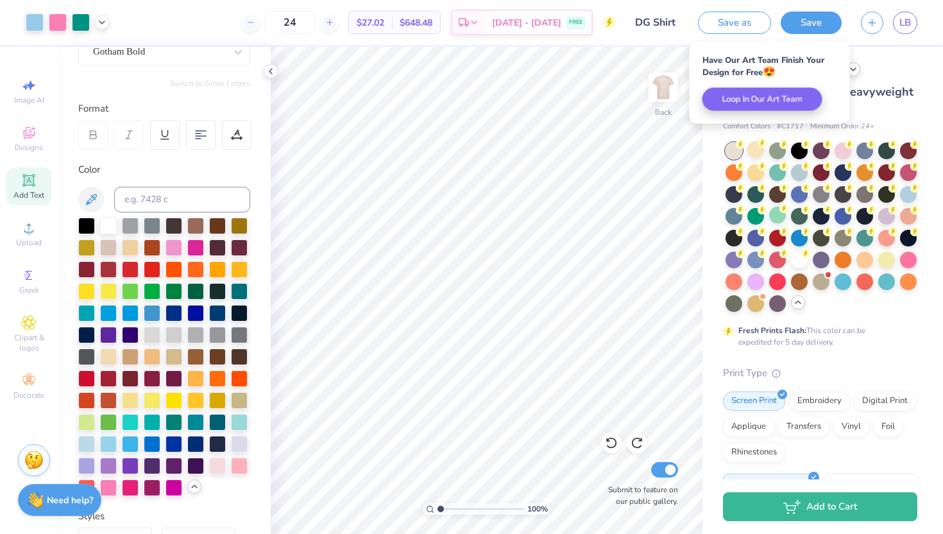
click at [857, 73] on icon at bounding box center [853, 69] width 10 height 10
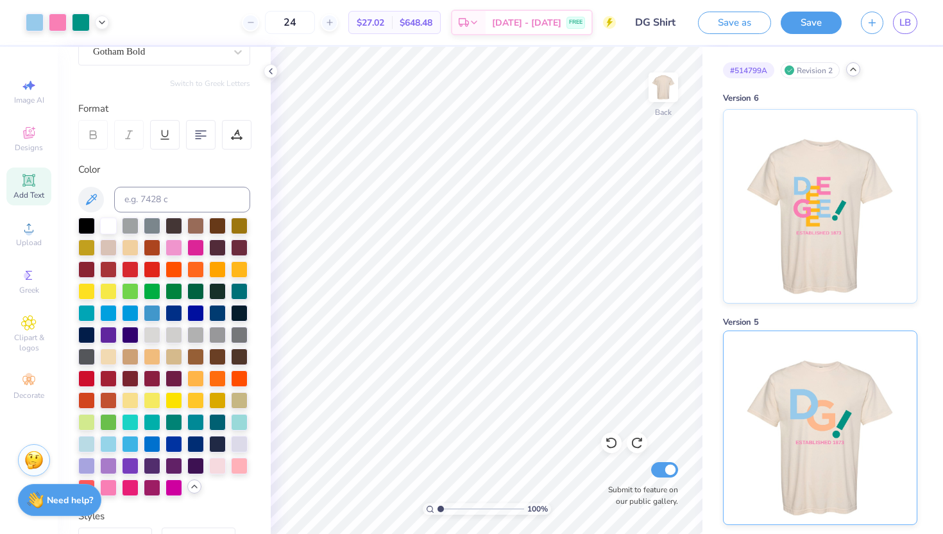
click at [834, 400] on img at bounding box center [819, 427] width 159 height 193
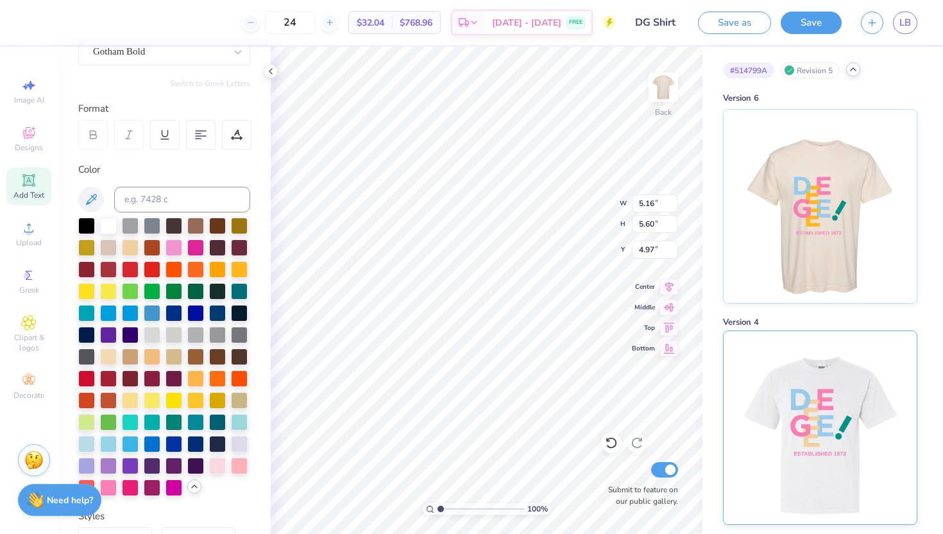
type input "4.98"
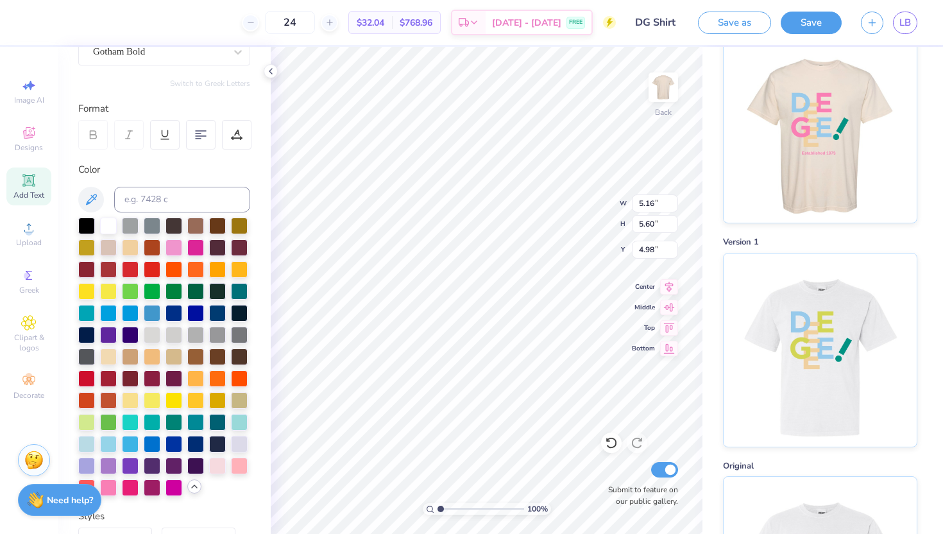
scroll to position [770, 0]
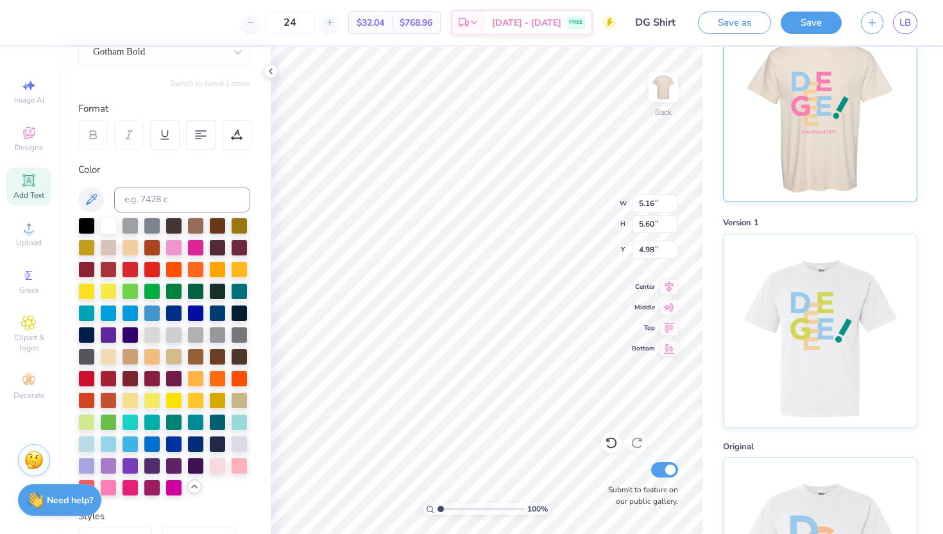
click at [781, 171] on img at bounding box center [819, 104] width 159 height 193
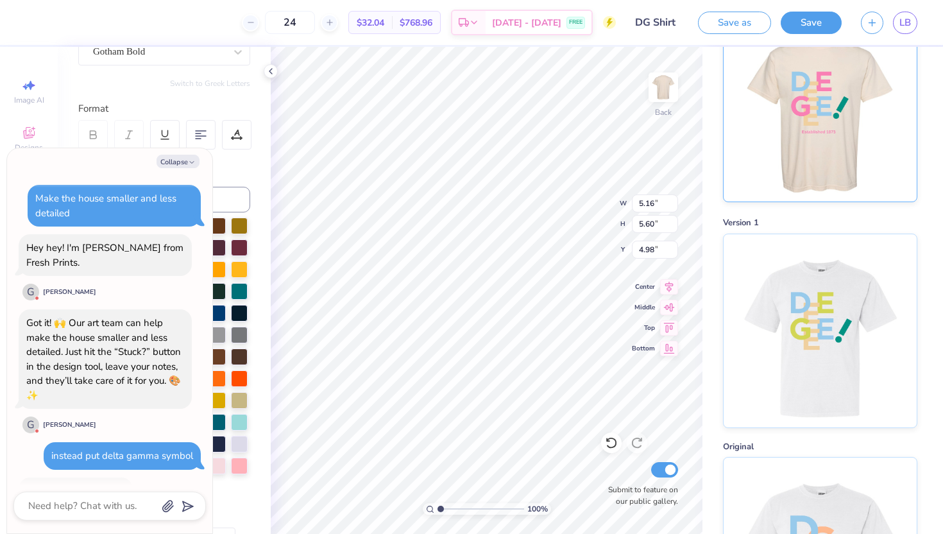
scroll to position [1471, 0]
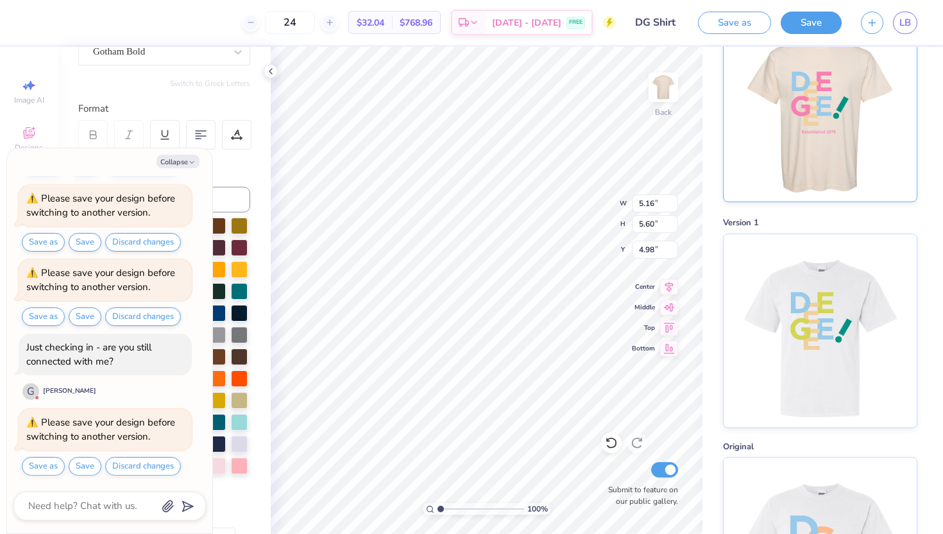
click at [780, 163] on img at bounding box center [819, 104] width 159 height 193
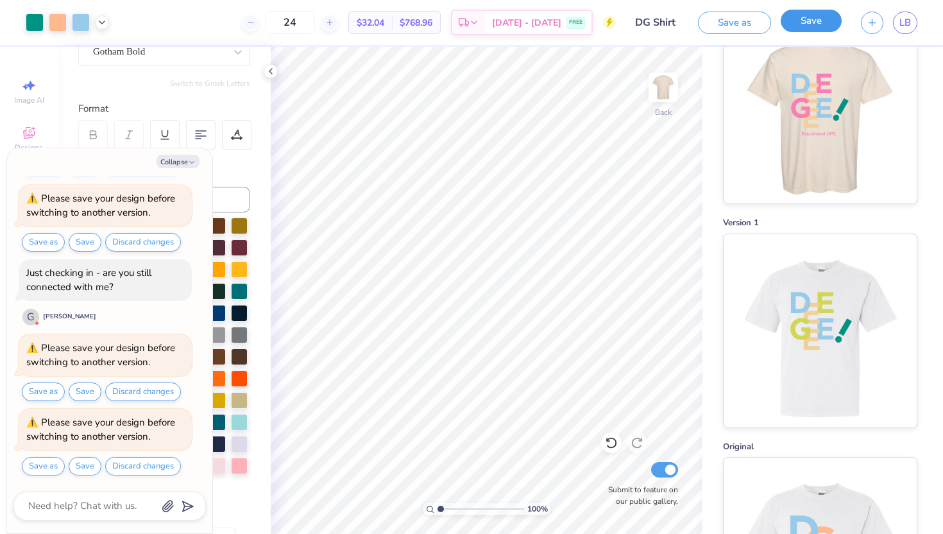
click at [816, 22] on button "Save" at bounding box center [811, 21] width 61 height 22
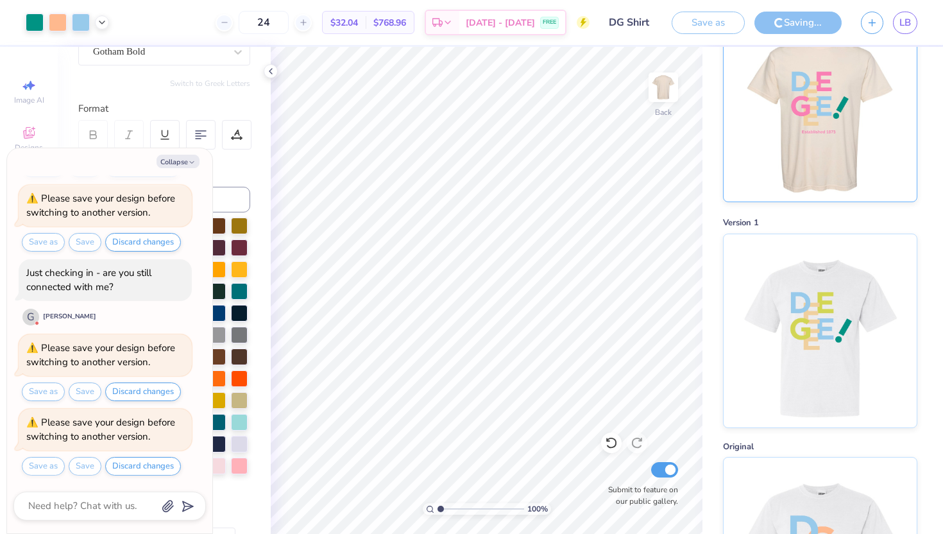
click at [867, 111] on img at bounding box center [819, 104] width 159 height 193
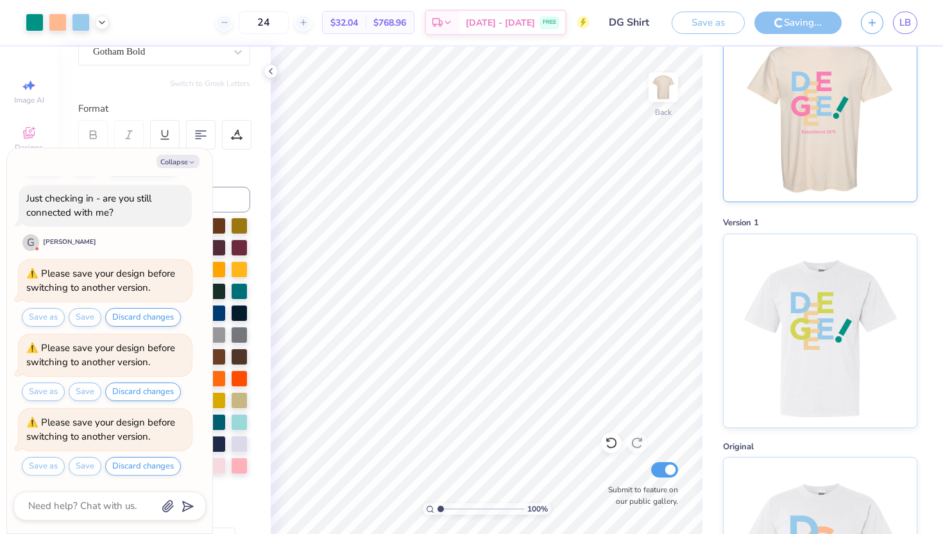
click at [868, 112] on img at bounding box center [819, 104] width 159 height 193
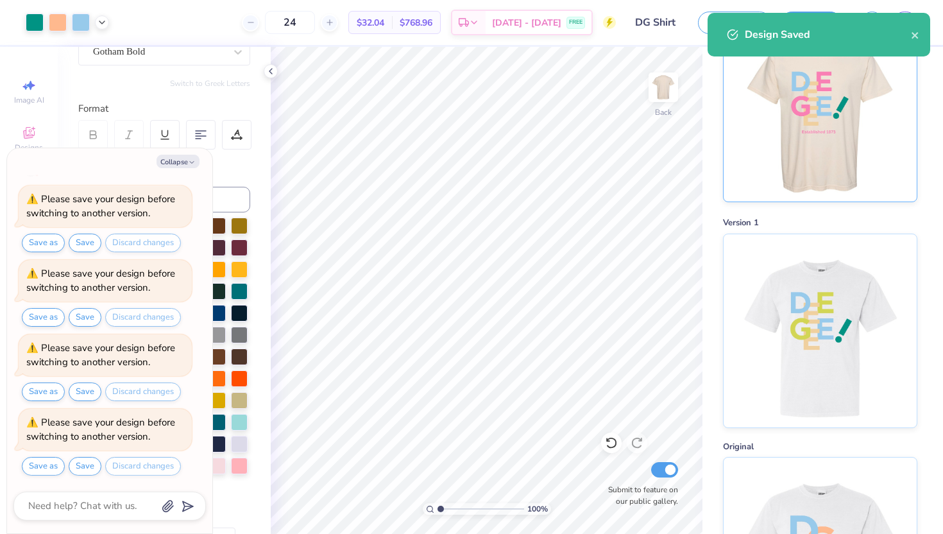
click at [868, 115] on img at bounding box center [819, 104] width 159 height 193
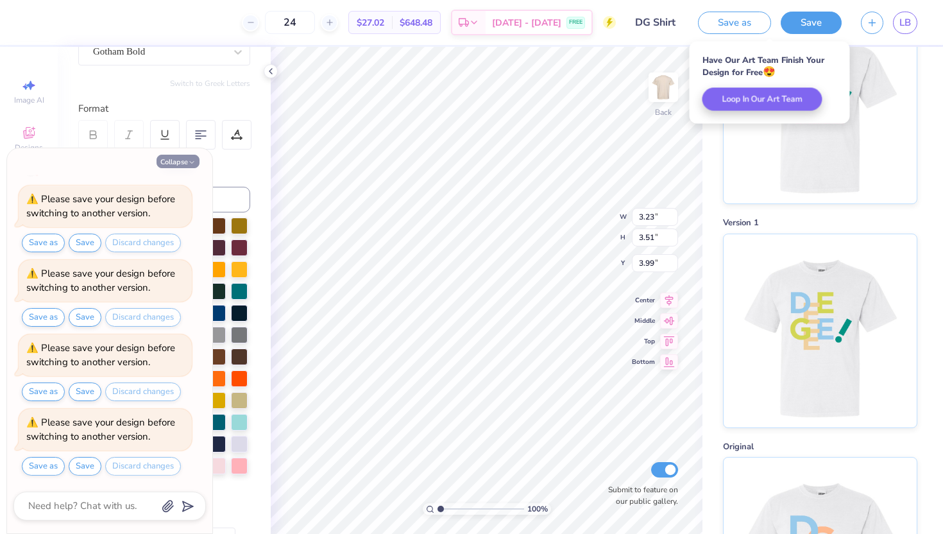
click at [188, 159] on icon "button" at bounding box center [192, 162] width 8 height 8
type textarea "x"
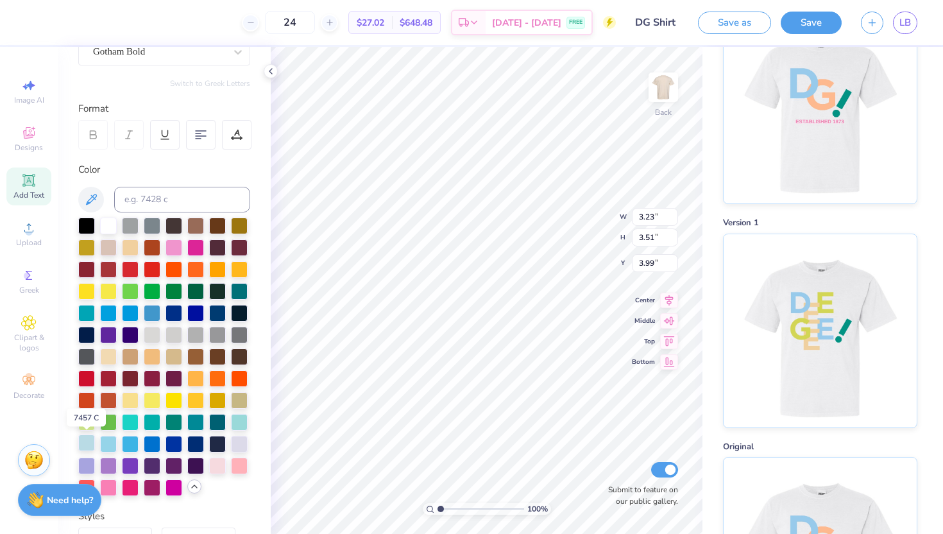
click at [78, 441] on div at bounding box center [86, 442] width 17 height 17
type input "2.67"
type input "8.38"
click at [85, 447] on div at bounding box center [86, 442] width 17 height 17
click at [221, 469] on div at bounding box center [217, 464] width 17 height 17
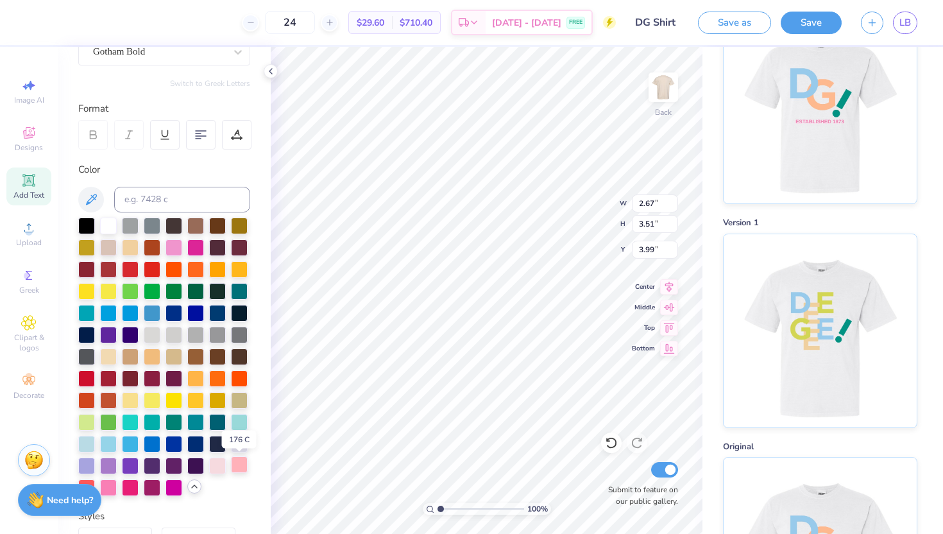
click at [243, 466] on div at bounding box center [239, 464] width 17 height 17
type input "10.13"
click at [85, 420] on div at bounding box center [86, 421] width 17 height 17
click at [92, 419] on div at bounding box center [86, 421] width 17 height 17
click at [100, 198] on button at bounding box center [91, 200] width 26 height 26
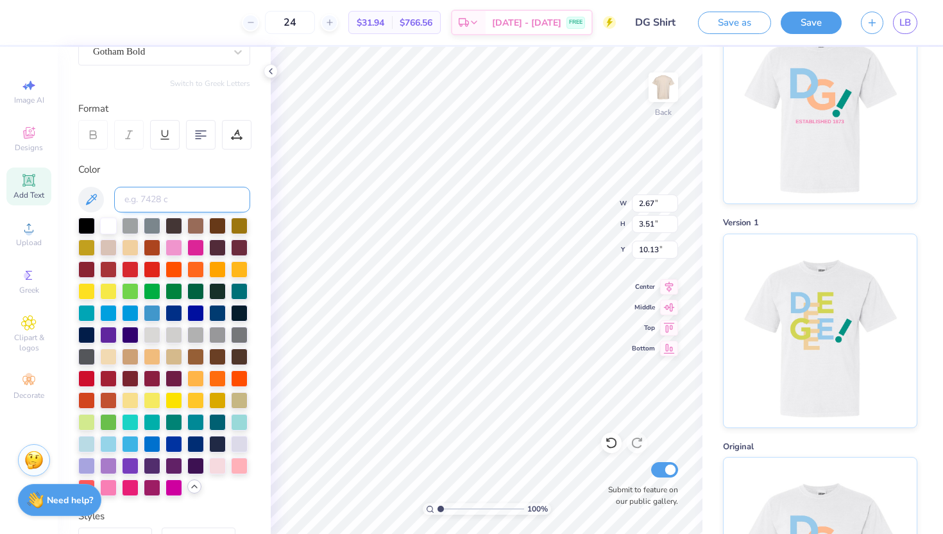
click at [209, 196] on input at bounding box center [182, 200] width 136 height 26
type input "7428"
type input "7010 c"
click at [87, 419] on div at bounding box center [86, 421] width 17 height 17
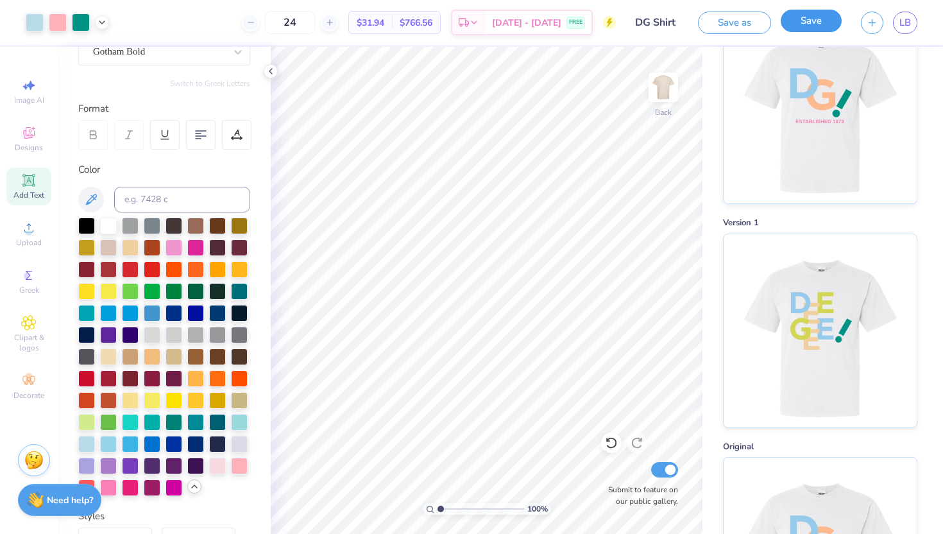
click at [820, 18] on button "Save" at bounding box center [811, 21] width 61 height 22
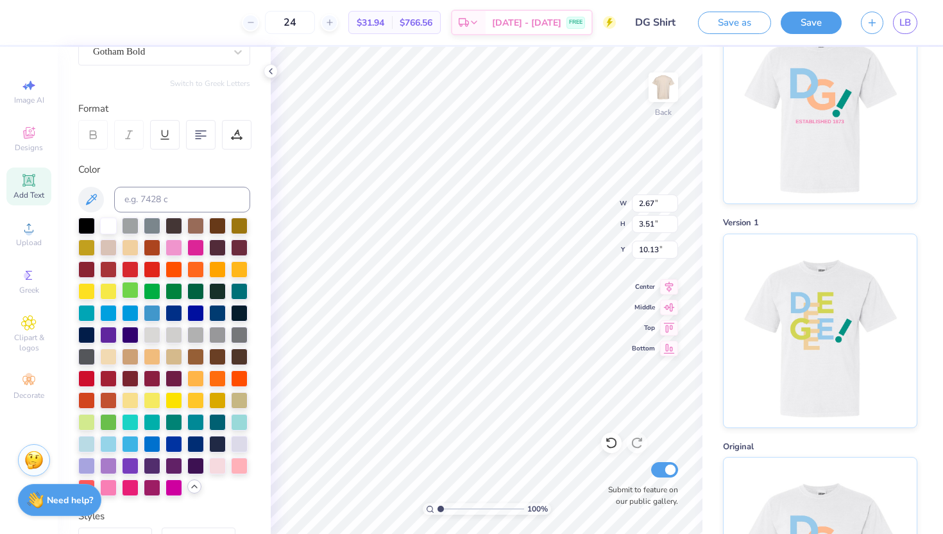
click at [132, 292] on div at bounding box center [130, 290] width 17 height 17
click at [83, 428] on div at bounding box center [86, 421] width 17 height 17
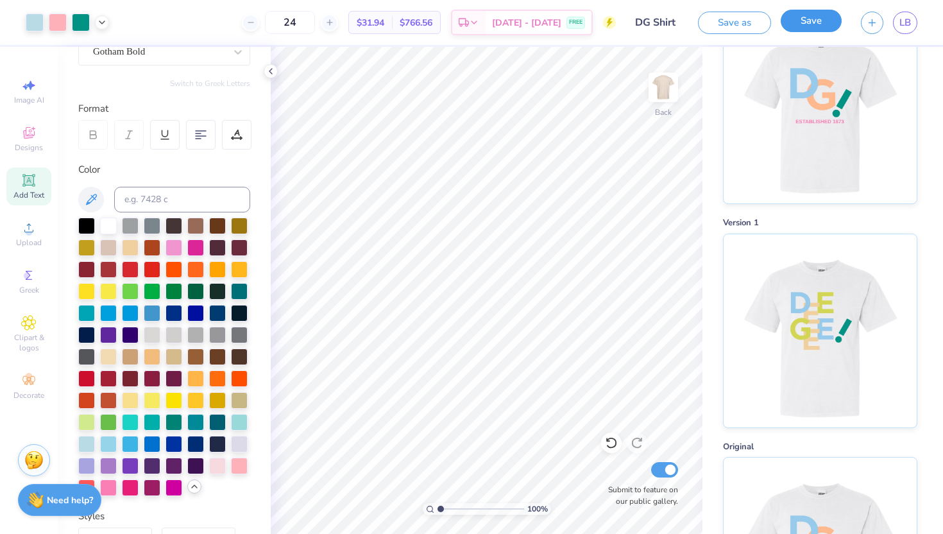
click at [830, 26] on button "Save" at bounding box center [811, 21] width 61 height 22
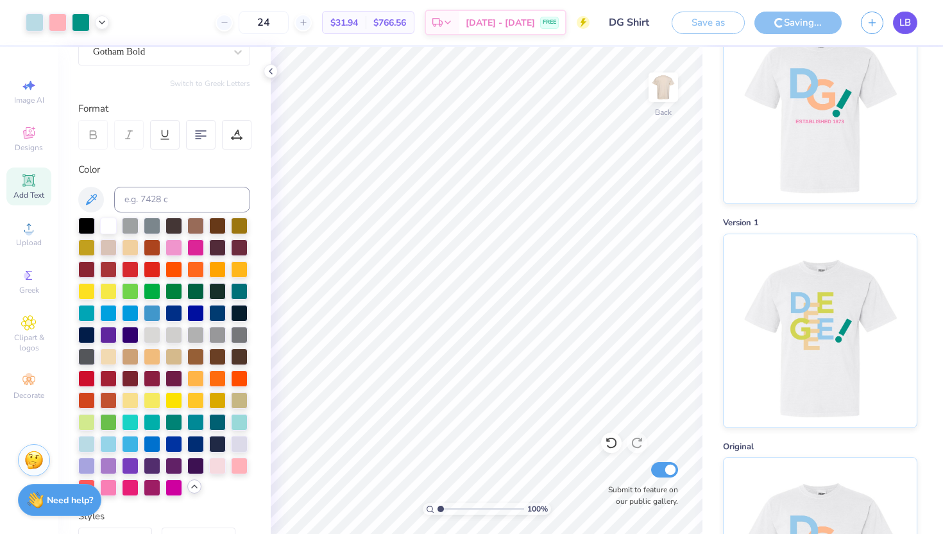
click at [907, 21] on span "LB" at bounding box center [906, 22] width 12 height 15
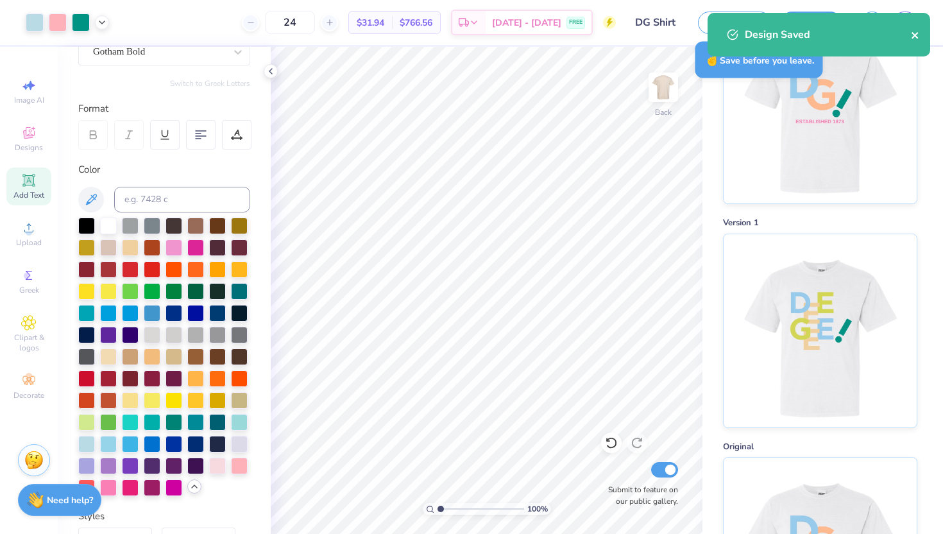
click at [913, 35] on icon "close" at bounding box center [915, 35] width 9 height 10
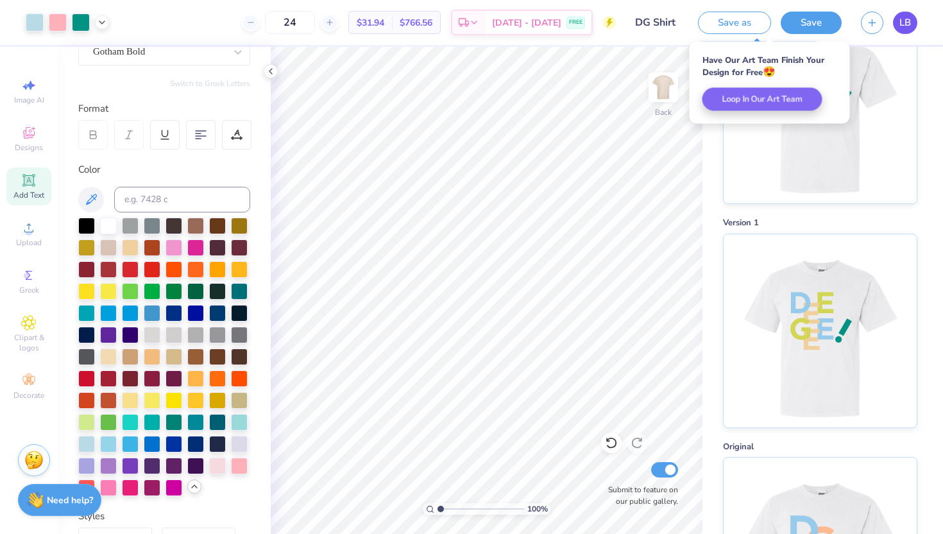
click at [905, 31] on link "LB" at bounding box center [905, 23] width 24 height 22
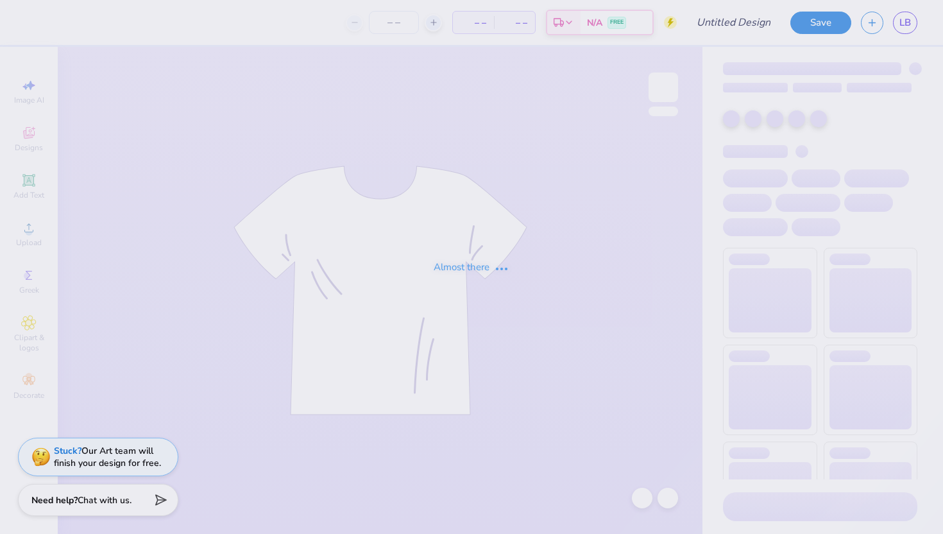
type input "DG Shirt"
type input "24"
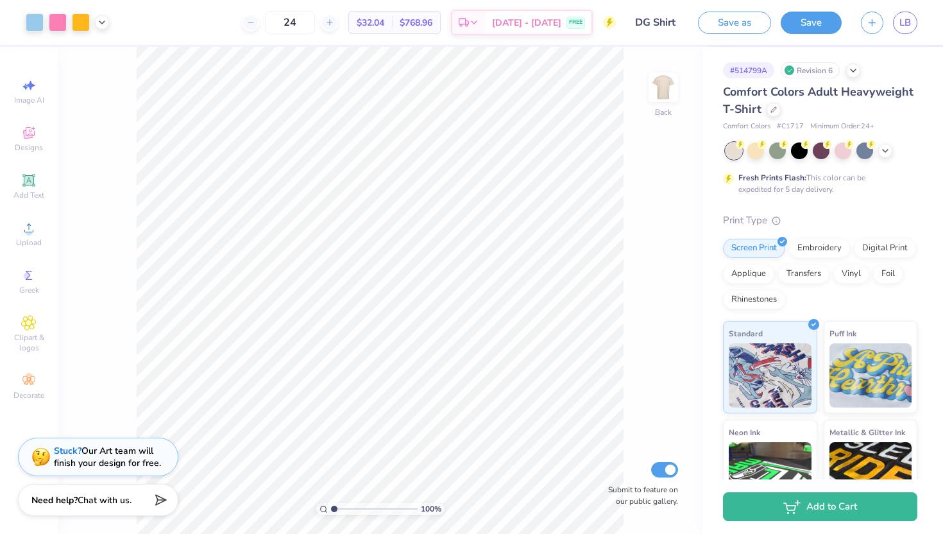
click at [826, 68] on div "Revision 6" at bounding box center [810, 70] width 59 height 16
click at [852, 74] on div at bounding box center [853, 69] width 14 height 14
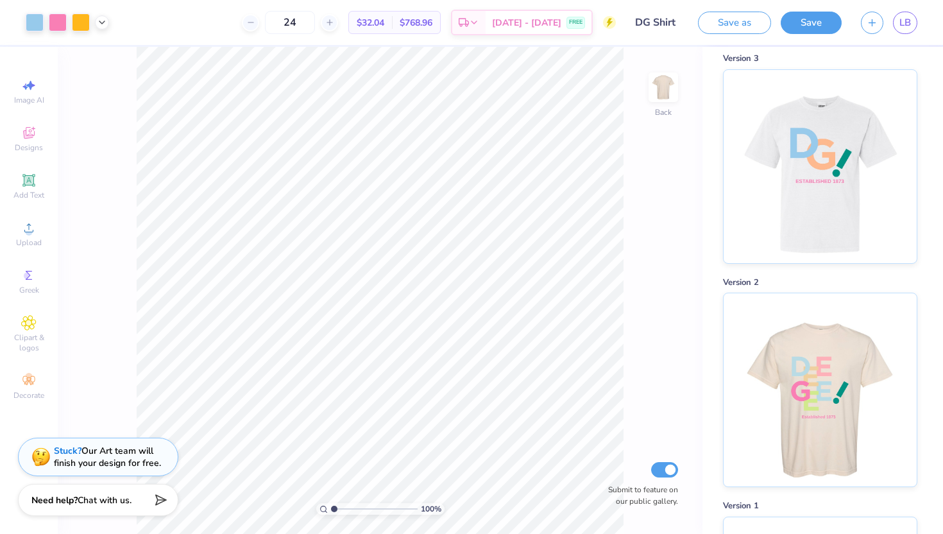
scroll to position [488, 0]
click at [854, 391] on img at bounding box center [819, 387] width 159 height 193
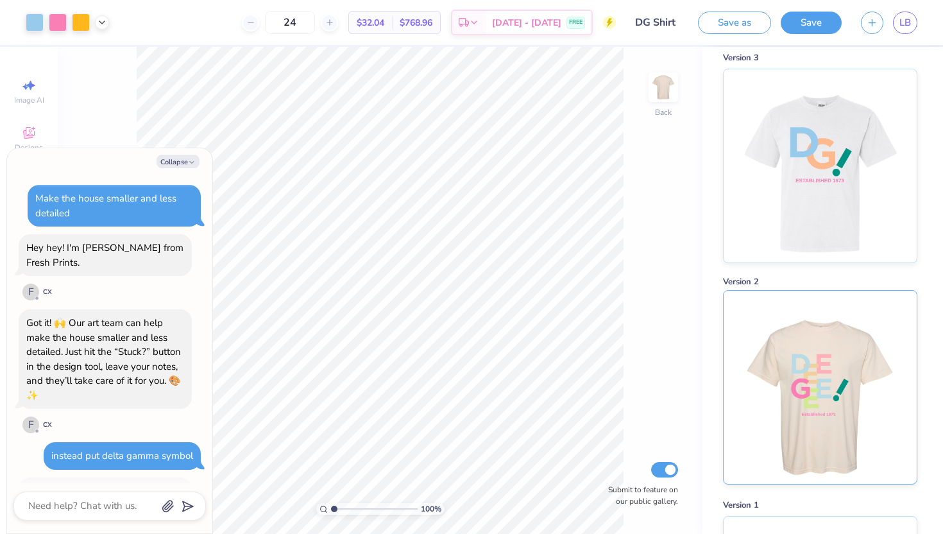
scroll to position [355, 0]
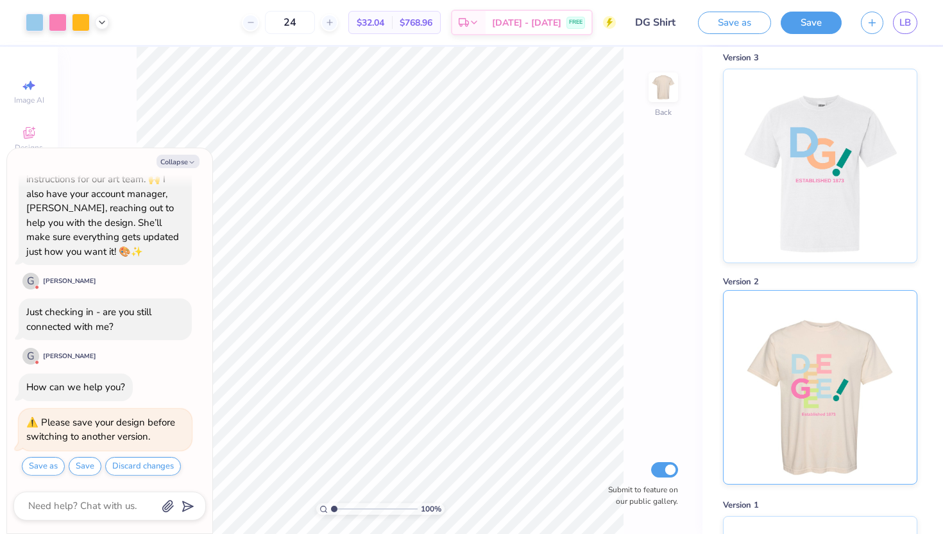
click at [844, 388] on img at bounding box center [819, 387] width 159 height 193
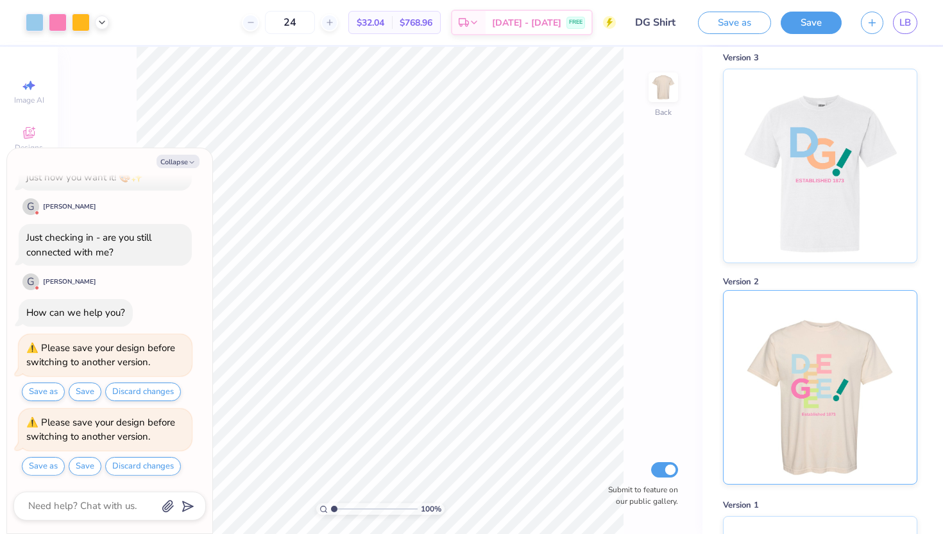
click at [844, 388] on img at bounding box center [819, 387] width 159 height 193
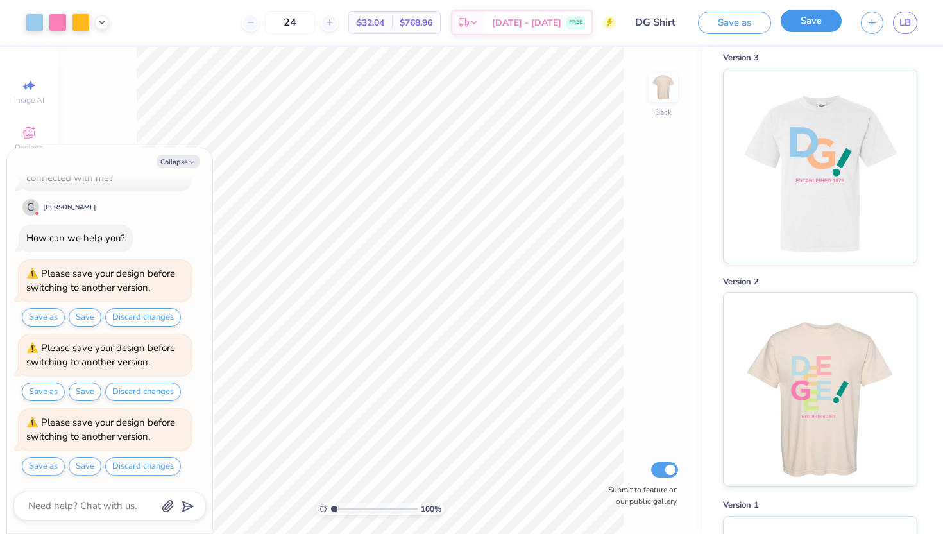
click at [817, 25] on button "Save" at bounding box center [811, 21] width 61 height 22
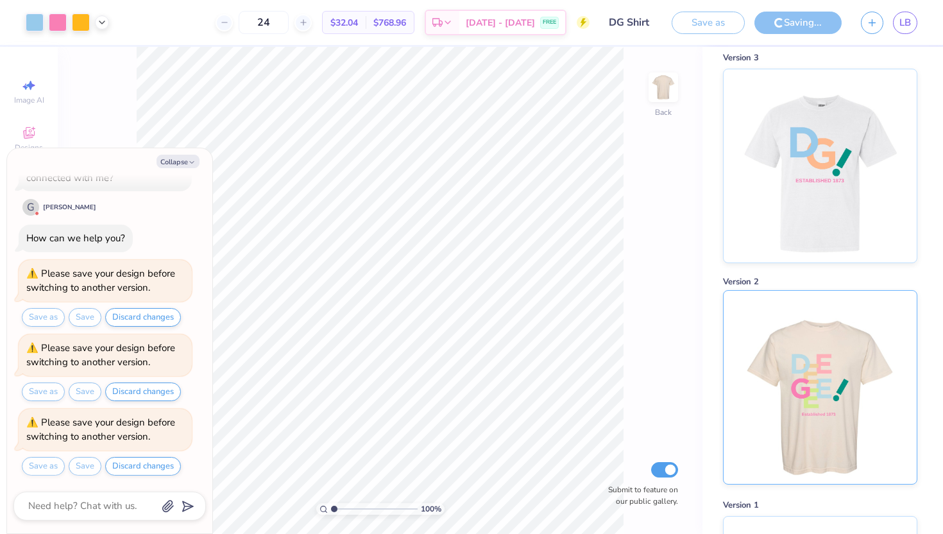
click at [761, 345] on img at bounding box center [819, 387] width 159 height 193
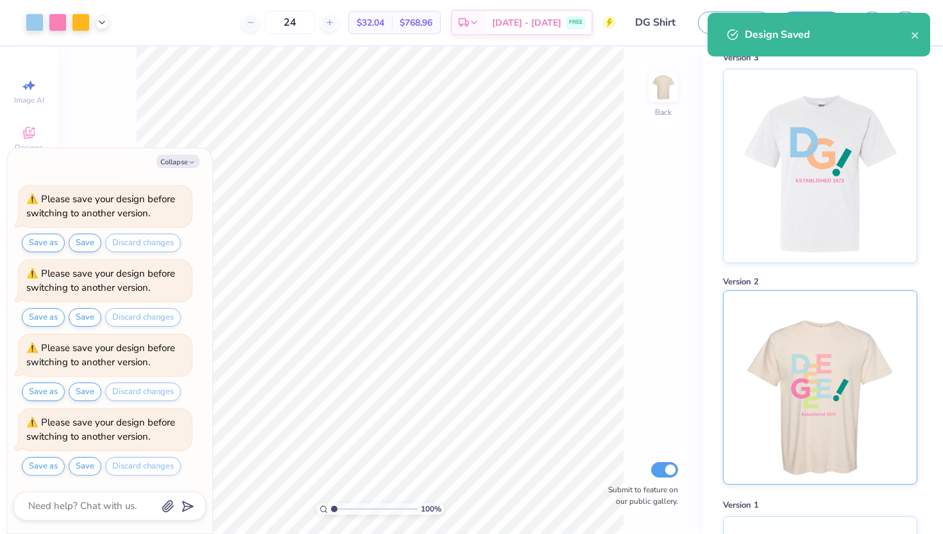
click at [761, 345] on img at bounding box center [819, 387] width 159 height 193
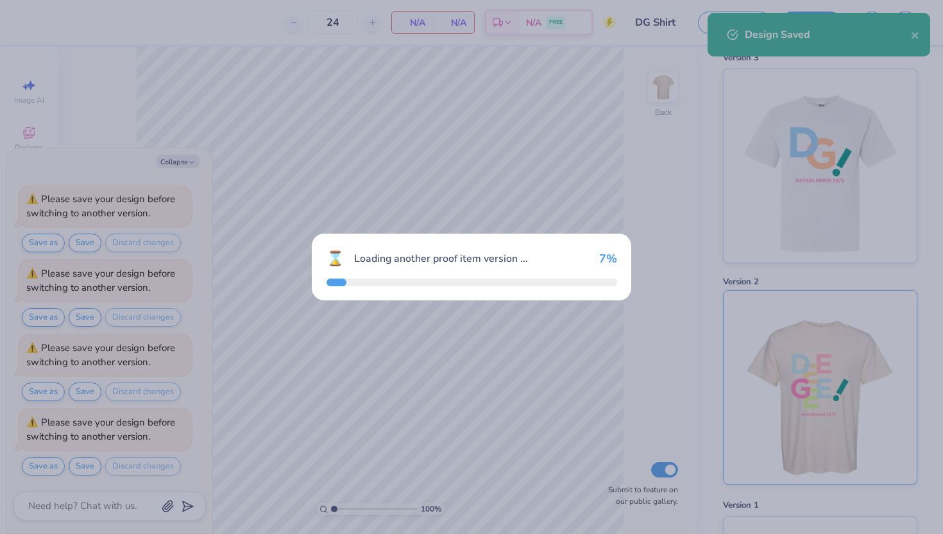
scroll to position [711, 0]
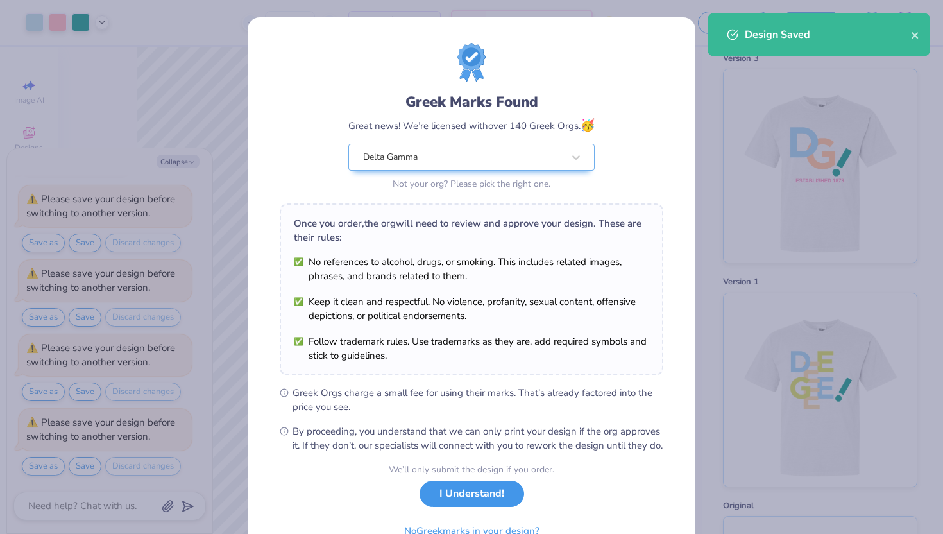
click at [484, 507] on button "I Understand!" at bounding box center [472, 494] width 105 height 26
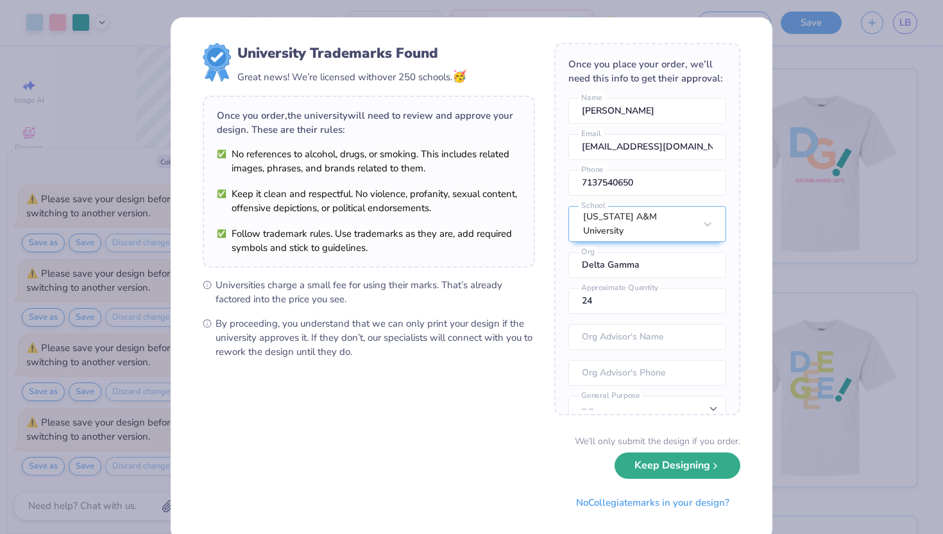
click at [624, 475] on button "Keep Designing" at bounding box center [678, 465] width 126 height 26
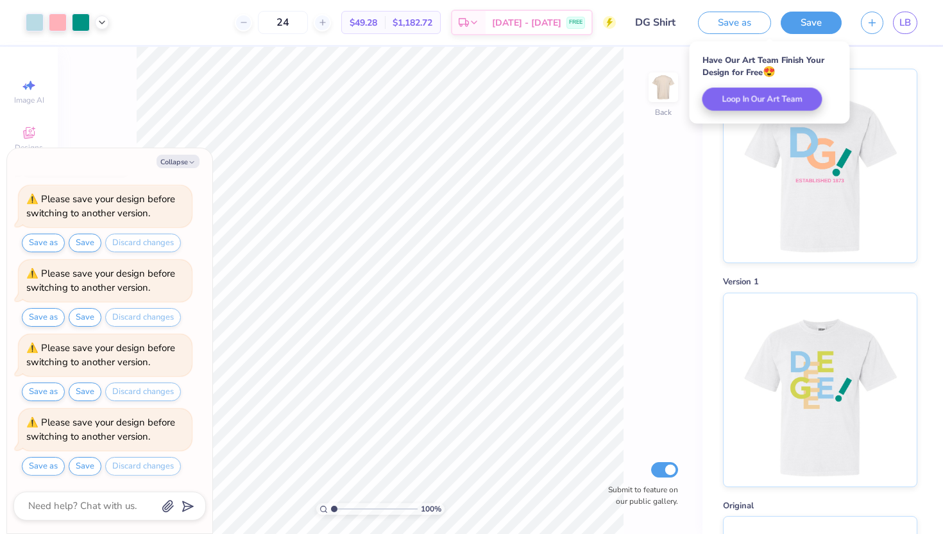
click at [942, 108] on div "# 514799A Revision 2 Version 6 Version 5 Version 4 Version 3 Version 1 Original" at bounding box center [823, 23] width 241 height 1374
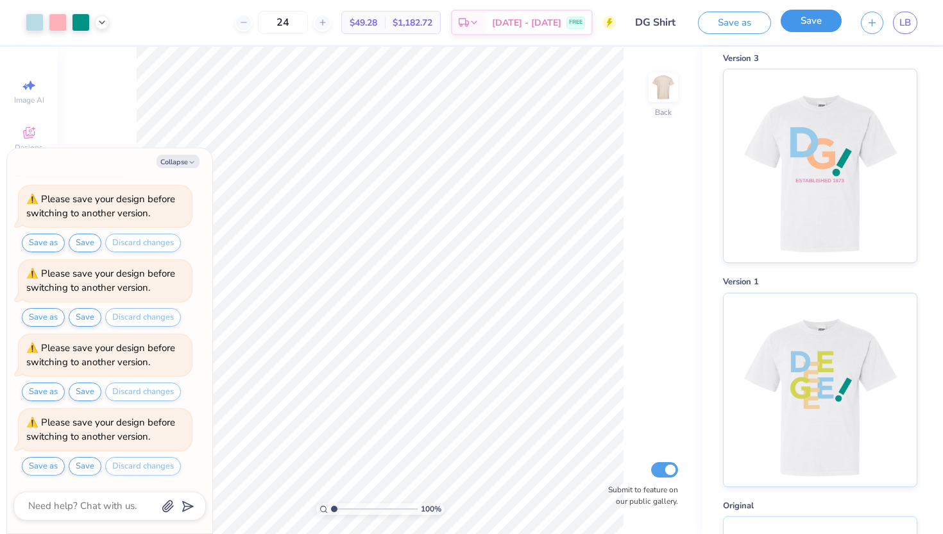
click at [821, 23] on button "Save" at bounding box center [811, 21] width 61 height 22
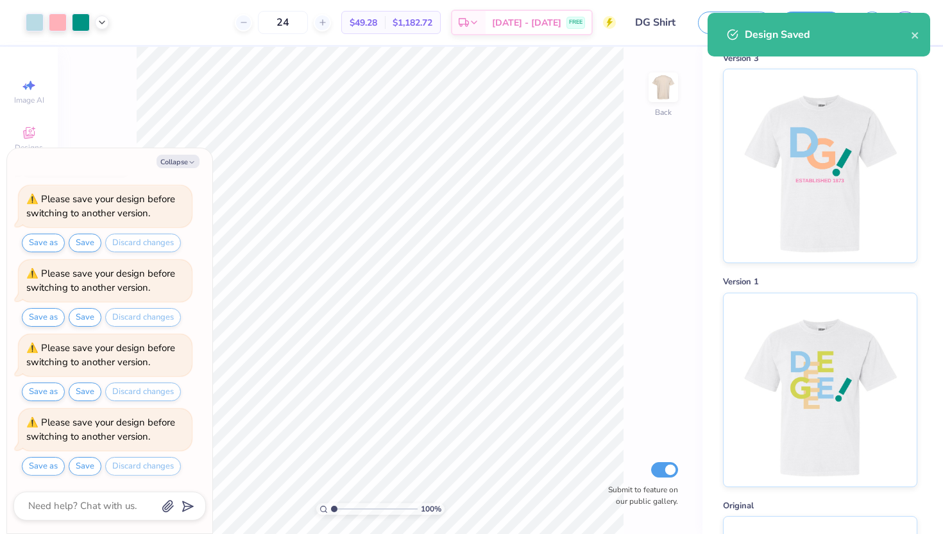
click at [941, 82] on div "# 514799A Revision 2 Version 6 Version 5 Version 4 Version 3 Version 1 Original" at bounding box center [823, 23] width 241 height 1374
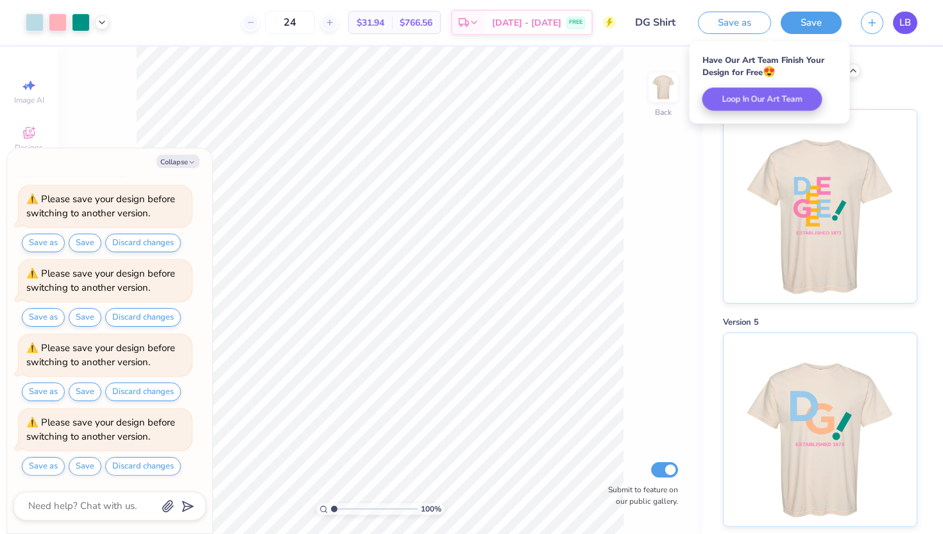
click at [912, 15] on link "LB" at bounding box center [905, 23] width 24 height 22
type textarea "x"
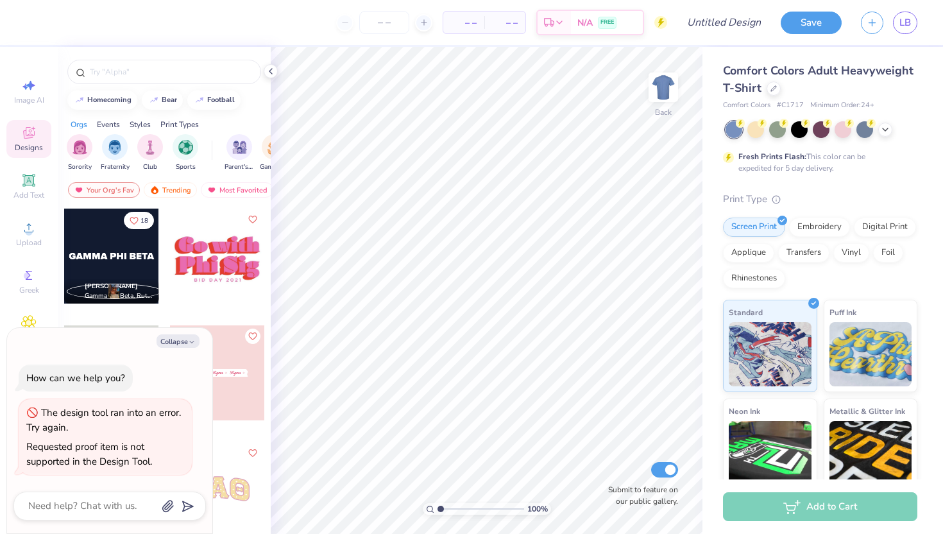
type textarea "x"
click at [199, 340] on button "Collapse" at bounding box center [178, 340] width 43 height 13
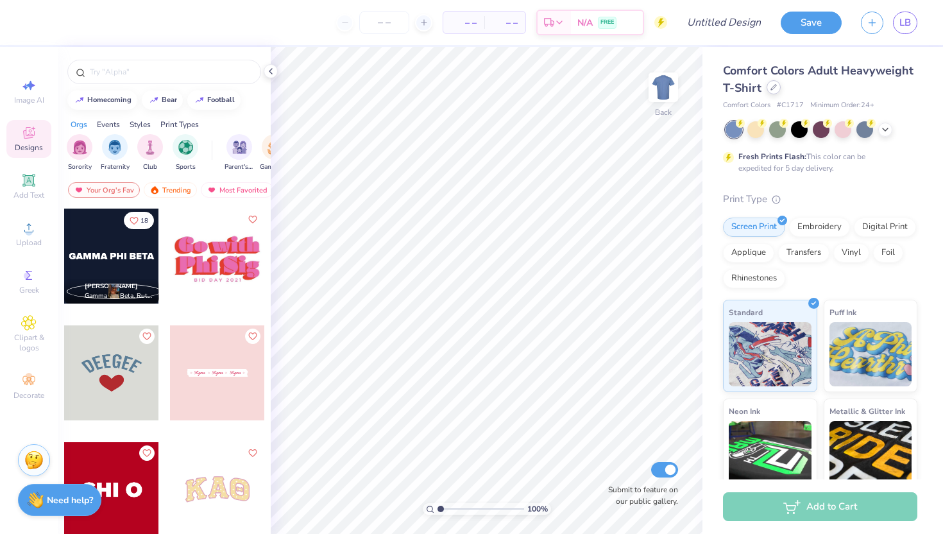
click at [780, 89] on div at bounding box center [774, 87] width 14 height 14
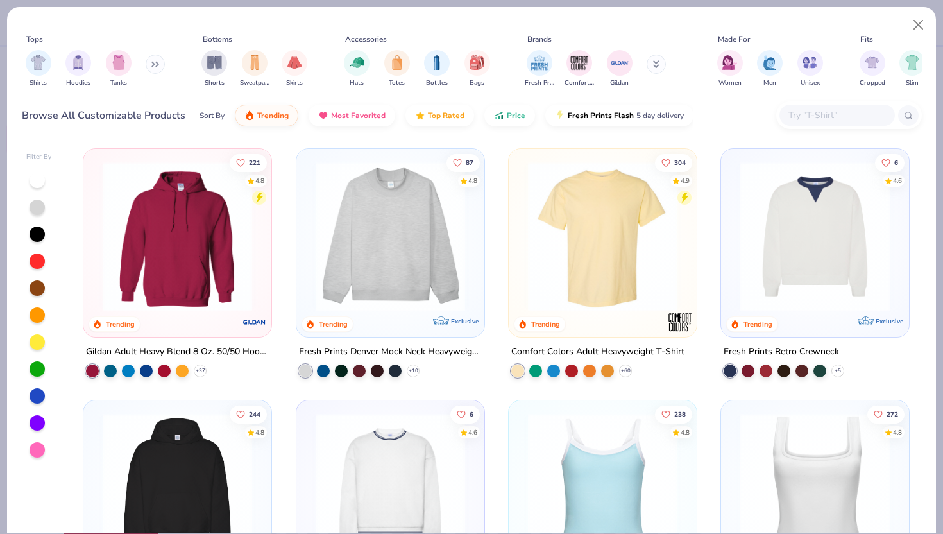
click at [389, 443] on img at bounding box center [390, 488] width 162 height 150
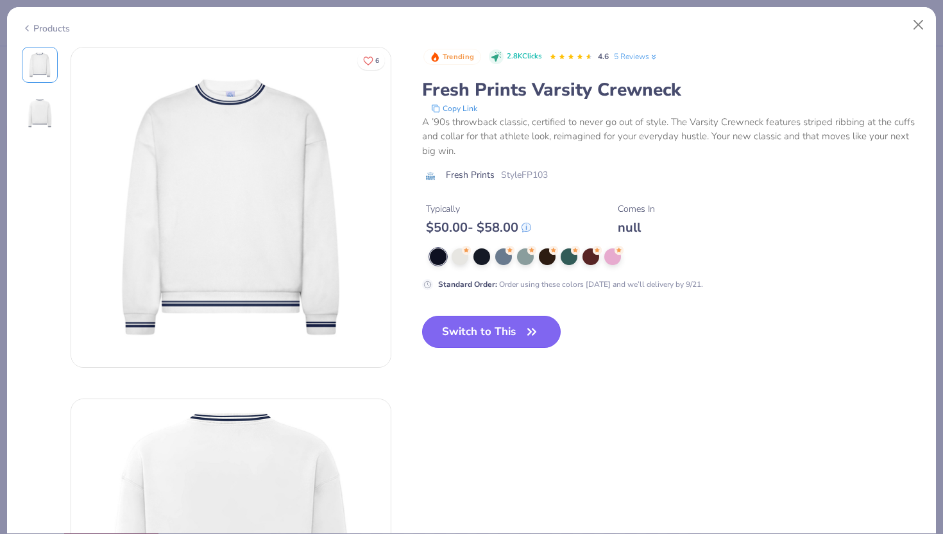
click at [516, 333] on button "Switch to This" at bounding box center [491, 332] width 139 height 32
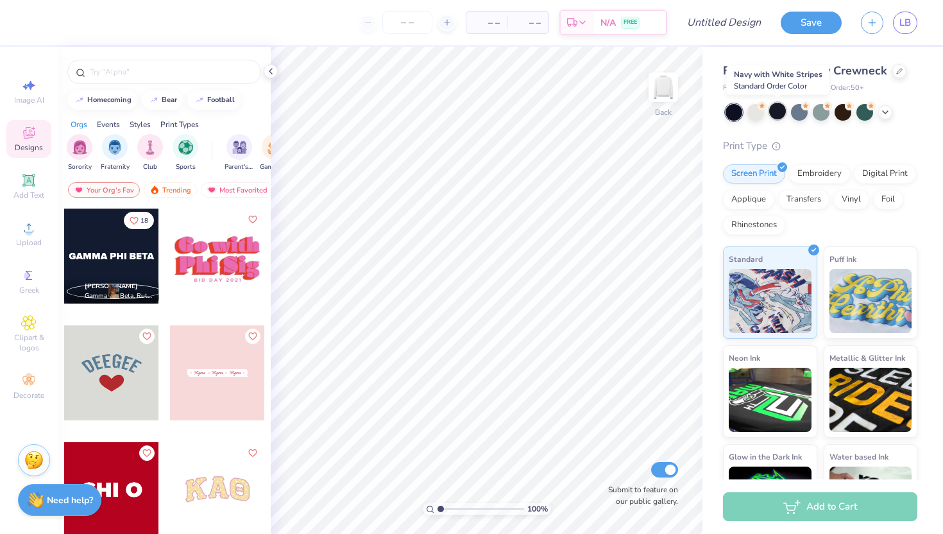
click at [774, 110] on div at bounding box center [777, 111] width 17 height 17
click at [804, 110] on div at bounding box center [799, 111] width 17 height 17
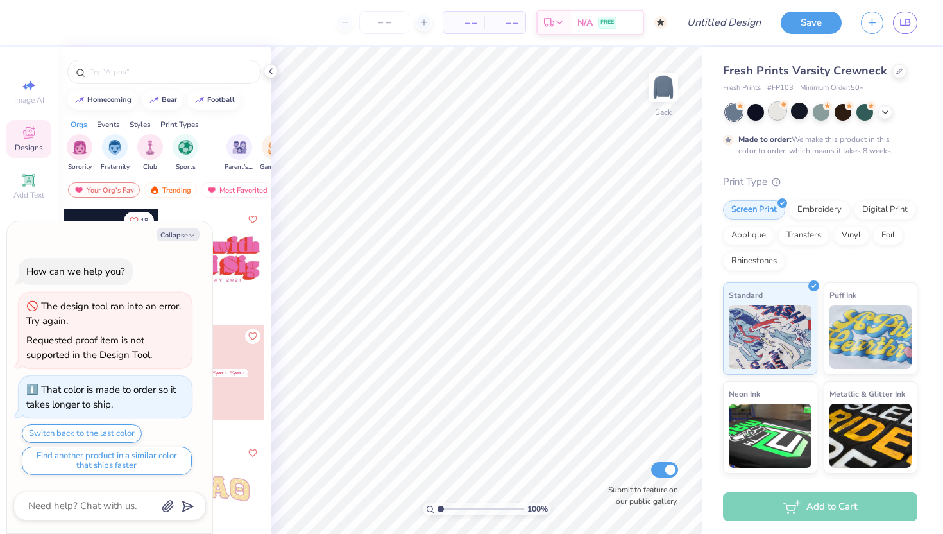
click at [782, 111] on div at bounding box center [777, 111] width 17 height 17
click at [771, 113] on div at bounding box center [777, 111] width 17 height 17
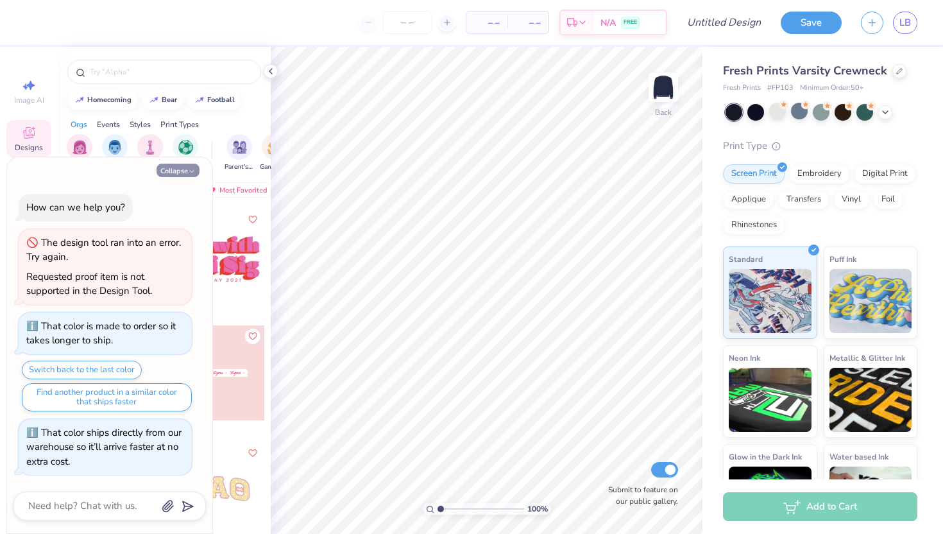
click at [171, 171] on button "Collapse" at bounding box center [178, 170] width 43 height 13
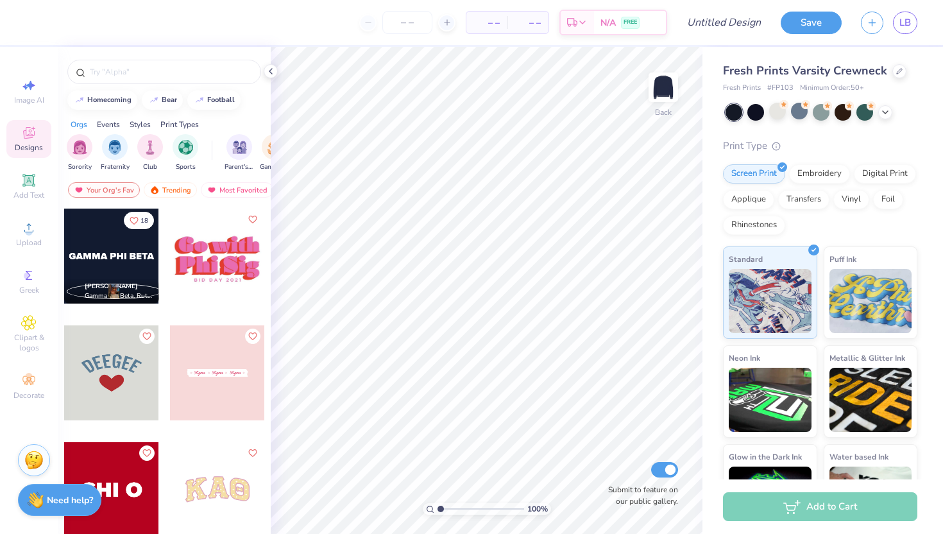
click at [266, 429] on div "18 [PERSON_NAME] Gamma Phi Beta, Rutgers, The [GEOGRAPHIC_DATA][US_STATE] 15 [P…" at bounding box center [164, 394] width 213 height 373
click at [101, 366] on div at bounding box center [111, 372] width 95 height 95
click at [778, 114] on div at bounding box center [777, 111] width 17 height 17
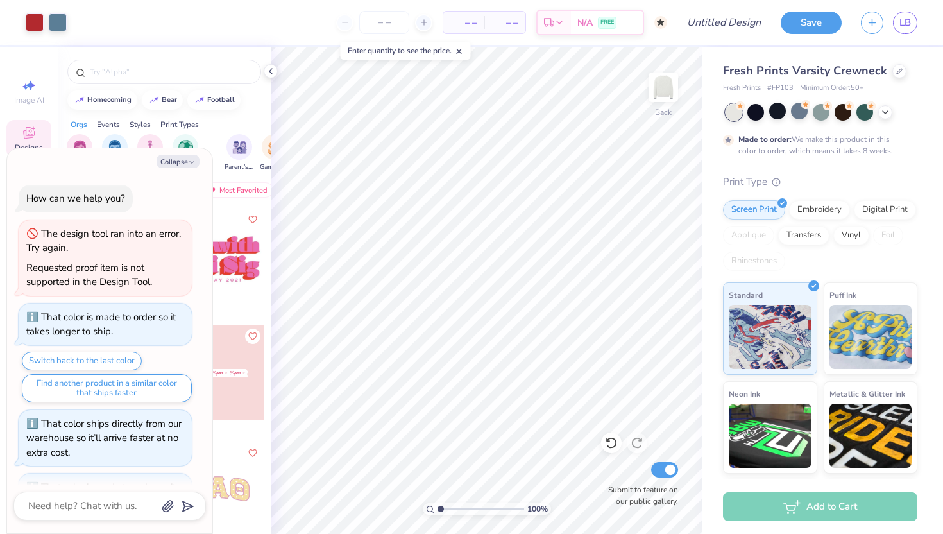
scroll to position [98, 0]
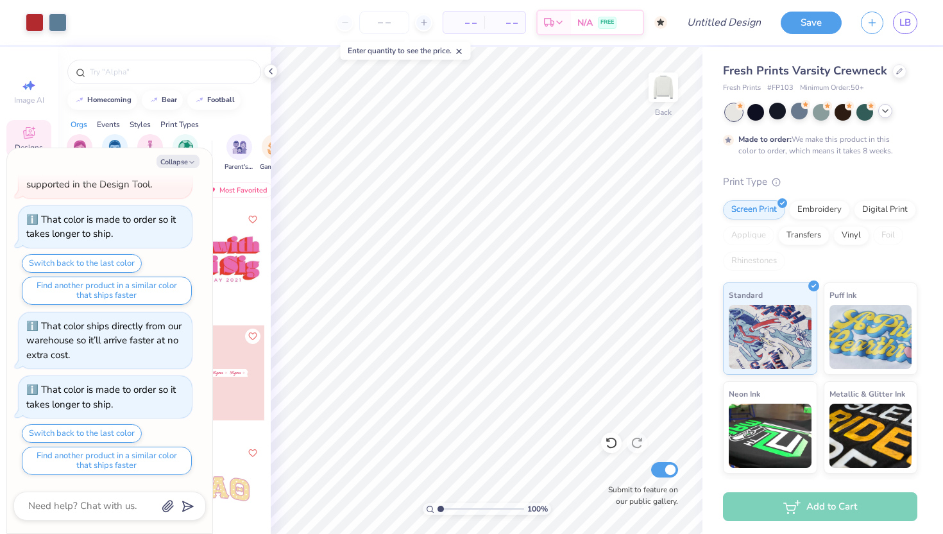
click at [887, 110] on icon at bounding box center [885, 111] width 10 height 10
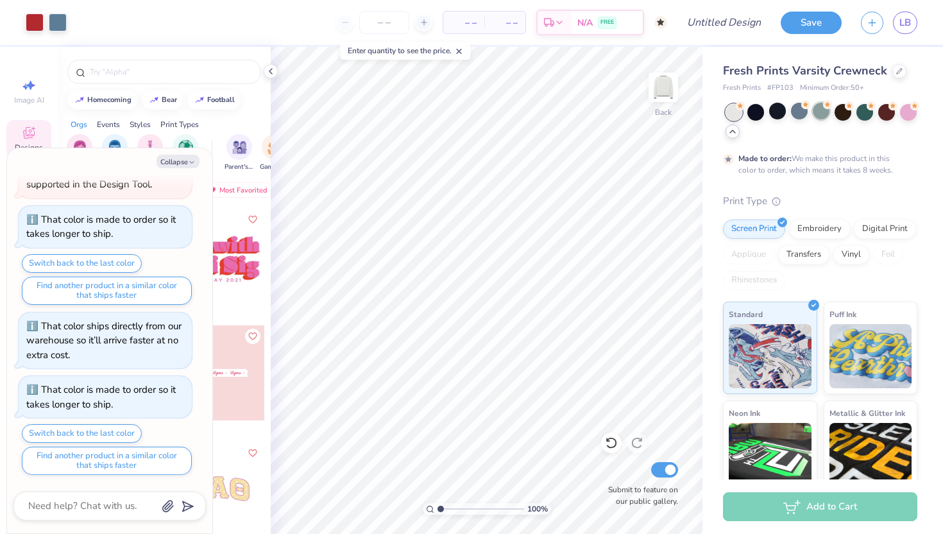
click at [814, 108] on div at bounding box center [821, 111] width 17 height 17
click at [815, 113] on div at bounding box center [821, 111] width 17 height 17
click at [55, 28] on div at bounding box center [58, 21] width 18 height 18
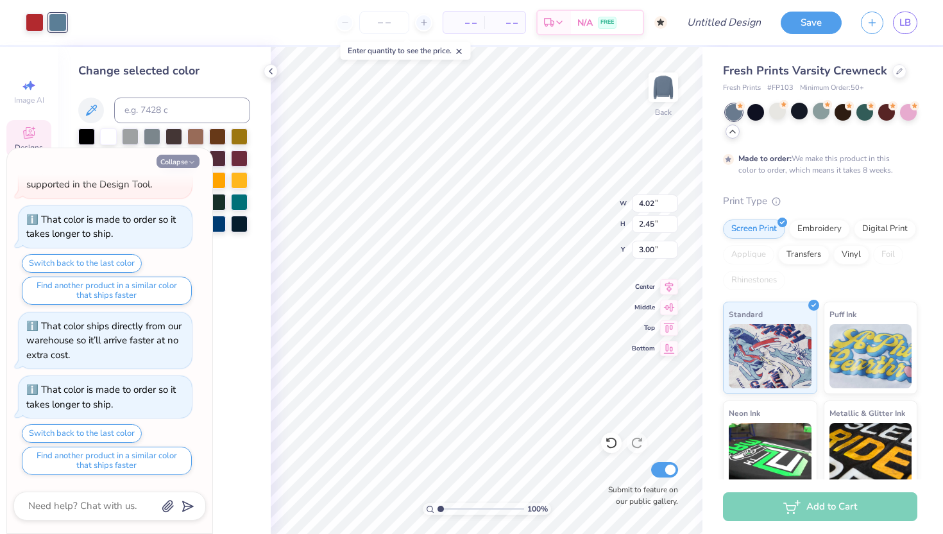
click at [186, 166] on button "Collapse" at bounding box center [178, 161] width 43 height 13
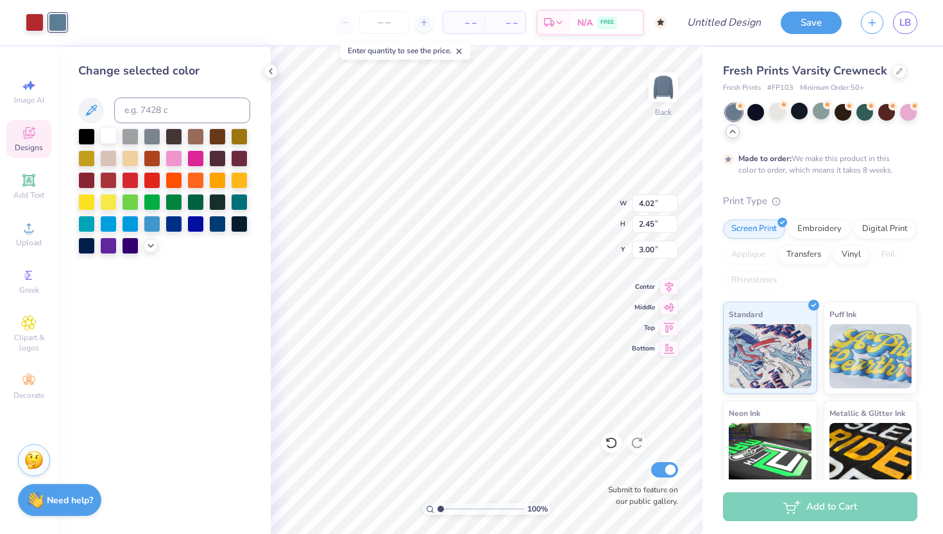
click at [102, 136] on div at bounding box center [108, 135] width 17 height 17
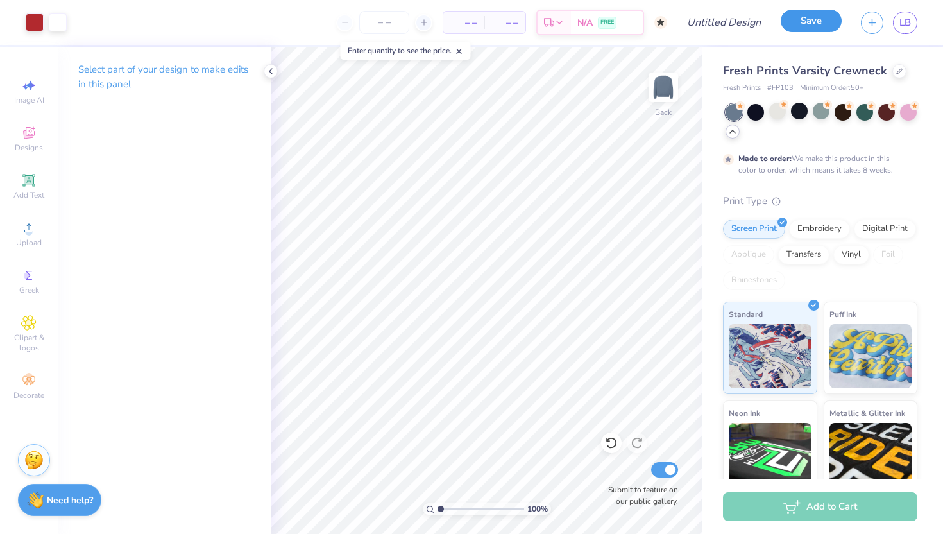
click at [808, 22] on button "Save" at bounding box center [811, 21] width 61 height 22
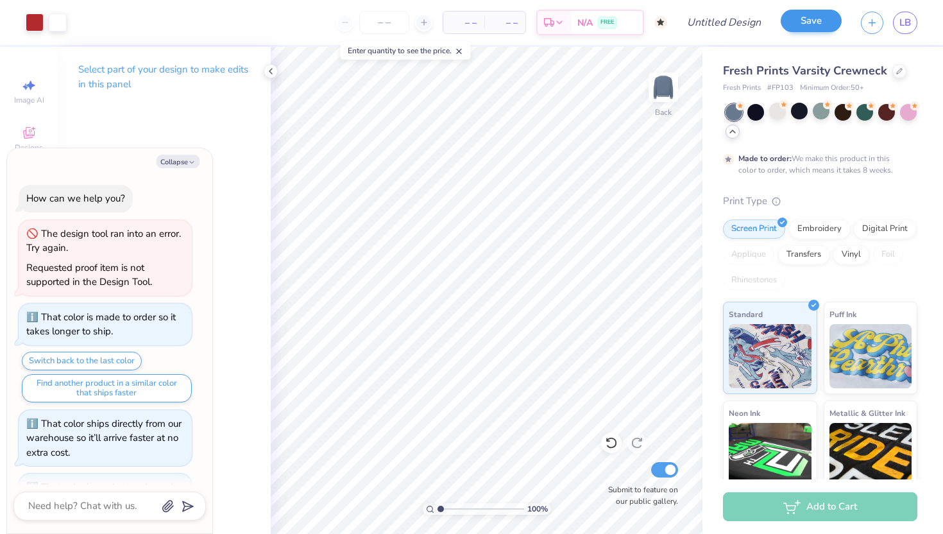
scroll to position [132, 0]
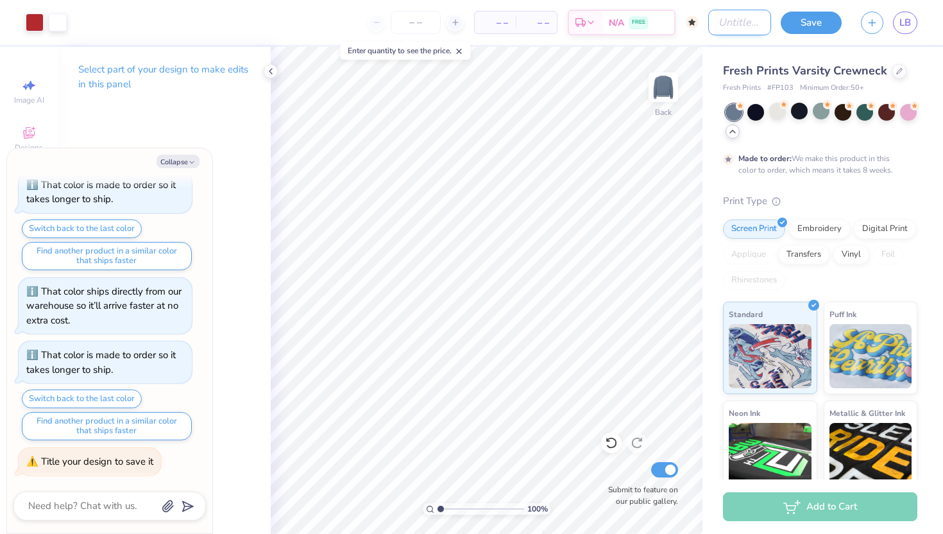
type textarea "x"
click at [750, 20] on input "Design Title" at bounding box center [739, 23] width 63 height 26
type input "v"
type textarea "x"
type input "vi"
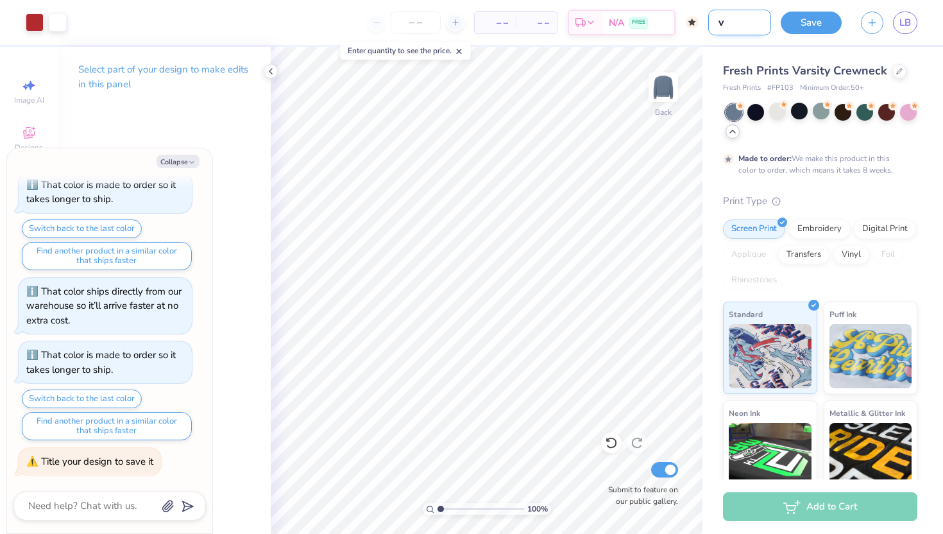
type textarea "x"
type input "vin"
type textarea "x"
type input "vint"
type textarea "x"
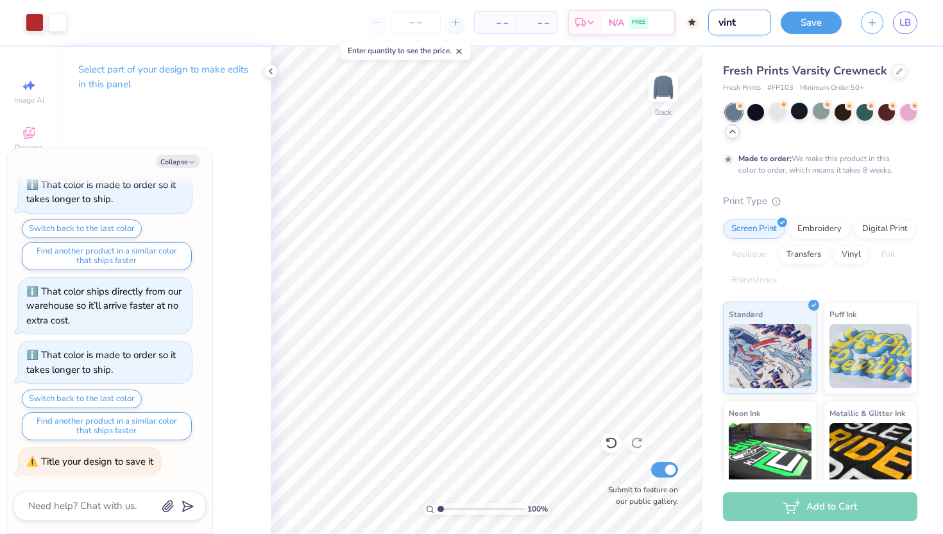
type input "vinta"
type textarea "x"
type input "vintag"
type textarea "x"
type input "vintage"
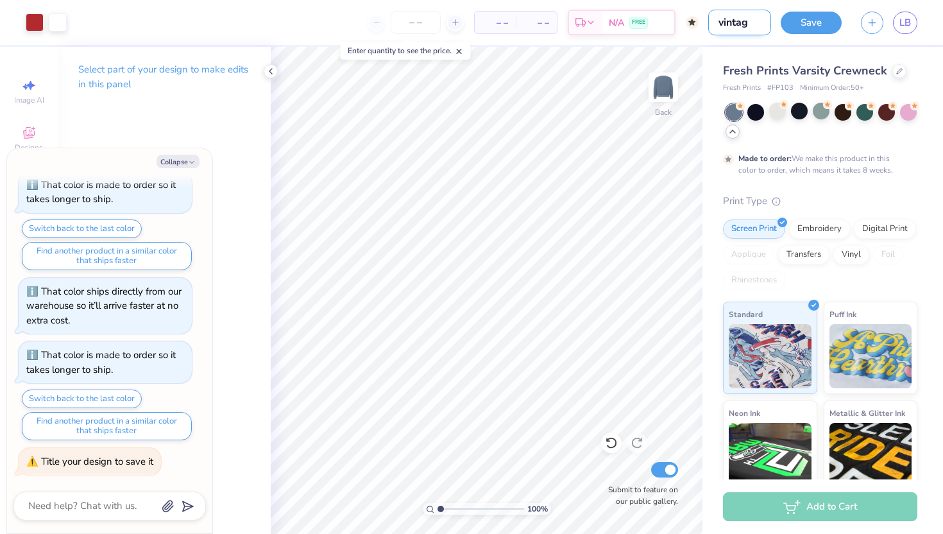
type textarea "x"
type input "vintage"
click at [814, 19] on button "Save" at bounding box center [811, 21] width 61 height 22
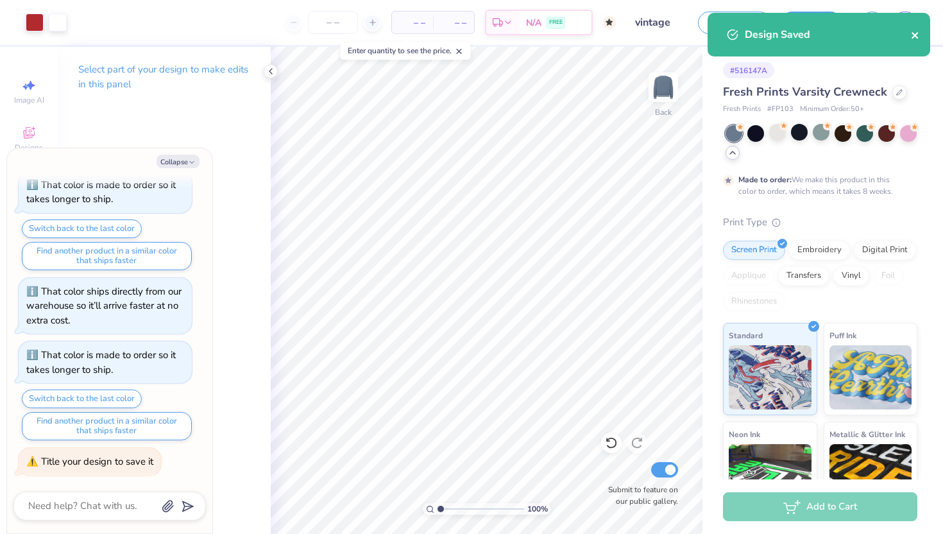
click at [911, 37] on icon "close" at bounding box center [915, 35] width 9 height 10
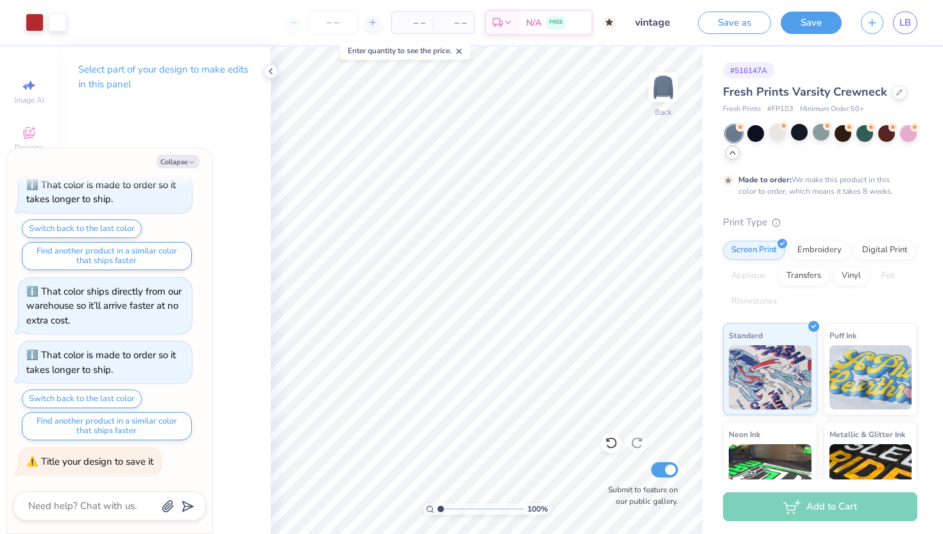
click at [910, 15] on div "Design Saved" at bounding box center [819, 12] width 228 height 5
type textarea "x"
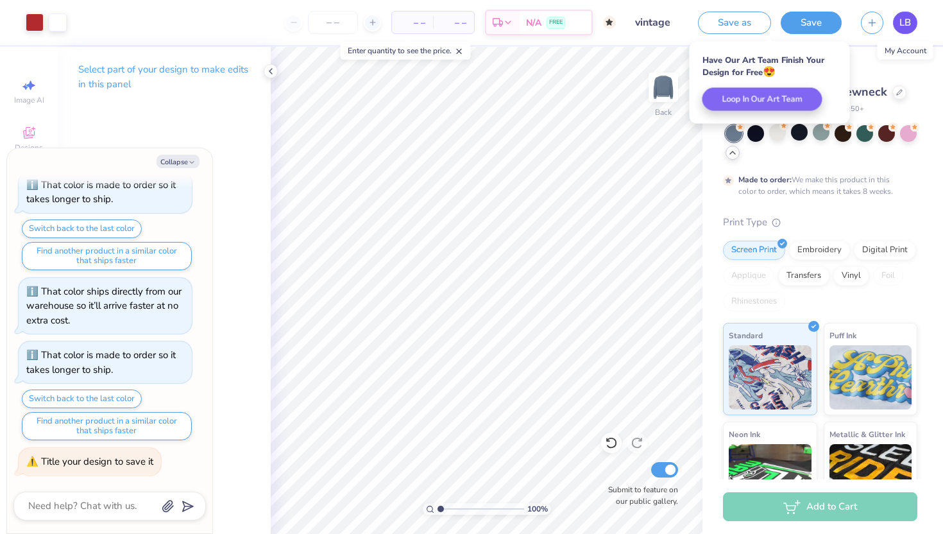
click at [907, 22] on span "LB" at bounding box center [906, 22] width 12 height 15
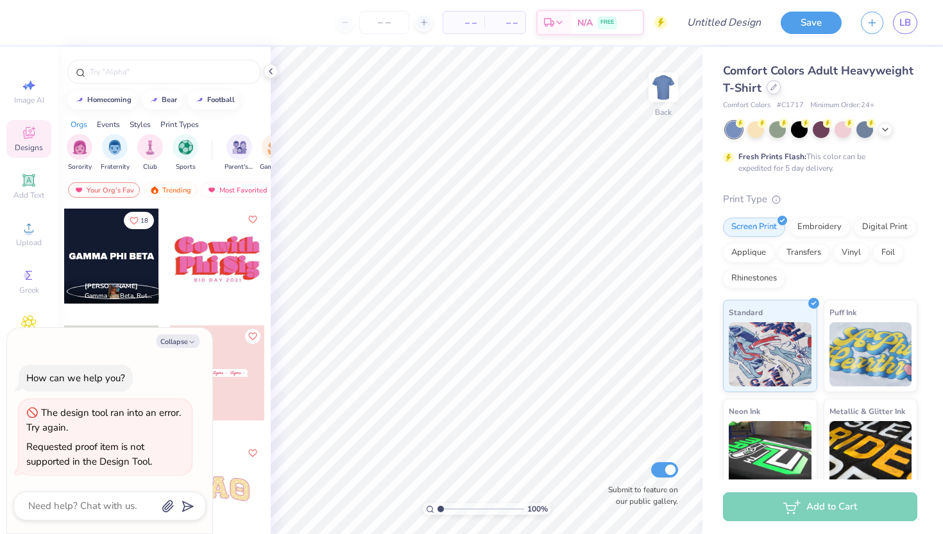
click at [773, 90] on div at bounding box center [774, 87] width 14 height 14
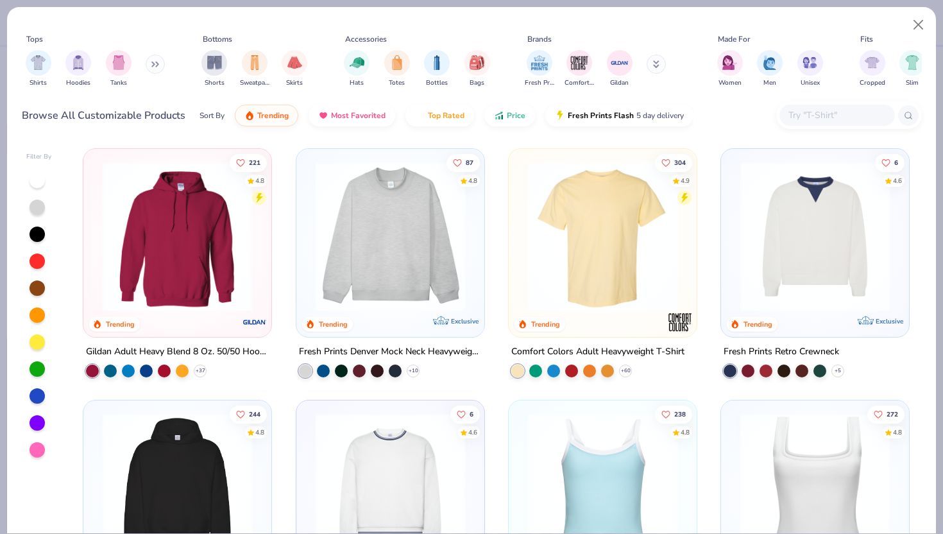
click at [396, 465] on img at bounding box center [390, 488] width 162 height 150
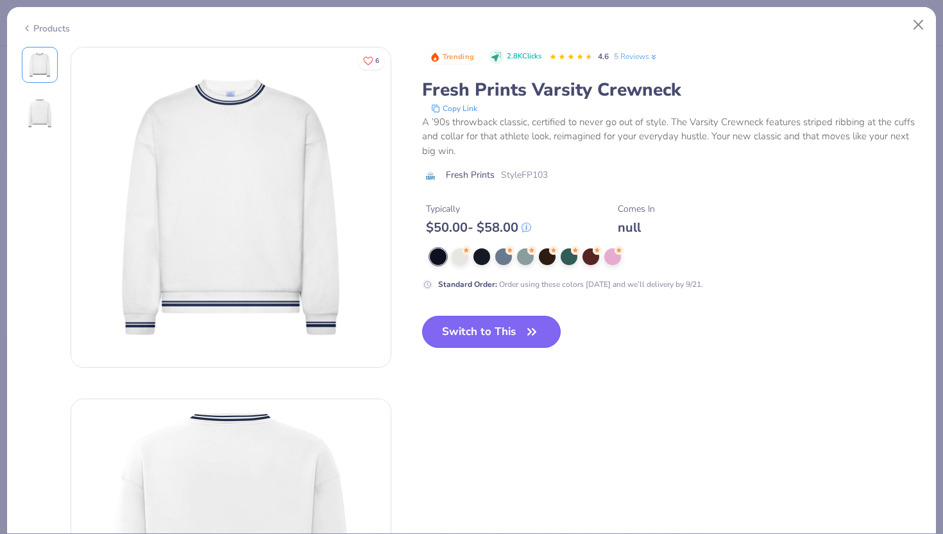
click at [456, 332] on button "Switch to This" at bounding box center [491, 332] width 139 height 32
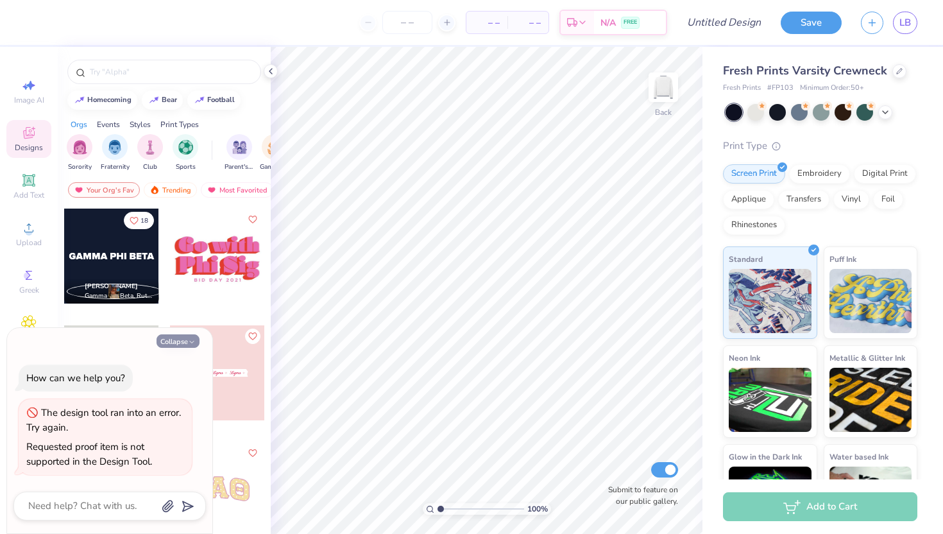
click at [186, 337] on button "Collapse" at bounding box center [178, 340] width 43 height 13
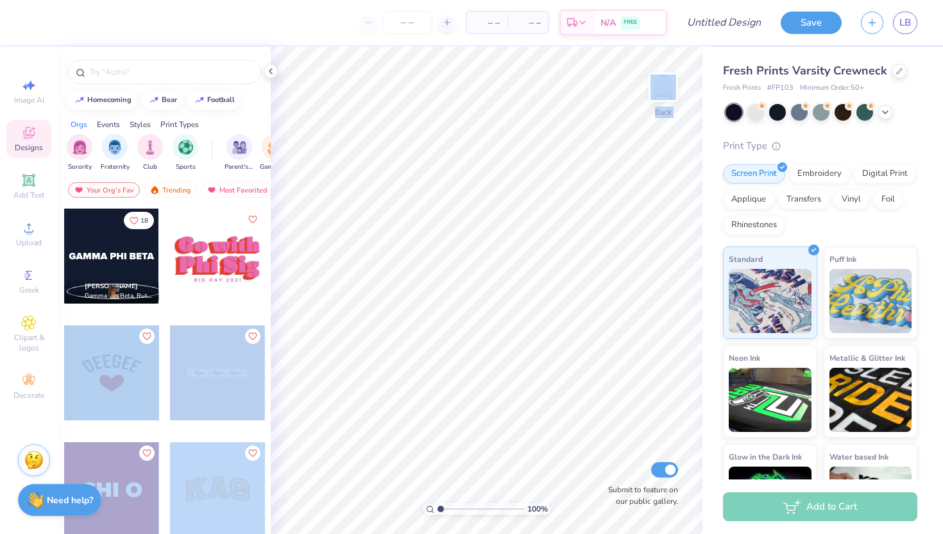
click at [121, 353] on div at bounding box center [111, 372] width 95 height 95
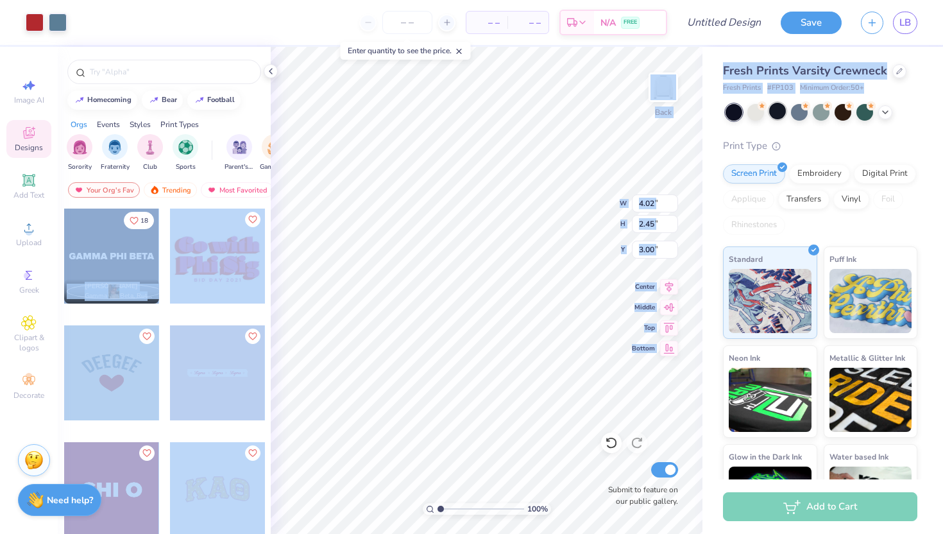
click at [781, 113] on div at bounding box center [777, 111] width 17 height 17
click at [777, 112] on div at bounding box center [777, 111] width 17 height 17
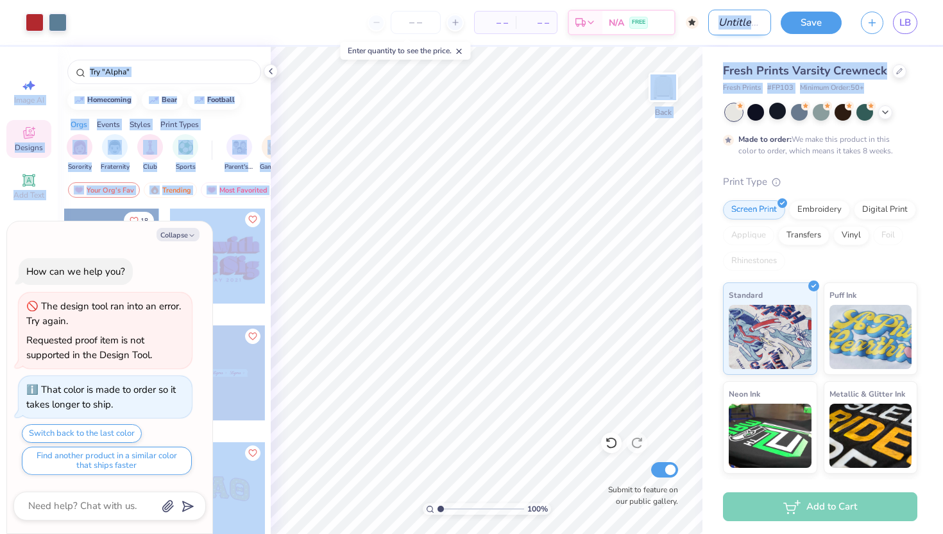
click at [751, 21] on input "Design Title" at bounding box center [739, 23] width 63 height 26
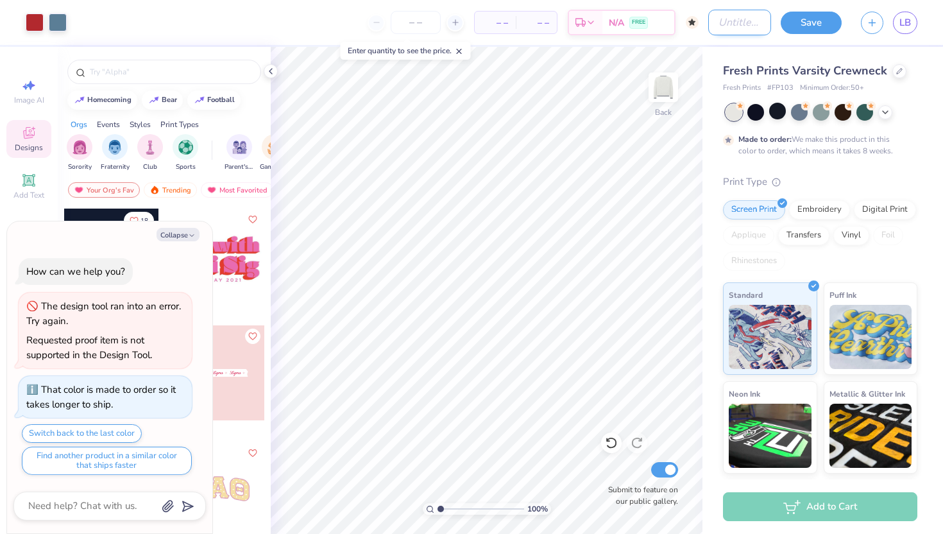
click at [751, 21] on input "Design Title" at bounding box center [739, 23] width 63 height 26
type textarea "x"
type input "V"
type textarea "x"
type input "VI"
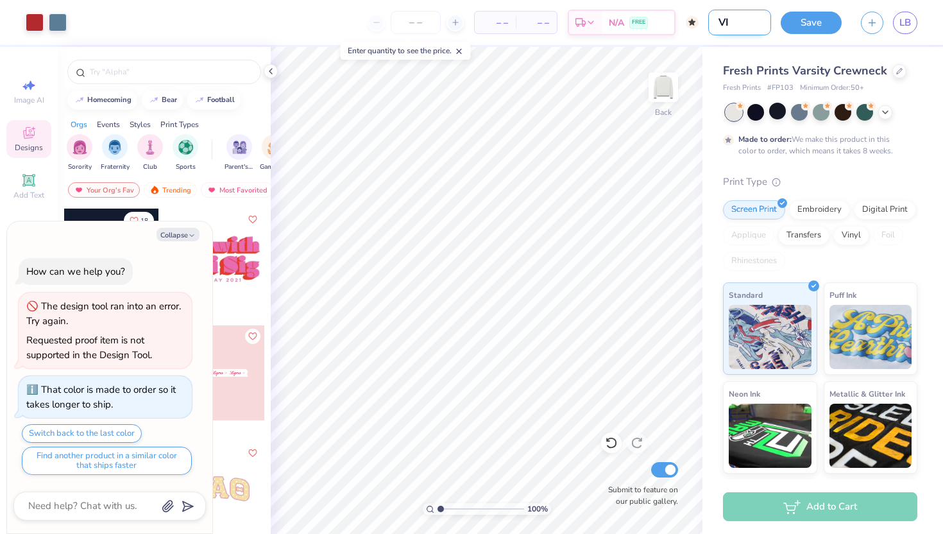
type textarea "x"
type input "VIN"
type textarea "x"
type input "VINTA"
type textarea "x"
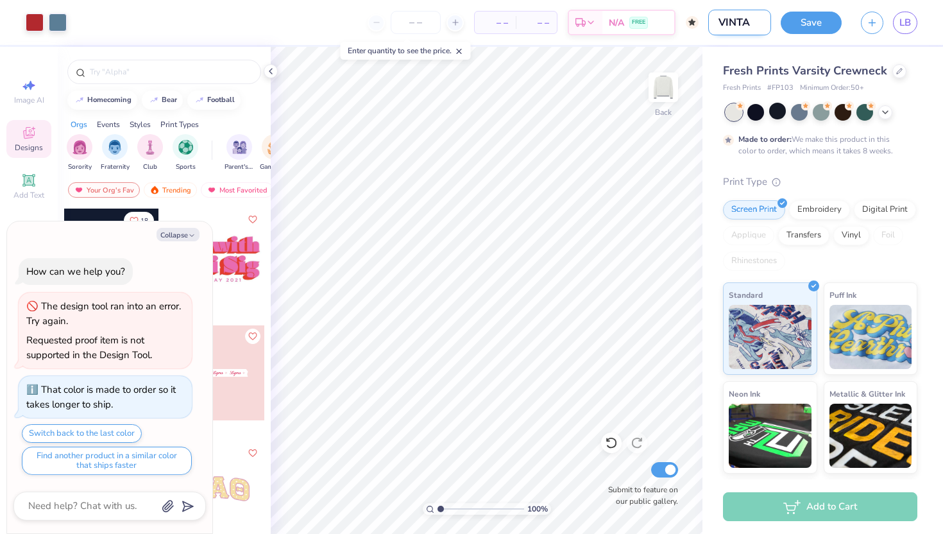
type input "VINTAG"
type textarea "x"
type input "VINTAGE"
click at [808, 28] on button "Save" at bounding box center [811, 21] width 61 height 22
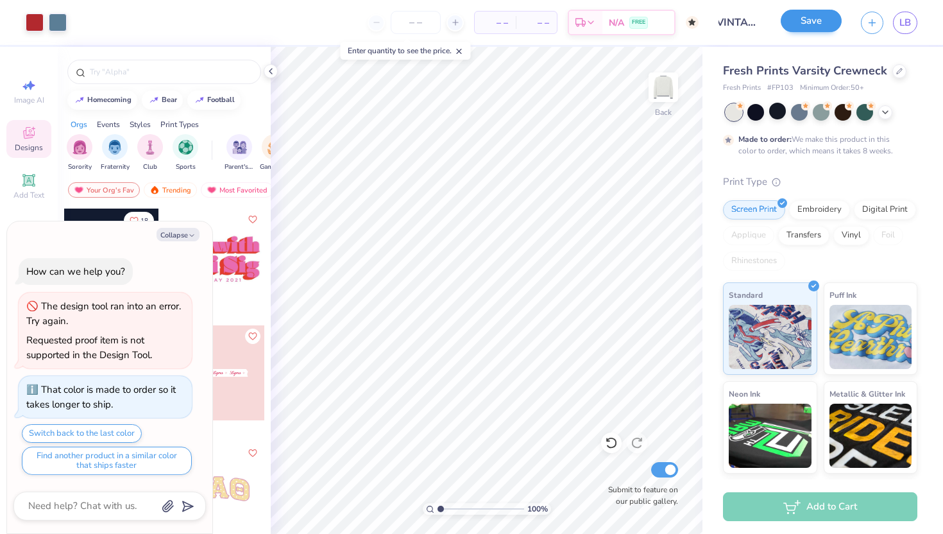
scroll to position [0, 0]
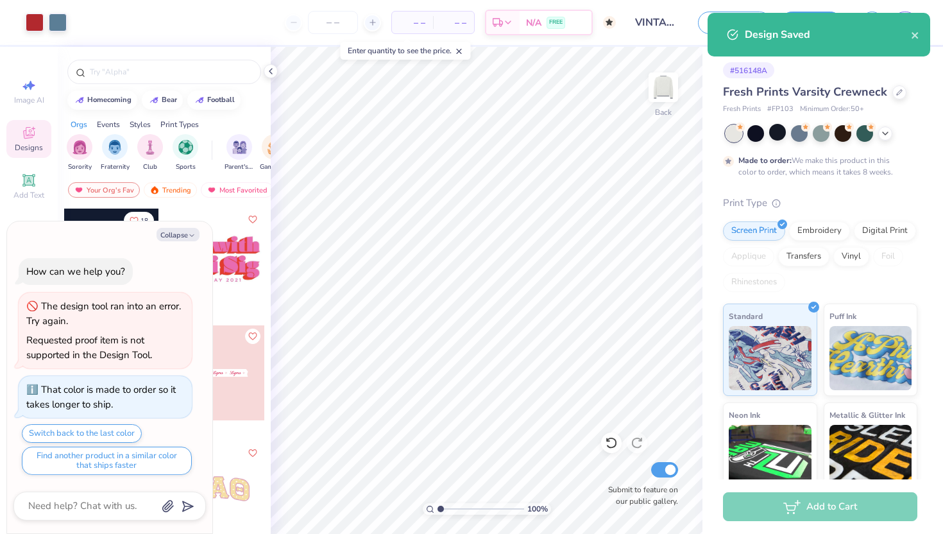
click at [920, 42] on div "Design Saved" at bounding box center [819, 35] width 223 height 44
click at [920, 40] on div "Design Saved" at bounding box center [819, 35] width 223 height 44
click at [918, 40] on button "close" at bounding box center [915, 34] width 9 height 15
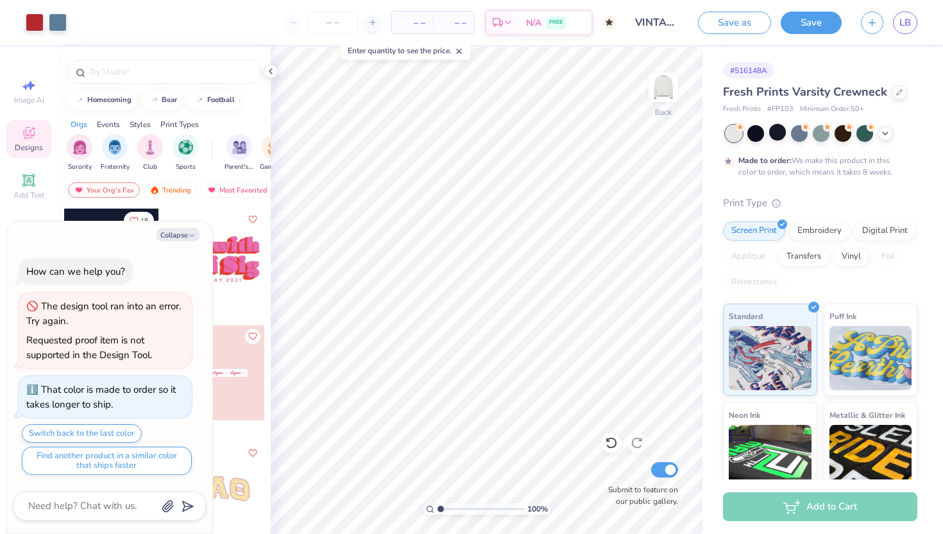
click at [907, 24] on div "Design Saved" at bounding box center [819, 39] width 228 height 58
type textarea "x"
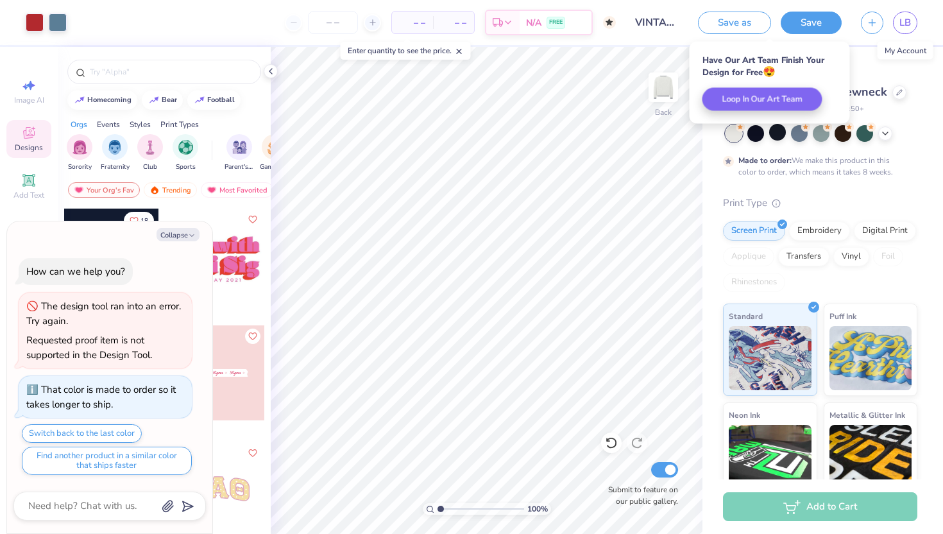
click at [907, 24] on span "LB" at bounding box center [906, 22] width 12 height 15
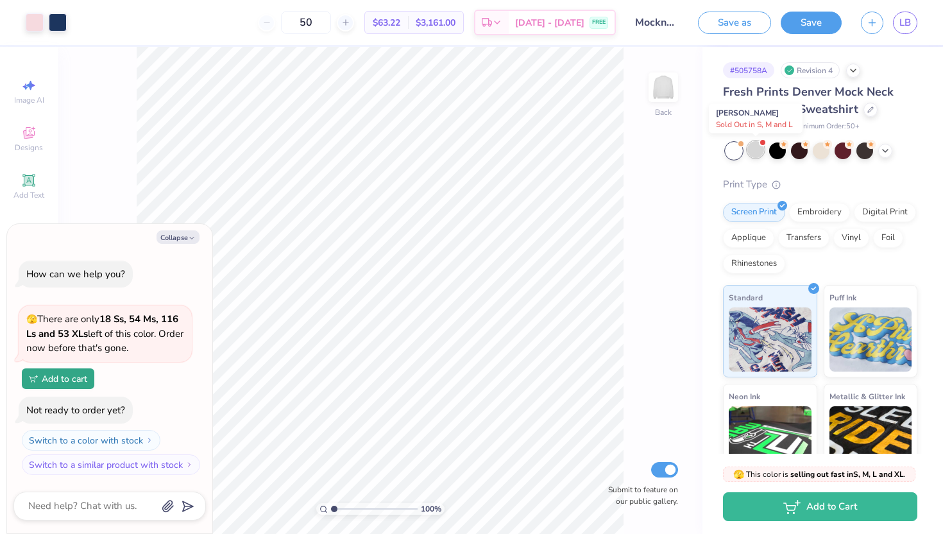
click at [753, 151] on div at bounding box center [756, 149] width 17 height 17
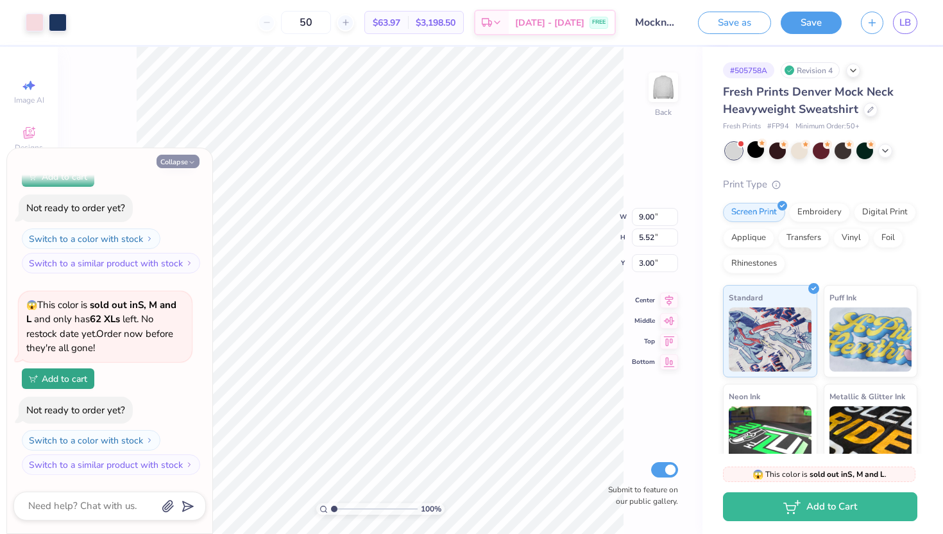
click at [196, 160] on button "Collapse" at bounding box center [178, 161] width 43 height 13
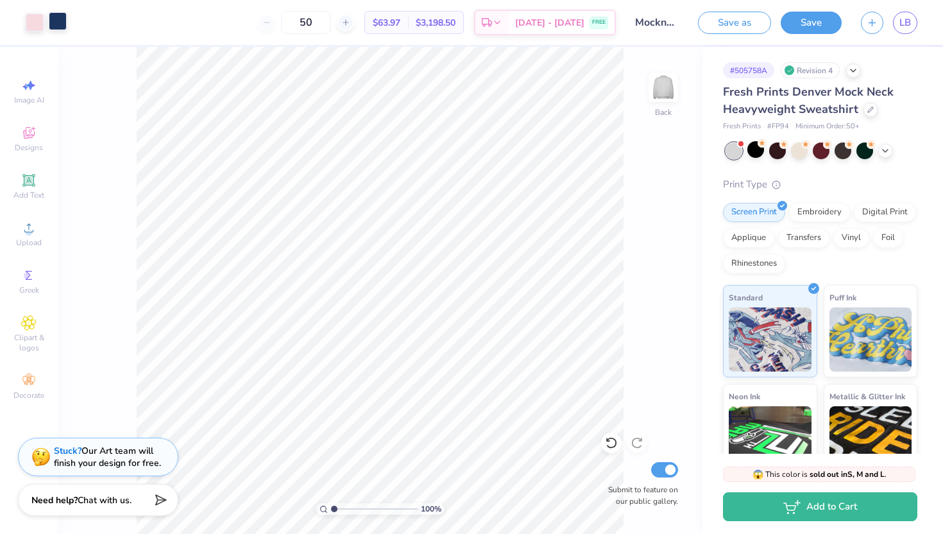
click at [64, 30] on div at bounding box center [58, 21] width 18 height 18
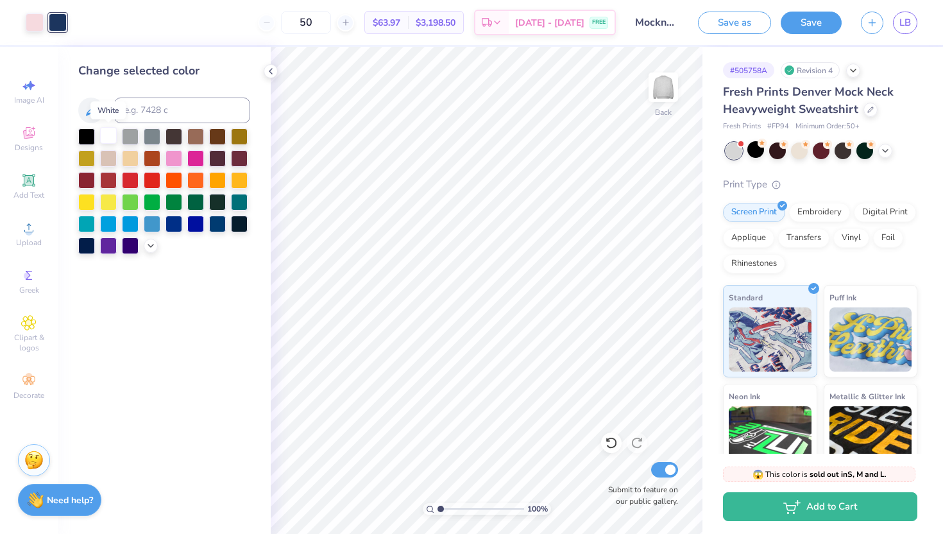
click at [100, 139] on div at bounding box center [108, 135] width 17 height 17
click at [34, 26] on div at bounding box center [35, 21] width 18 height 18
click at [140, 247] on div at bounding box center [164, 191] width 172 height 126
click at [148, 248] on icon at bounding box center [151, 244] width 10 height 10
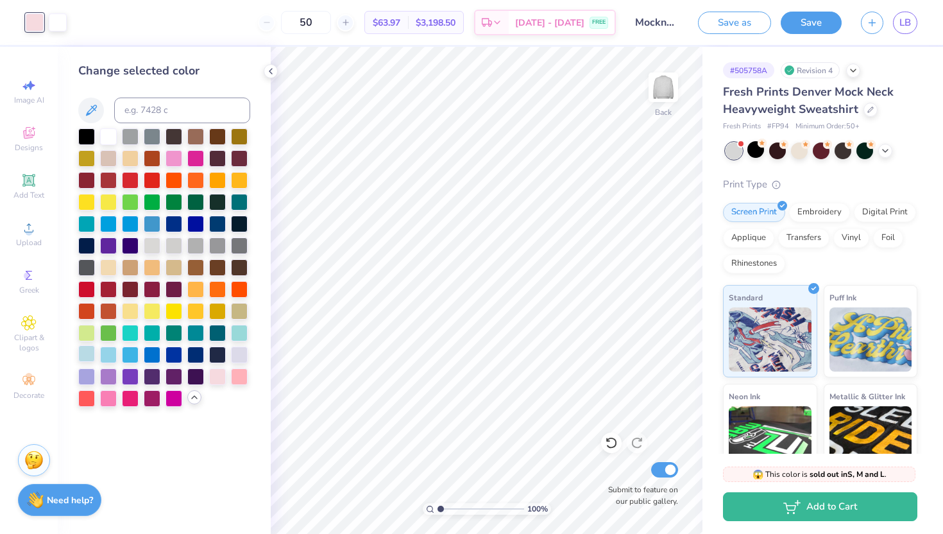
click at [83, 348] on div at bounding box center [86, 353] width 17 height 17
click at [196, 357] on div at bounding box center [195, 353] width 17 height 17
click at [127, 135] on div at bounding box center [130, 135] width 17 height 17
click at [150, 135] on div at bounding box center [152, 135] width 17 height 17
click at [128, 133] on div at bounding box center [130, 135] width 17 height 17
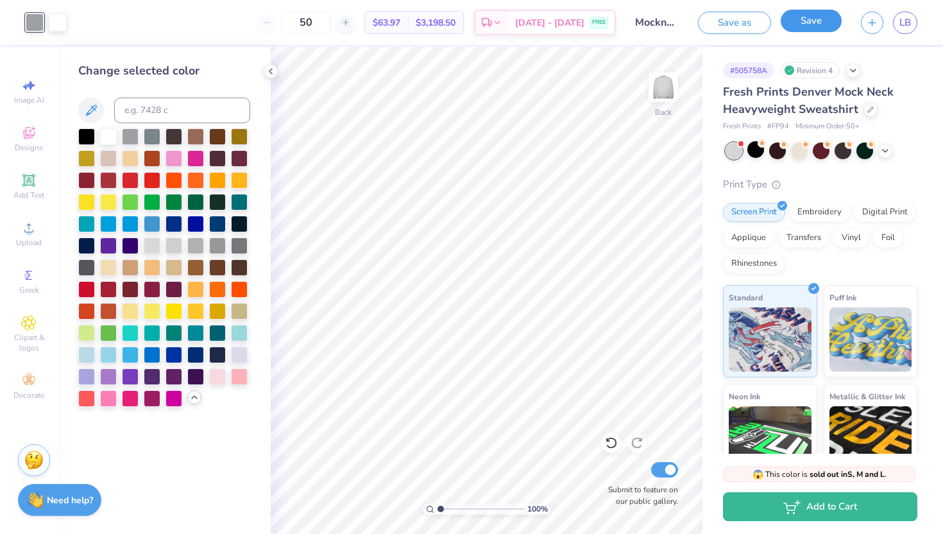
click at [798, 31] on button "Save" at bounding box center [811, 21] width 61 height 22
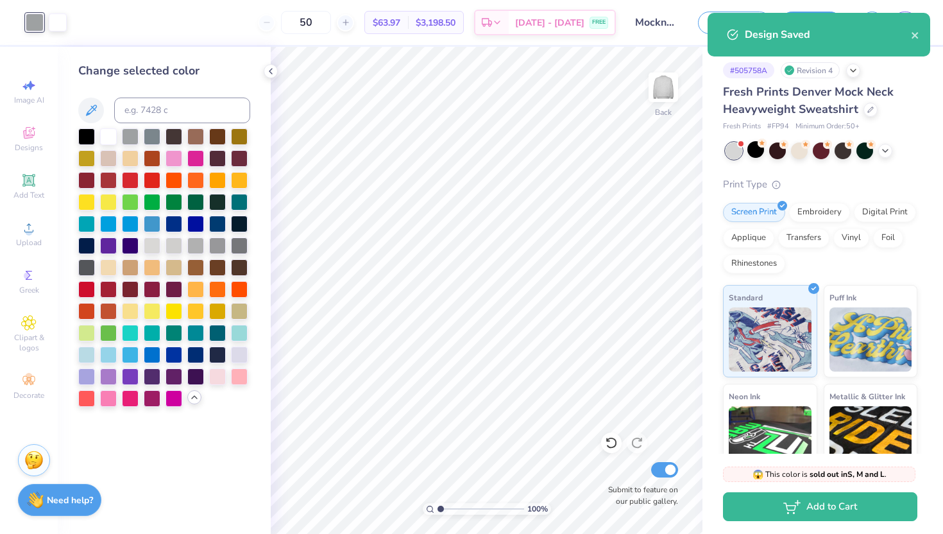
click at [821, 70] on div "Revision 4" at bounding box center [810, 70] width 59 height 16
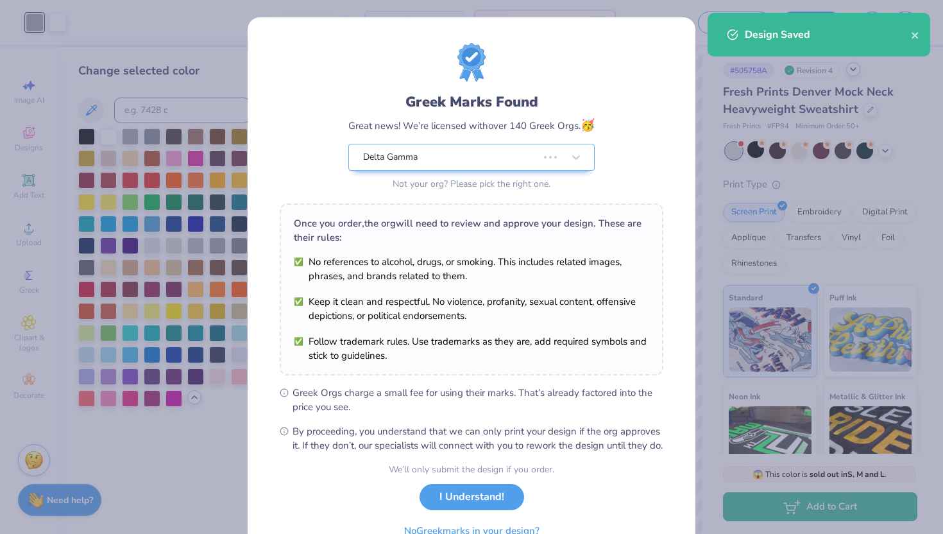
click at [853, 73] on div "Greek Marks Found Great news! We’re licensed with over 140 Greek Orgs. 🥳 Delta …" at bounding box center [471, 267] width 943 height 534
click at [476, 507] on button "I Understand!" at bounding box center [472, 494] width 105 height 26
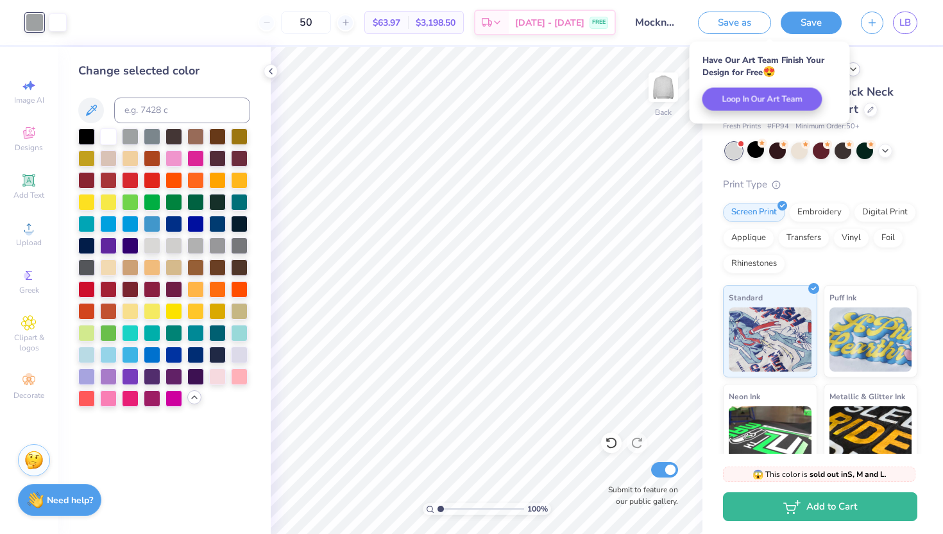
click at [856, 73] on icon at bounding box center [853, 69] width 10 height 10
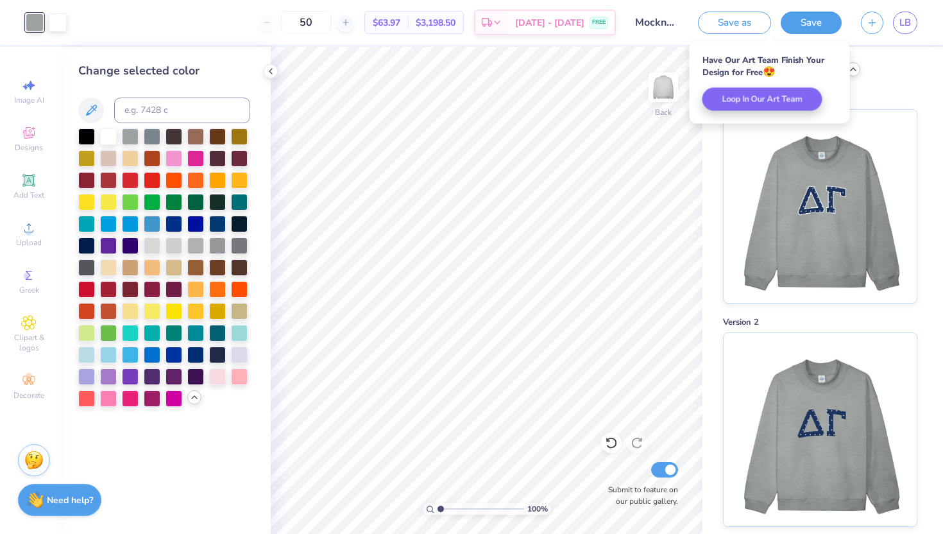
click at [936, 199] on div "# 505758A Revision 4 Version 3 Version 2 Version 1 Original" at bounding box center [823, 510] width 241 height 927
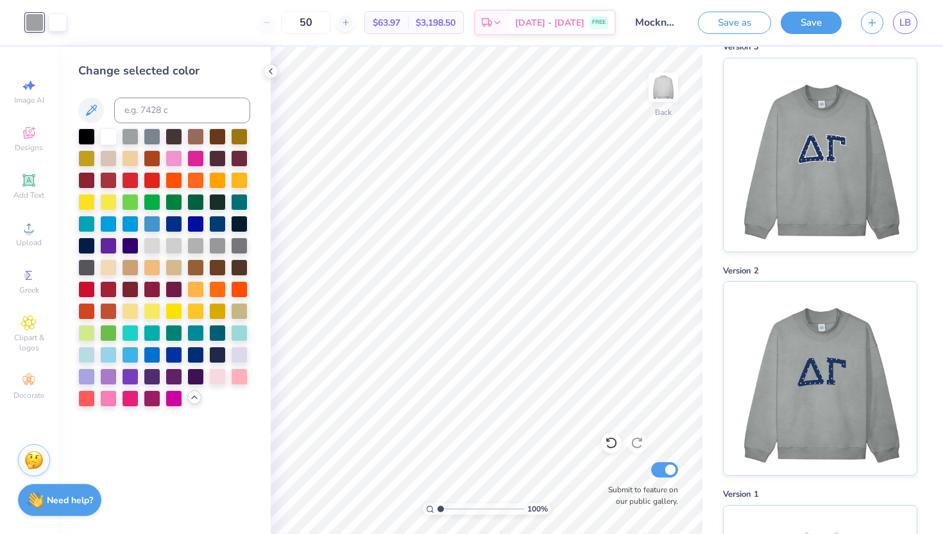
scroll to position [0, 0]
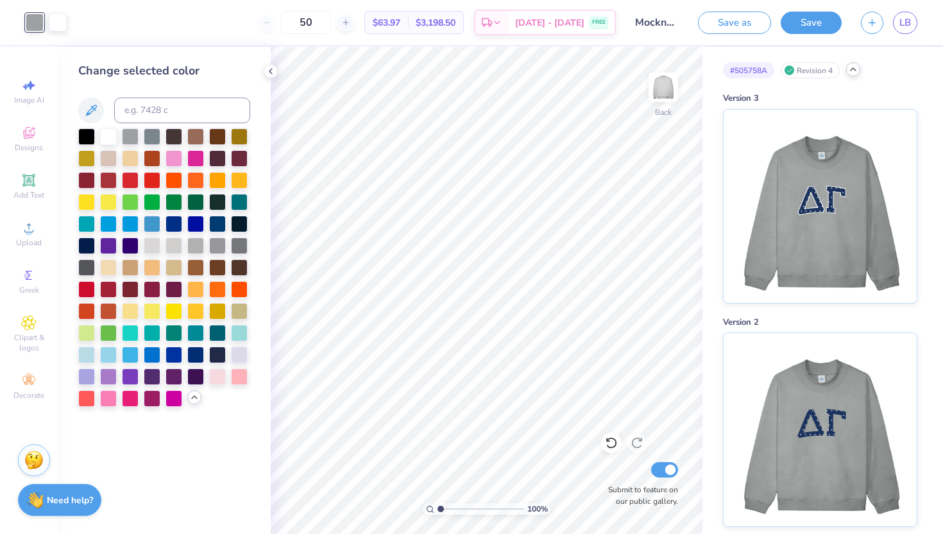
click at [851, 68] on icon at bounding box center [853, 69] width 10 height 10
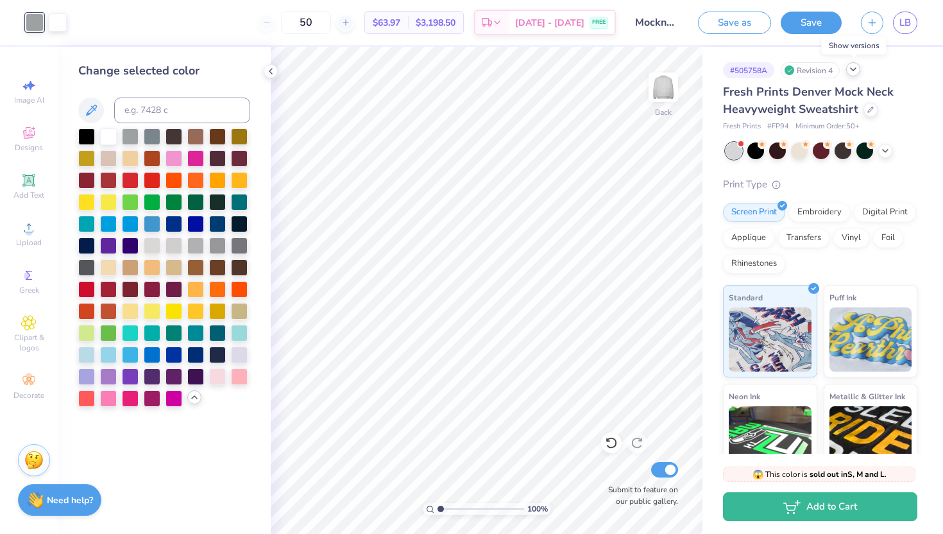
click at [851, 68] on icon at bounding box center [853, 69] width 10 height 10
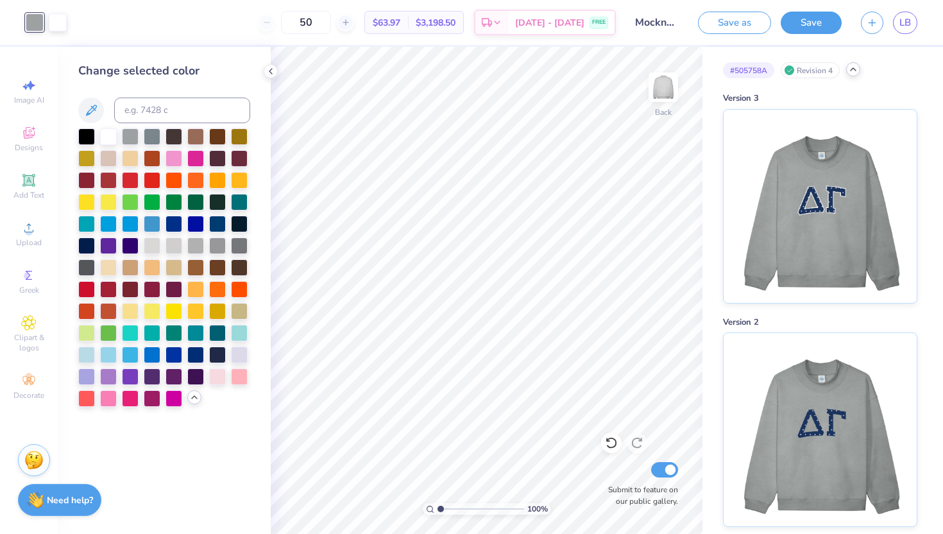
click at [930, 338] on div "# 505758A Revision 4 Version 3 Version 2 Version 1 Original" at bounding box center [823, 510] width 241 height 927
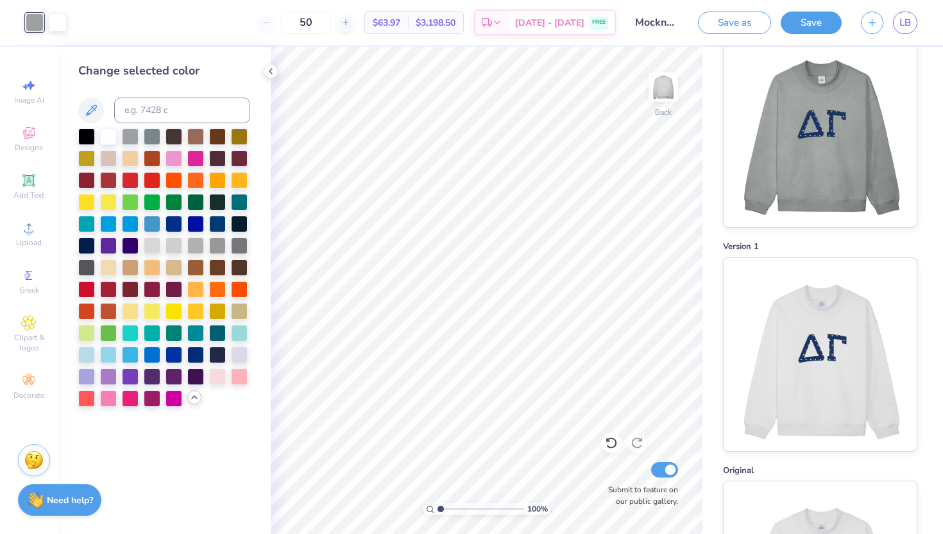
scroll to position [308, 0]
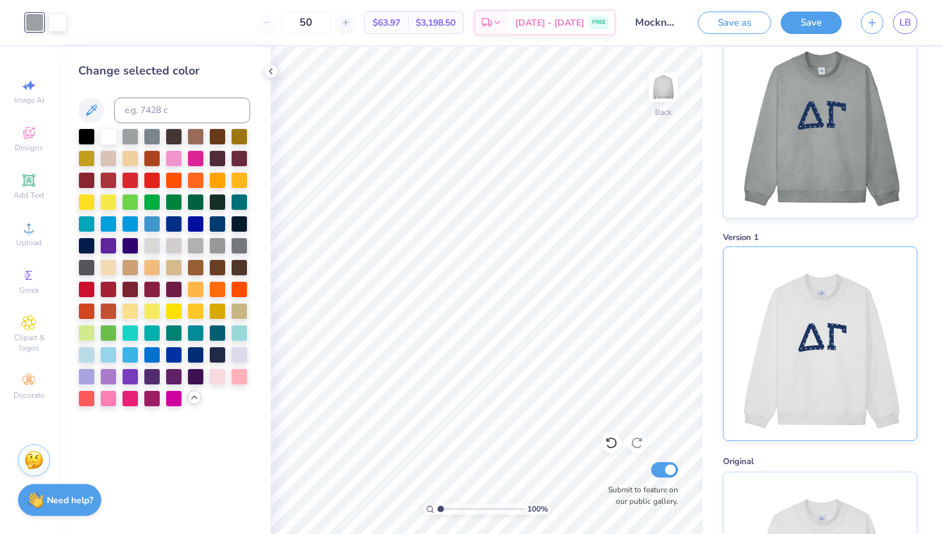
click at [832, 366] on img at bounding box center [819, 343] width 159 height 193
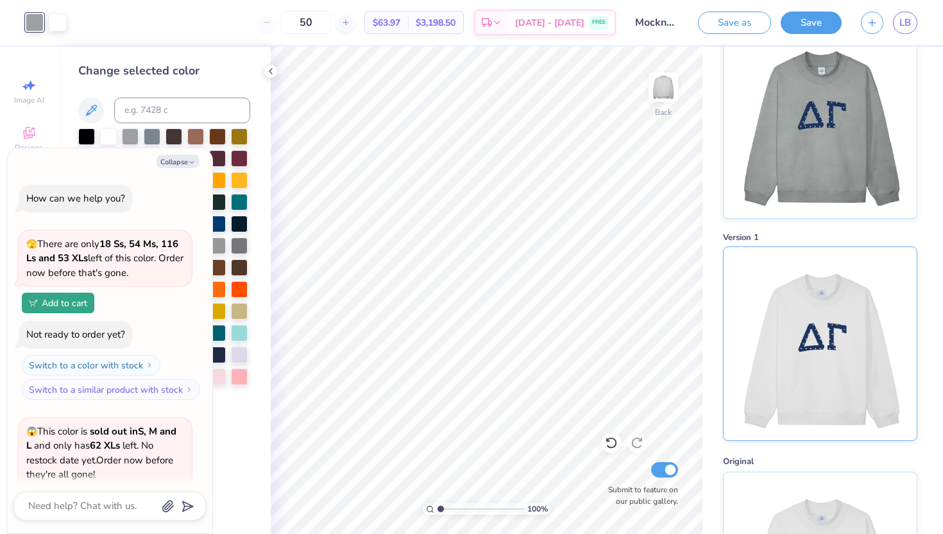
scroll to position [201, 0]
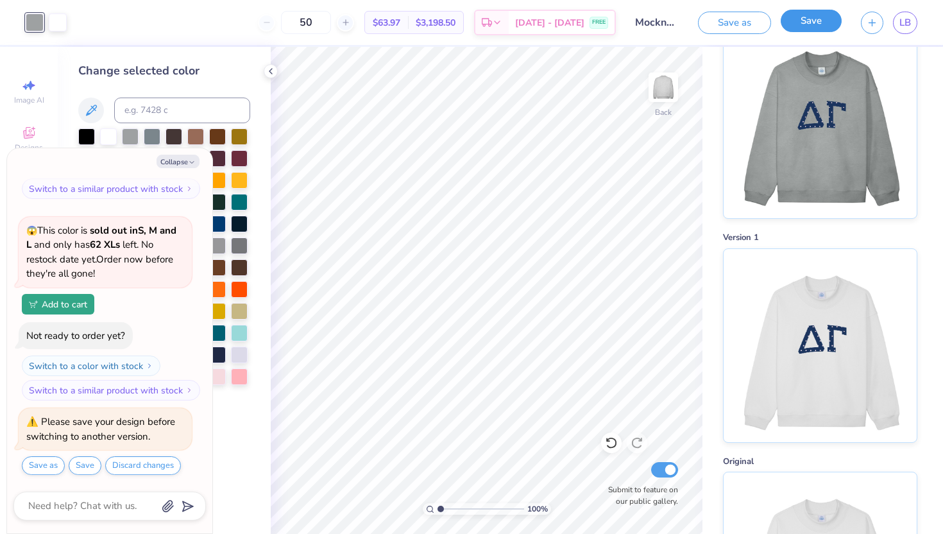
click at [813, 17] on button "Save" at bounding box center [811, 21] width 61 height 22
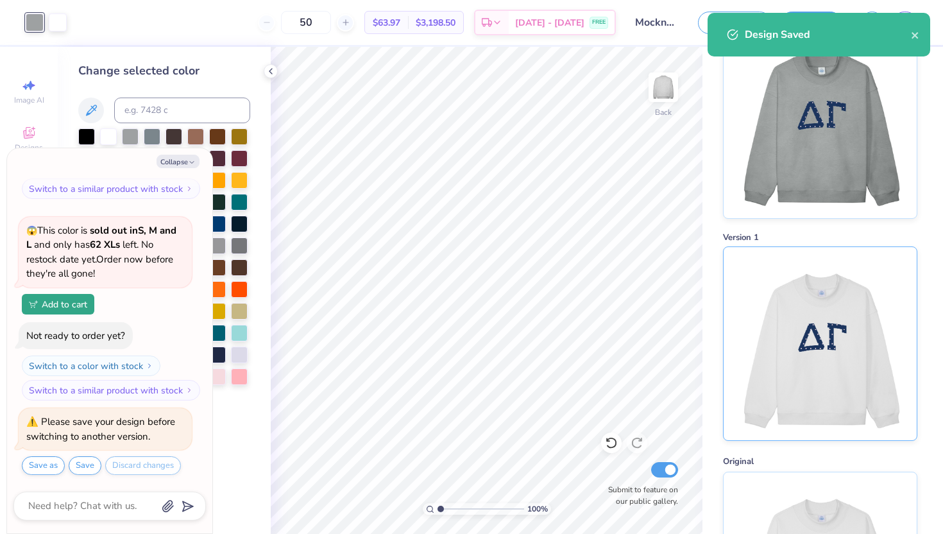
click at [810, 309] on img at bounding box center [819, 343] width 159 height 193
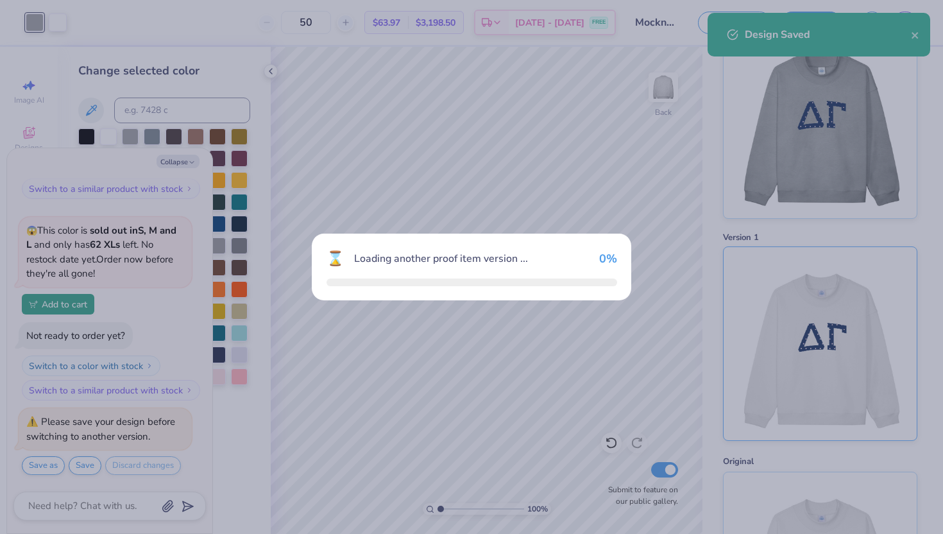
scroll to position [449, 0]
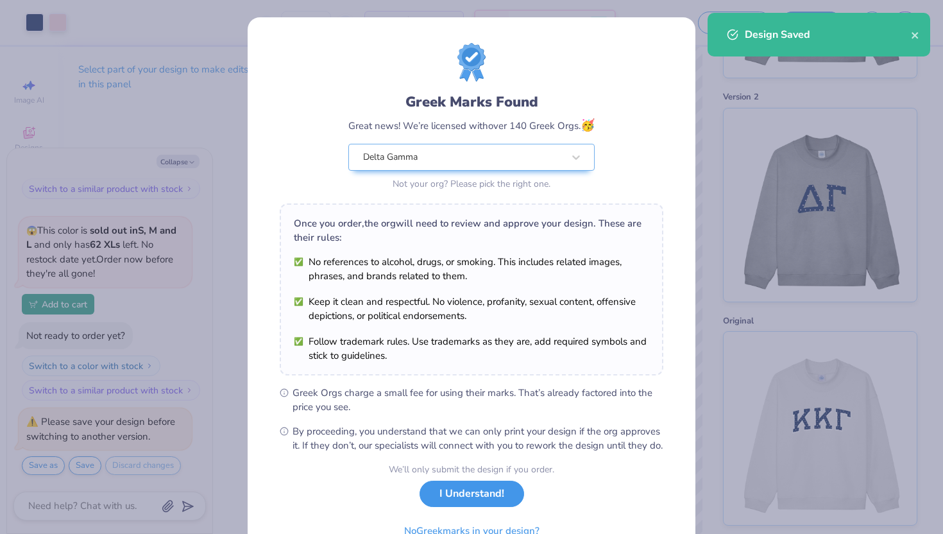
click at [506, 507] on button "I Understand!" at bounding box center [472, 494] width 105 height 26
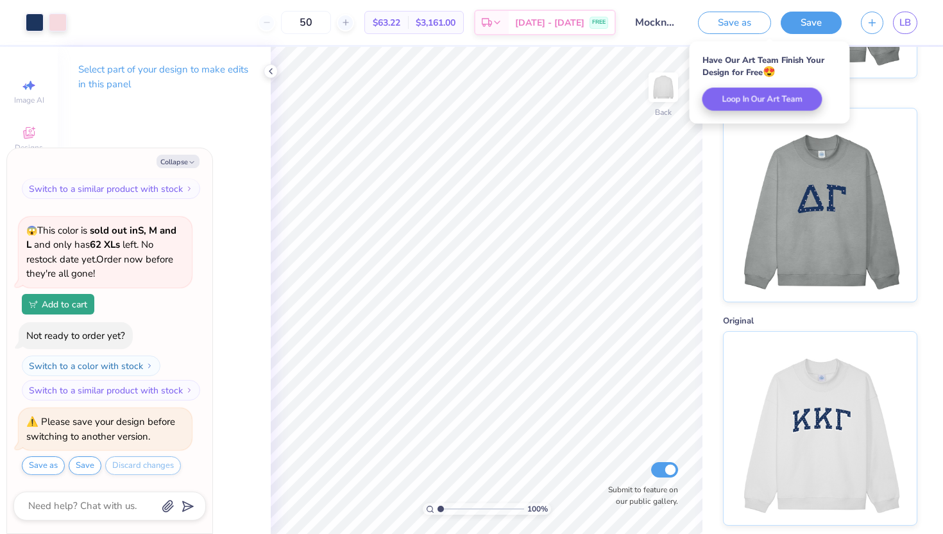
click at [925, 173] on div "# 505758A Revision 1 Version 4 Version 3 Version 2 Original" at bounding box center [823, 61] width 241 height 927
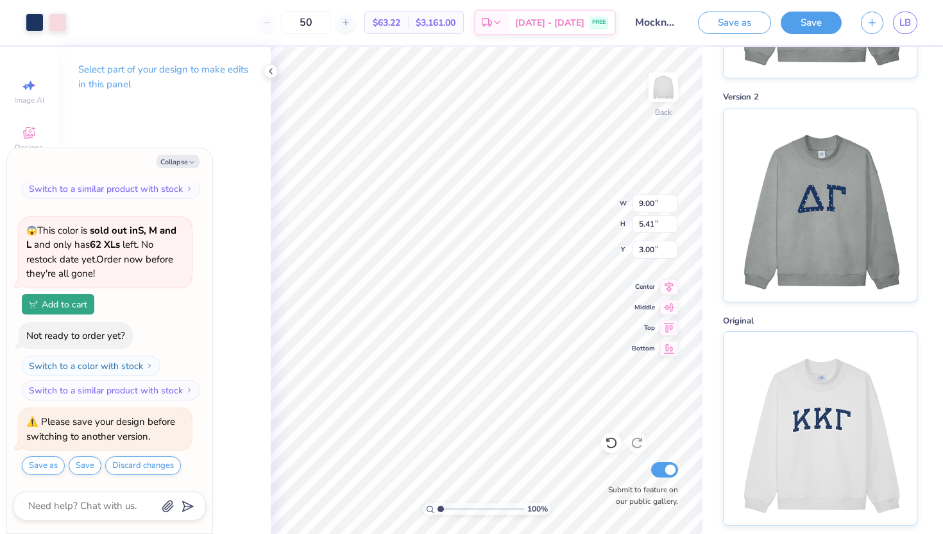
click at [941, 167] on div "# 505758A Revision 1 Version 4 Version 3 Version 2 Original" at bounding box center [823, 61] width 241 height 927
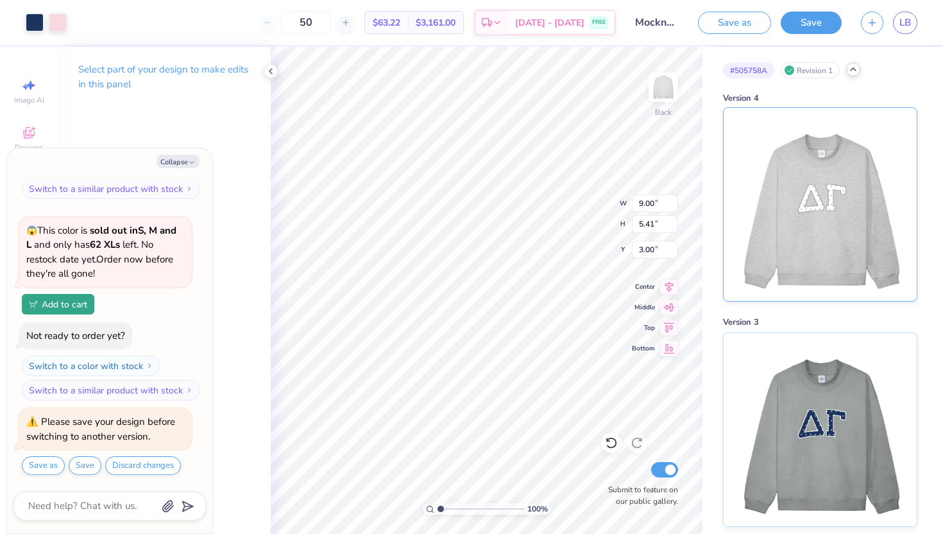
click at [836, 252] on img at bounding box center [819, 204] width 159 height 193
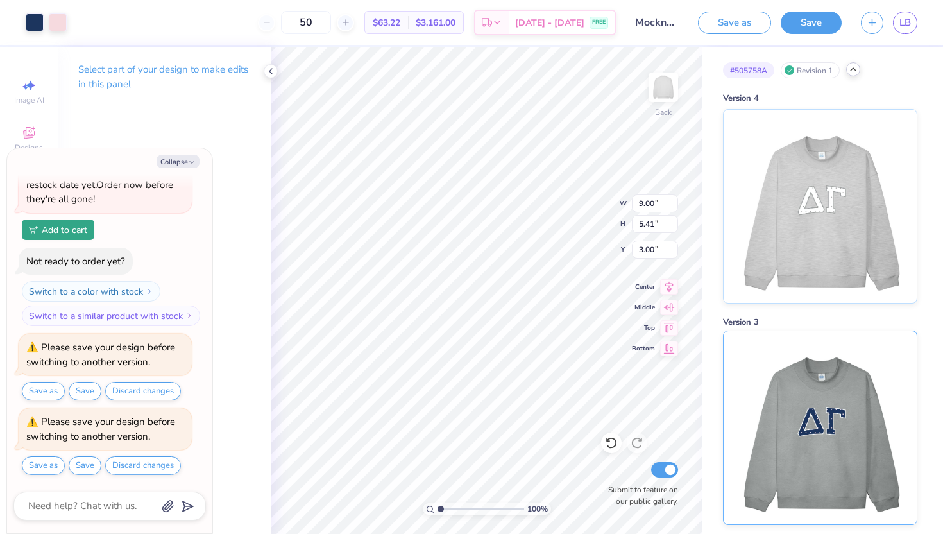
click at [823, 430] on img at bounding box center [819, 427] width 159 height 193
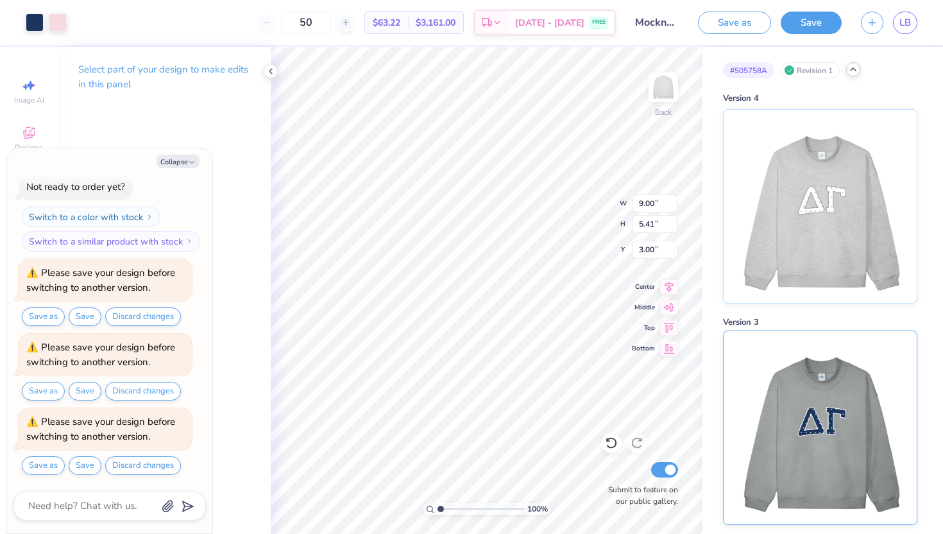
click at [823, 431] on img at bounding box center [819, 427] width 159 height 193
type textarea "x"
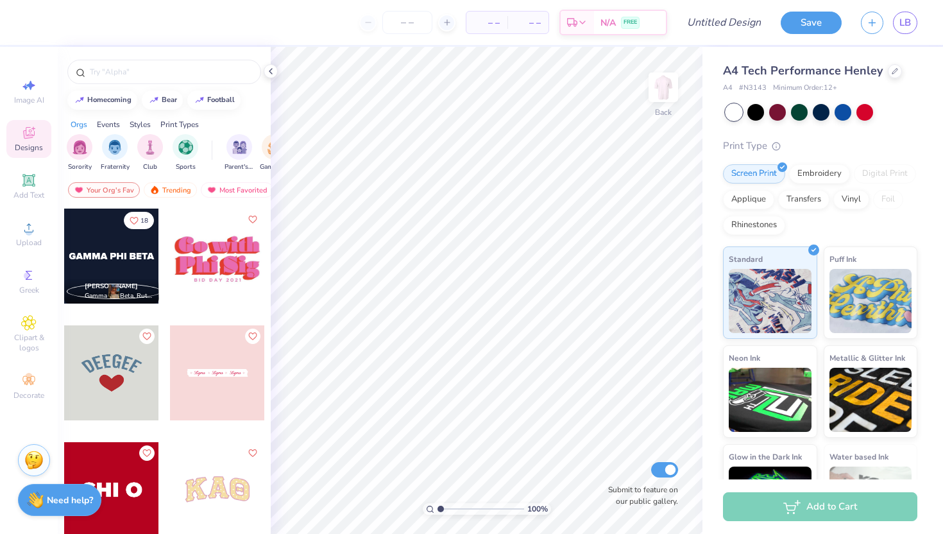
drag, startPoint x: 267, startPoint y: 375, endPoint x: 265, endPoint y: 492, distance: 116.8
click at [265, 492] on div "18 [PERSON_NAME] Gamma Phi Beta, Rutgers, The [GEOGRAPHIC_DATA][US_STATE] 15 [P…" at bounding box center [164, 394] width 213 height 373
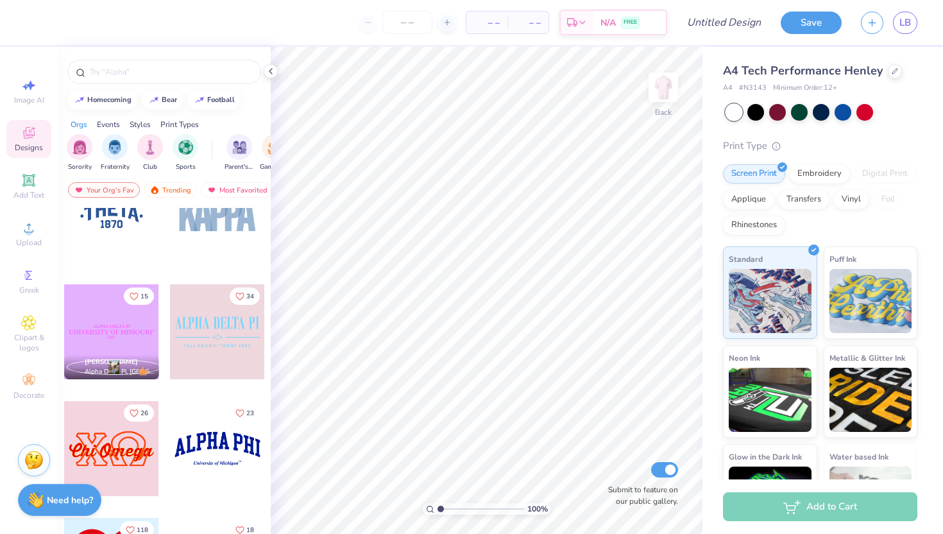
scroll to position [443, 0]
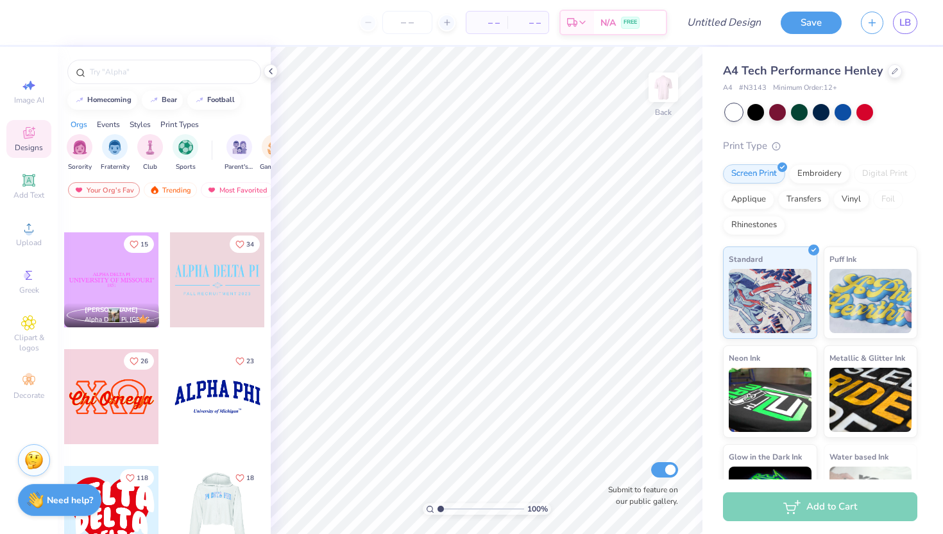
click at [170, 520] on div at bounding box center [122, 513] width 95 height 95
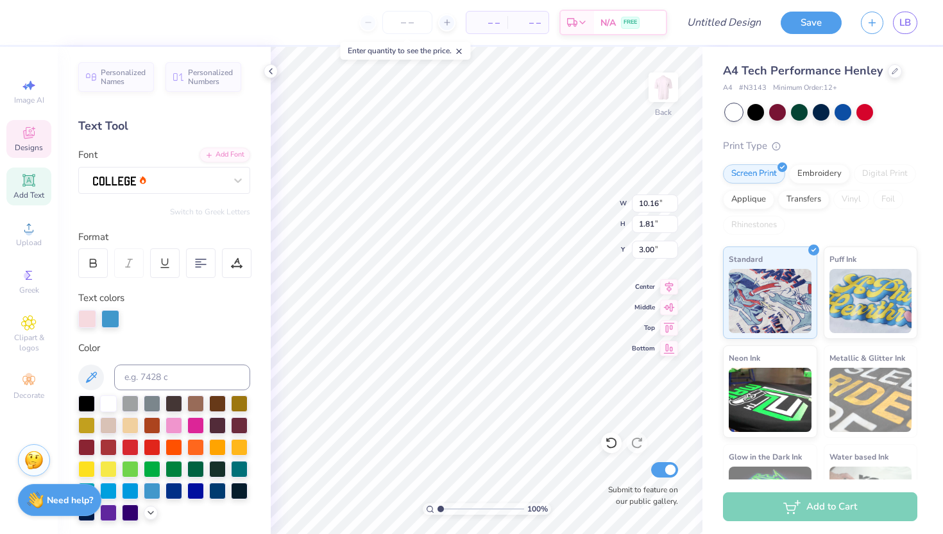
scroll to position [0, 2]
type input "7.00"
type textarea "P"
type textarea "DELTA GAMMA"
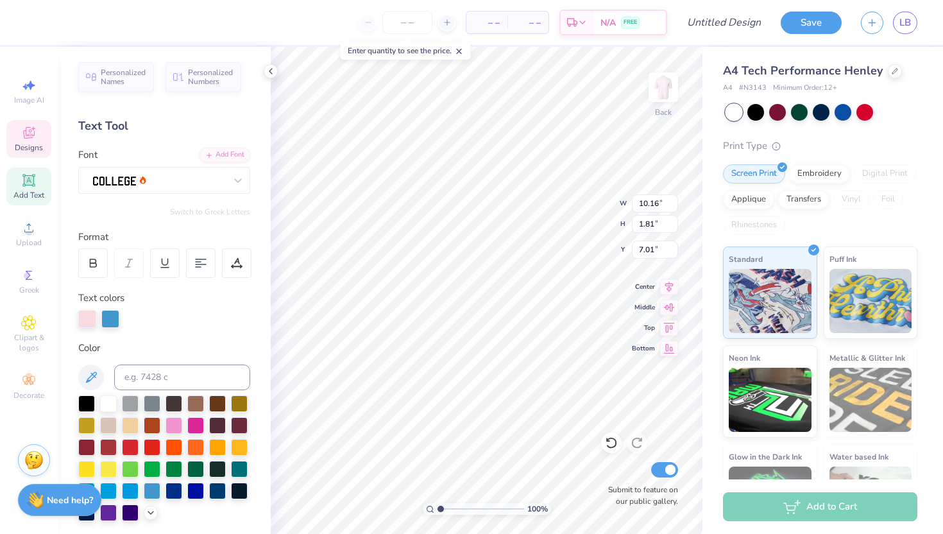
scroll to position [0, 3]
type input "7.34"
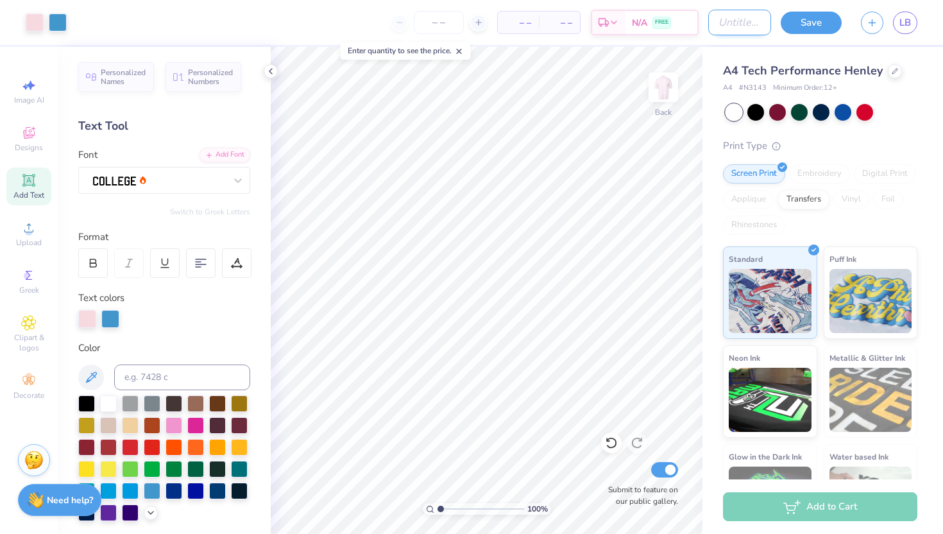
click at [753, 19] on input "Design Title" at bounding box center [739, 23] width 63 height 26
type input "[PERSON_NAME]"
click at [819, 30] on button "Save" at bounding box center [811, 21] width 61 height 22
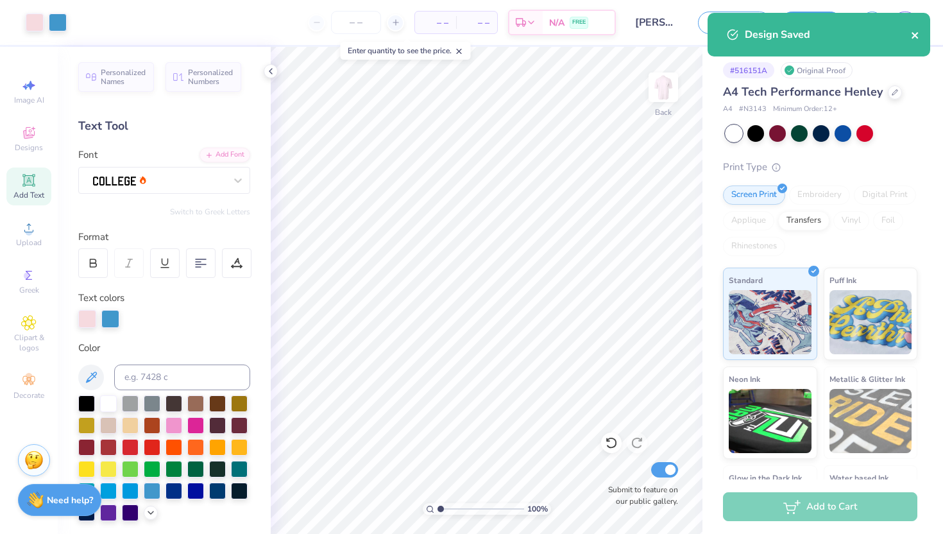
click at [913, 33] on icon "close" at bounding box center [915, 35] width 9 height 10
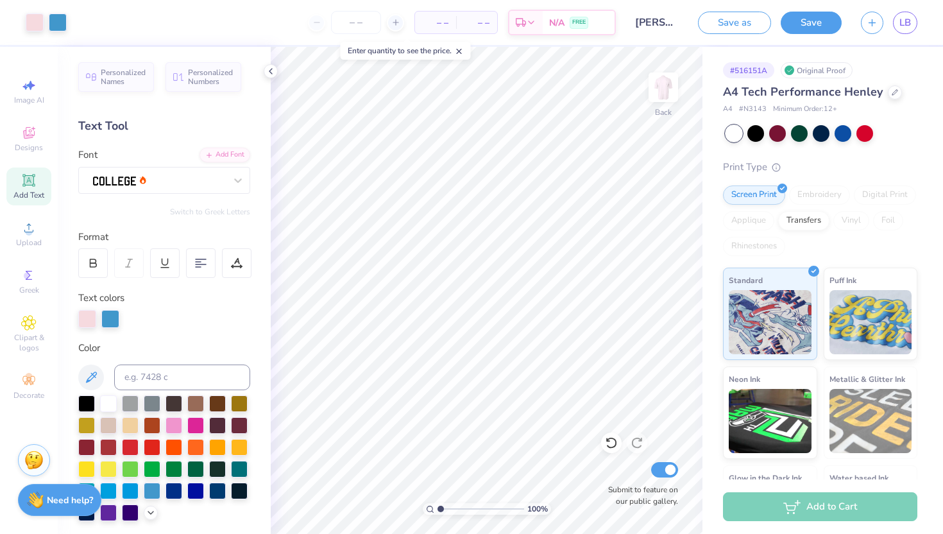
click at [907, 24] on div "Art colors – – Per Item – – Total Est. Delivery N/A FREE Design Title HENLEY Sa…" at bounding box center [471, 267] width 943 height 534
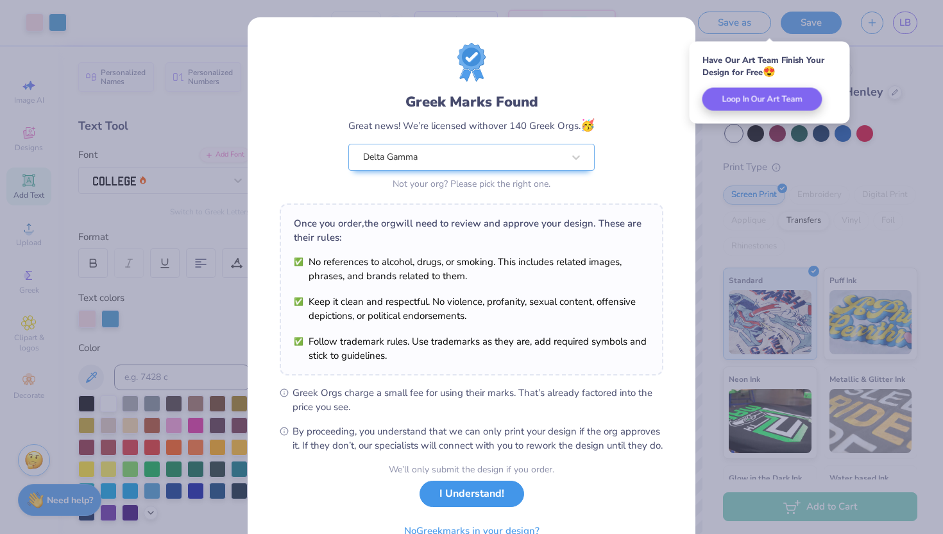
click at [474, 502] on button "I Understand!" at bounding box center [472, 494] width 105 height 26
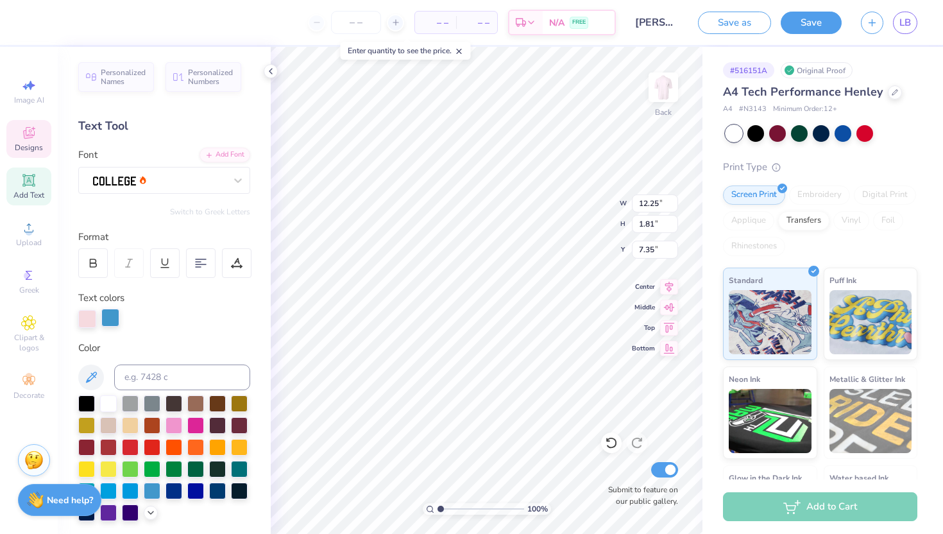
click at [111, 316] on div at bounding box center [110, 318] width 18 height 18
click at [85, 472] on div at bounding box center [86, 467] width 17 height 17
click at [107, 470] on div at bounding box center [108, 467] width 17 height 17
click at [174, 427] on div at bounding box center [174, 424] width 17 height 17
click at [148, 511] on icon at bounding box center [151, 511] width 10 height 10
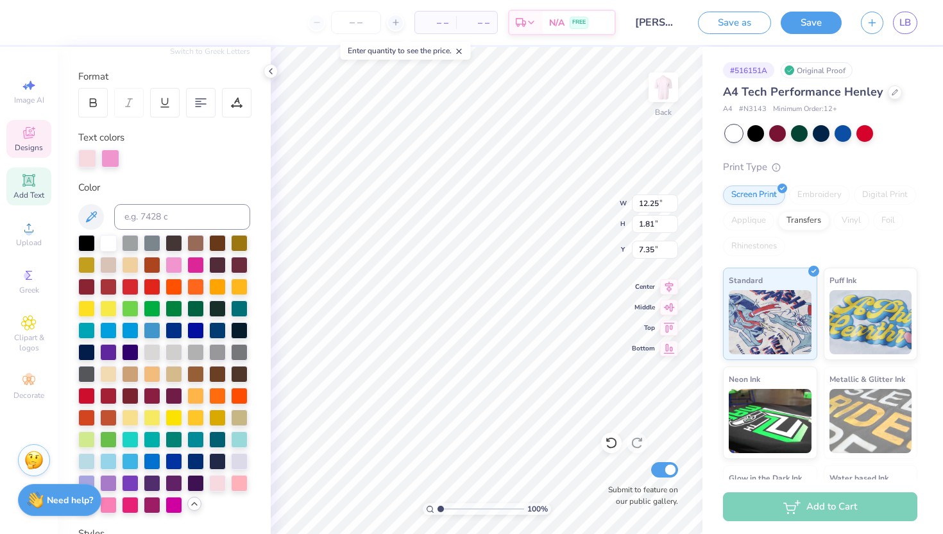
scroll to position [205, 0]
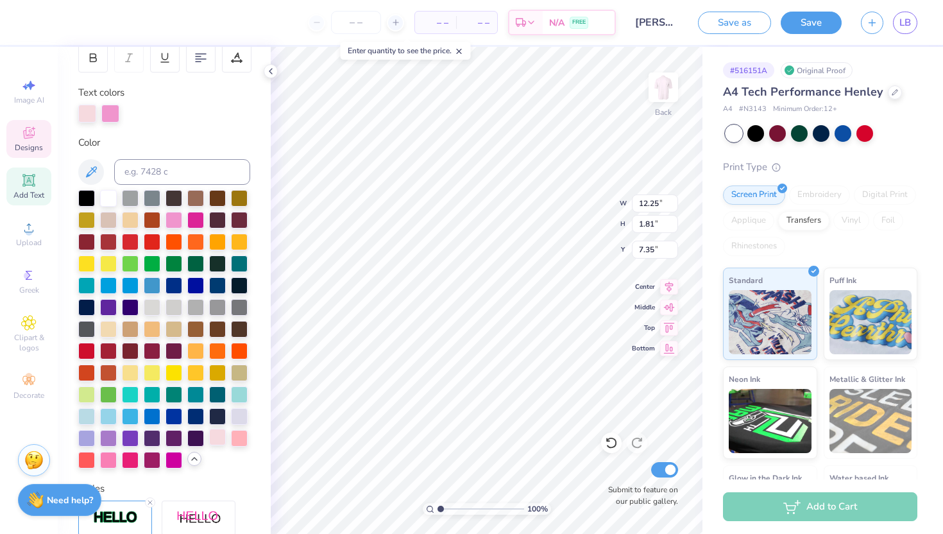
click at [220, 438] on div at bounding box center [217, 437] width 17 height 17
click at [110, 119] on div at bounding box center [110, 112] width 18 height 18
click at [217, 434] on div at bounding box center [217, 437] width 17 height 17
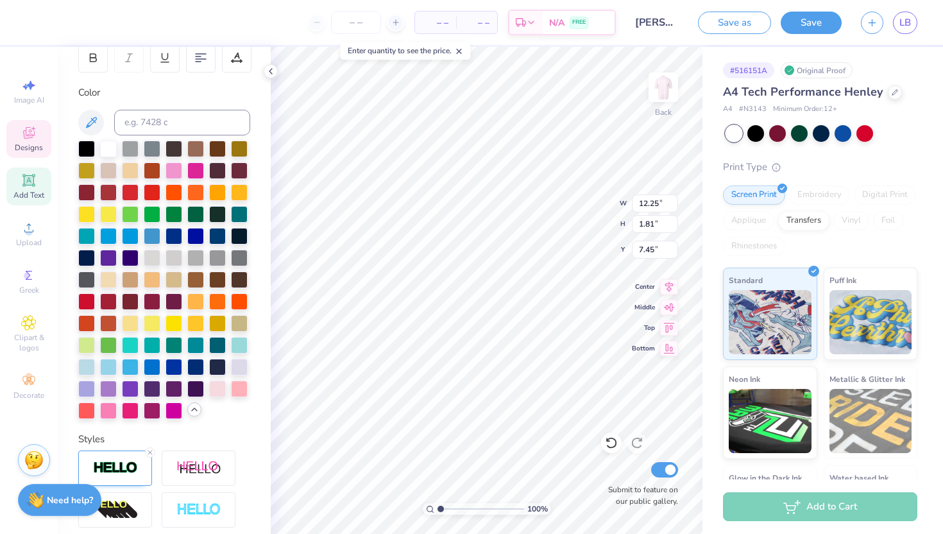
click at [182, 101] on div "Color" at bounding box center [164, 252] width 172 height 334
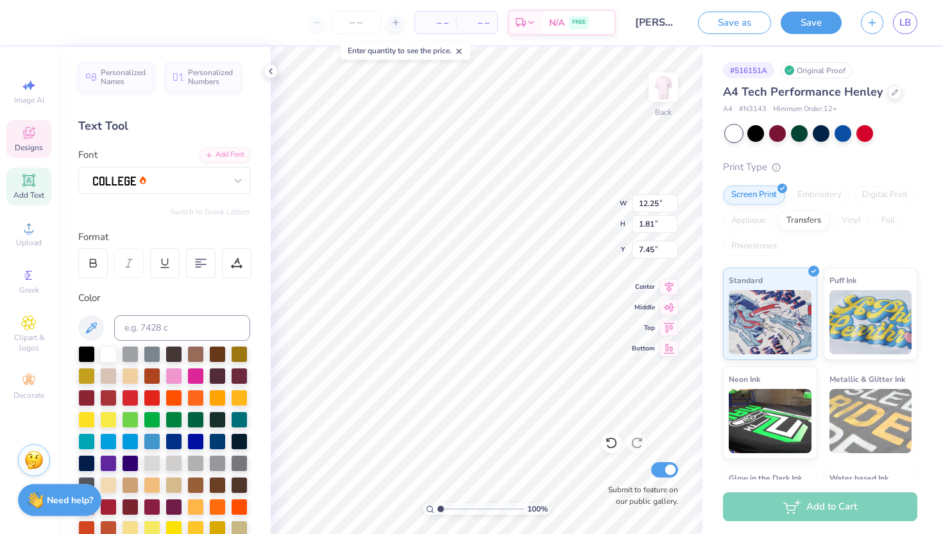
scroll to position [0, 0]
click at [610, 448] on icon at bounding box center [611, 442] width 13 height 13
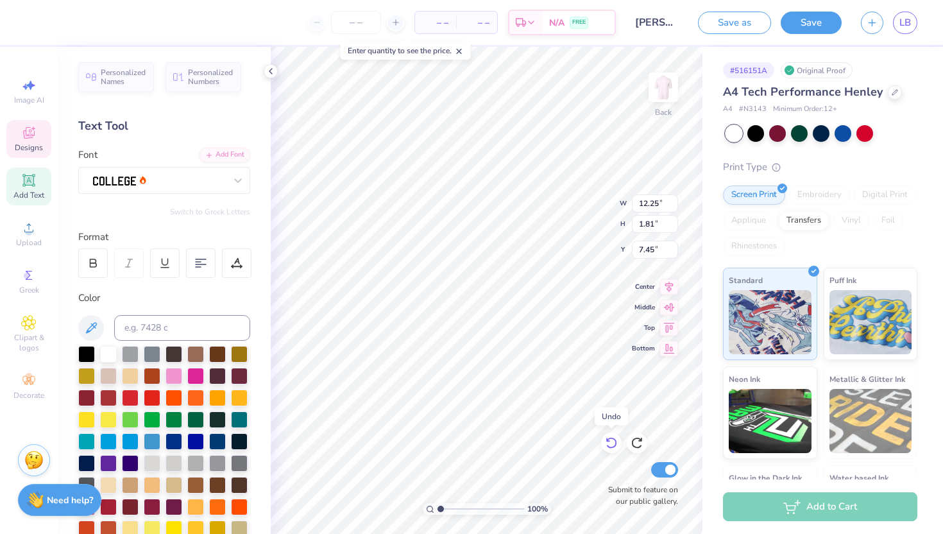
click at [610, 448] on icon at bounding box center [611, 442] width 13 height 13
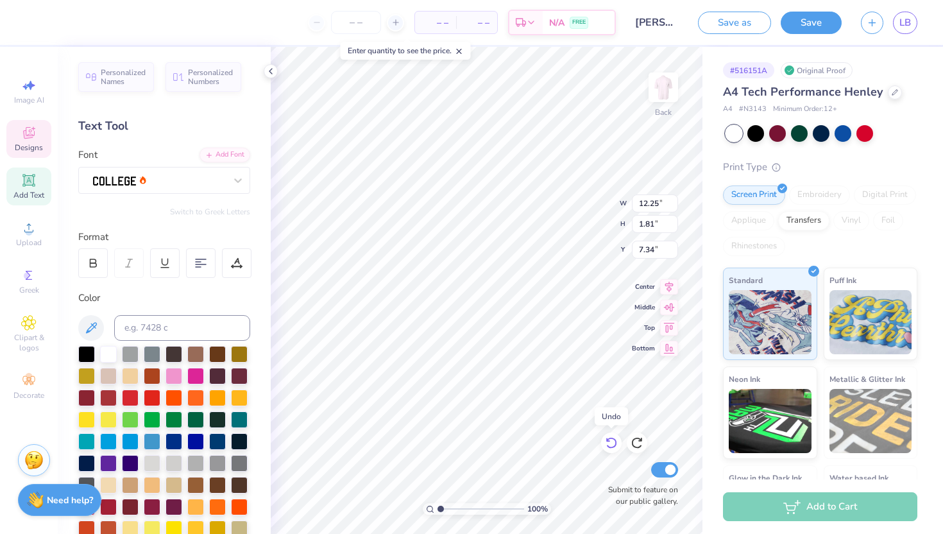
click at [610, 448] on icon at bounding box center [611, 442] width 13 height 13
type input "7.01"
click at [610, 448] on icon at bounding box center [611, 442] width 13 height 13
type input "10.16"
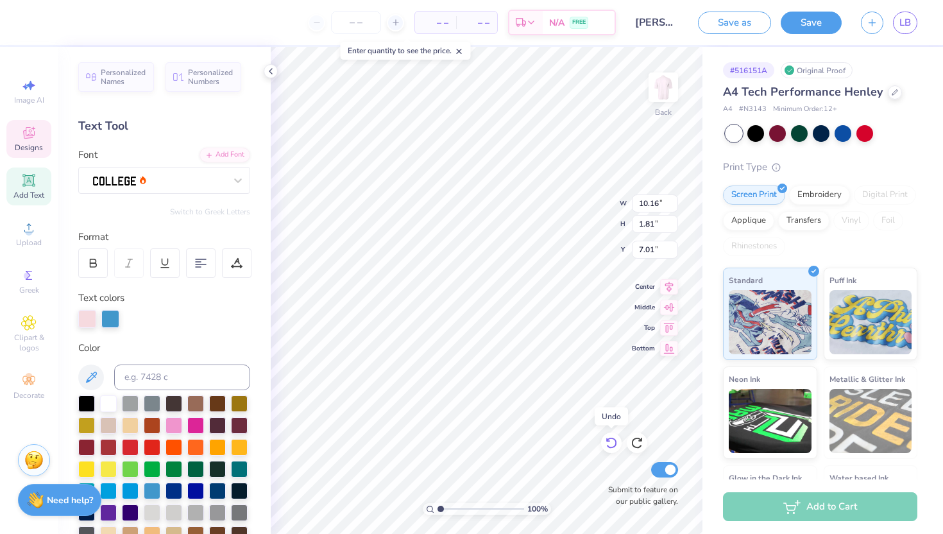
click at [610, 448] on icon at bounding box center [611, 442] width 13 height 13
type input "3.00"
click at [610, 448] on icon at bounding box center [611, 442] width 13 height 13
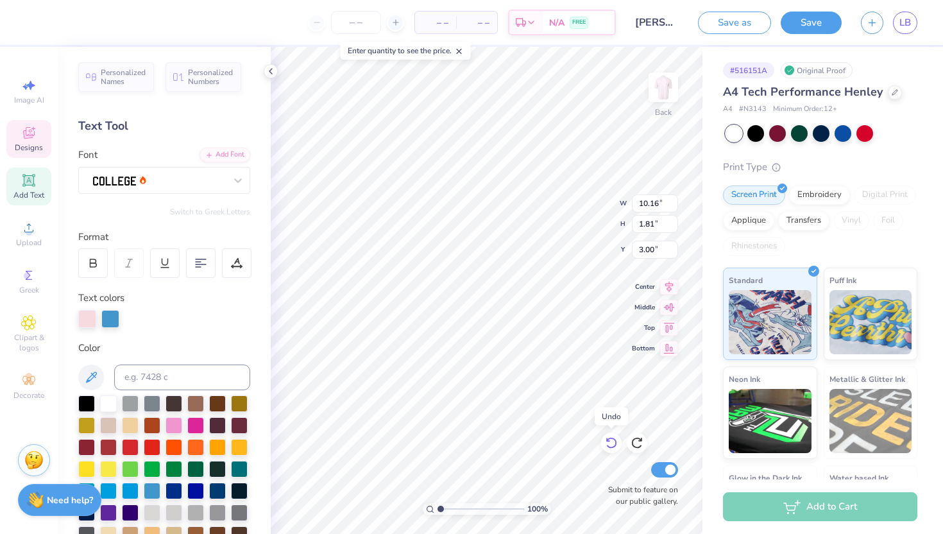
click at [610, 448] on icon at bounding box center [611, 442] width 13 height 13
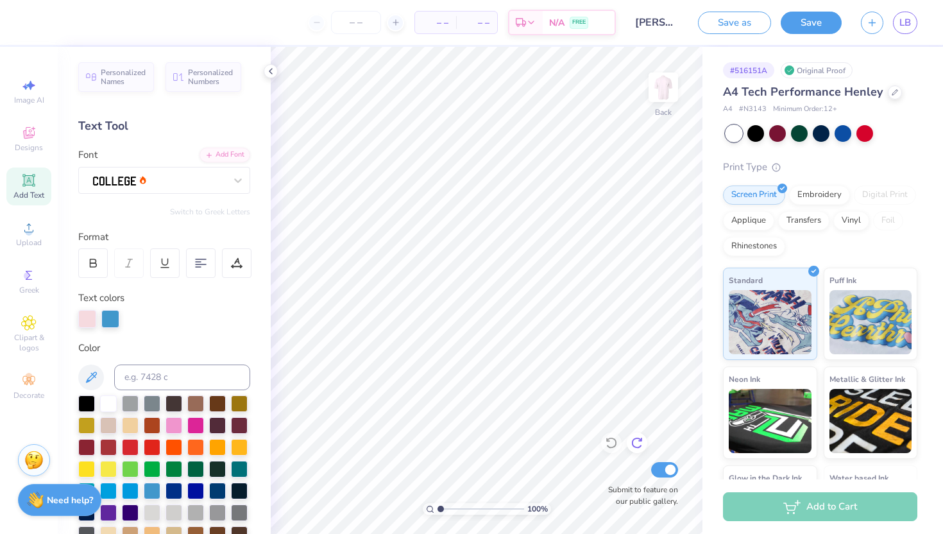
click at [638, 449] on icon at bounding box center [637, 442] width 13 height 13
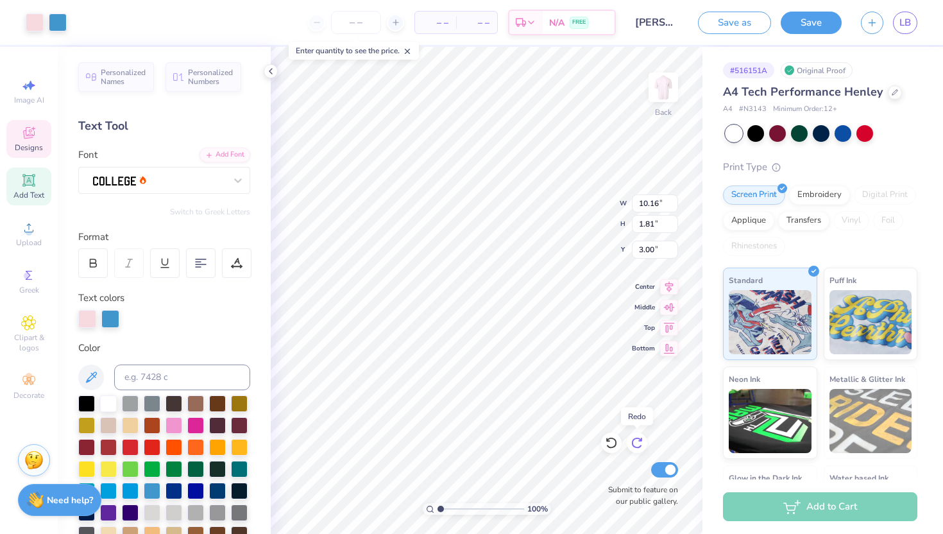
click at [638, 449] on icon at bounding box center [637, 442] width 13 height 13
type input "7.01"
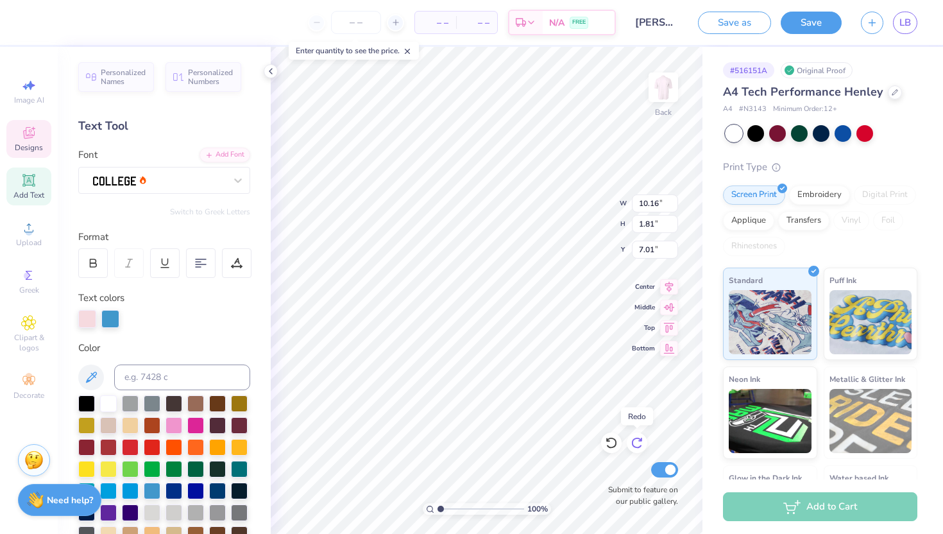
click at [638, 449] on icon at bounding box center [637, 442] width 13 height 13
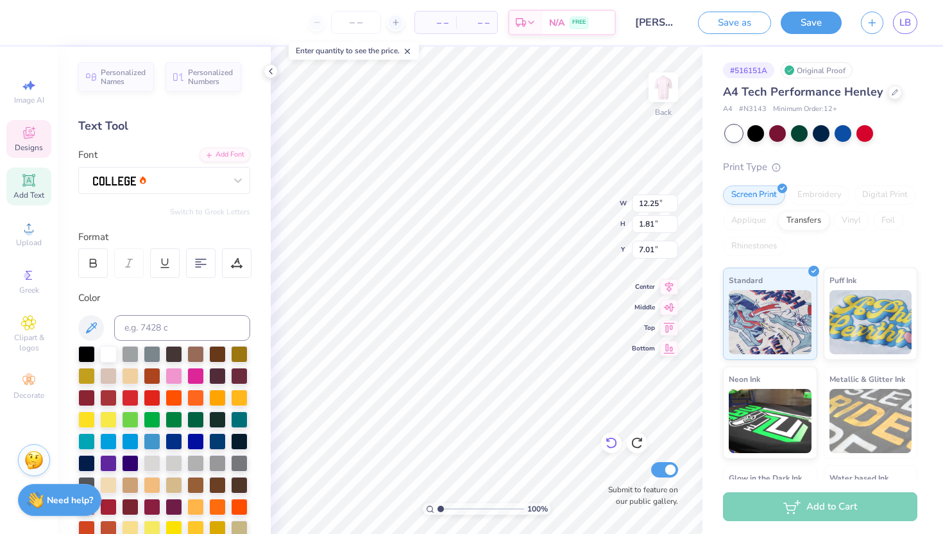
click at [607, 440] on icon at bounding box center [608, 440] width 3 height 3
type input "10.16"
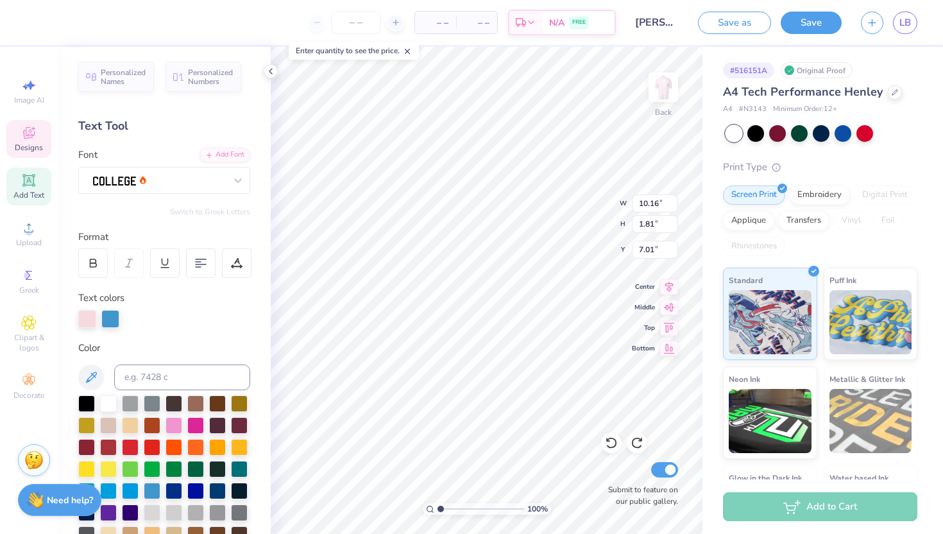
type textarea "P"
type textarea "DELTA GAMMA"
click at [80, 316] on div at bounding box center [87, 318] width 18 height 18
click at [106, 472] on div at bounding box center [108, 467] width 17 height 17
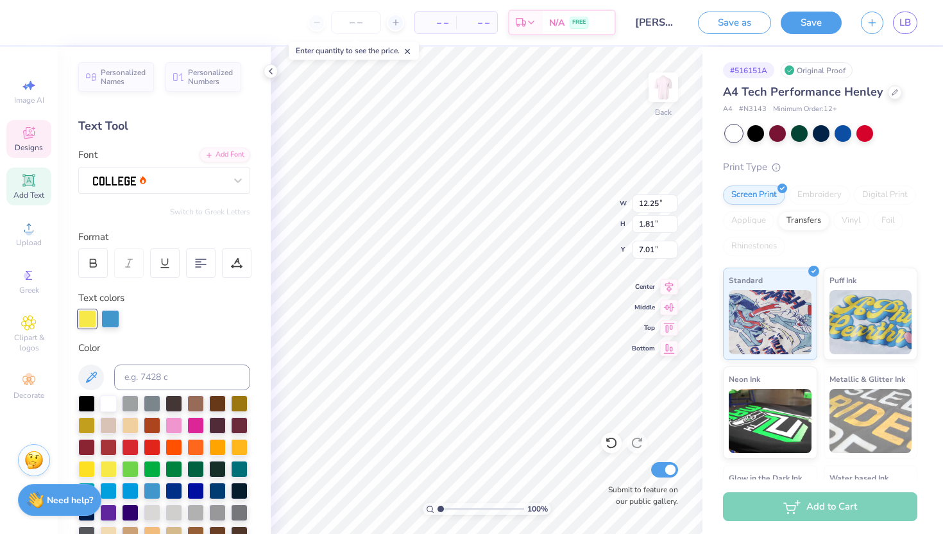
click at [207, 321] on div at bounding box center [164, 319] width 172 height 18
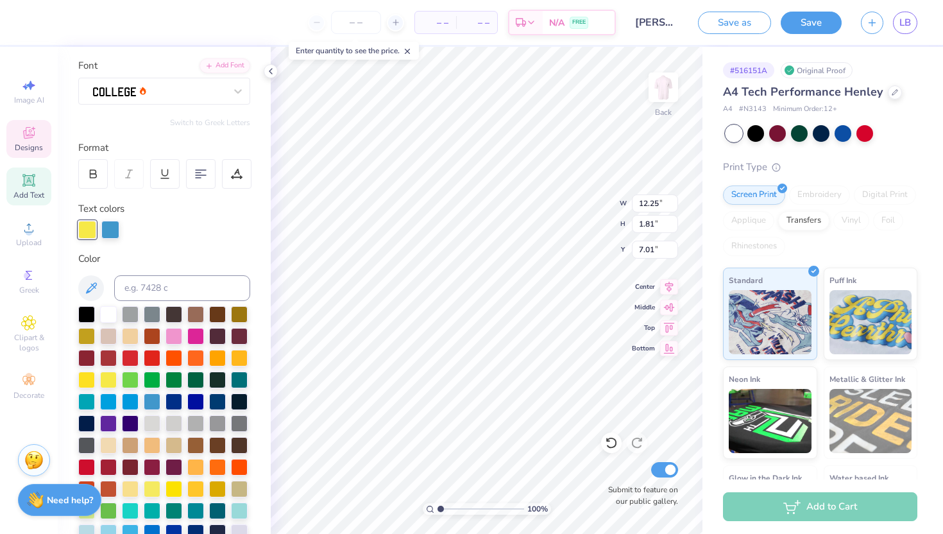
scroll to position [128, 0]
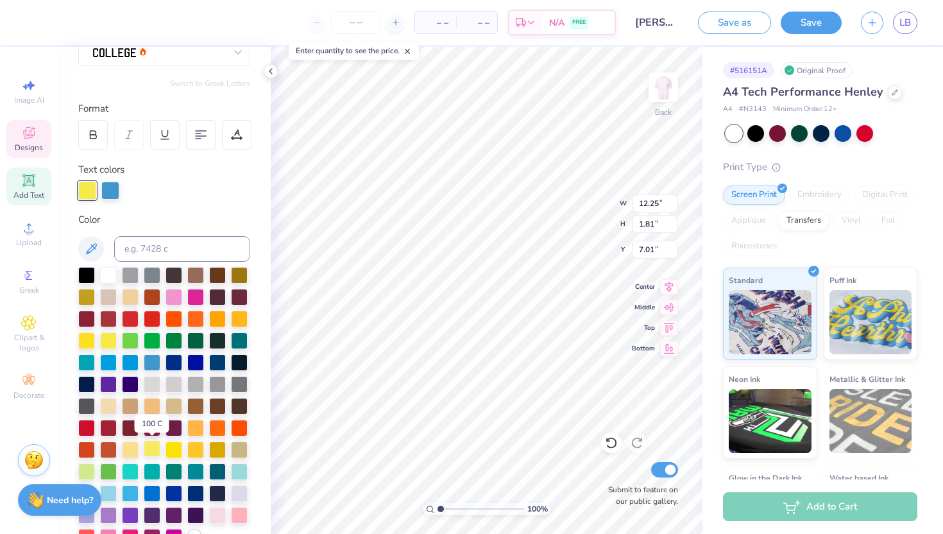
click at [148, 445] on div at bounding box center [152, 448] width 17 height 17
click at [114, 188] on div at bounding box center [110, 189] width 18 height 18
click at [215, 517] on div at bounding box center [217, 514] width 17 height 17
click at [606, 444] on icon at bounding box center [611, 442] width 13 height 13
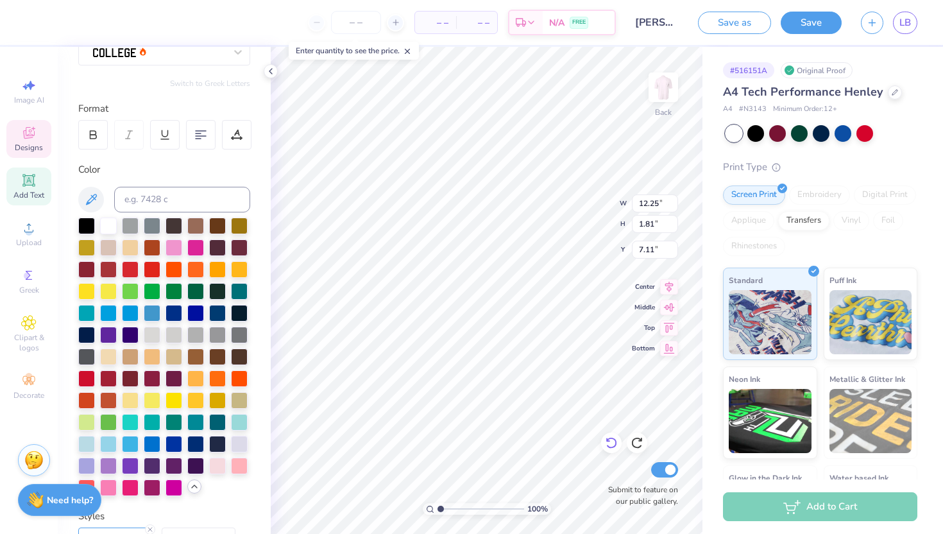
click at [606, 444] on icon at bounding box center [611, 442] width 13 height 13
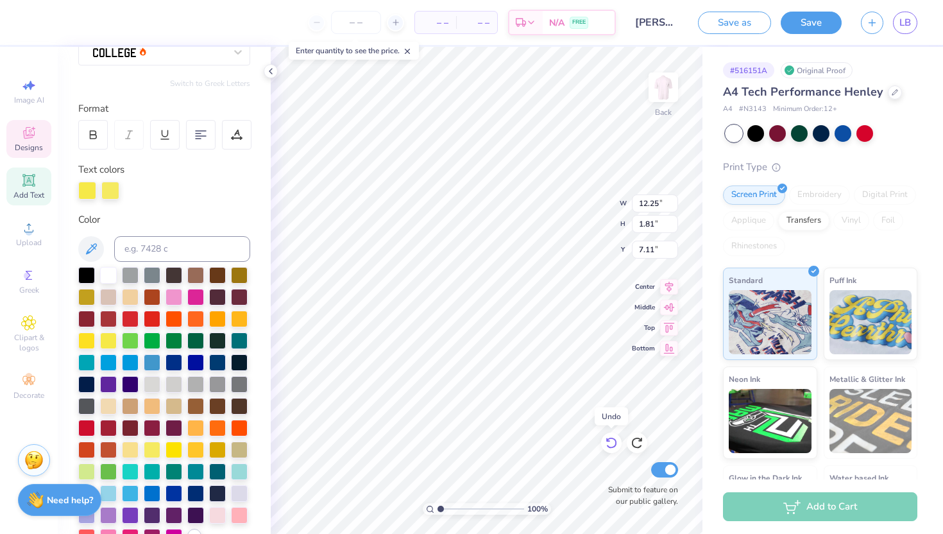
click at [606, 444] on icon at bounding box center [611, 442] width 13 height 13
type input "7.01"
click at [606, 444] on icon at bounding box center [611, 442] width 13 height 13
type input "10.16"
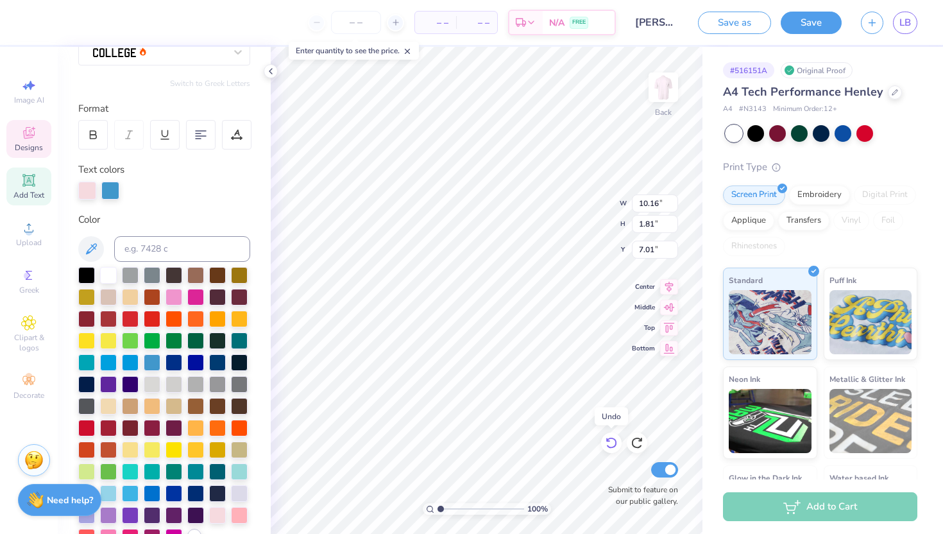
click at [606, 444] on icon at bounding box center [611, 442] width 13 height 13
click at [636, 445] on icon at bounding box center [637, 442] width 13 height 13
type input "7.02"
type textarea "P"
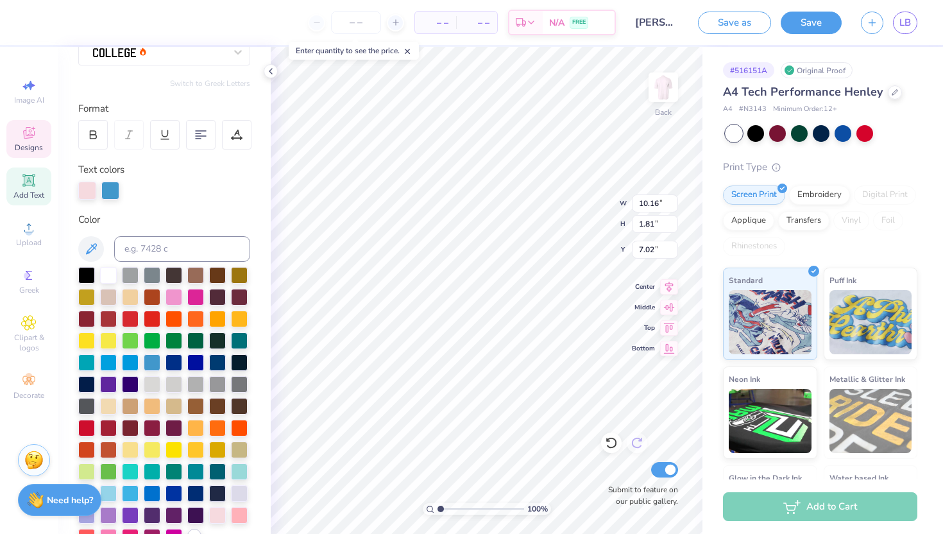
scroll to position [0, 3]
type textarea "DELTA GAMMA"
click at [113, 190] on div at bounding box center [110, 191] width 18 height 18
click at [217, 515] on div at bounding box center [217, 514] width 17 height 17
click at [91, 190] on div at bounding box center [87, 191] width 18 height 18
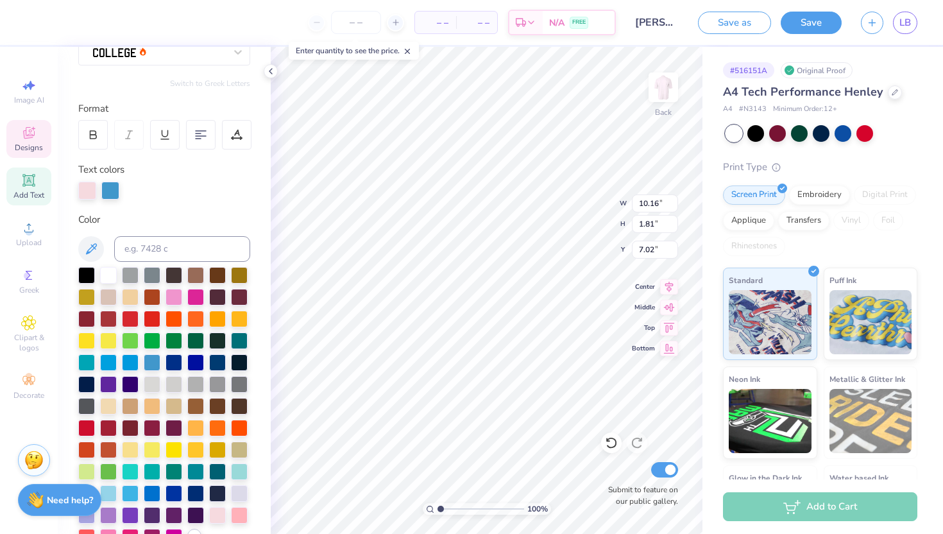
click at [141, 346] on div at bounding box center [164, 406] width 172 height 278
click at [132, 321] on div at bounding box center [130, 317] width 17 height 17
click at [151, 448] on div at bounding box center [152, 448] width 17 height 17
click at [106, 345] on div at bounding box center [108, 339] width 17 height 17
click at [128, 446] on div at bounding box center [130, 448] width 17 height 17
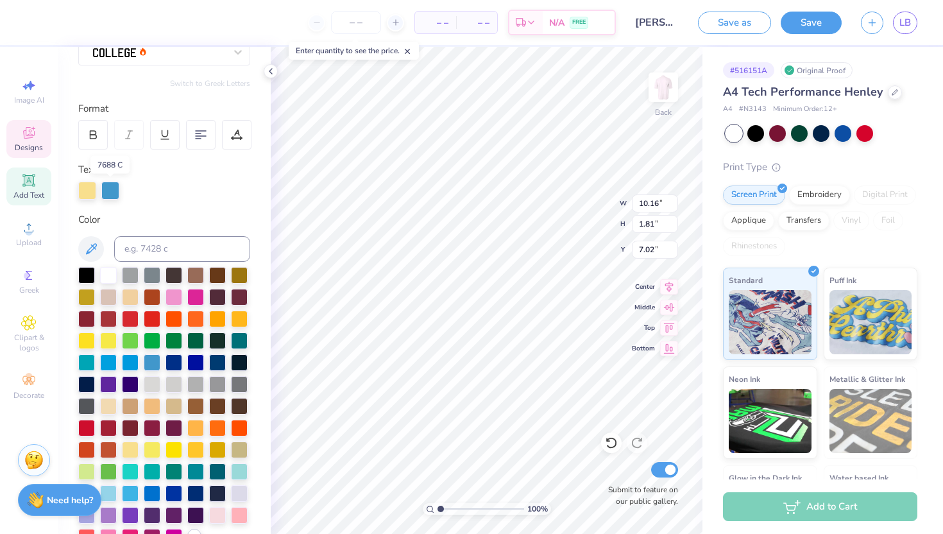
click at [111, 192] on div at bounding box center [110, 191] width 18 height 18
click at [221, 513] on div at bounding box center [217, 514] width 17 height 17
click at [110, 193] on div at bounding box center [110, 191] width 18 height 18
click at [133, 452] on div at bounding box center [130, 448] width 17 height 17
click at [112, 191] on div at bounding box center [110, 191] width 18 height 18
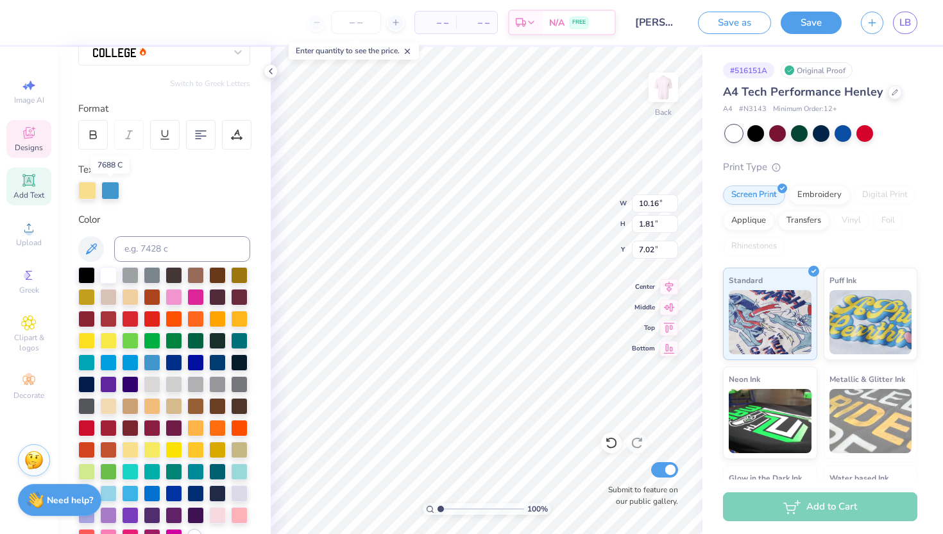
click at [112, 191] on div at bounding box center [110, 191] width 18 height 18
click at [216, 519] on div at bounding box center [217, 514] width 17 height 17
click at [190, 177] on div "Text colors" at bounding box center [164, 180] width 172 height 37
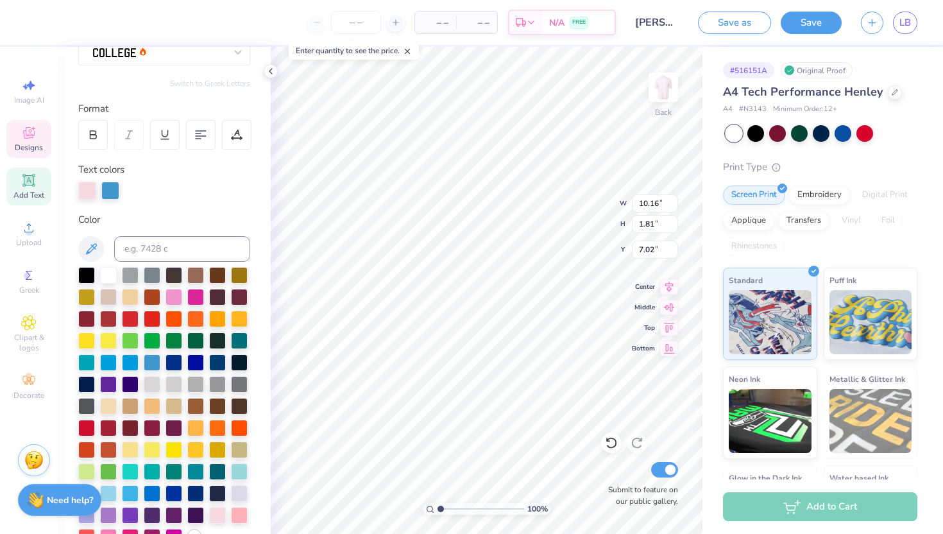
scroll to position [0, 1]
click at [111, 189] on div at bounding box center [110, 191] width 18 height 18
click at [60, 19] on div at bounding box center [58, 21] width 18 height 18
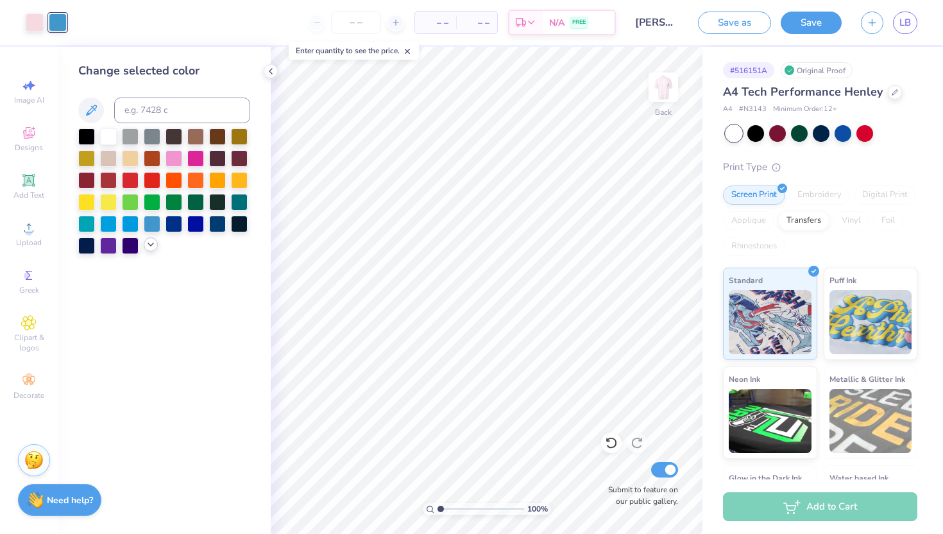
click at [150, 246] on icon at bounding box center [151, 244] width 10 height 10
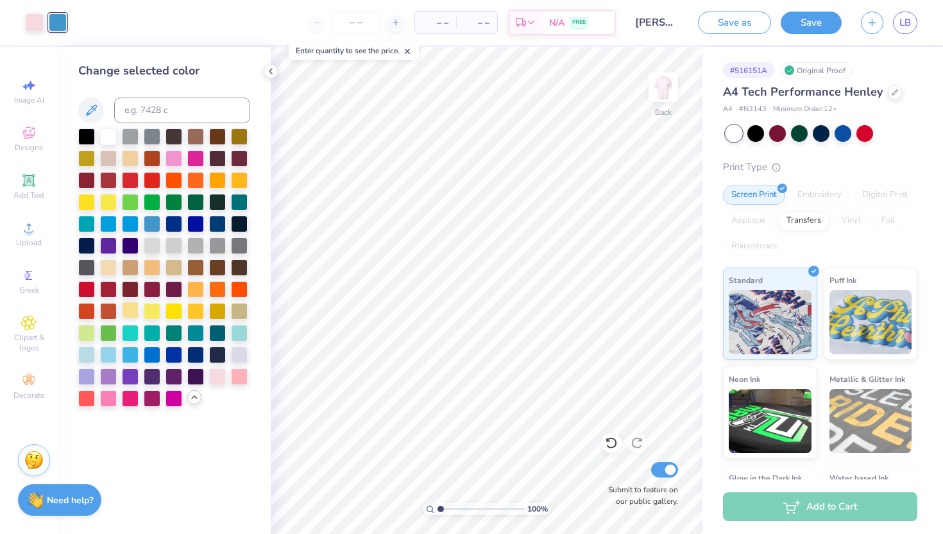
click at [132, 309] on div at bounding box center [130, 310] width 17 height 17
click at [821, 135] on div at bounding box center [821, 132] width 17 height 17
click at [866, 137] on div at bounding box center [865, 132] width 17 height 17
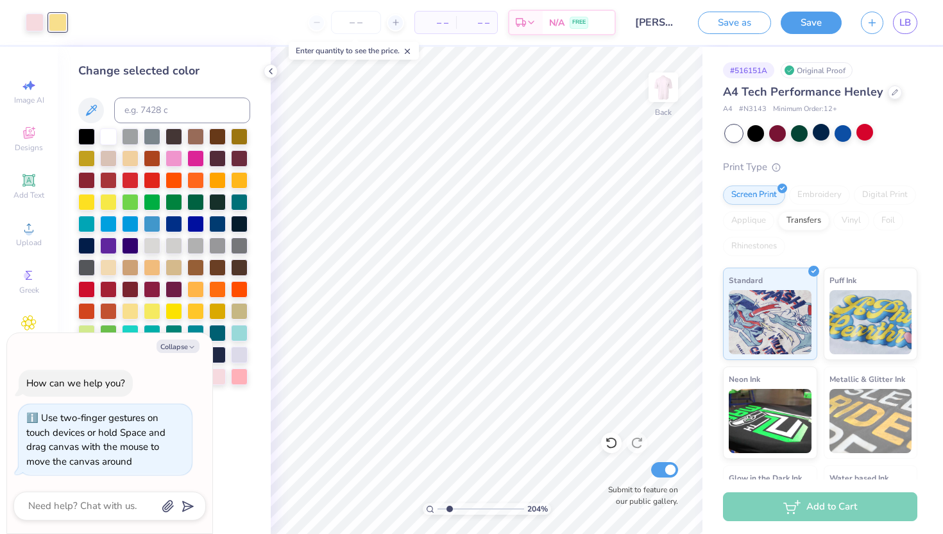
drag, startPoint x: 439, startPoint y: 508, endPoint x: 449, endPoint y: 509, distance: 9.7
type input "1.99"
click at [449, 509] on input "range" at bounding box center [481, 509] width 87 height 12
click at [155, 312] on div at bounding box center [152, 310] width 17 height 17
click at [108, 201] on div at bounding box center [108, 200] width 17 height 17
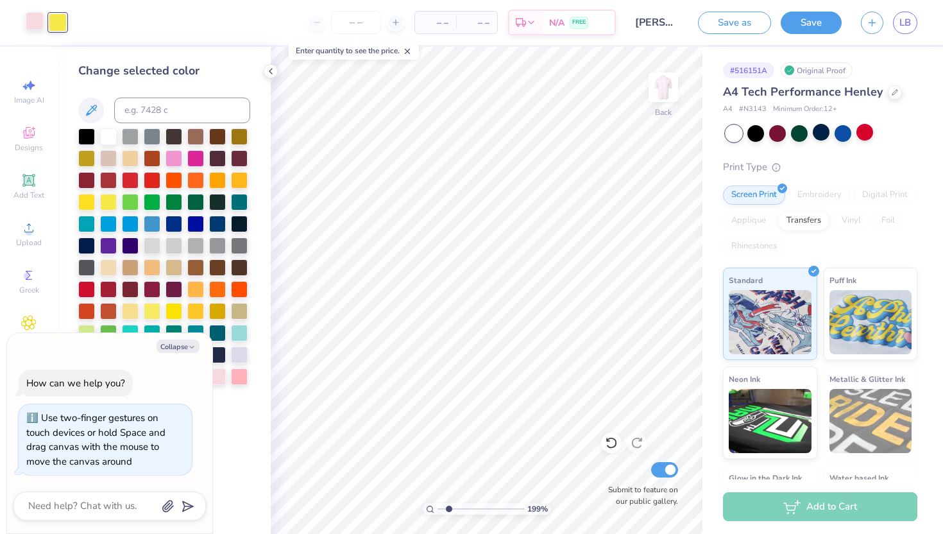
click at [38, 24] on div at bounding box center [35, 21] width 18 height 18
click at [241, 373] on div at bounding box center [239, 375] width 17 height 17
click at [63, 27] on div at bounding box center [58, 21] width 18 height 18
click at [111, 269] on div at bounding box center [108, 266] width 17 height 17
click at [134, 309] on div at bounding box center [130, 310] width 17 height 17
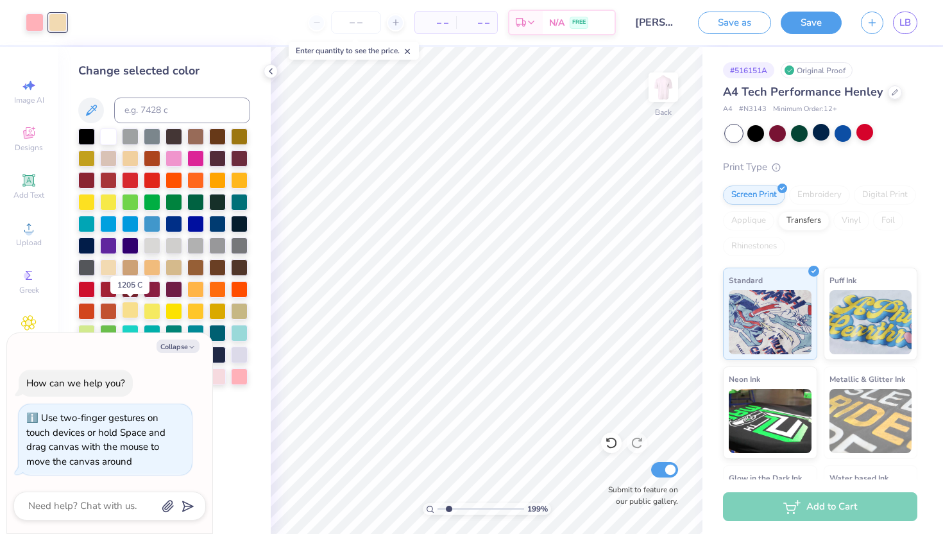
type textarea "x"
drag, startPoint x: 450, startPoint y: 511, endPoint x: 440, endPoint y: 509, distance: 9.7
type input "1.11"
click at [441, 509] on input "range" at bounding box center [481, 509] width 87 height 12
click at [191, 341] on button "Collapse" at bounding box center [178, 345] width 43 height 13
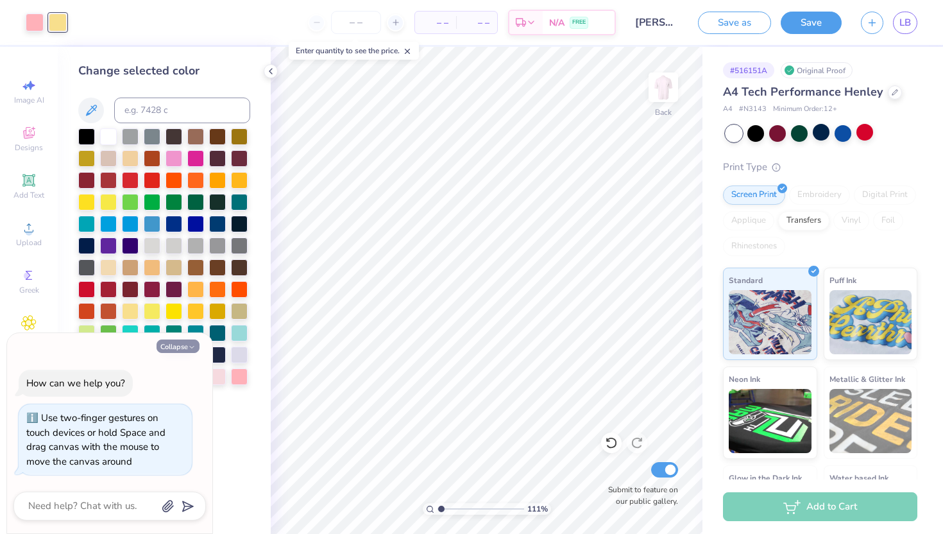
type textarea "x"
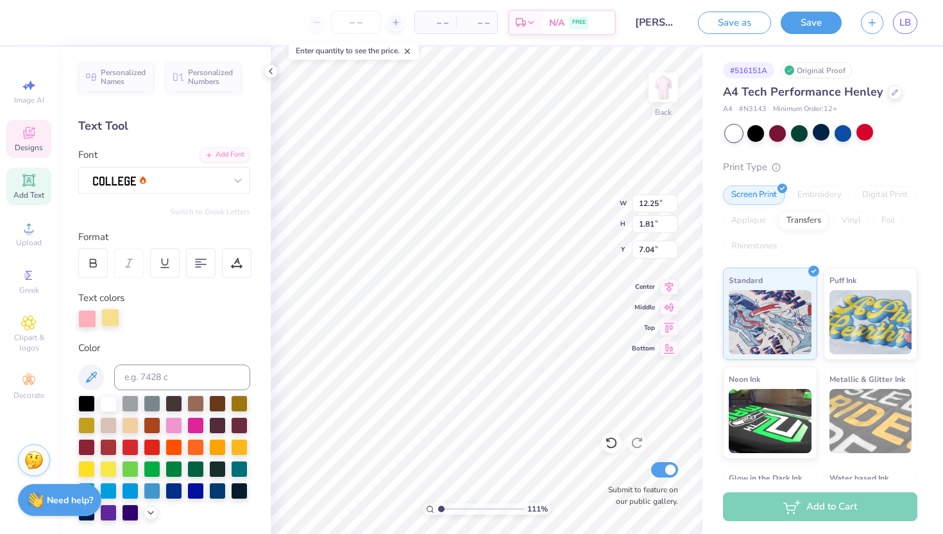
click at [114, 317] on div at bounding box center [110, 318] width 18 height 18
click at [175, 422] on div at bounding box center [174, 424] width 17 height 17
click at [89, 321] on div at bounding box center [87, 318] width 18 height 18
click at [145, 510] on div at bounding box center [151, 511] width 14 height 14
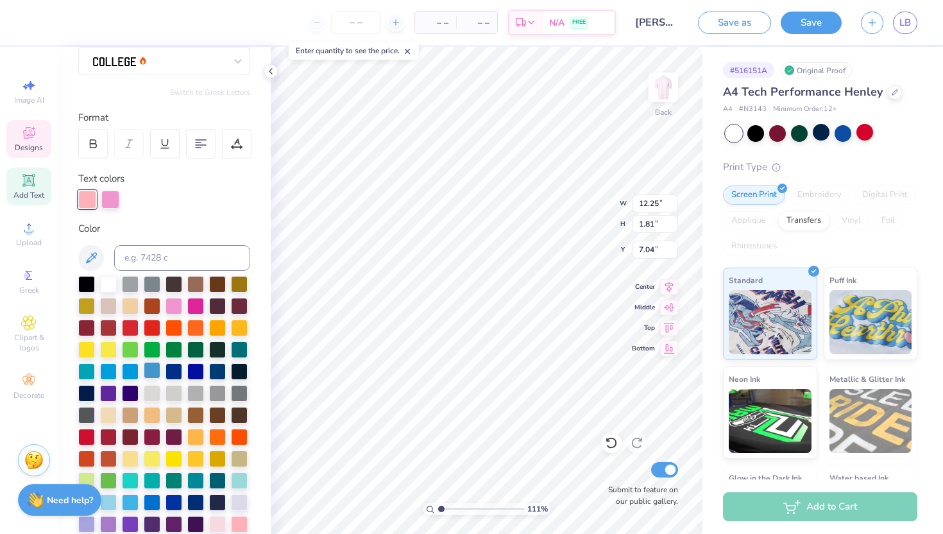
scroll to position [128, 0]
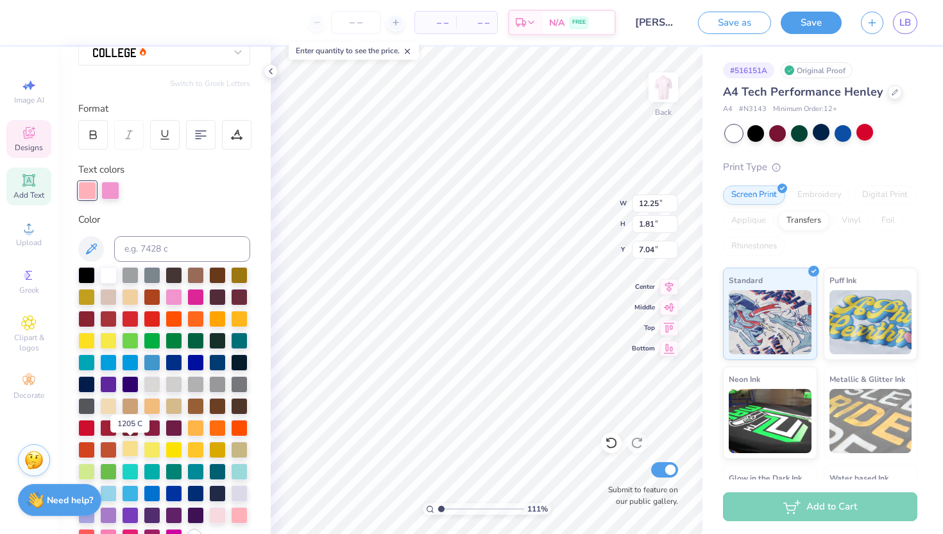
click at [123, 442] on div at bounding box center [130, 448] width 17 height 17
type input "7.24"
click at [110, 190] on div at bounding box center [110, 189] width 18 height 18
click at [235, 518] on div at bounding box center [239, 514] width 17 height 17
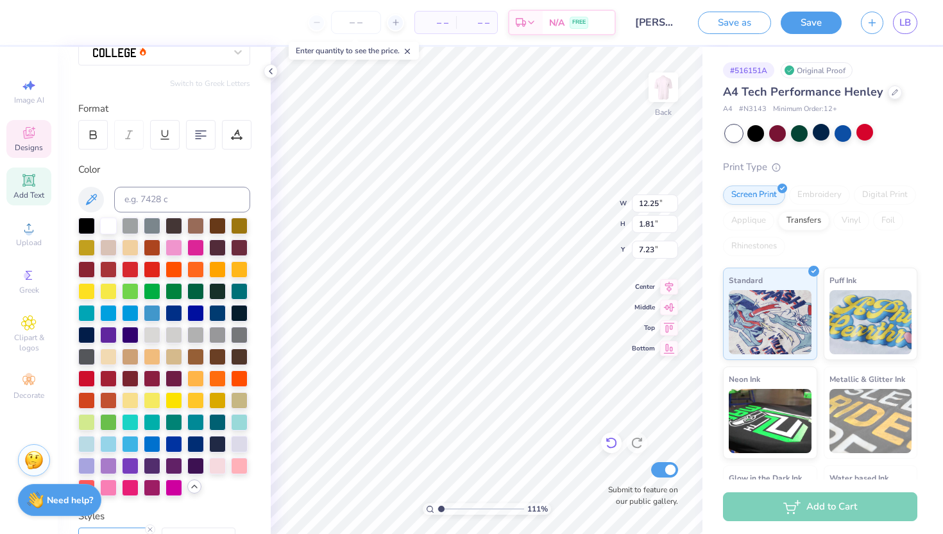
click at [607, 439] on icon at bounding box center [608, 440] width 3 height 3
type input "7.24"
click at [611, 440] on icon at bounding box center [611, 442] width 13 height 13
type input "7.24"
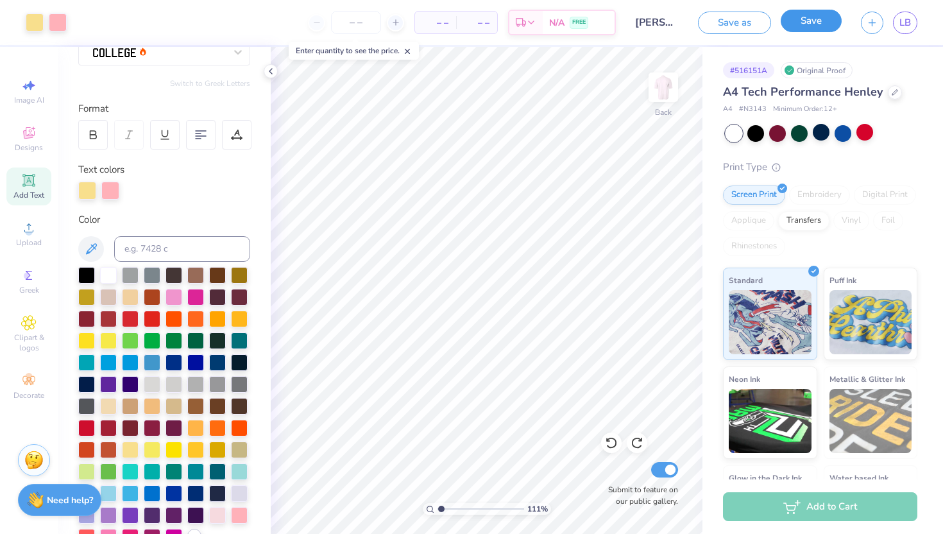
click at [810, 22] on button "Save" at bounding box center [811, 21] width 61 height 22
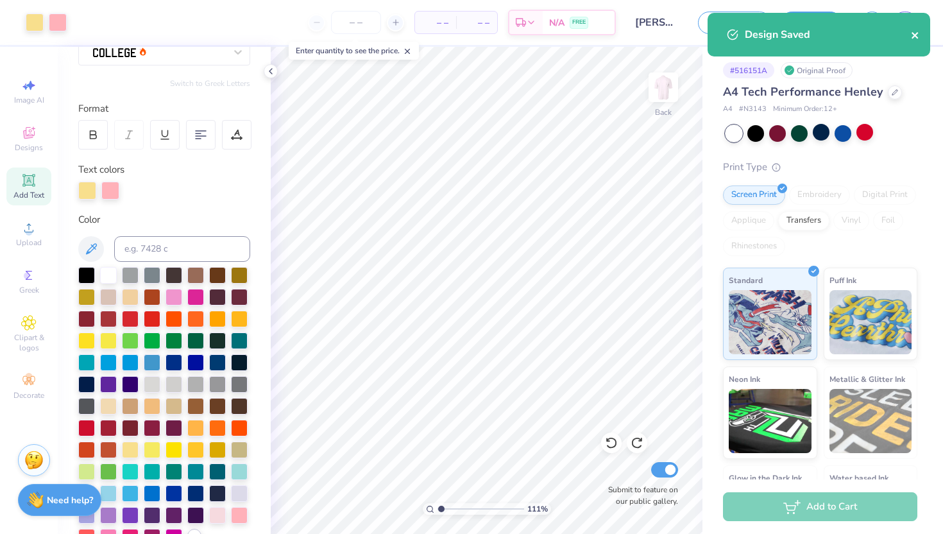
click at [914, 37] on icon "close" at bounding box center [915, 35] width 6 height 6
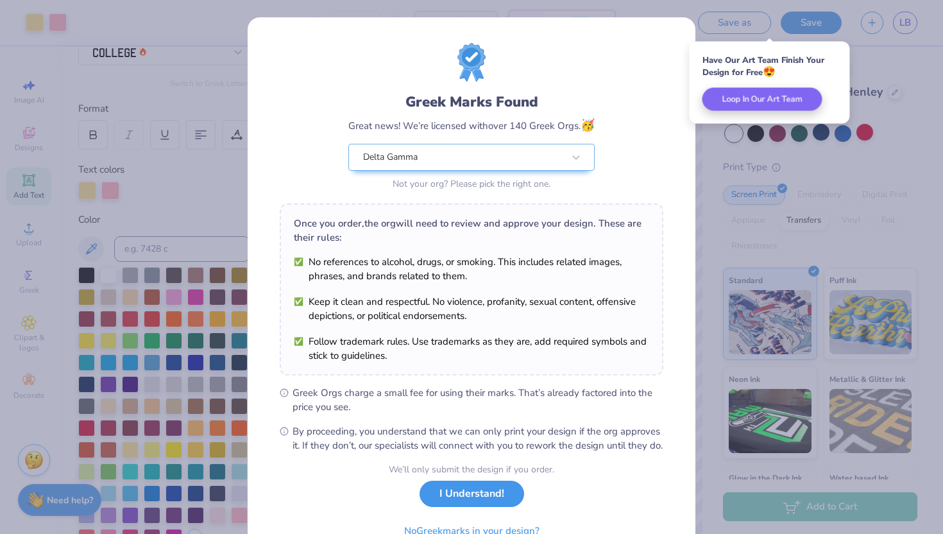
click at [460, 507] on button "I Understand!" at bounding box center [472, 494] width 105 height 26
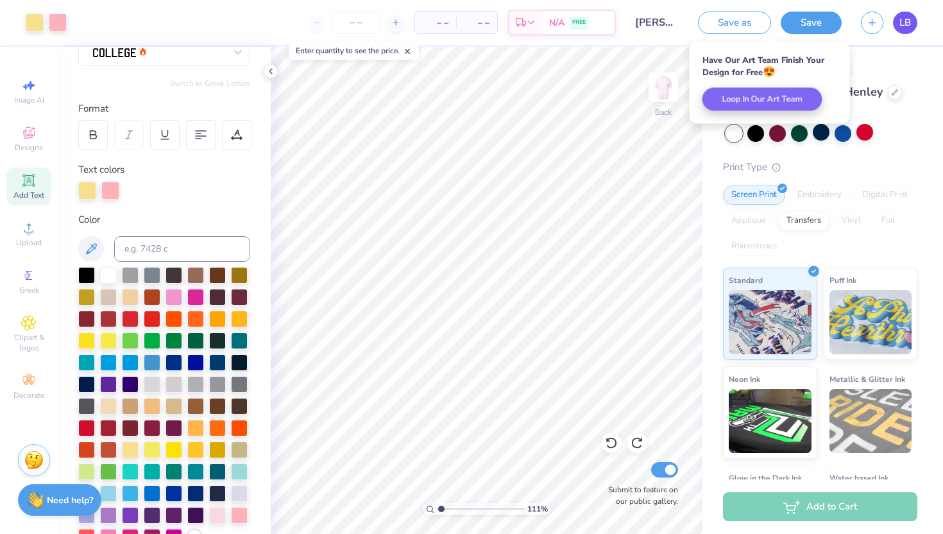
click at [898, 22] on link "LB" at bounding box center [905, 23] width 24 height 22
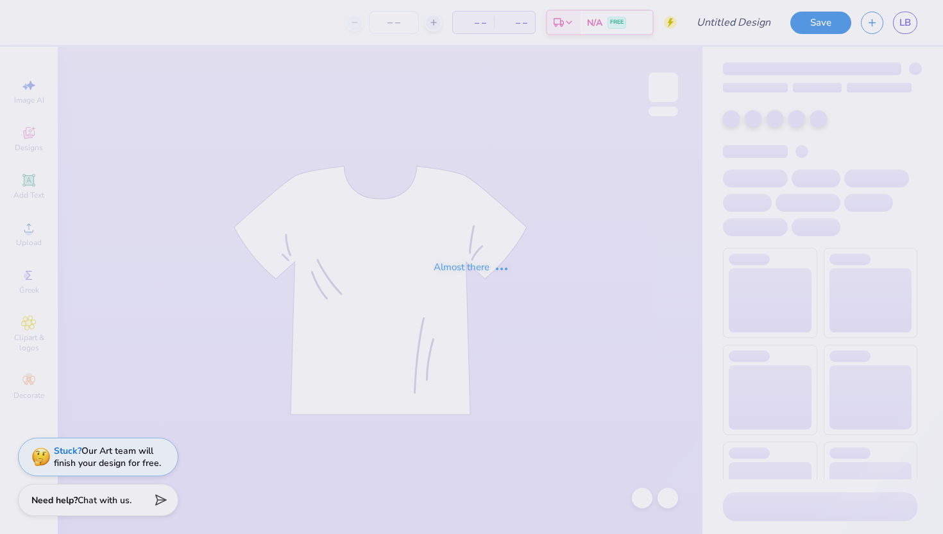
type input "[PERSON_NAME]"
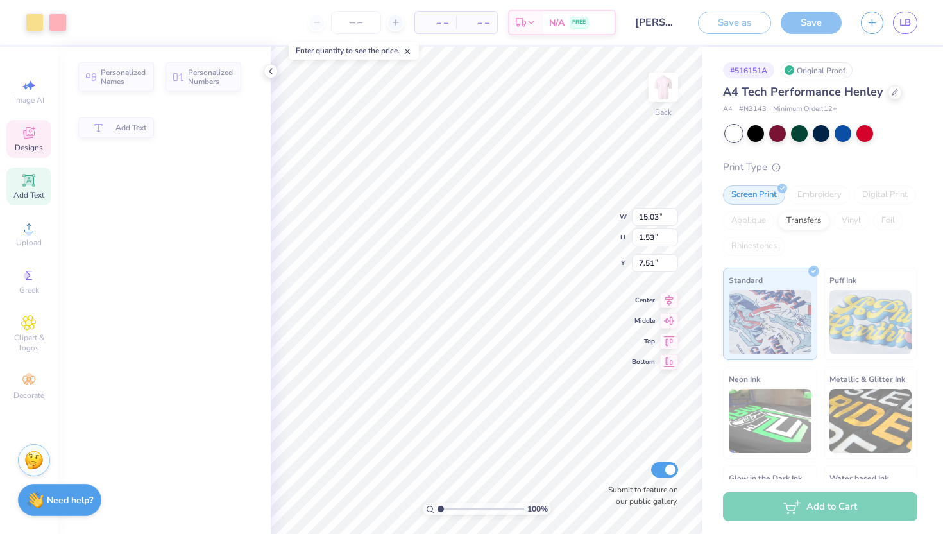
type input "7.53"
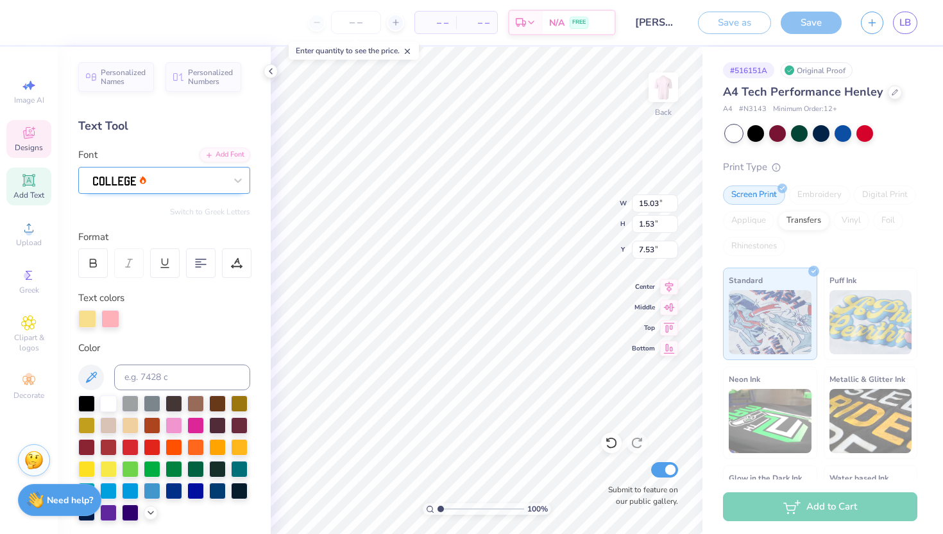
click at [189, 171] on div at bounding box center [159, 179] width 132 height 17
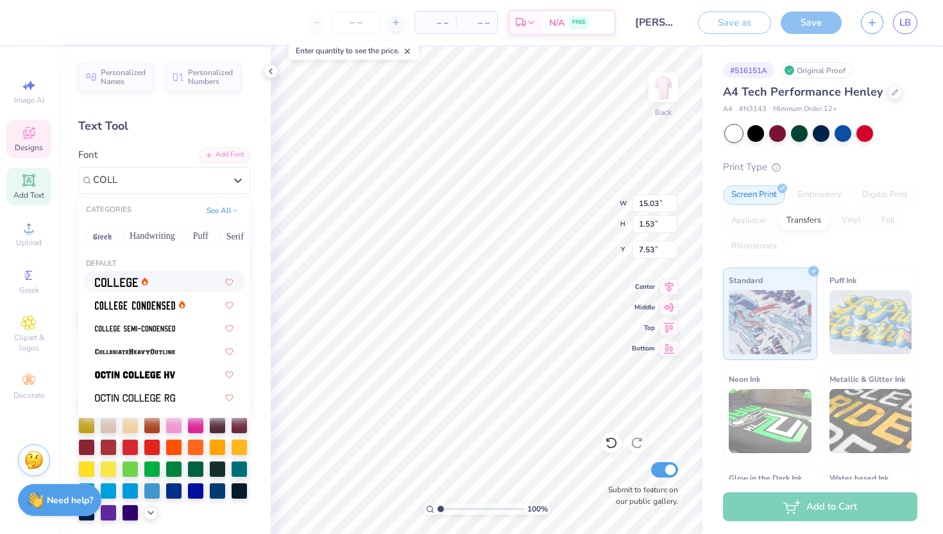
click at [193, 286] on div at bounding box center [164, 281] width 139 height 13
type input "COLL"
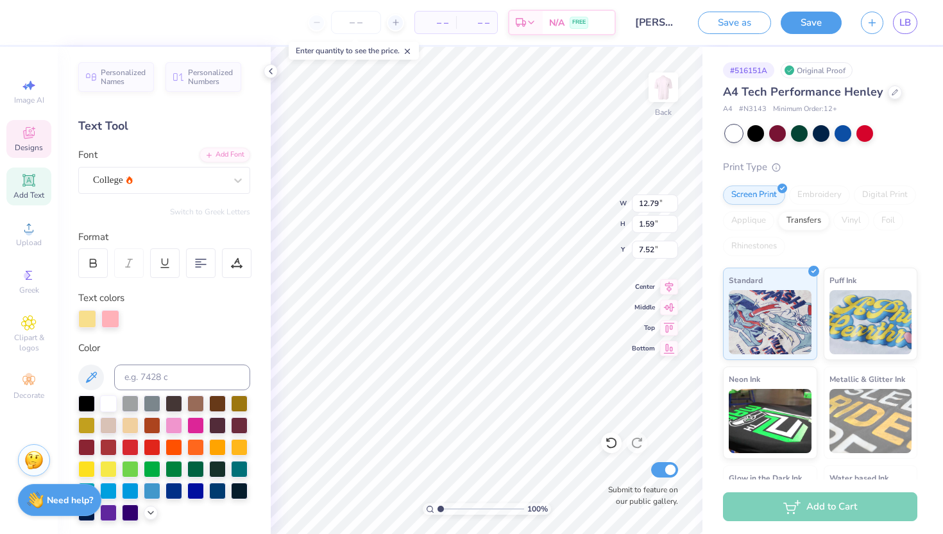
type input "6.10"
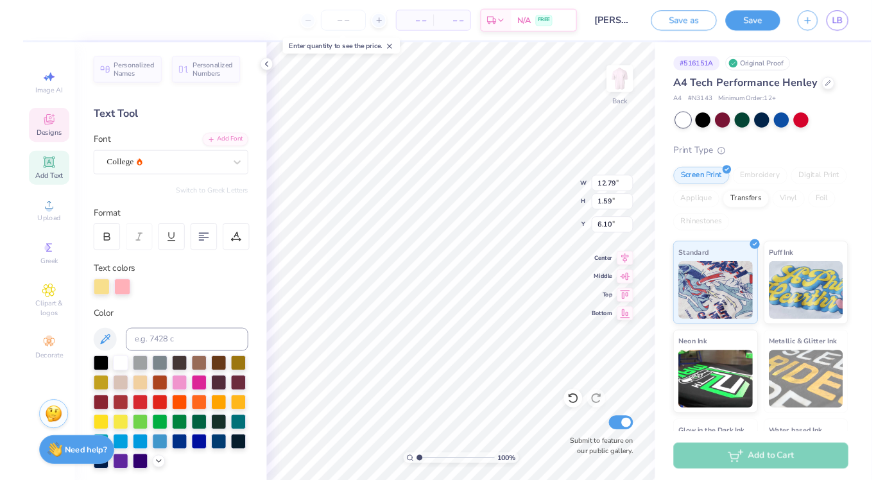
scroll to position [0, 1]
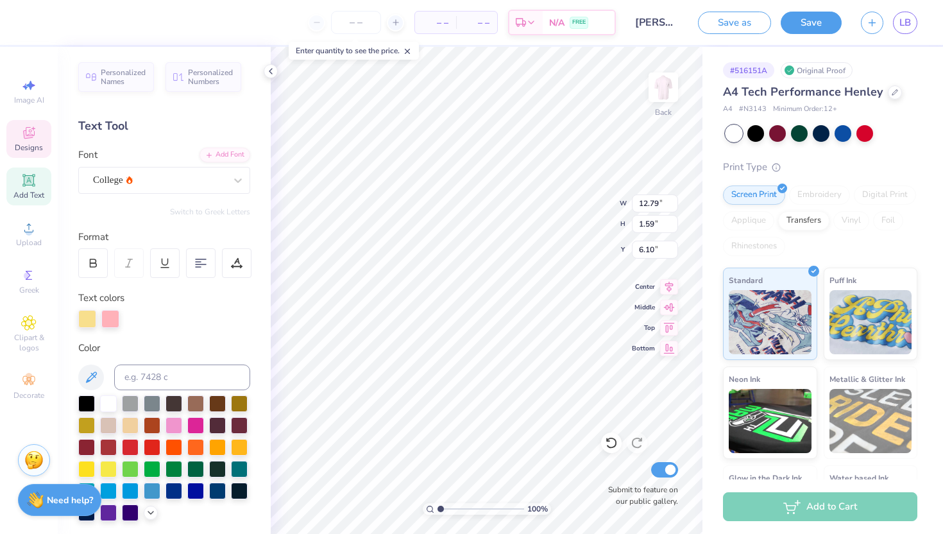
type textarea "DELTA GAMMA"
